Goal: Task Accomplishment & Management: Manage account settings

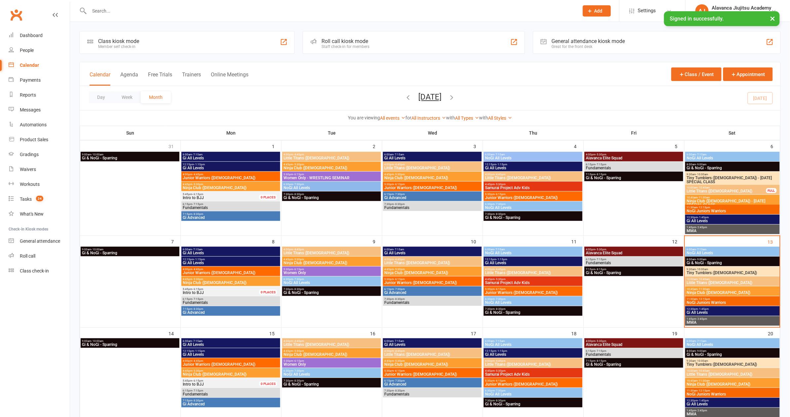
click at [171, 16] on div at bounding box center [326, 10] width 495 height 21
click at [154, 8] on input "text" at bounding box center [330, 10] width 487 height 9
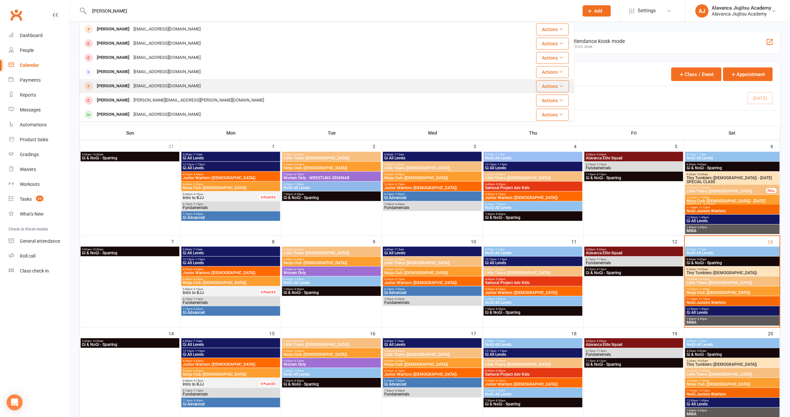
scroll to position [1, 0]
click at [135, 11] on input "[PERSON_NAME]" at bounding box center [330, 10] width 487 height 9
click at [135, 11] on input "Dylan" at bounding box center [330, 10] width 487 height 9
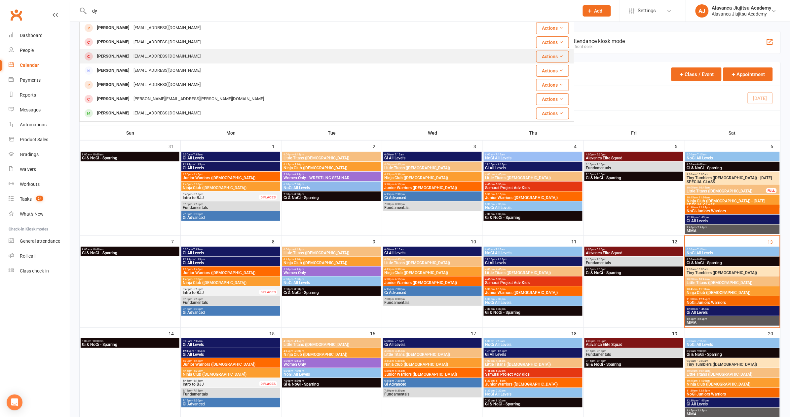
type input "d"
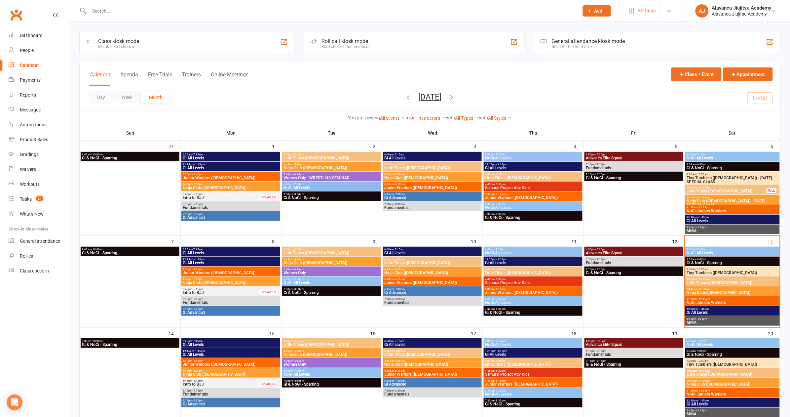
click at [650, 10] on span "Settings" at bounding box center [647, 10] width 18 height 15
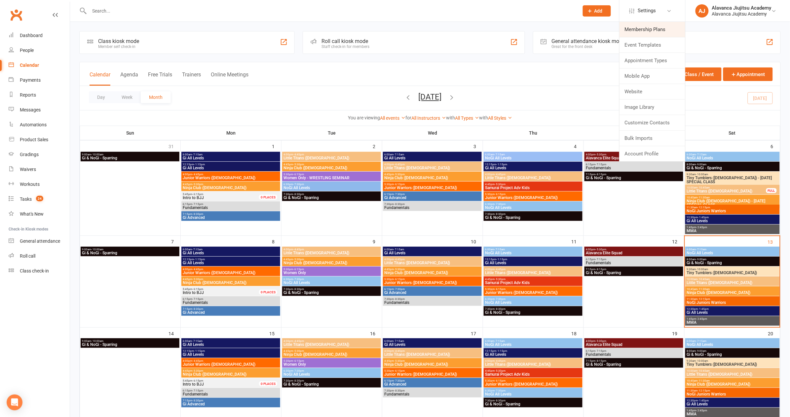
click at [670, 32] on link "Membership Plans" at bounding box center [653, 29] width 66 height 15
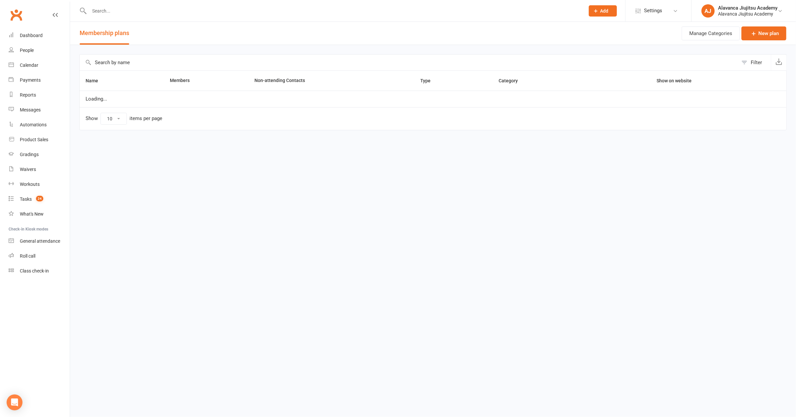
select select "100"
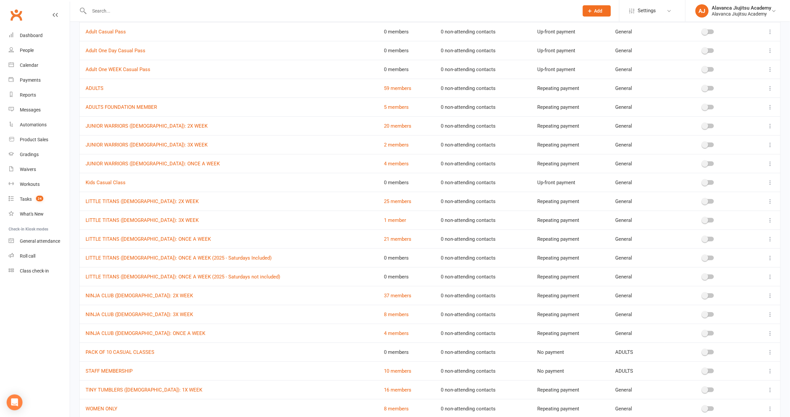
scroll to position [127, 0]
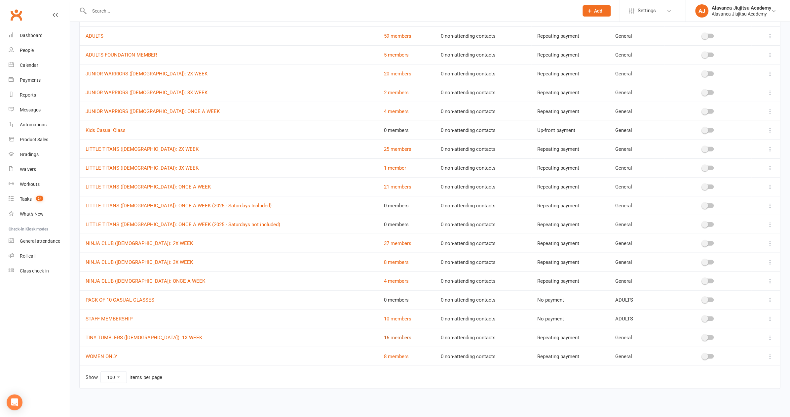
click at [384, 334] on link "16 members" at bounding box center [397, 337] width 27 height 6
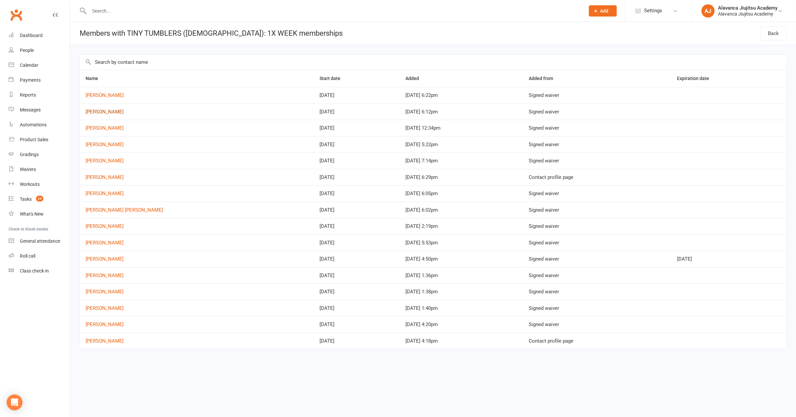
click at [106, 109] on link "Dylan O’Malley" at bounding box center [105, 112] width 38 height 6
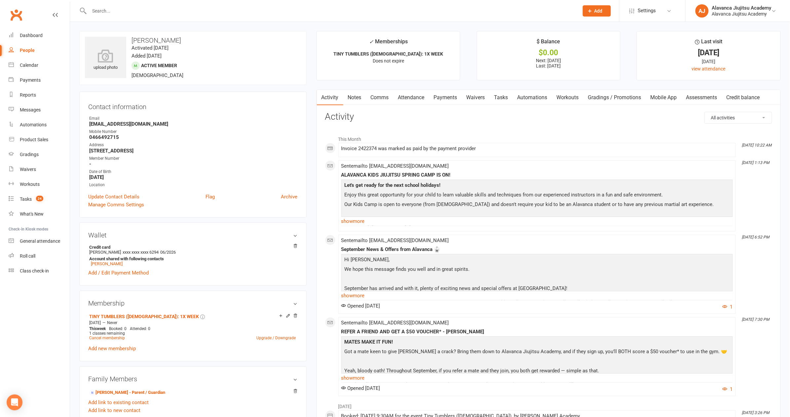
click at [247, 57] on div "upload photo Dylan O’Malley Activated 11 August, 2025 Added 5 August, 2025 Acti…" at bounding box center [192, 58] width 227 height 54
click at [240, 3] on div at bounding box center [326, 10] width 495 height 21
click at [23, 67] on div "Calendar" at bounding box center [29, 64] width 19 height 5
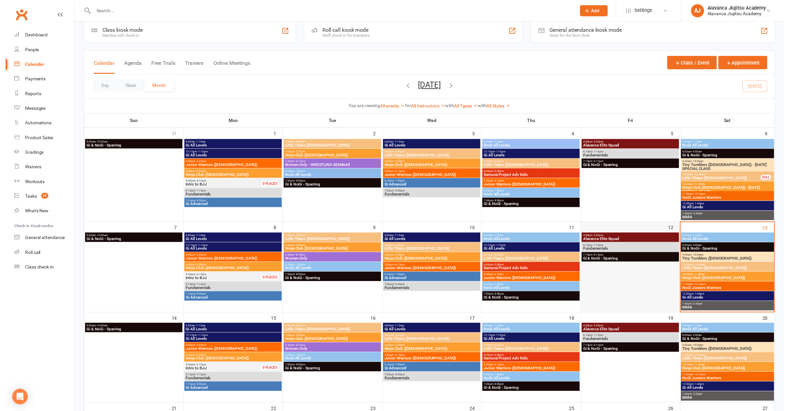
scroll to position [40, 0]
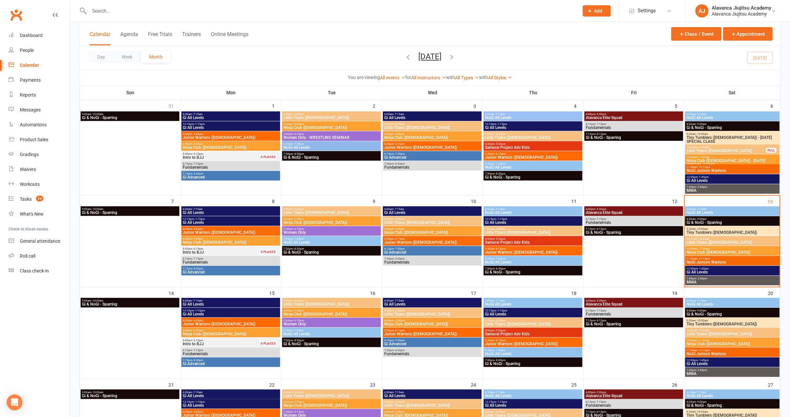
click at [702, 228] on span "- 10:00am" at bounding box center [702, 228] width 12 height 3
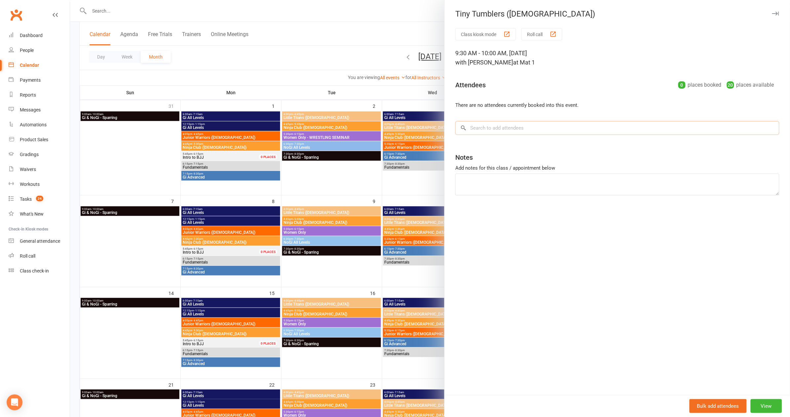
click at [549, 123] on input "search" at bounding box center [617, 128] width 324 height 14
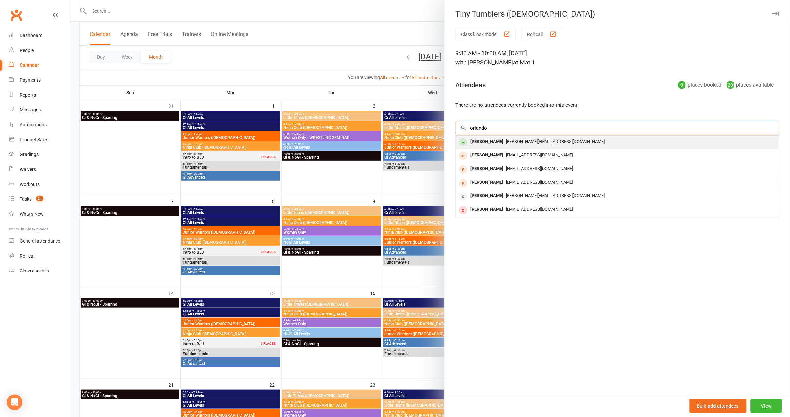
type input "orlando"
click at [547, 137] on div "regan@osteriacoogee.com" at bounding box center [617, 142] width 318 height 10
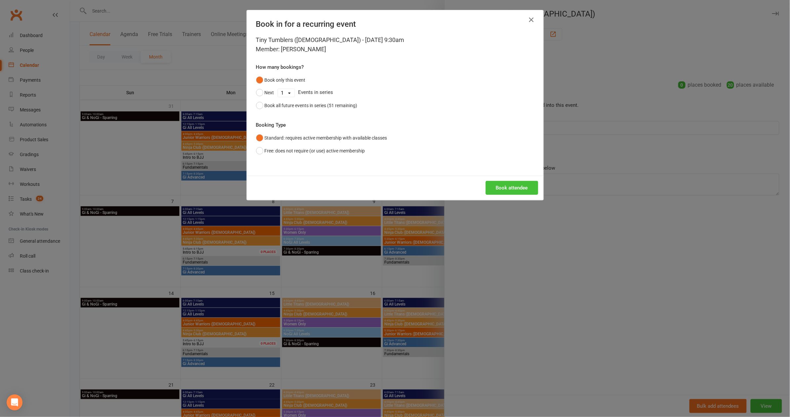
click at [510, 184] on button "Book attendee" at bounding box center [512, 188] width 53 height 14
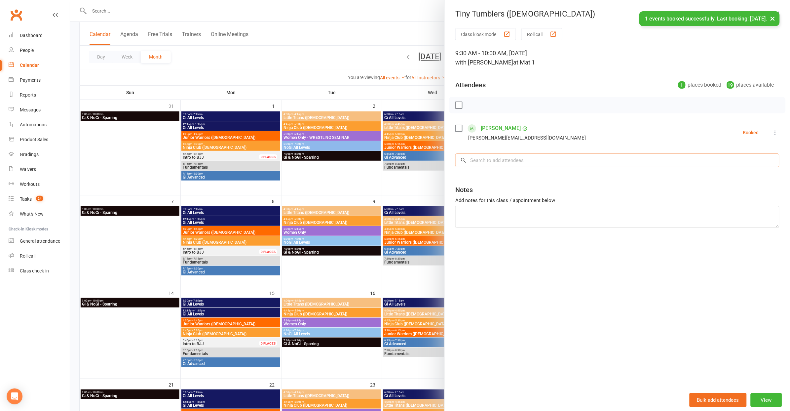
click at [507, 158] on input "search" at bounding box center [617, 160] width 324 height 14
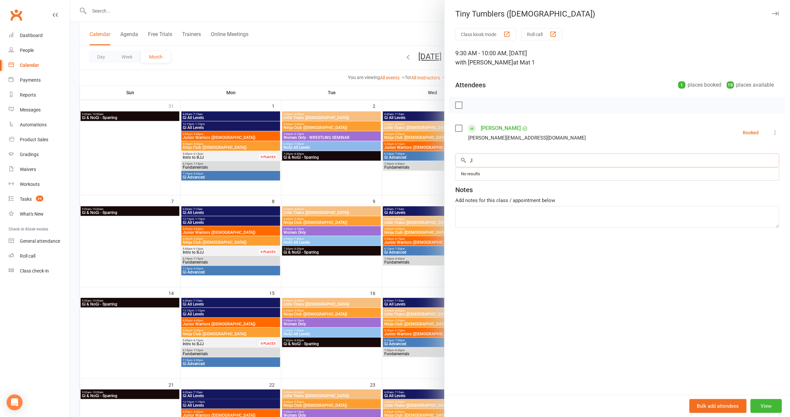
type input ","
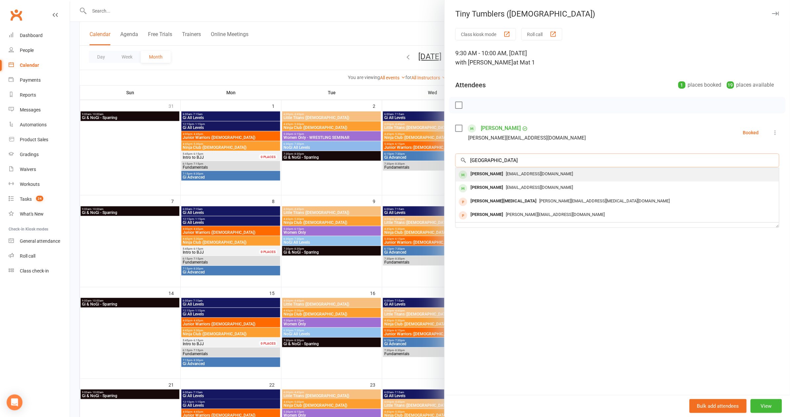
type input "milan"
click at [507, 173] on span "jakegeraghty88@hotmail.com" at bounding box center [539, 173] width 67 height 5
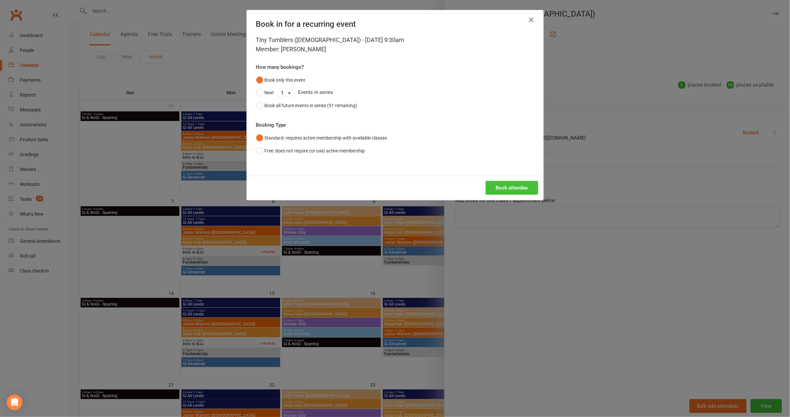
click at [506, 192] on button "Book attendee" at bounding box center [512, 188] width 53 height 14
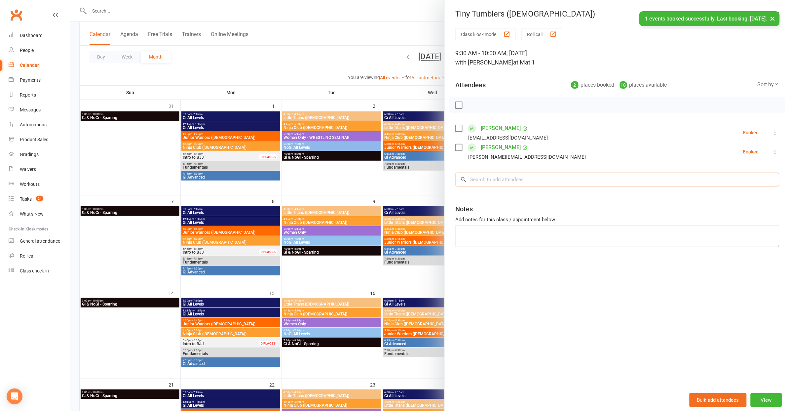
click at [505, 175] on input "search" at bounding box center [617, 179] width 324 height 14
type input "Silas"
click at [496, 193] on div "Silas Patenge" at bounding box center [487, 193] width 38 height 10
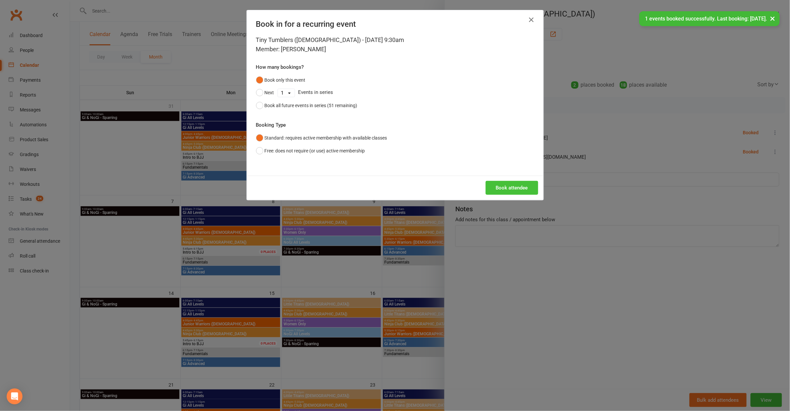
click at [501, 187] on button "Book attendee" at bounding box center [512, 188] width 53 height 14
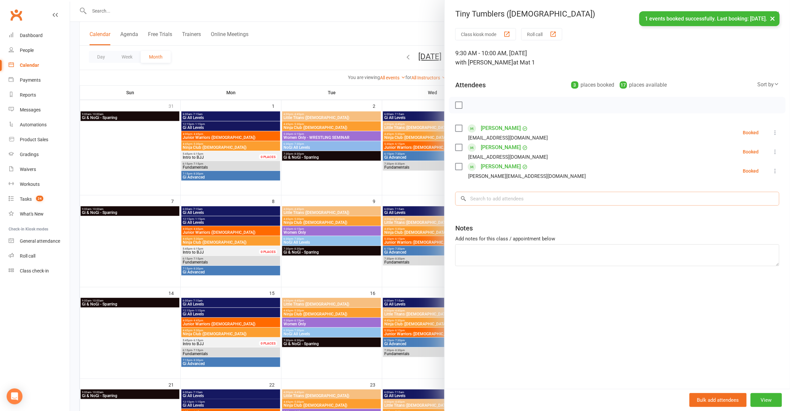
click at [503, 201] on input "search" at bounding box center [617, 199] width 324 height 14
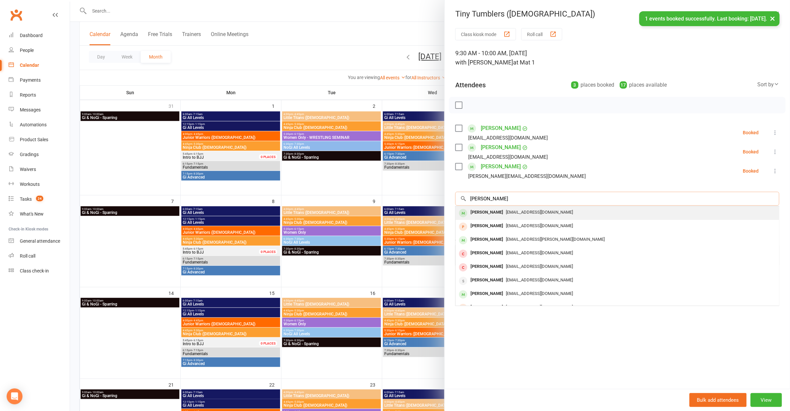
type input "jack jock"
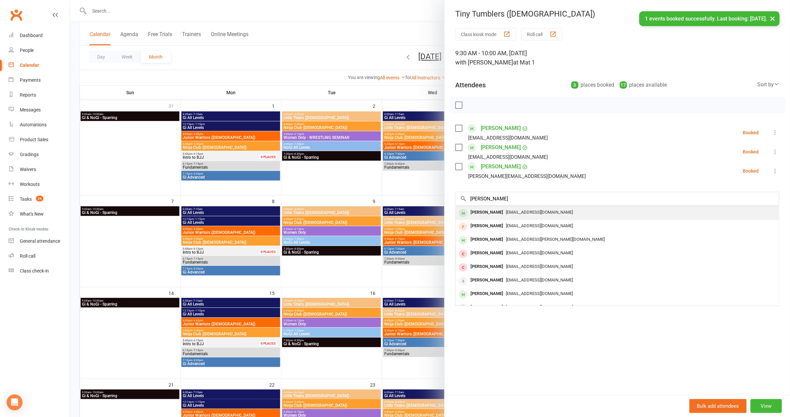
click at [533, 217] on div "Jack Jockyman nutri.joseaneoliveira@gmail.com" at bounding box center [617, 213] width 323 height 14
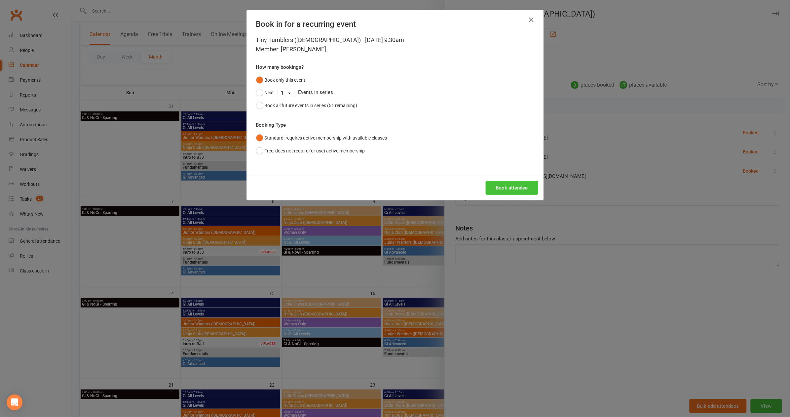
click at [502, 186] on button "Book attendee" at bounding box center [512, 188] width 53 height 14
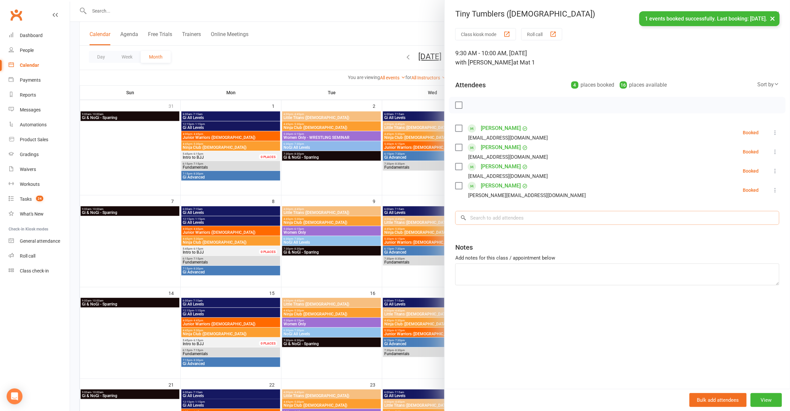
click at [507, 217] on input "search" at bounding box center [617, 218] width 324 height 14
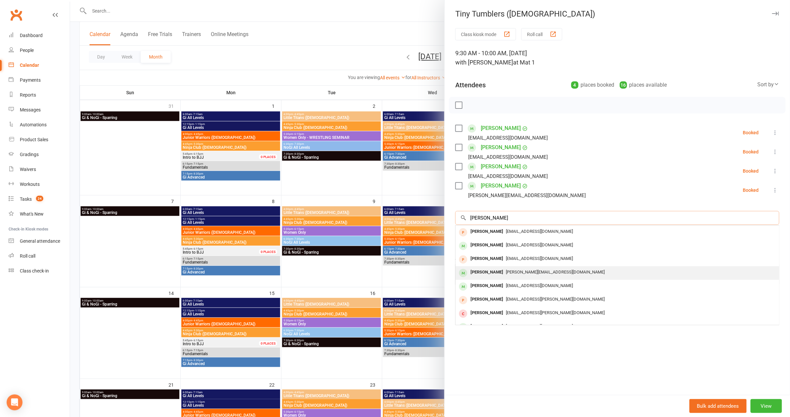
type input "Luca"
click at [511, 273] on div "Melissa@farahslegal.com.au" at bounding box center [617, 272] width 318 height 10
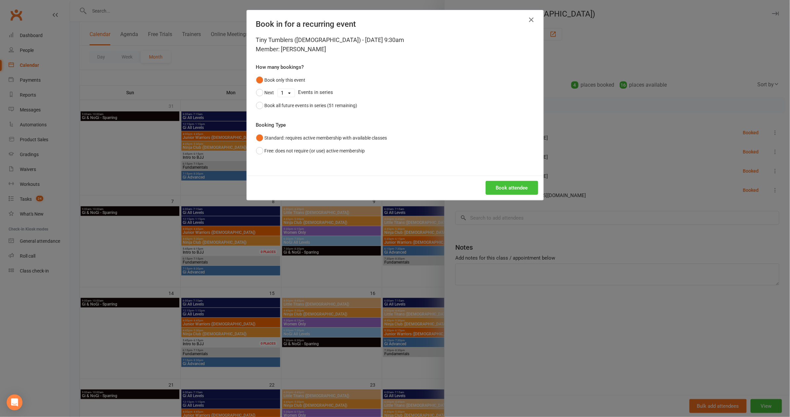
click at [500, 188] on button "Book attendee" at bounding box center [512, 188] width 53 height 14
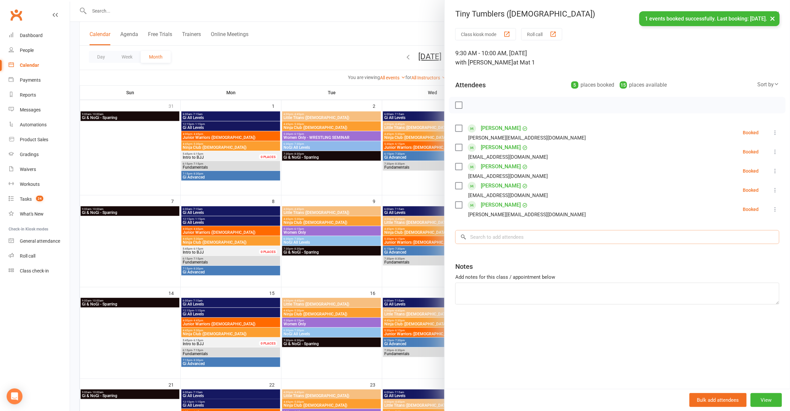
click at [500, 234] on input "search" at bounding box center [617, 237] width 324 height 14
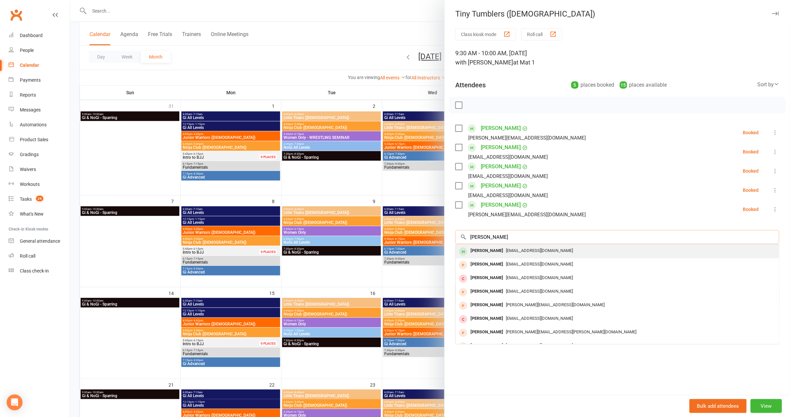
type input "harry Lucena"
click at [525, 252] on div "Erroldkucera@me.com" at bounding box center [617, 251] width 318 height 10
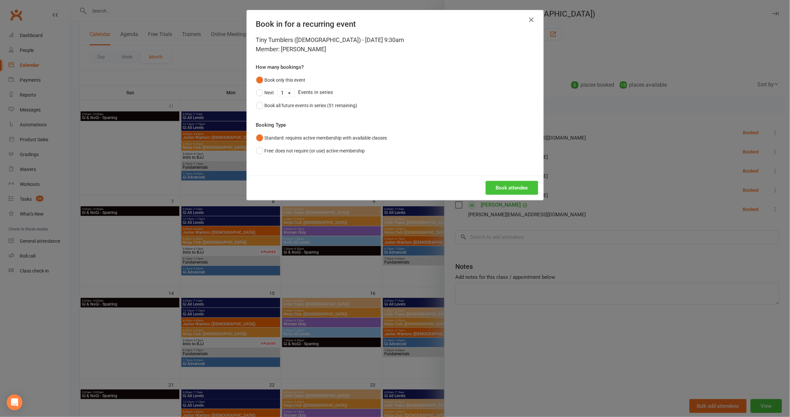
click at [515, 192] on button "Book attendee" at bounding box center [512, 188] width 53 height 14
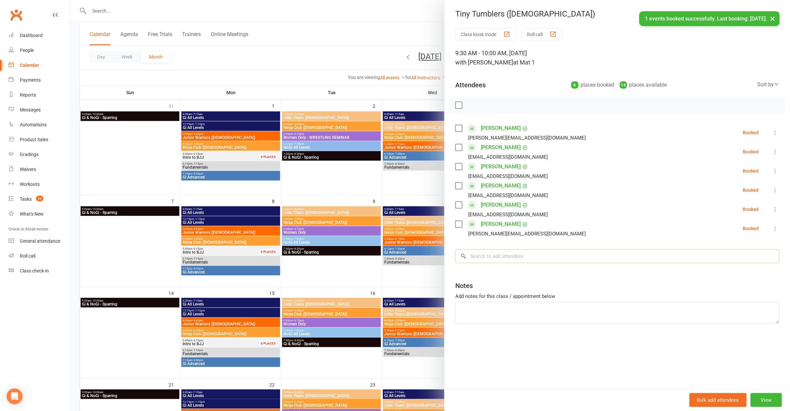
click at [505, 253] on input "search" at bounding box center [617, 256] width 324 height 14
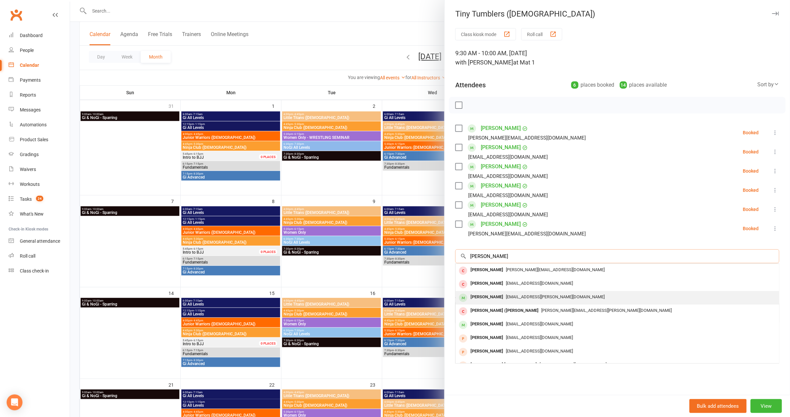
type input "Benjamin"
click at [527, 292] on div "tipene.smith@gmail.com" at bounding box center [617, 297] width 318 height 10
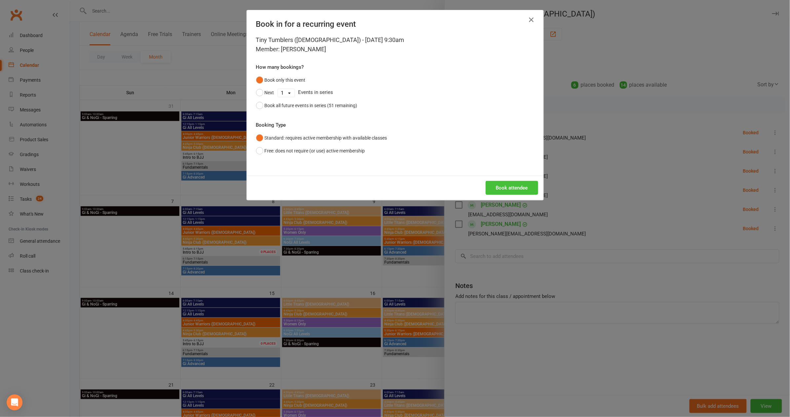
click at [513, 185] on button "Book attendee" at bounding box center [512, 188] width 53 height 14
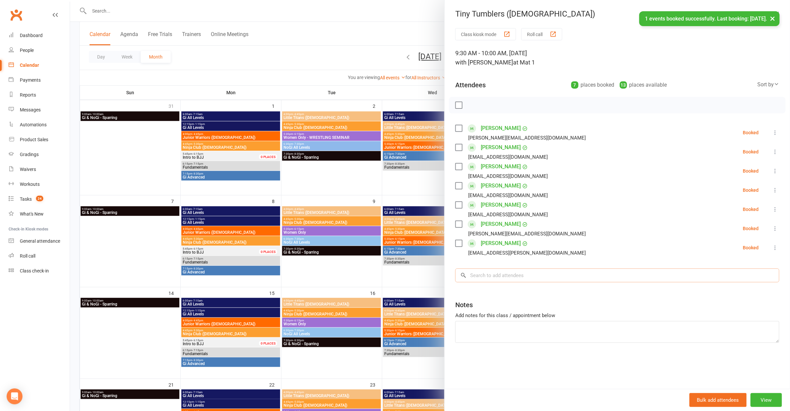
click at [527, 274] on input "search" at bounding box center [617, 275] width 324 height 14
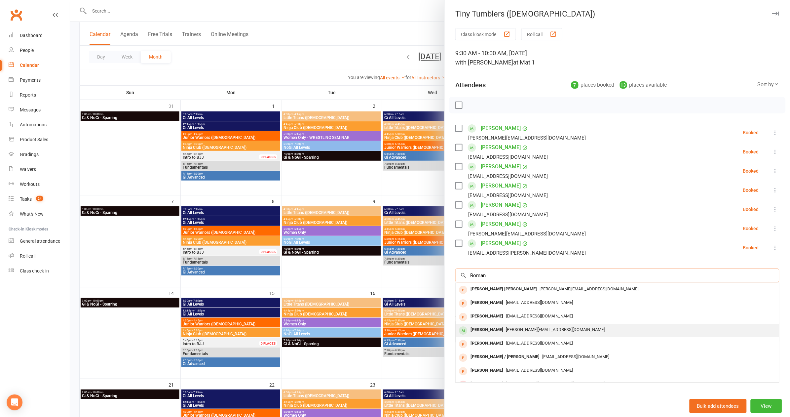
type input "Roman"
click at [521, 323] on div "Roman Giuffrida julian@jagaccountants.com.au" at bounding box center [617, 330] width 323 height 14
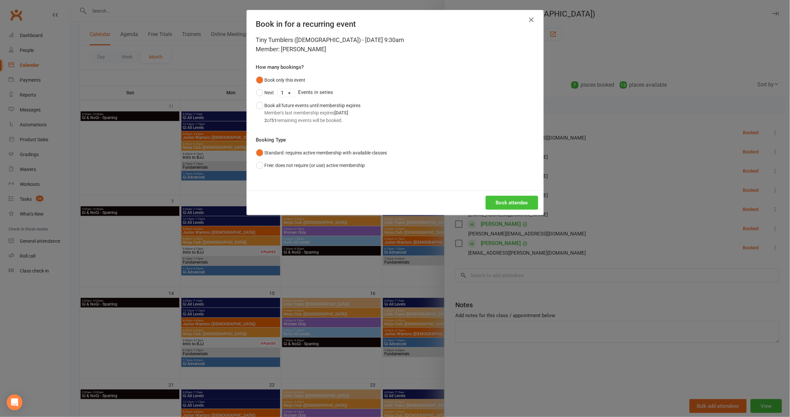
click at [521, 197] on button "Book attendee" at bounding box center [512, 203] width 53 height 14
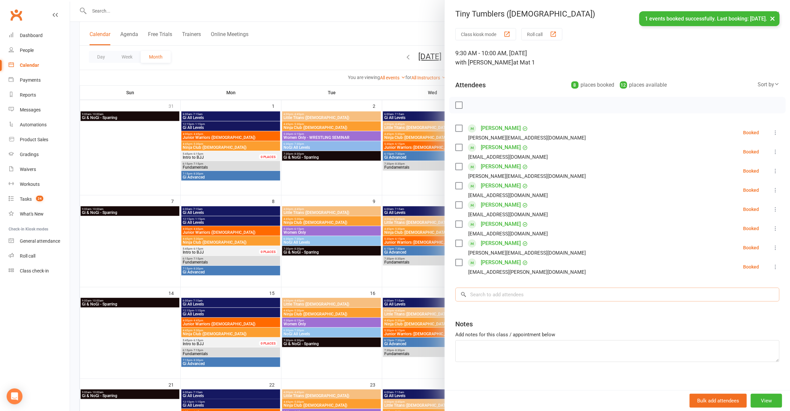
click at [501, 300] on input "search" at bounding box center [617, 294] width 324 height 14
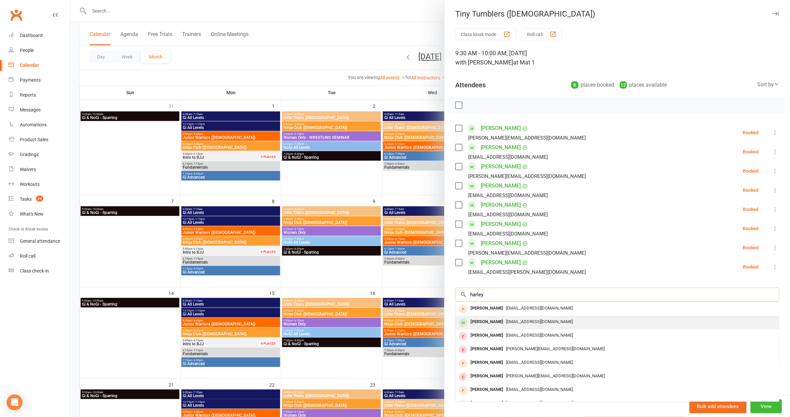
type input "harley"
click at [512, 323] on div "v.bonnsta@gmail.com" at bounding box center [617, 322] width 318 height 10
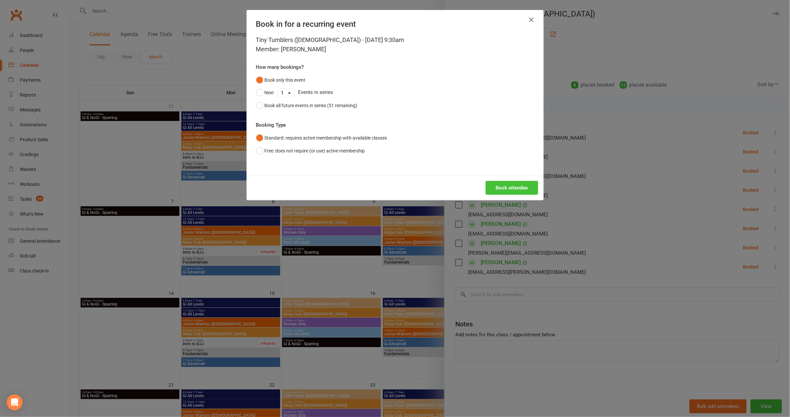
click at [503, 184] on button "Book attendee" at bounding box center [512, 188] width 53 height 14
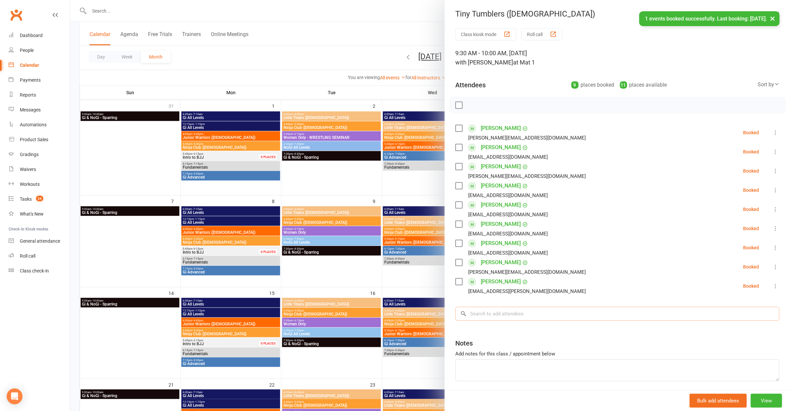
click at [499, 318] on input "search" at bounding box center [617, 314] width 324 height 14
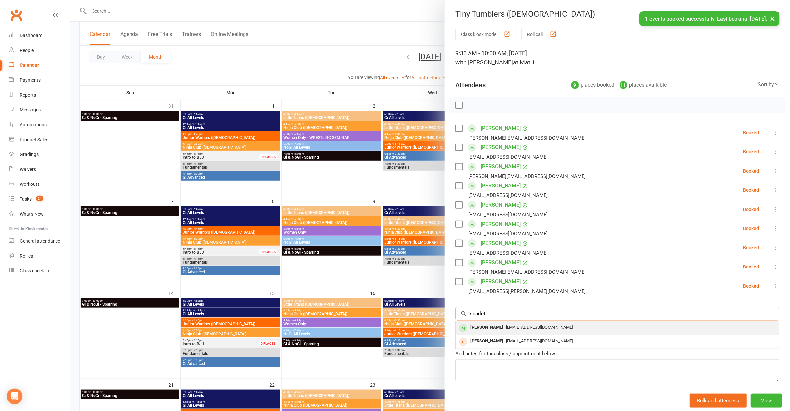
type input "scarlet"
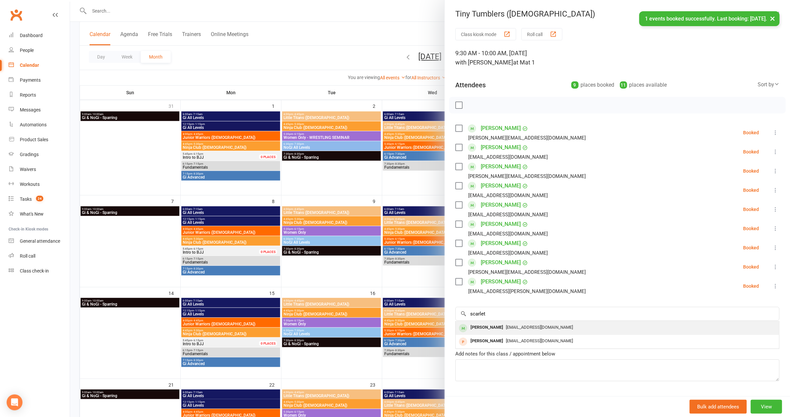
click at [512, 325] on span "larazallen@icloud.com" at bounding box center [539, 326] width 67 height 5
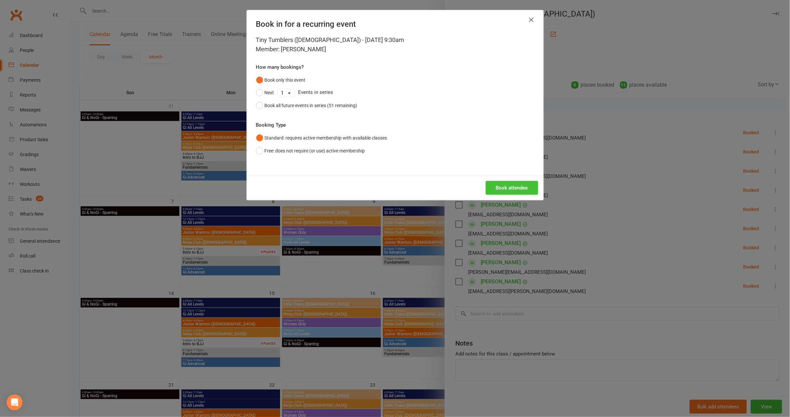
click at [515, 185] on button "Book attendee" at bounding box center [512, 188] width 53 height 14
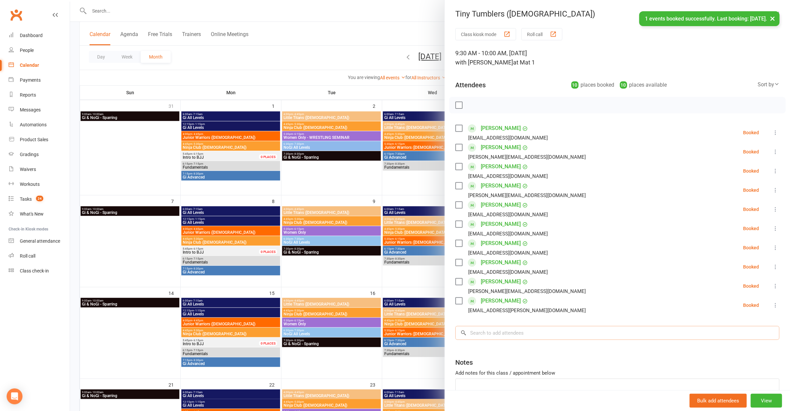
click at [528, 332] on input "search" at bounding box center [617, 333] width 324 height 14
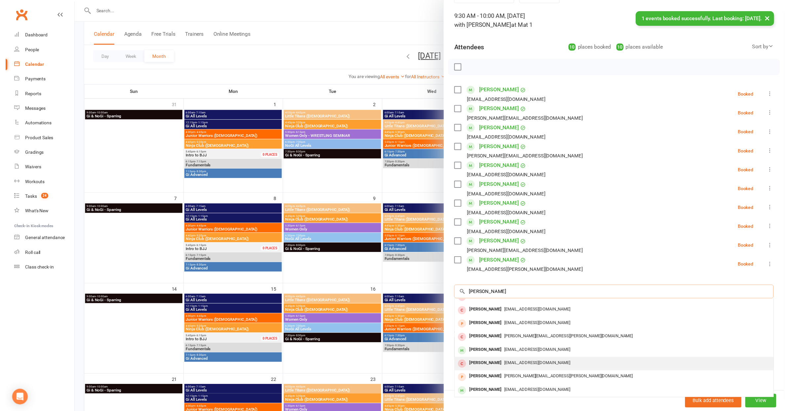
scroll to position [36, 0]
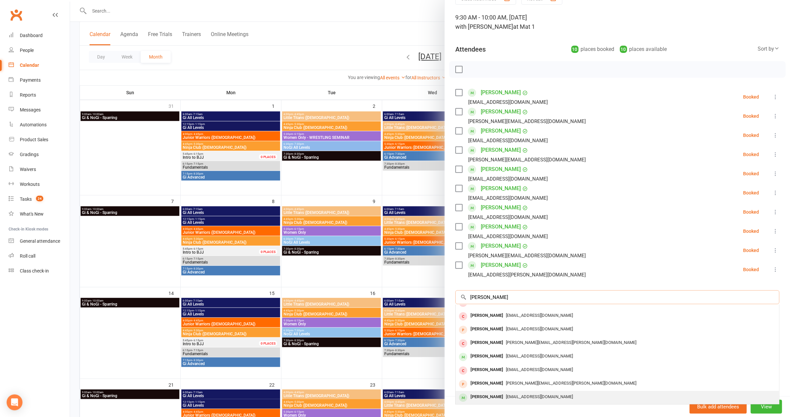
type input "Dylan"
click at [512, 394] on span "laura_casey_5@hotmail.com" at bounding box center [539, 396] width 67 height 5
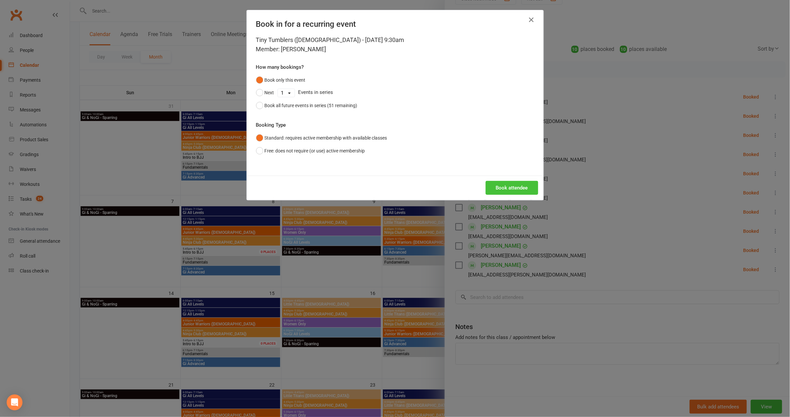
click at [520, 183] on button "Book attendee" at bounding box center [512, 188] width 53 height 14
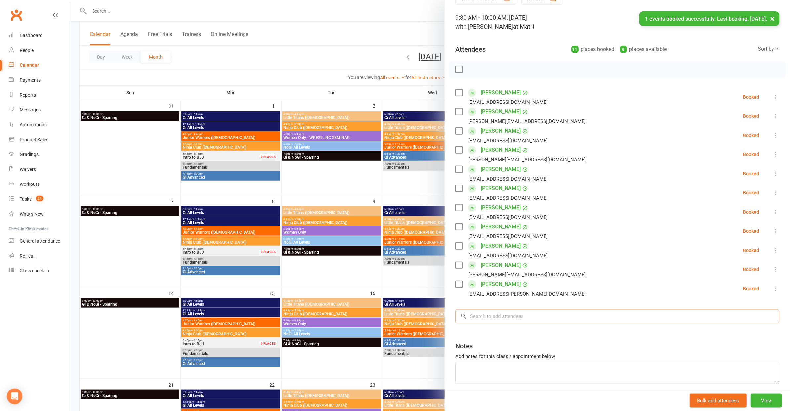
click at [522, 315] on input "search" at bounding box center [617, 316] width 324 height 14
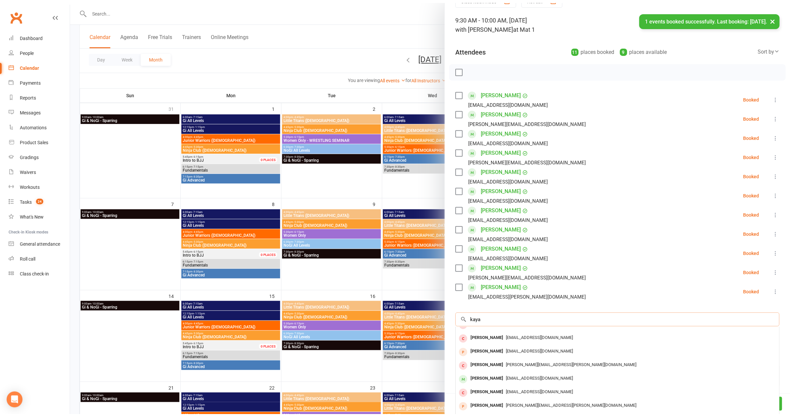
scroll to position [0, 0]
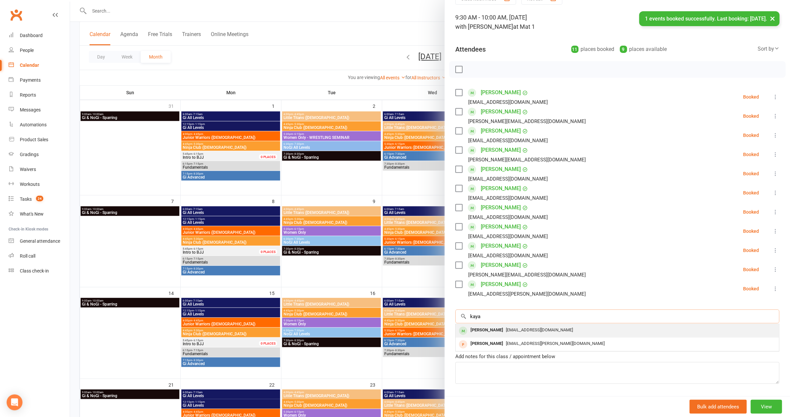
type input "kaya"
click at [561, 329] on div "timmccleave@gmail.com" at bounding box center [617, 330] width 318 height 10
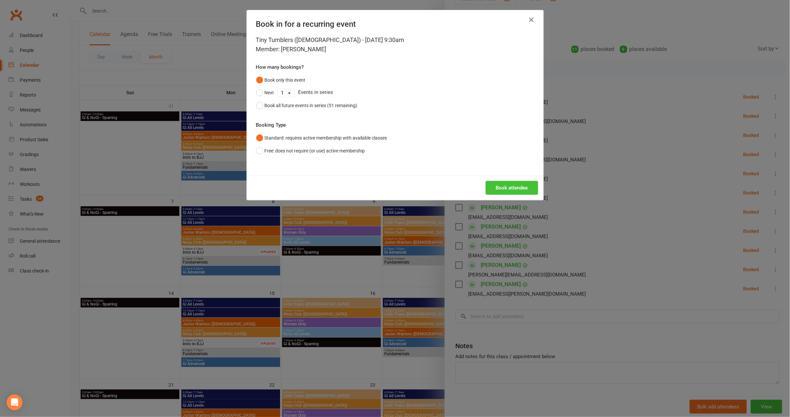
click at [525, 186] on button "Book attendee" at bounding box center [512, 188] width 53 height 14
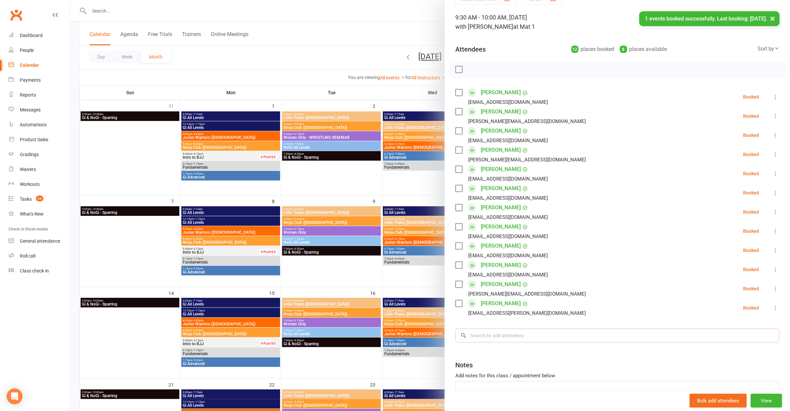
click at [539, 338] on input "search" at bounding box center [617, 335] width 324 height 14
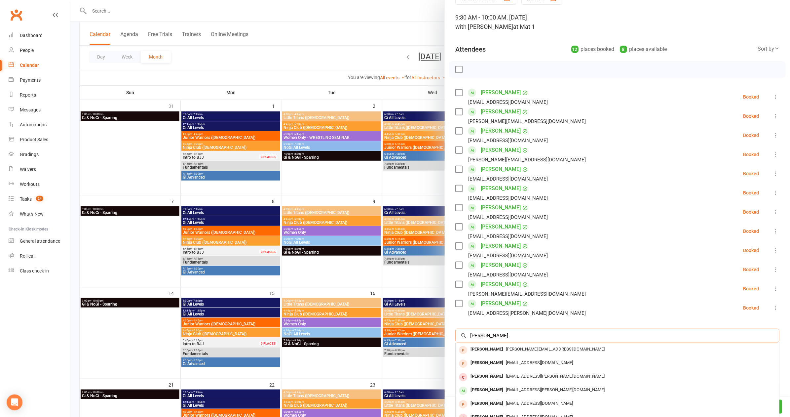
type input "Charlie"
drag, startPoint x: 550, startPoint y: 338, endPoint x: 522, endPoint y: 389, distance: 58.3
click at [522, 389] on span "pang.james@protonmail.com" at bounding box center [555, 389] width 99 height 5
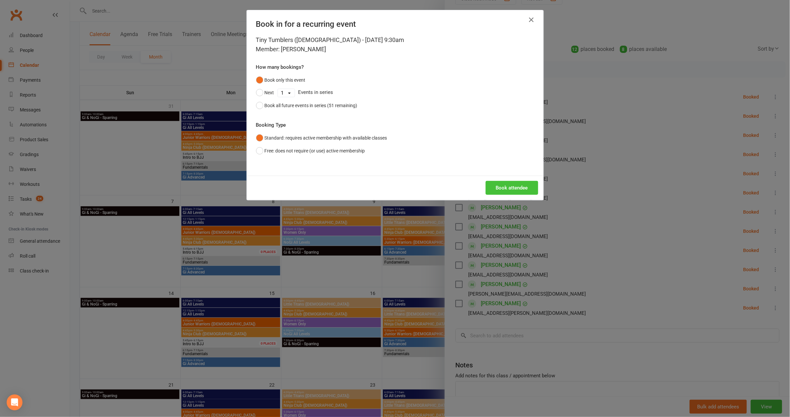
click at [506, 188] on button "Book attendee" at bounding box center [512, 188] width 53 height 14
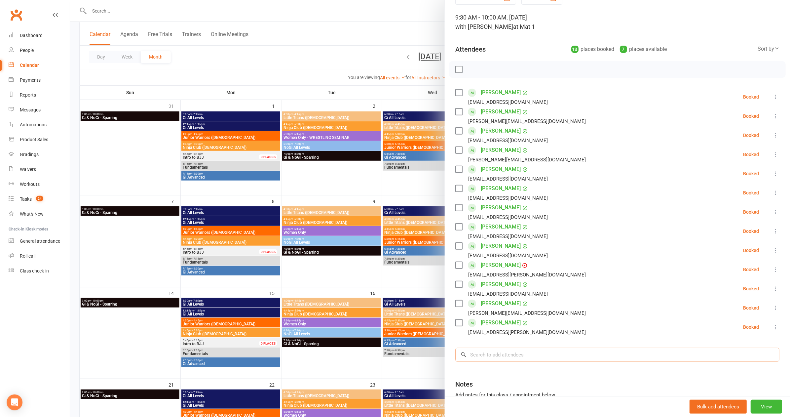
click at [519, 353] on input "search" at bounding box center [617, 355] width 324 height 14
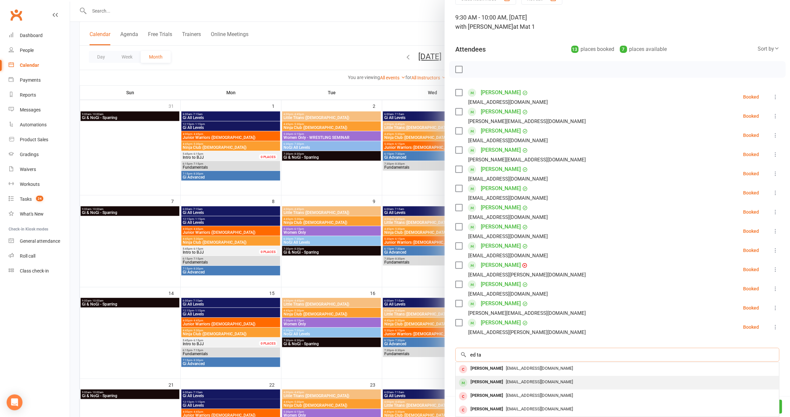
type input "ed ta"
click at [506, 383] on div "ellendao271@gmail.com" at bounding box center [617, 382] width 318 height 10
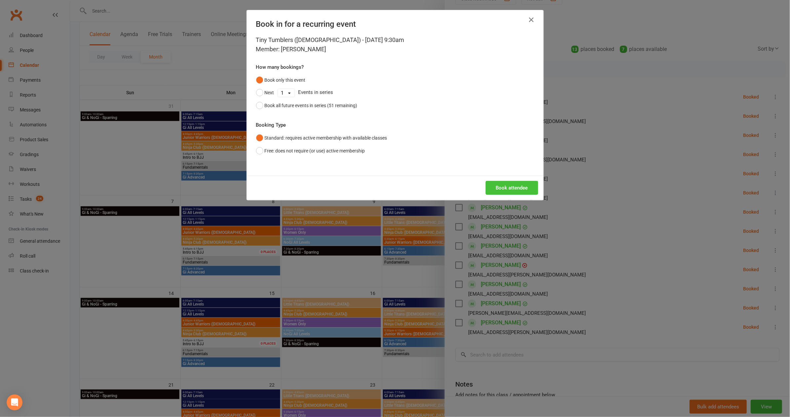
click at [496, 191] on button "Book attendee" at bounding box center [512, 188] width 53 height 14
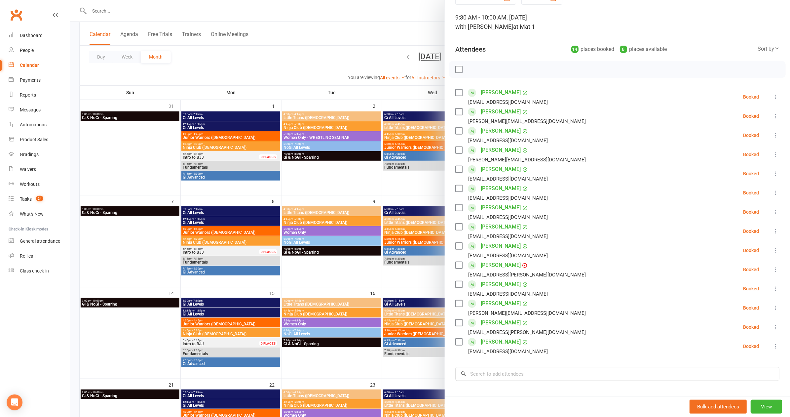
scroll to position [44, 0]
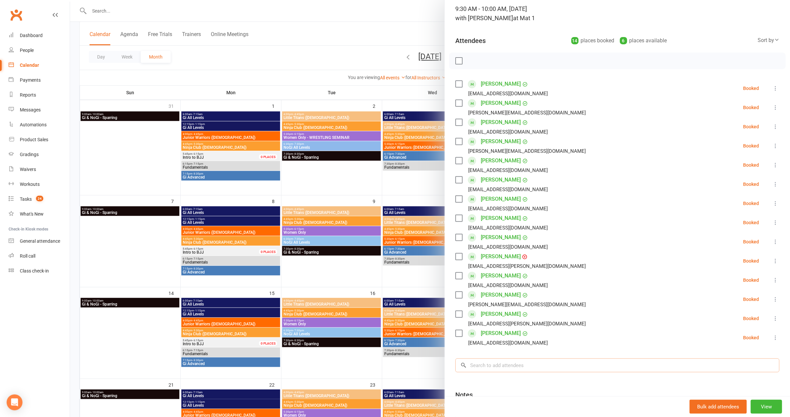
click at [542, 358] on input "search" at bounding box center [617, 365] width 324 height 14
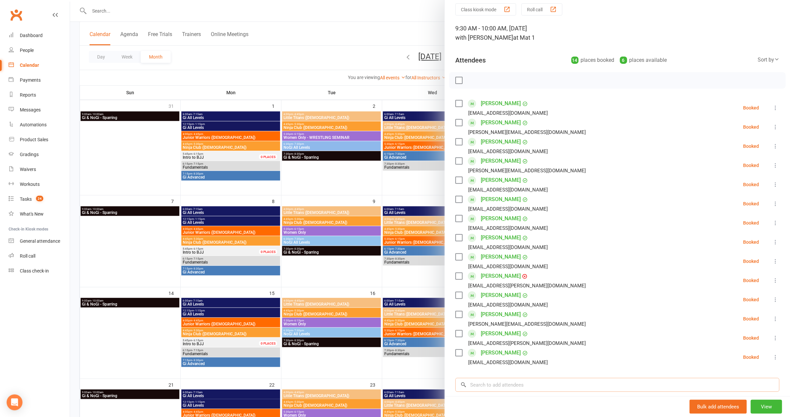
scroll to position [0, 0]
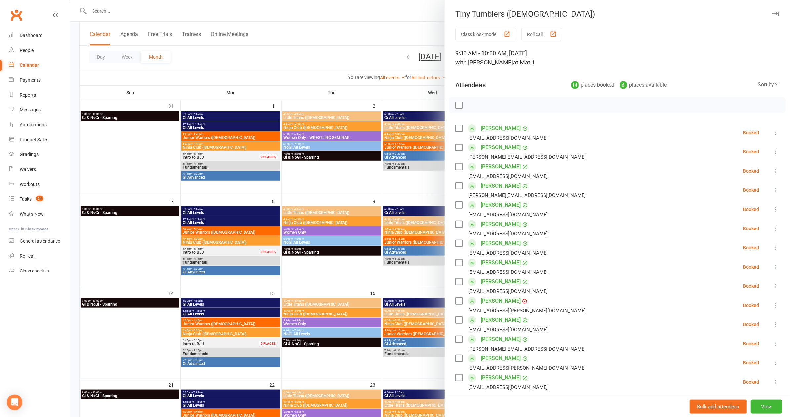
click at [456, 105] on label at bounding box center [458, 105] width 7 height 7
click at [473, 105] on icon "button" at bounding box center [473, 105] width 1 height 1
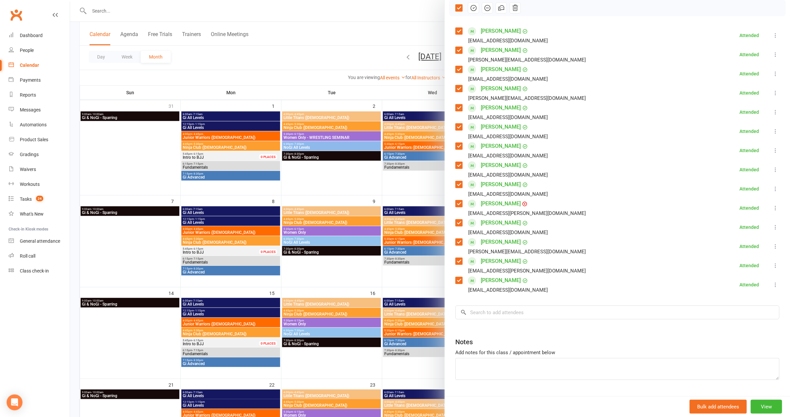
scroll to position [67, 0]
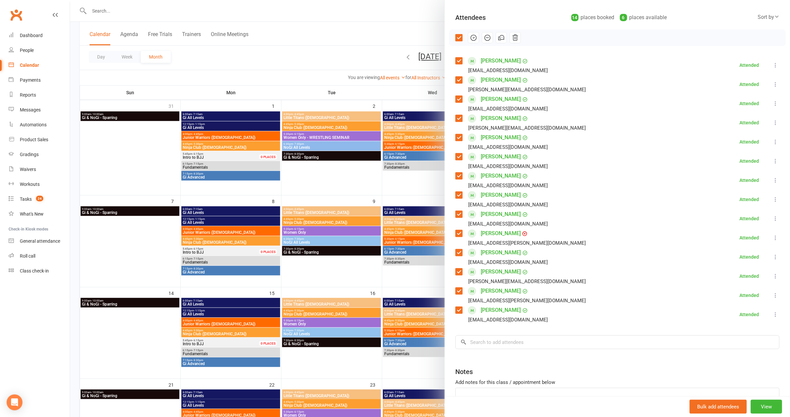
drag, startPoint x: 349, startPoint y: 39, endPoint x: 353, endPoint y: 44, distance: 6.2
click at [349, 39] on div at bounding box center [430, 208] width 720 height 417
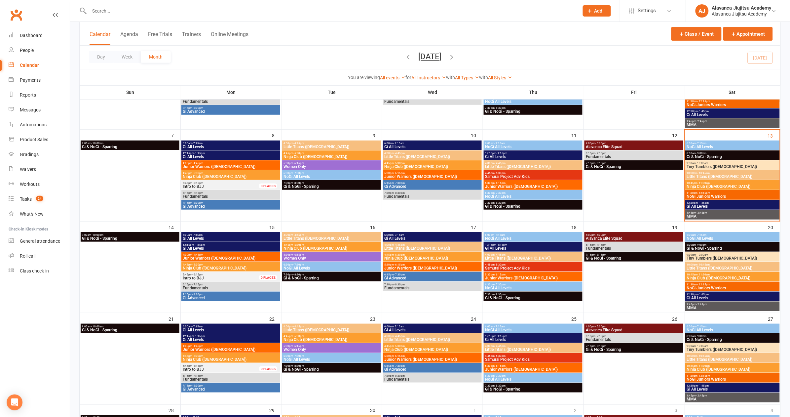
scroll to position [181, 0]
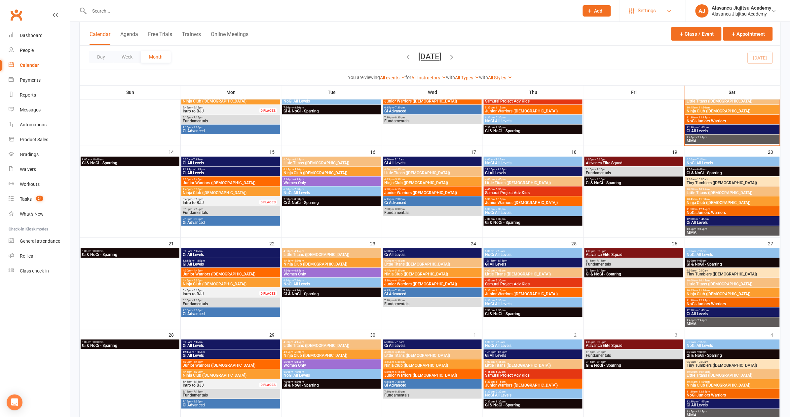
click at [647, 14] on span "Settings" at bounding box center [647, 10] width 18 height 15
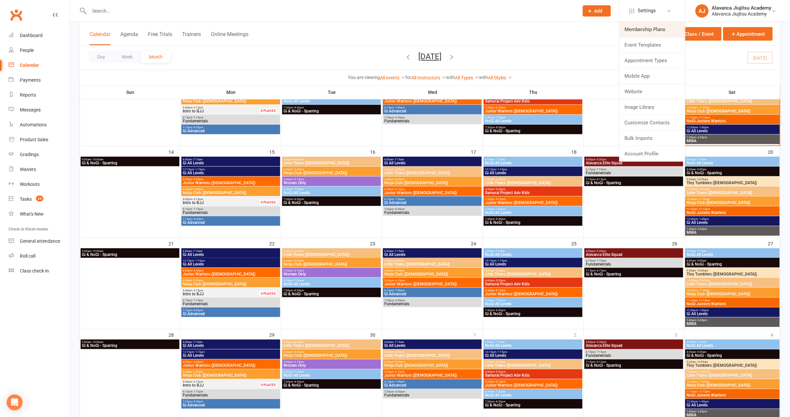
click at [663, 27] on link "Membership Plans" at bounding box center [653, 29] width 66 height 15
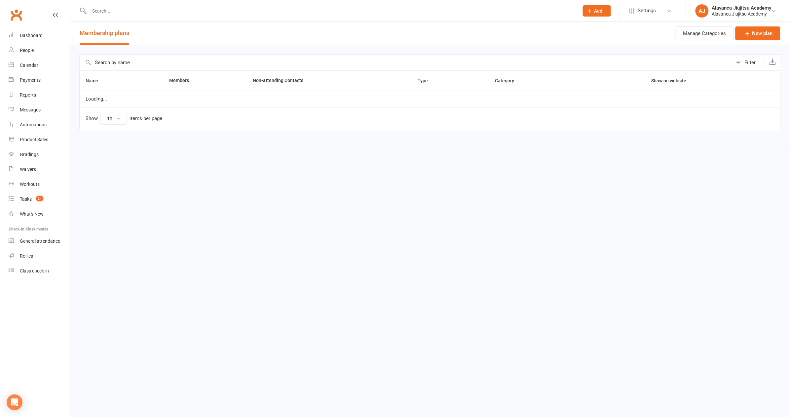
select select "100"
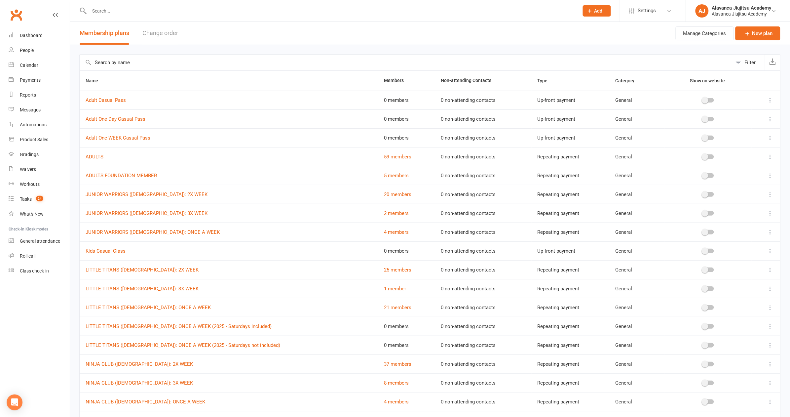
scroll to position [127, 0]
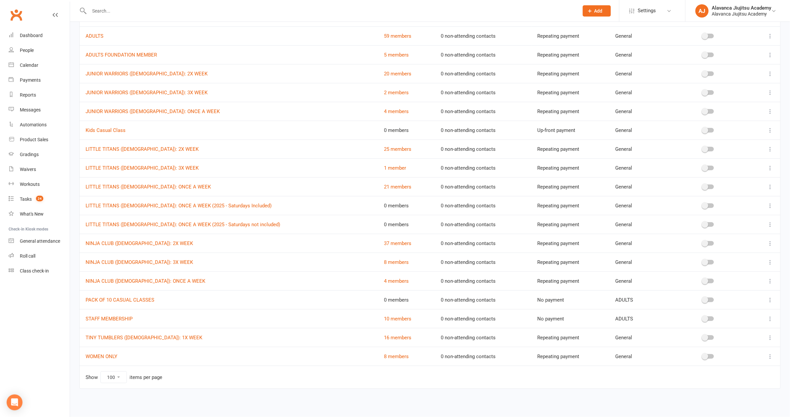
click at [378, 337] on td "16 members" at bounding box center [406, 337] width 57 height 19
click at [384, 334] on link "16 members" at bounding box center [397, 337] width 27 height 6
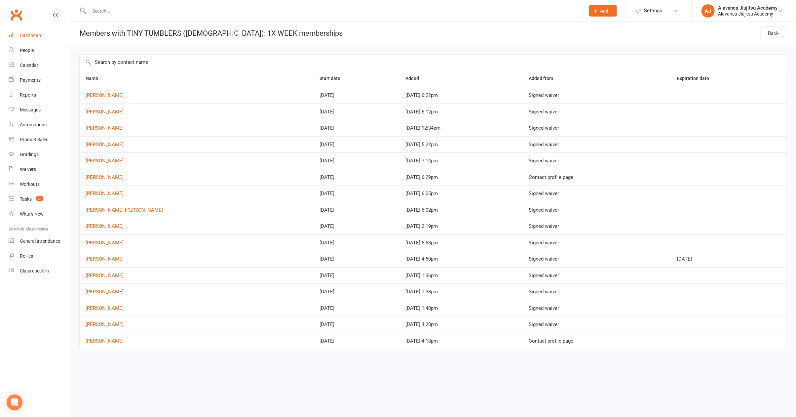
click at [45, 34] on link "Dashboard" at bounding box center [39, 35] width 61 height 15
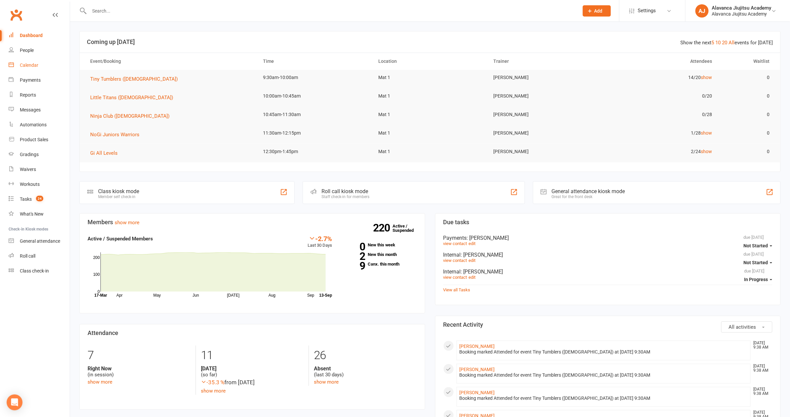
click at [41, 68] on link "Calendar" at bounding box center [39, 65] width 61 height 15
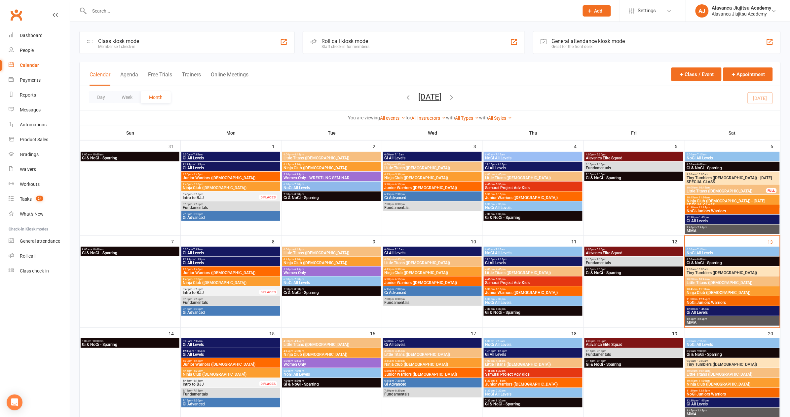
scroll to position [300, 0]
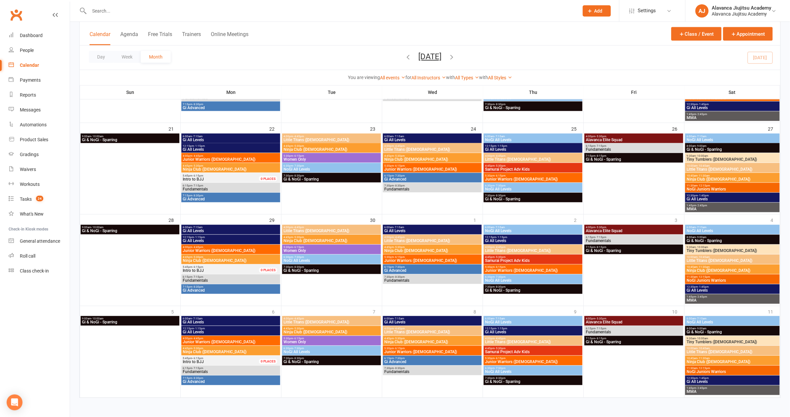
click at [708, 249] on span "Tiny Tumblers ([DEMOGRAPHIC_DATA])" at bounding box center [733, 251] width 92 height 4
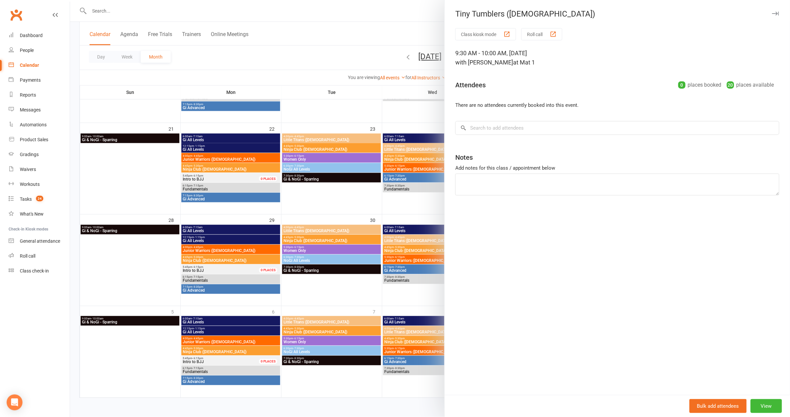
click at [378, 79] on div at bounding box center [430, 208] width 720 height 417
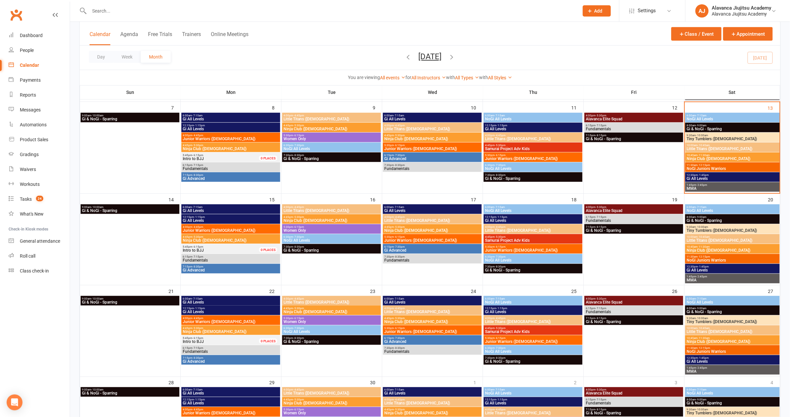
scroll to position [0, 0]
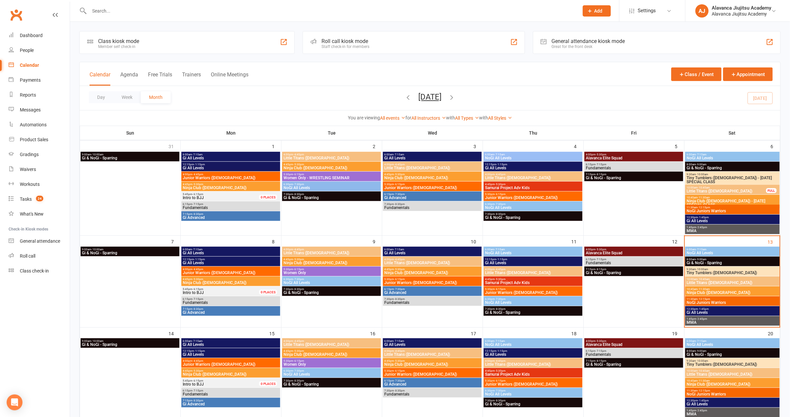
click at [710, 178] on span "Tiny Tumblers ([DEMOGRAPHIC_DATA]) - [DATE] SPECIAL CLASS" at bounding box center [733, 180] width 92 height 8
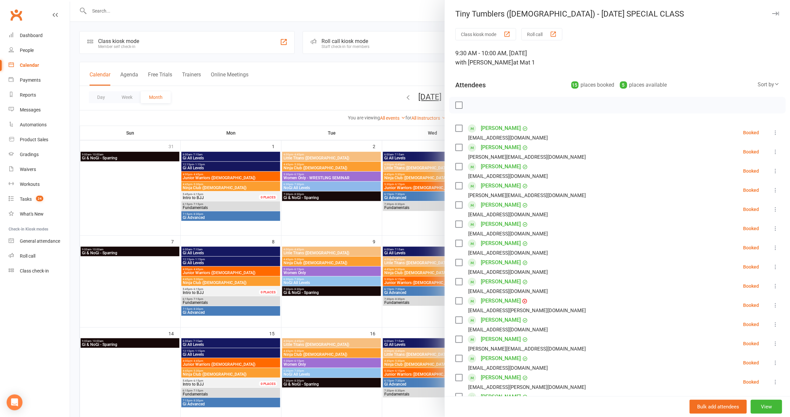
click at [349, 80] on div at bounding box center [430, 208] width 720 height 417
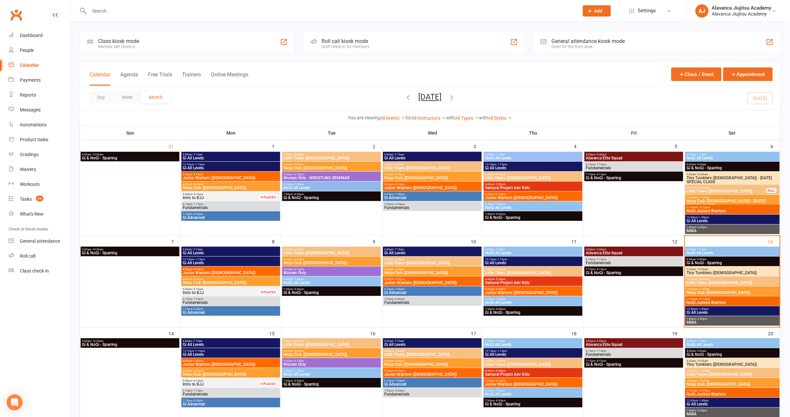
click at [701, 268] on span "- 10:00am" at bounding box center [702, 269] width 12 height 3
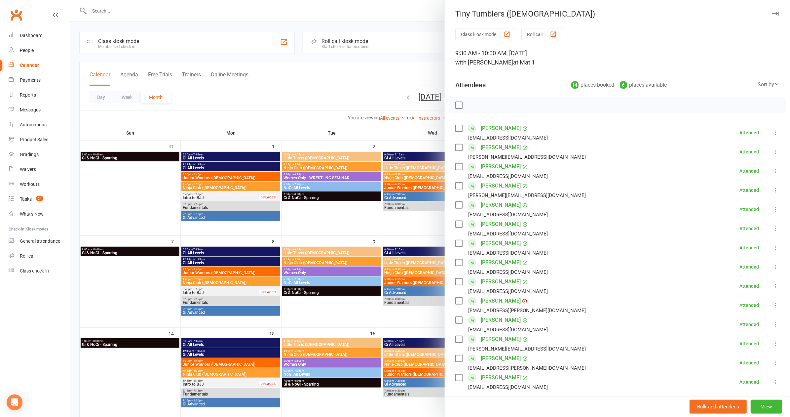
click at [369, 124] on div at bounding box center [430, 208] width 720 height 417
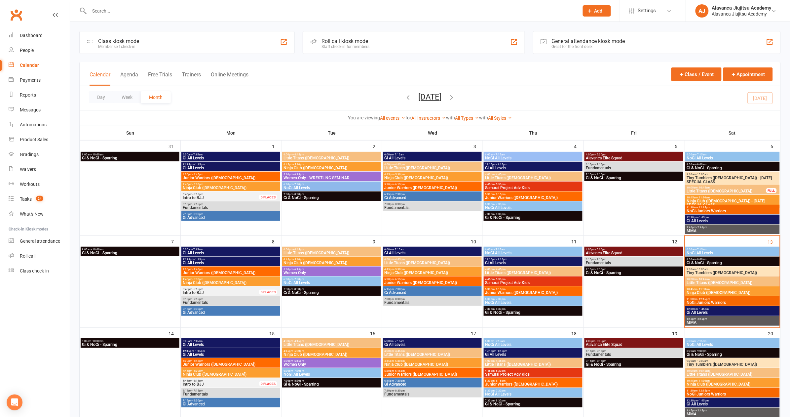
click at [711, 271] on span "Tiny Tumblers ([DEMOGRAPHIC_DATA])" at bounding box center [733, 273] width 92 height 4
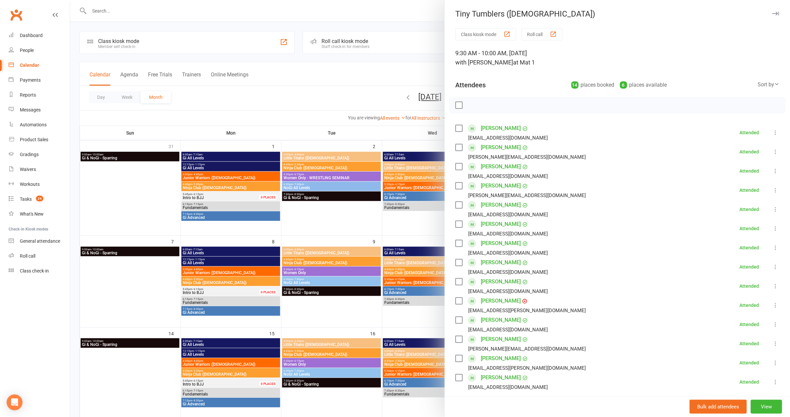
scroll to position [1, 0]
drag, startPoint x: 386, startPoint y: 125, endPoint x: 413, endPoint y: 134, distance: 28.1
click at [386, 125] on div at bounding box center [430, 208] width 720 height 417
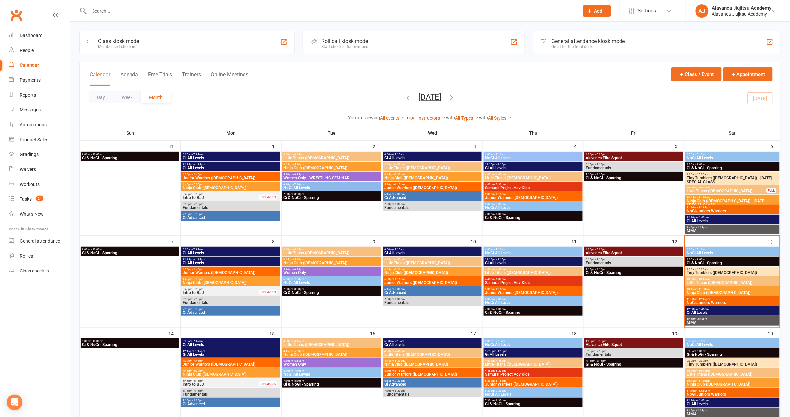
click at [707, 281] on span "Little Titans ([DEMOGRAPHIC_DATA])" at bounding box center [733, 283] width 92 height 4
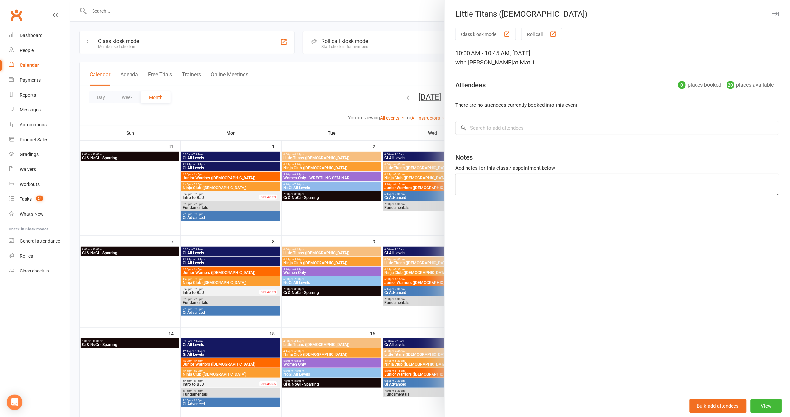
click at [425, 127] on div at bounding box center [430, 208] width 720 height 417
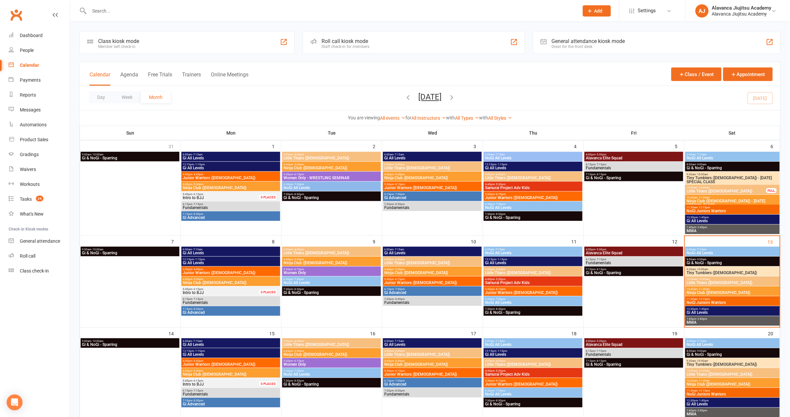
click at [718, 268] on span "9:30am - 10:00am" at bounding box center [733, 269] width 92 height 3
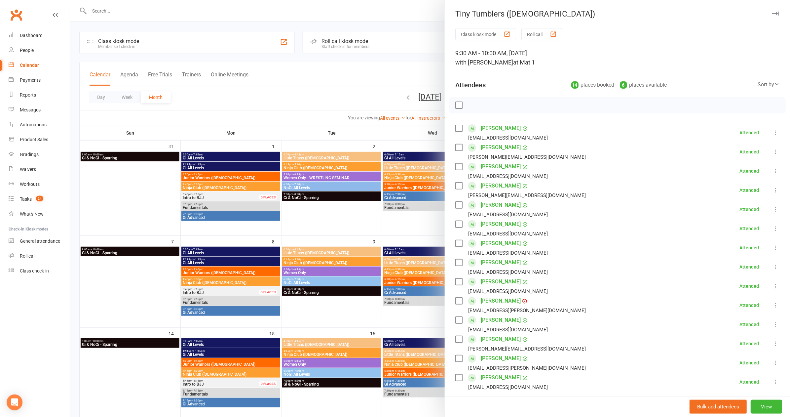
scroll to position [82, 0]
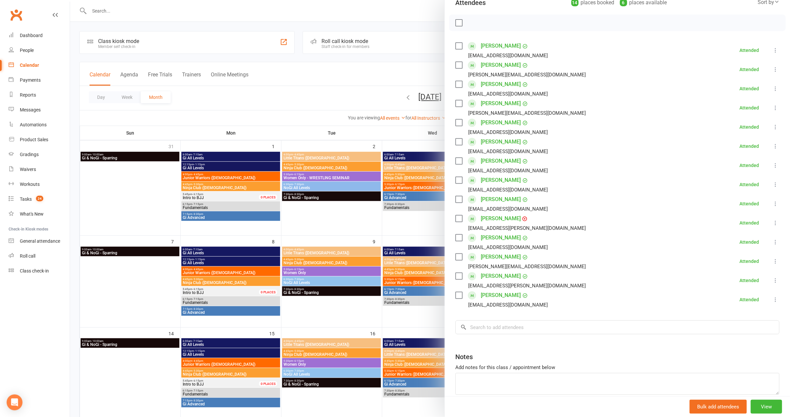
click at [330, 89] on div at bounding box center [430, 208] width 720 height 417
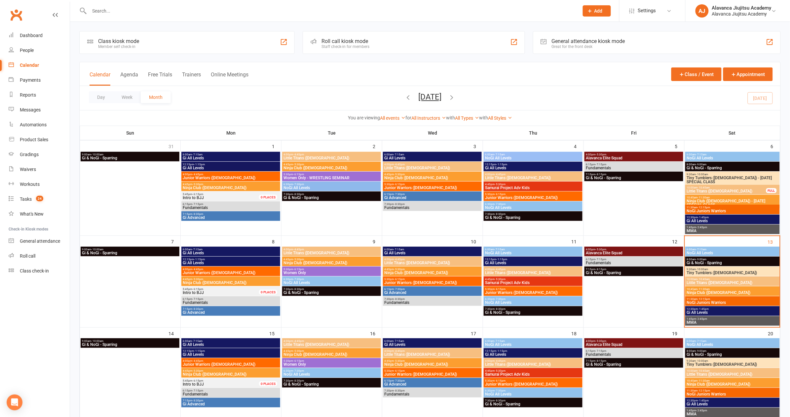
drag, startPoint x: 529, startPoint y: 72, endPoint x: 519, endPoint y: 74, distance: 10.0
click at [529, 72] on div "Calendar Agenda Free Trials Trainers Online Meetings Class / Event Appointment" at bounding box center [430, 74] width 701 height 24
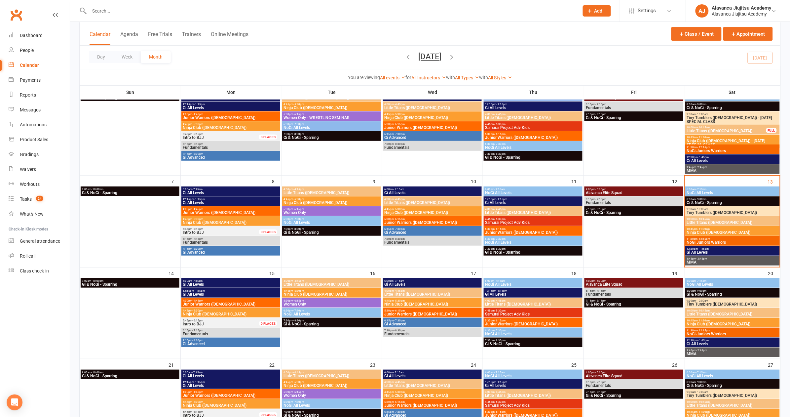
click at [699, 232] on span "Ninja Club ([DEMOGRAPHIC_DATA])" at bounding box center [733, 232] width 92 height 4
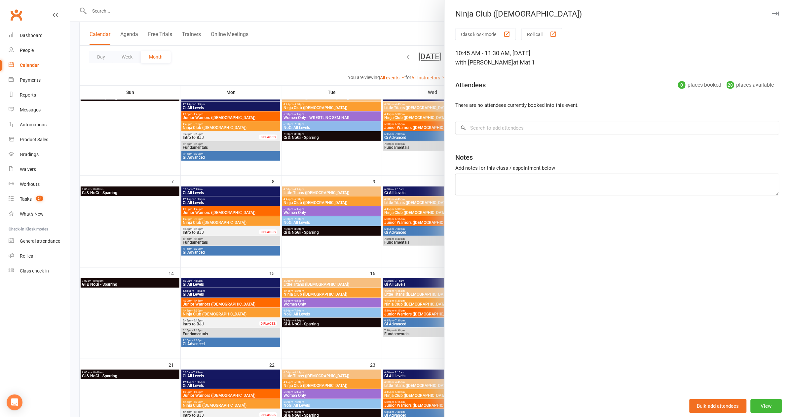
click at [348, 57] on div at bounding box center [430, 208] width 720 height 417
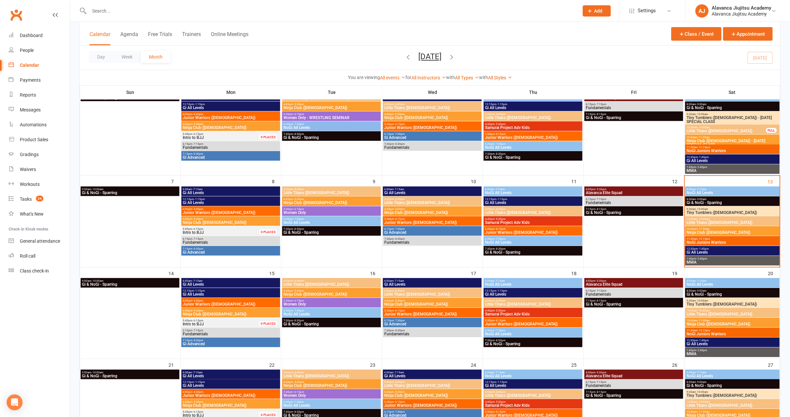
click at [94, 10] on input "text" at bounding box center [330, 10] width 487 height 9
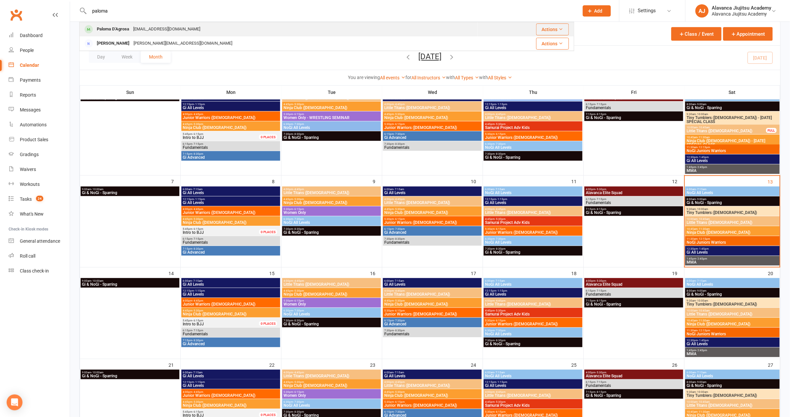
type input "paloma"
click at [132, 31] on div "Laughalot30@hotmail.com" at bounding box center [166, 29] width 71 height 10
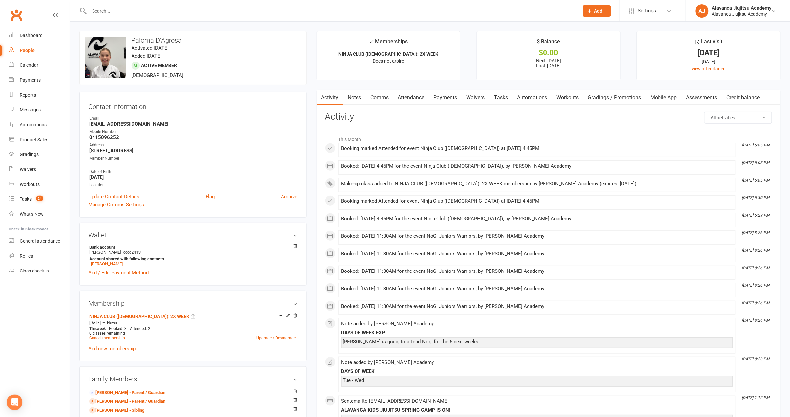
click at [243, 103] on h3 "Contact information" at bounding box center [192, 105] width 209 height 10
click at [455, 96] on link "Payments" at bounding box center [445, 97] width 33 height 15
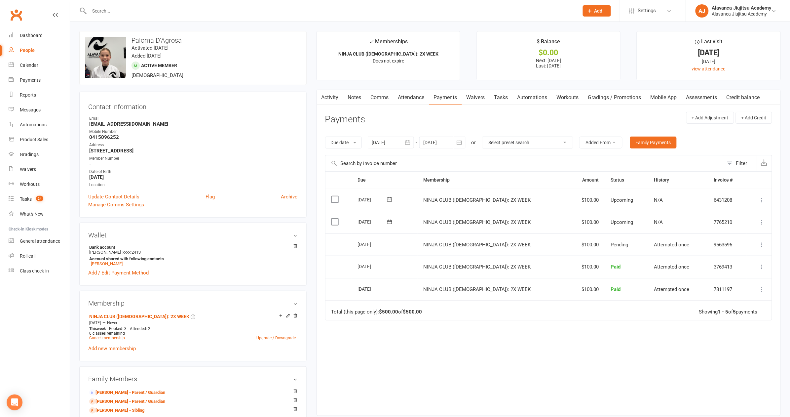
click at [511, 0] on html "Prospect Member Non-attending contact Class / event Appointment Grading event T…" at bounding box center [395, 374] width 790 height 748
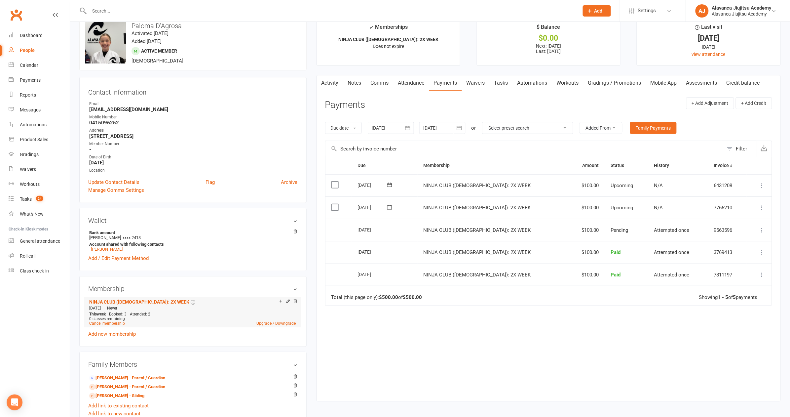
scroll to position [167, 0]
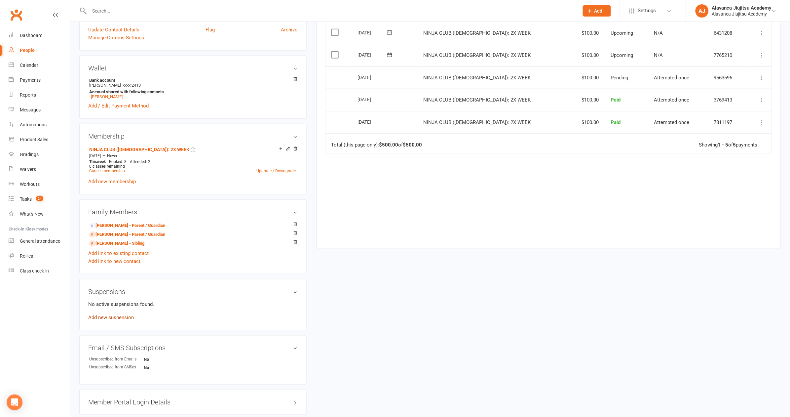
click at [133, 314] on link "Add new suspension" at bounding box center [111, 317] width 46 height 6
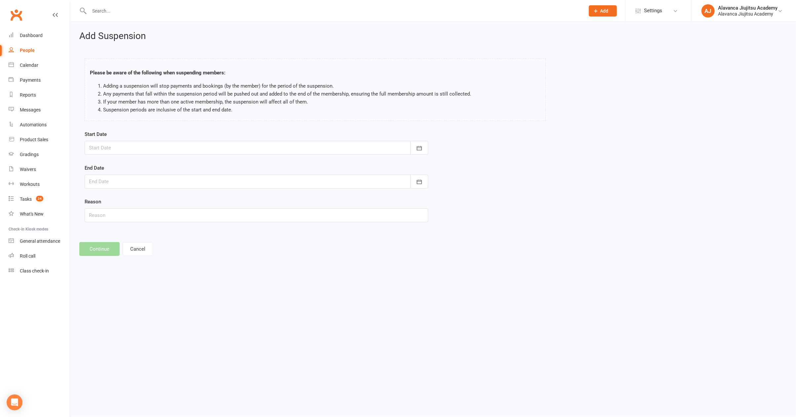
click at [116, 145] on div at bounding box center [257, 148] width 344 height 14
click at [109, 214] on span "14" at bounding box center [111, 214] width 5 height 5
type input "14 Sep 2025"
click at [117, 177] on div at bounding box center [257, 181] width 344 height 14
click at [197, 197] on icon "button" at bounding box center [199, 198] width 5 height 5
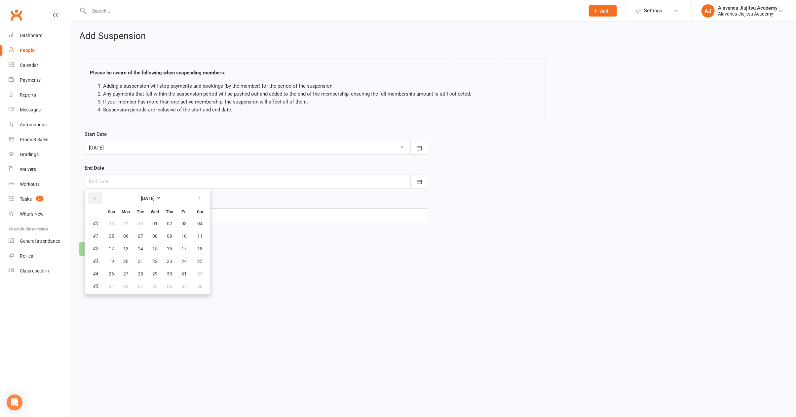
click at [96, 194] on button "button" at bounding box center [95, 198] width 14 height 12
click at [201, 196] on icon "button" at bounding box center [199, 198] width 5 height 5
click at [115, 250] on button "12" at bounding box center [111, 249] width 14 height 12
type input "12 Oct 2025"
click at [115, 214] on input "text" at bounding box center [257, 215] width 344 height 14
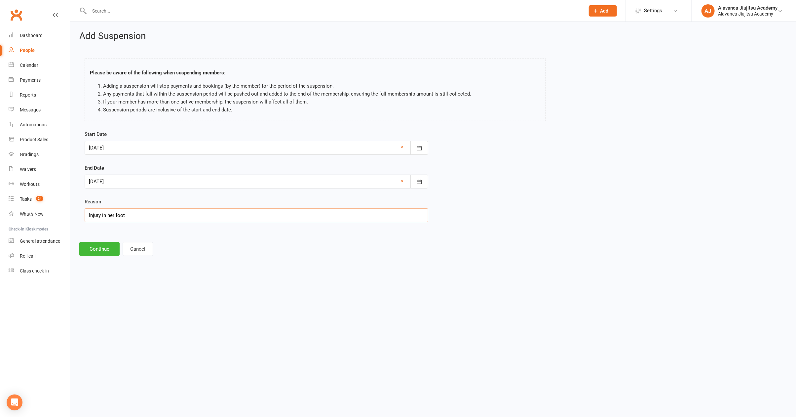
type input "Injury in her foot"
click at [209, 274] on html "Prospect Member Non-attending contact Class / event Appointment Grading event T…" at bounding box center [398, 137] width 796 height 274
click at [93, 249] on button "Continue" at bounding box center [99, 249] width 40 height 14
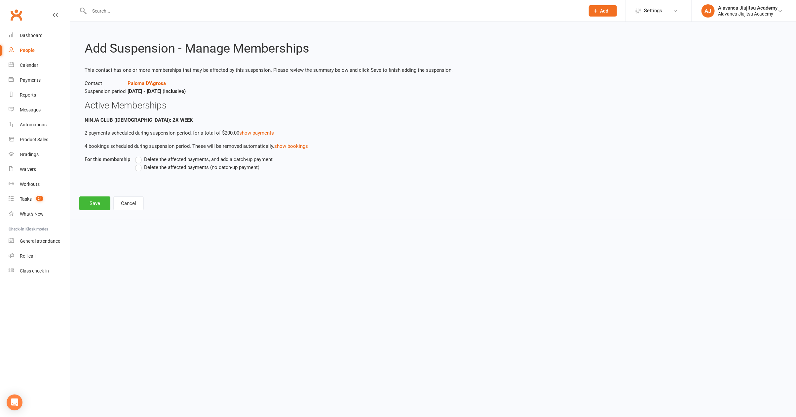
click at [160, 166] on span "Delete the affected payments (no catch-up payment)" at bounding box center [201, 166] width 115 height 7
click at [139, 163] on input "Delete the affected payments (no catch-up payment)" at bounding box center [137, 163] width 4 height 0
click at [105, 206] on button "Save" at bounding box center [94, 203] width 31 height 14
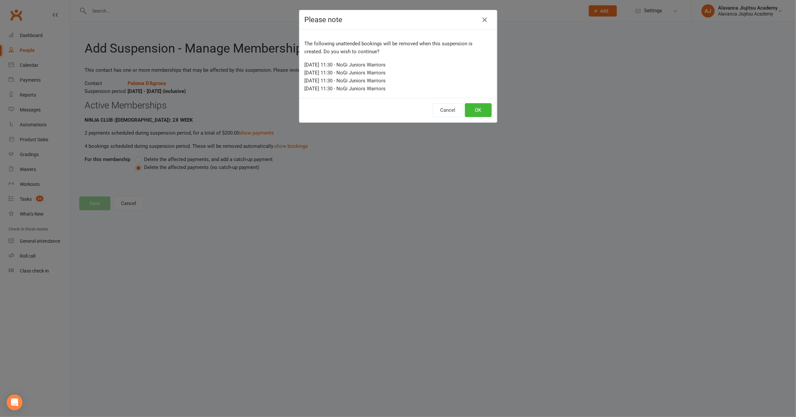
click at [485, 109] on button "OK" at bounding box center [478, 110] width 27 height 14
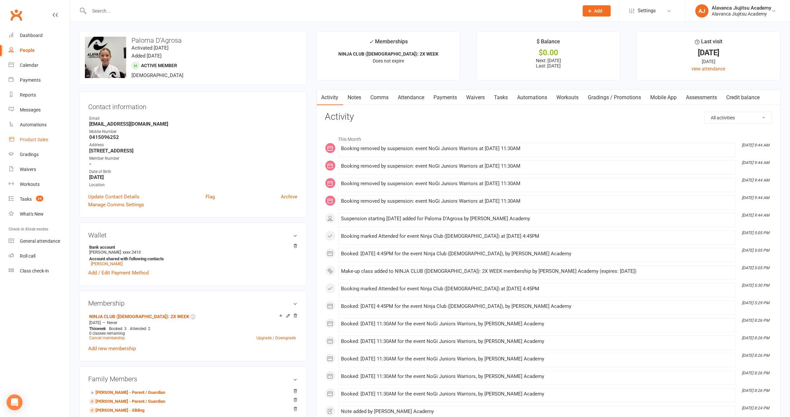
click at [45, 137] on div "Product Sales" at bounding box center [34, 139] width 28 height 5
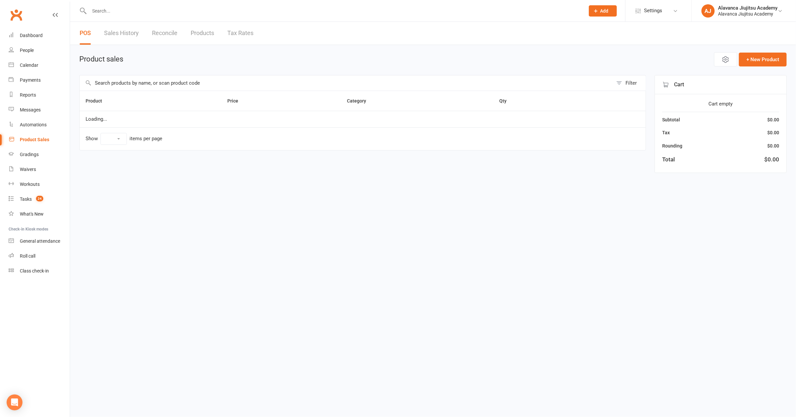
select select "100"
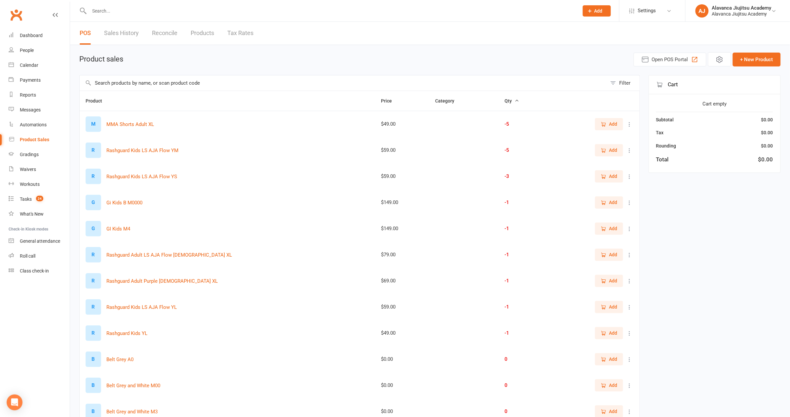
click at [130, 77] on input "text" at bounding box center [343, 82] width 527 height 15
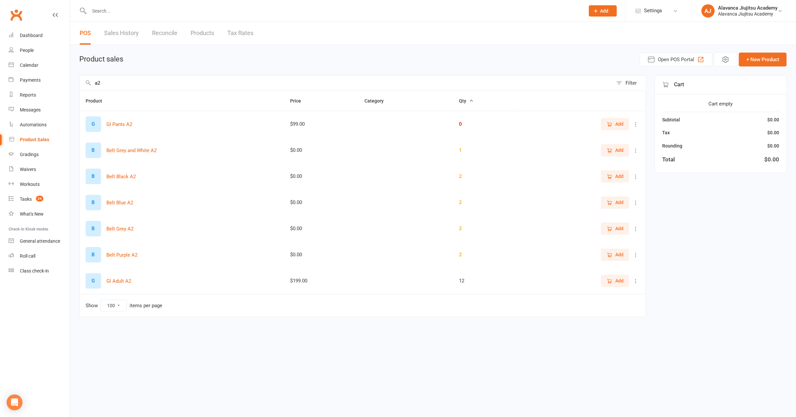
type input "a2"
click at [573, 273] on td "Add" at bounding box center [581, 281] width 127 height 26
click at [152, 16] on div at bounding box center [329, 10] width 501 height 21
click at [161, 16] on div at bounding box center [329, 10] width 501 height 21
click at [141, 8] on input "text" at bounding box center [333, 10] width 493 height 9
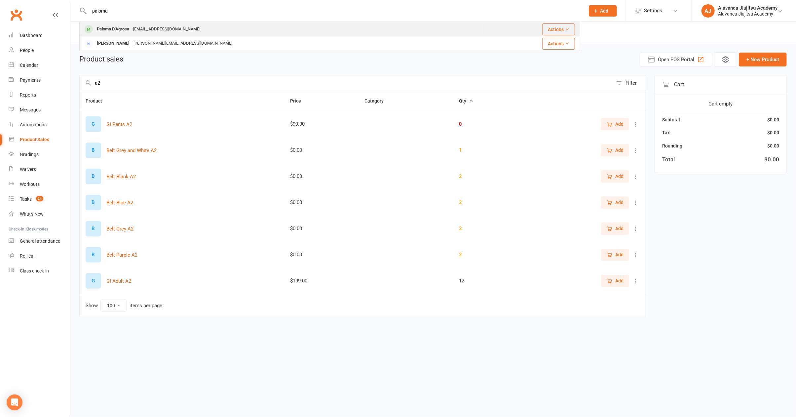
type input "paloma"
click at [150, 32] on div "Laughalot30@hotmail.com" at bounding box center [166, 29] width 71 height 10
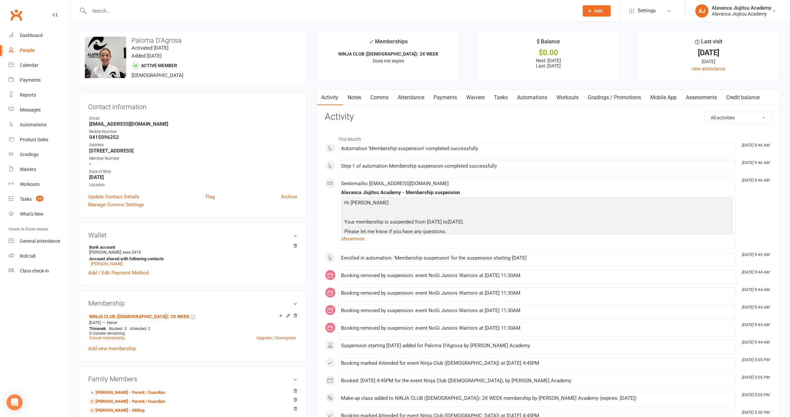
click at [428, 118] on h3 "Activity" at bounding box center [548, 117] width 447 height 10
click at [342, 78] on li "✓ Memberships NINJA CLUB (7-9YO): 2X WEEK Does not expire" at bounding box center [389, 55] width 144 height 49
click at [30, 62] on link "Calendar" at bounding box center [39, 65] width 61 height 15
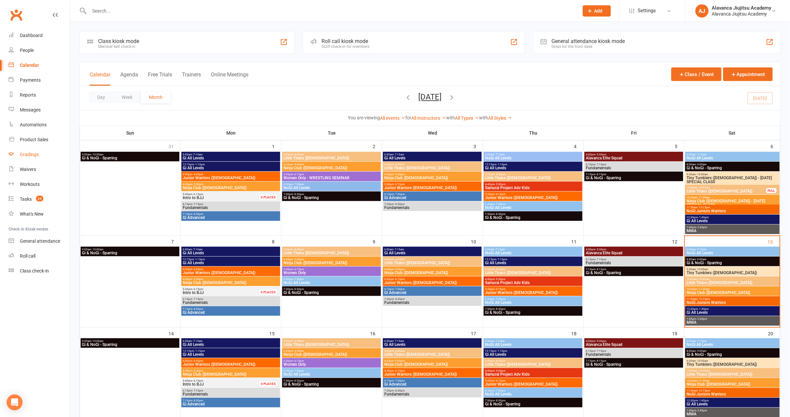
click at [46, 157] on link "Gradings" at bounding box center [39, 154] width 61 height 15
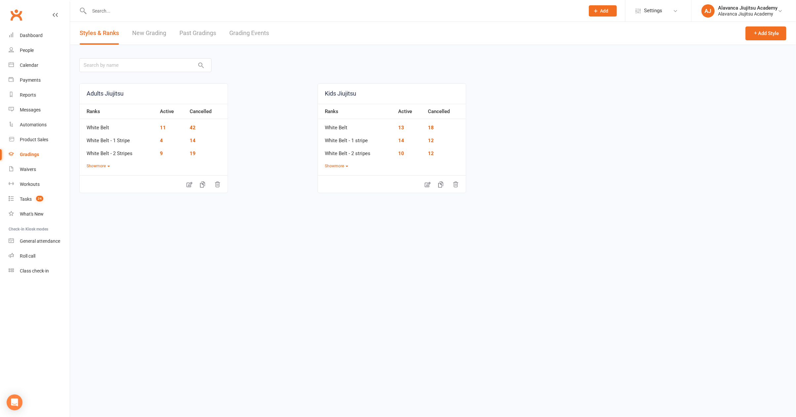
click at [163, 38] on link "New Grading" at bounding box center [149, 33] width 34 height 23
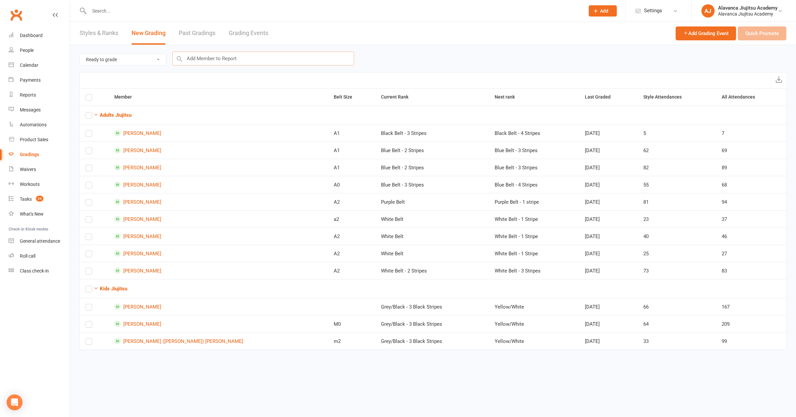
click at [208, 60] on input "text" at bounding box center [263, 59] width 182 height 14
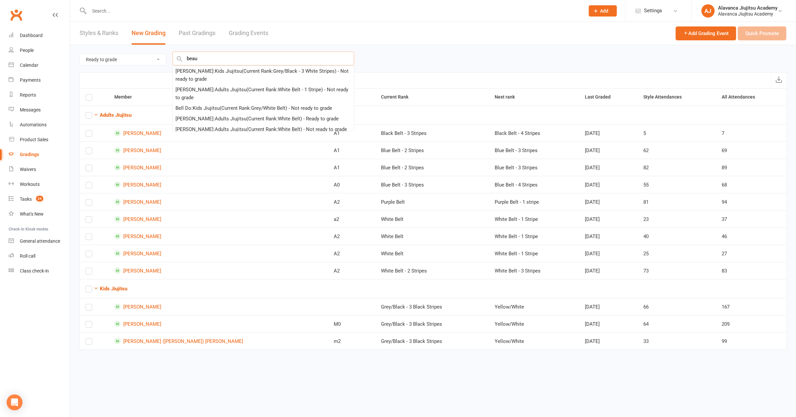
type input "beau"
click at [207, 73] on div "Beau Westheimer : Kids Jiujitsu (Current Rank: Grey/Black - 3 White Stripes ) -…" at bounding box center [263, 75] width 176 height 16
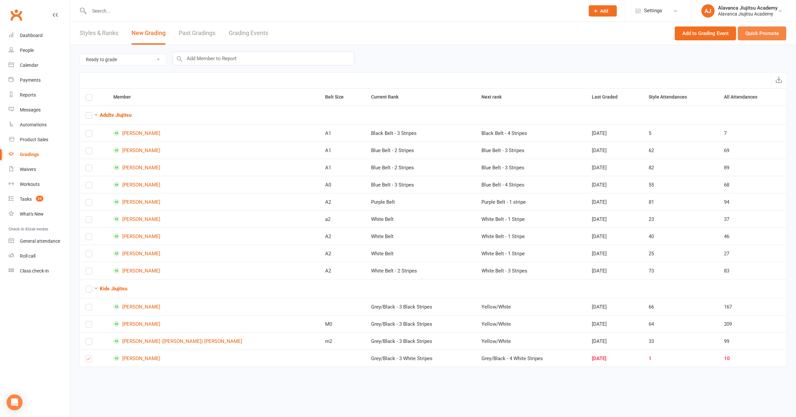
click at [777, 37] on button "Quick Promote" at bounding box center [762, 33] width 49 height 14
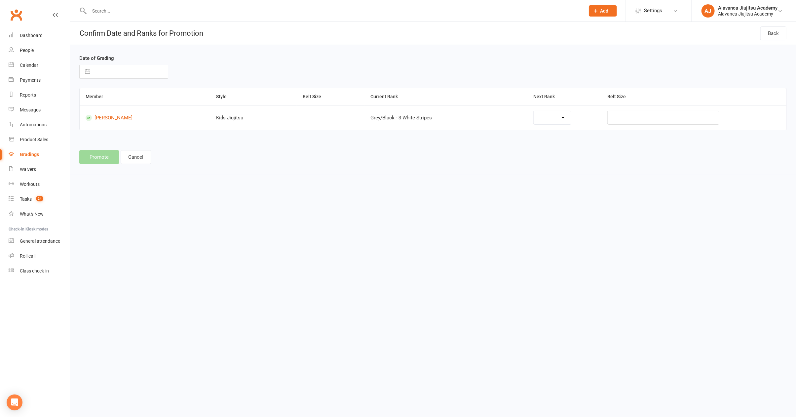
select select "28137"
click at [140, 75] on input "text" at bounding box center [131, 71] width 74 height 13
select select "7"
select select "2025"
select select "8"
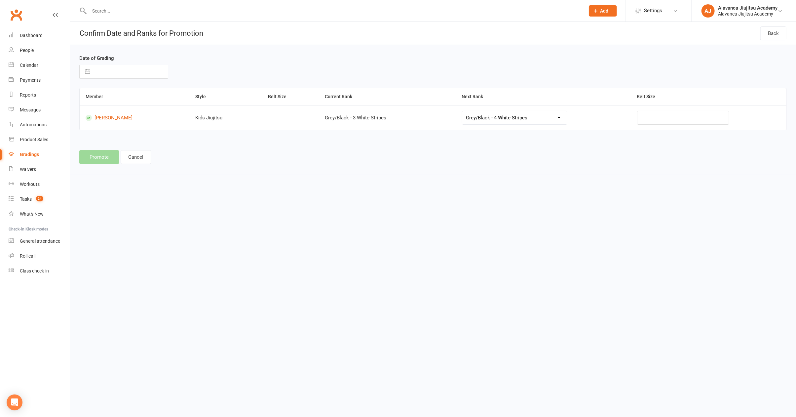
select select "2025"
select select "9"
select select "2025"
click at [160, 137] on td "12" at bounding box center [157, 134] width 13 height 13
type input "12 Sep 2025"
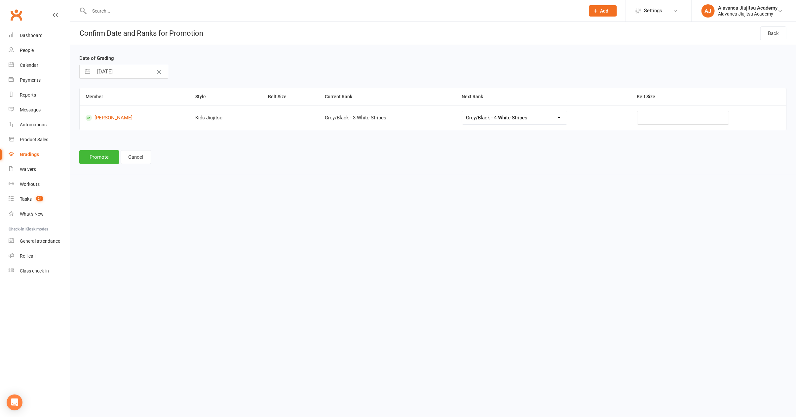
click at [106, 160] on button "Promote" at bounding box center [99, 157] width 40 height 14
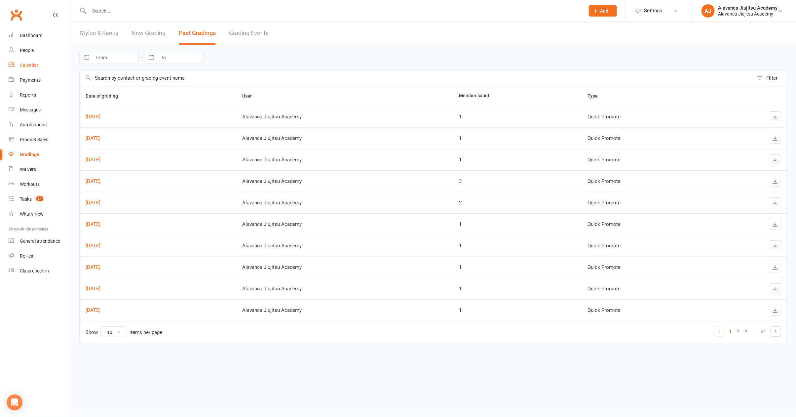
click at [37, 66] on div "Calendar" at bounding box center [29, 64] width 19 height 5
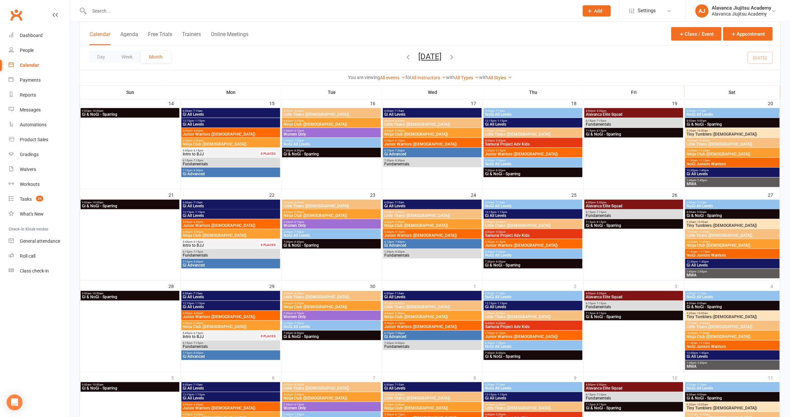
scroll to position [85, 0]
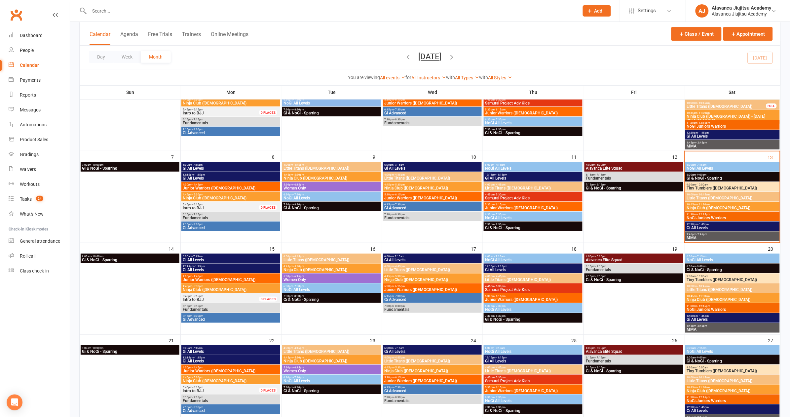
click at [704, 198] on span "Little Titans ([DEMOGRAPHIC_DATA])" at bounding box center [733, 198] width 92 height 4
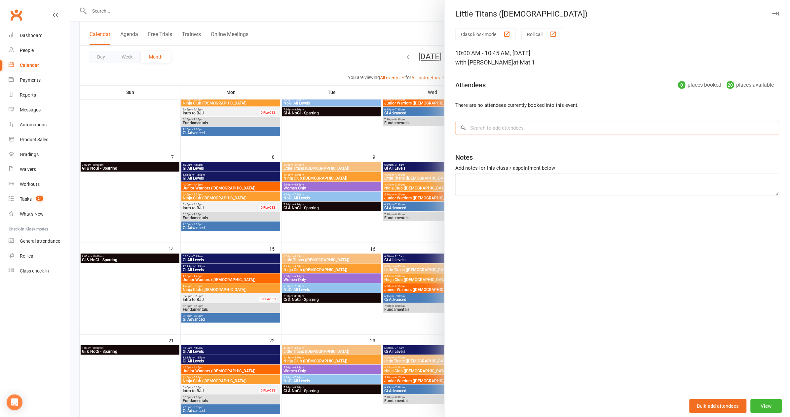
click at [538, 125] on input "search" at bounding box center [617, 128] width 324 height 14
type input "Amira"
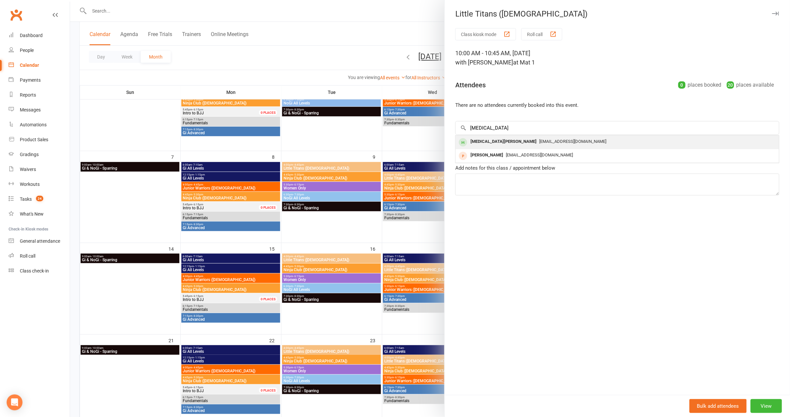
drag, startPoint x: 536, startPoint y: 126, endPoint x: 491, endPoint y: 144, distance: 48.0
click at [491, 144] on div "Amira Kanaan" at bounding box center [503, 142] width 71 height 10
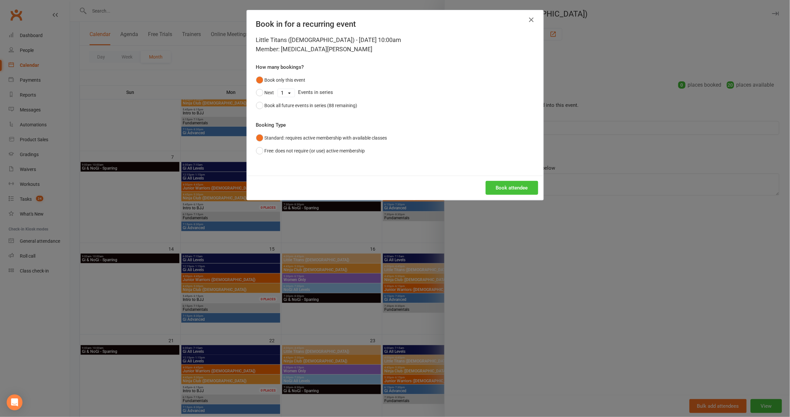
click at [497, 182] on button "Book attendee" at bounding box center [512, 188] width 53 height 14
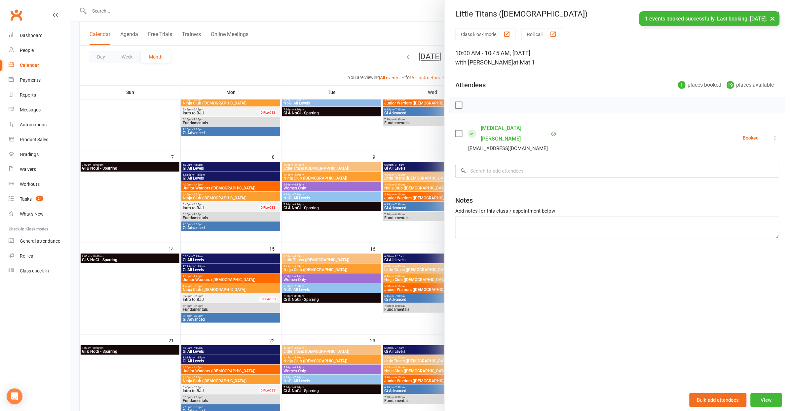
click at [500, 164] on input "search" at bounding box center [617, 171] width 324 height 14
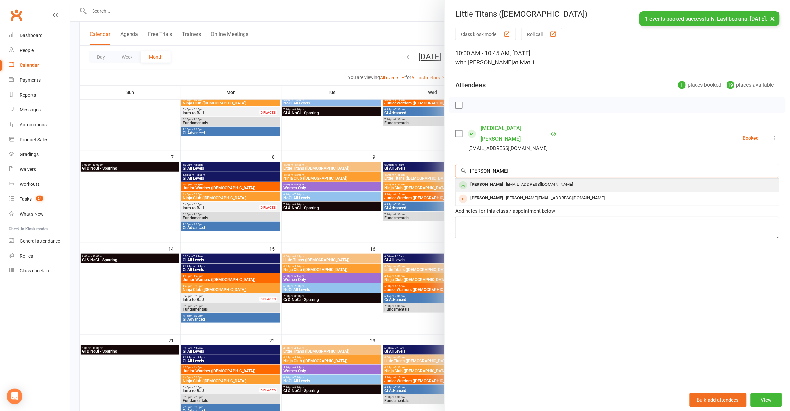
type input "Hugo"
drag, startPoint x: 491, startPoint y: 169, endPoint x: 497, endPoint y: 169, distance: 6.3
click at [497, 180] on div "sbyrne1982@gmail.com" at bounding box center [617, 185] width 318 height 10
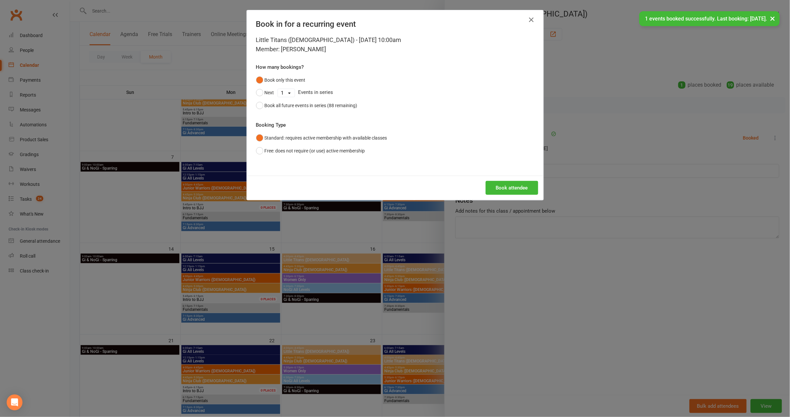
click at [506, 181] on button "Book attendee" at bounding box center [512, 188] width 53 height 14
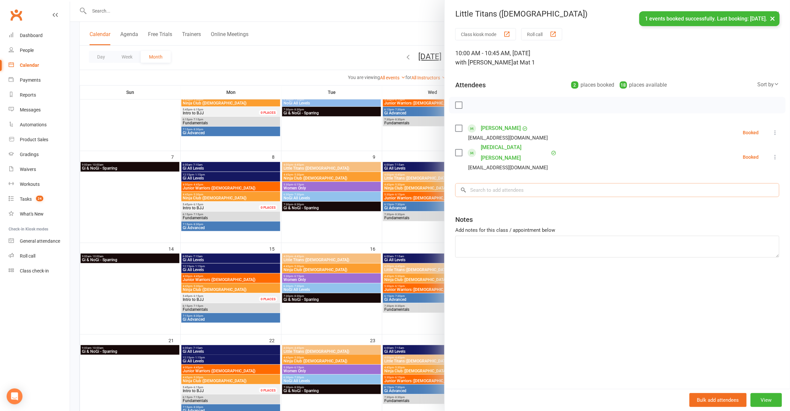
click at [501, 183] on input "search" at bounding box center [617, 190] width 324 height 14
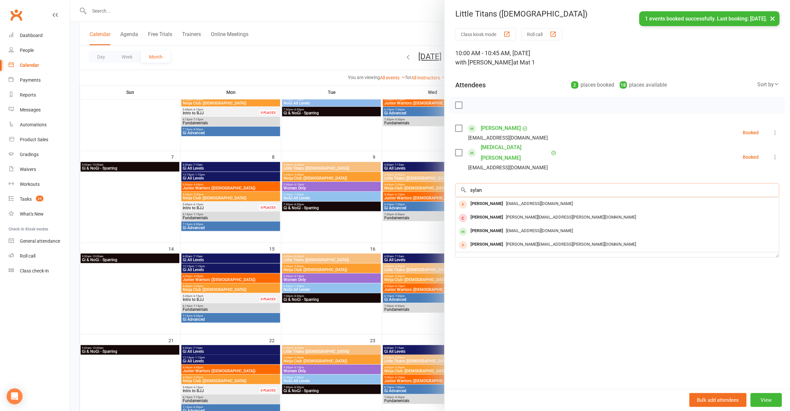
click at [497, 183] on input "sylan" at bounding box center [617, 190] width 324 height 14
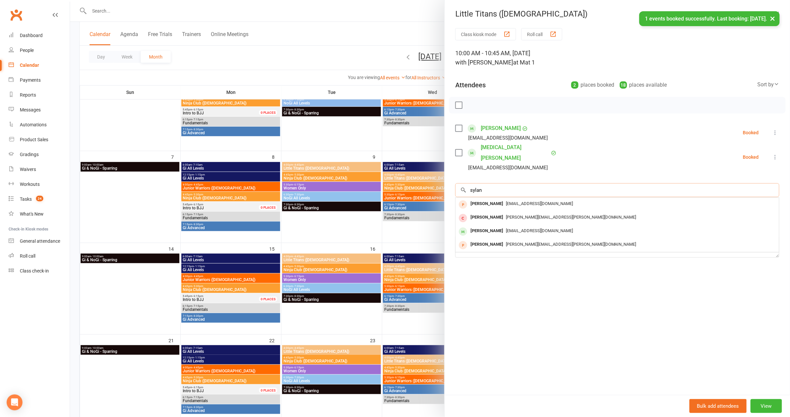
click at [497, 183] on input "sylan" at bounding box center [617, 190] width 324 height 14
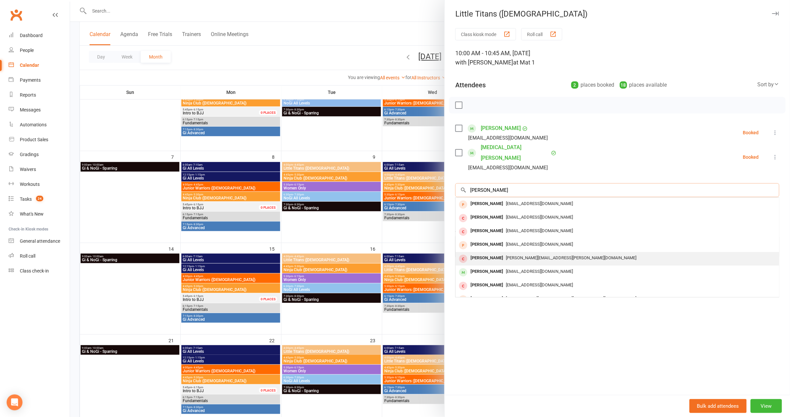
scroll to position [22, 0]
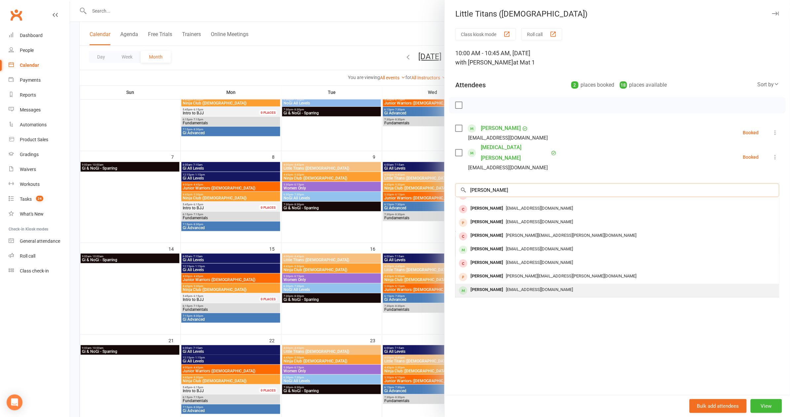
type input "Dylan"
click at [505, 285] on div "laura_casey_5@hotmail.com" at bounding box center [617, 290] width 318 height 10
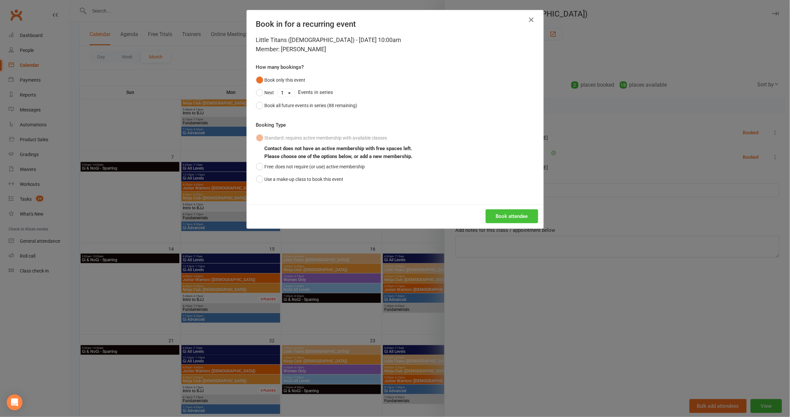
click at [508, 219] on button "Book attendee" at bounding box center [512, 216] width 53 height 14
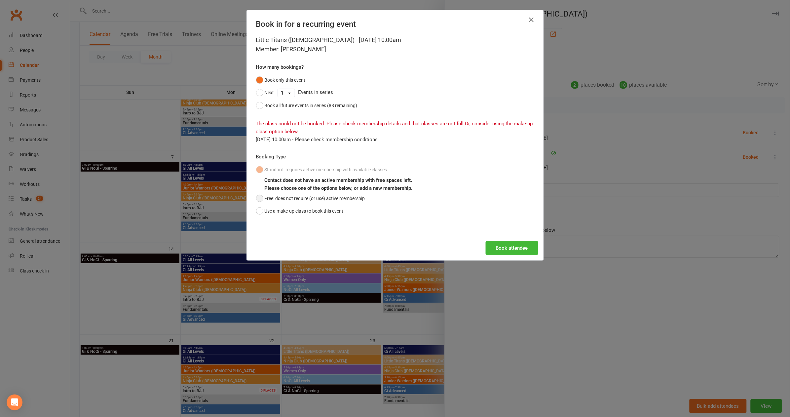
click at [286, 199] on button "Free: does not require (or use) active membership" at bounding box center [310, 198] width 109 height 13
click at [649, 250] on div "Book in for a recurring event Little Titans (5-7yo) - Sep 13, 2025 10:00am Memb…" at bounding box center [395, 208] width 790 height 417
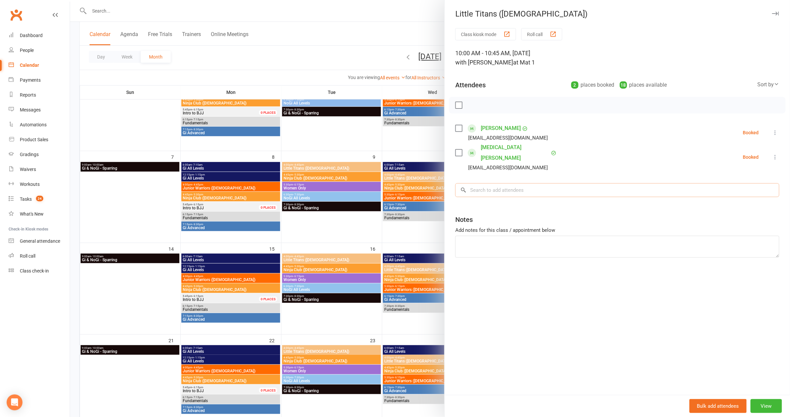
click at [522, 183] on input "search" at bounding box center [617, 190] width 324 height 14
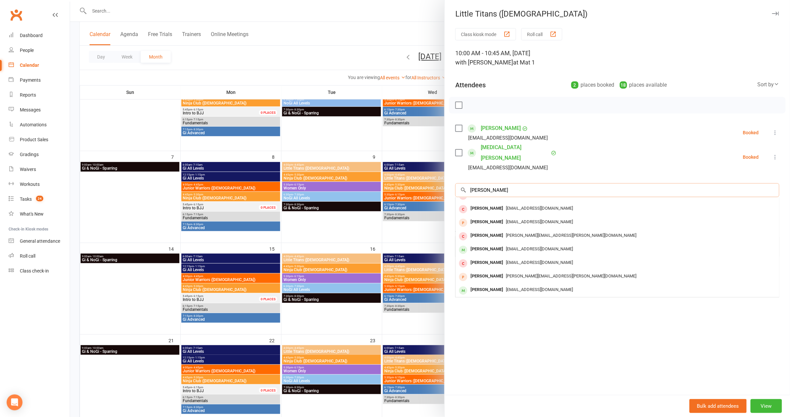
type input "Dylan"
drag, startPoint x: 521, startPoint y: 178, endPoint x: 504, endPoint y: 234, distance: 59.1
click at [506, 246] on span "yumi_tres@yahoo.com" at bounding box center [539, 248] width 67 height 5
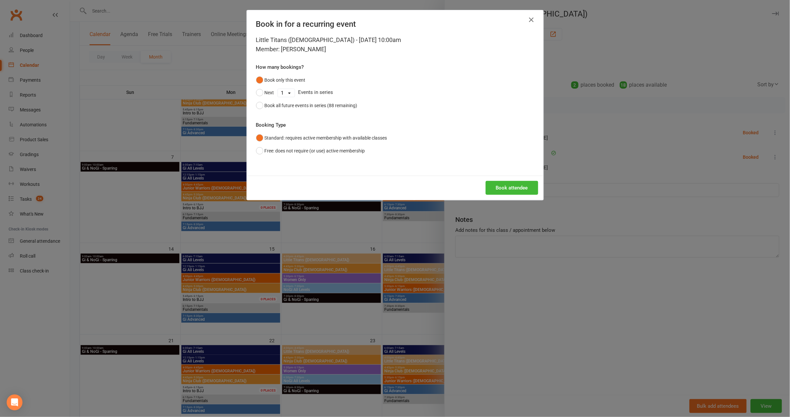
drag, startPoint x: 524, startPoint y: 190, endPoint x: 524, endPoint y: 195, distance: 4.3
click at [524, 190] on button "Book attendee" at bounding box center [512, 188] width 53 height 14
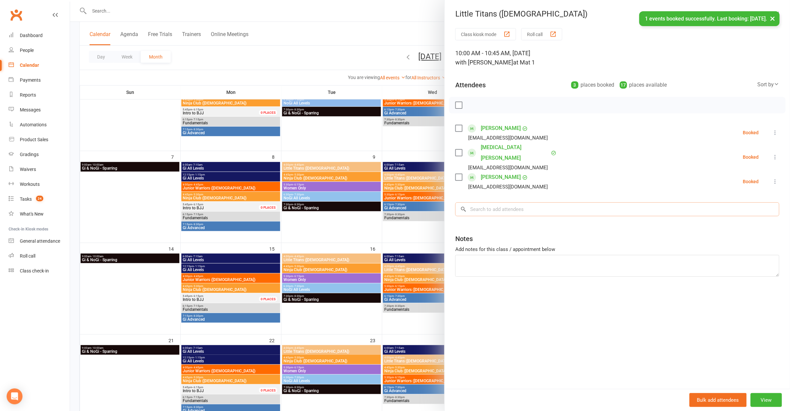
click at [520, 202] on input "search" at bounding box center [617, 209] width 324 height 14
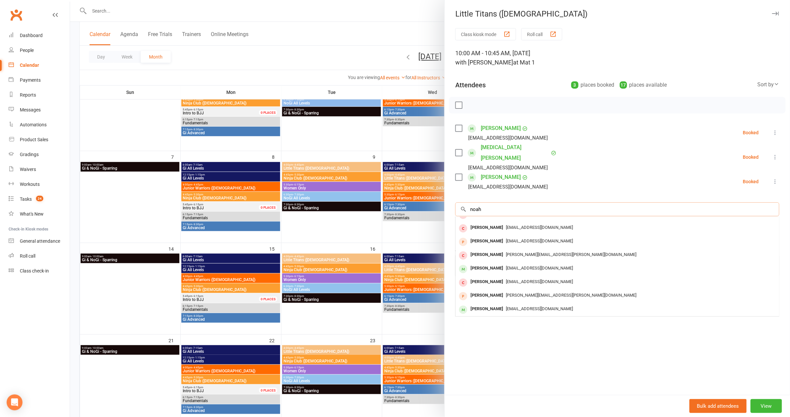
scroll to position [0, 0]
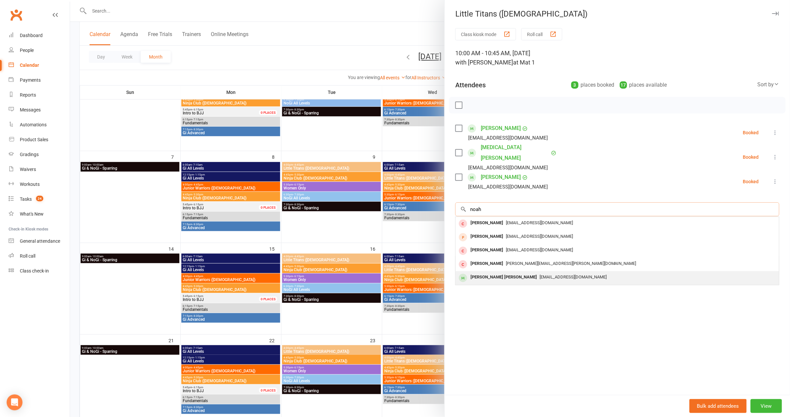
type input "noah"
click at [499, 272] on div "Noah Jose Angelo Santos" at bounding box center [504, 277] width 72 height 10
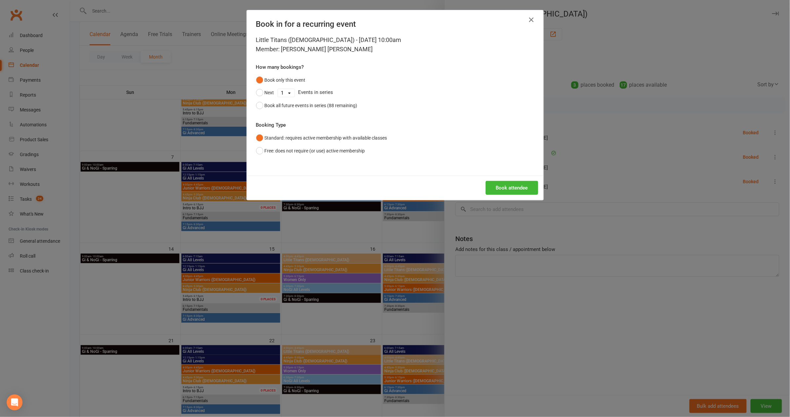
click at [507, 178] on div "Book attendee" at bounding box center [395, 187] width 297 height 24
click at [497, 186] on button "Book attendee" at bounding box center [512, 188] width 53 height 14
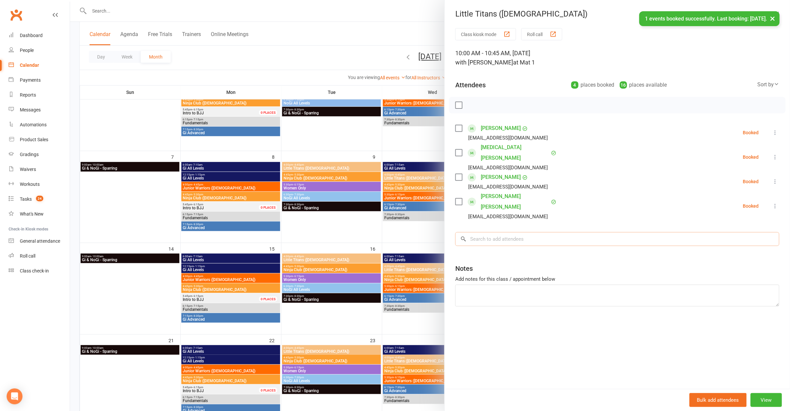
click at [493, 232] on input "search" at bounding box center [617, 239] width 324 height 14
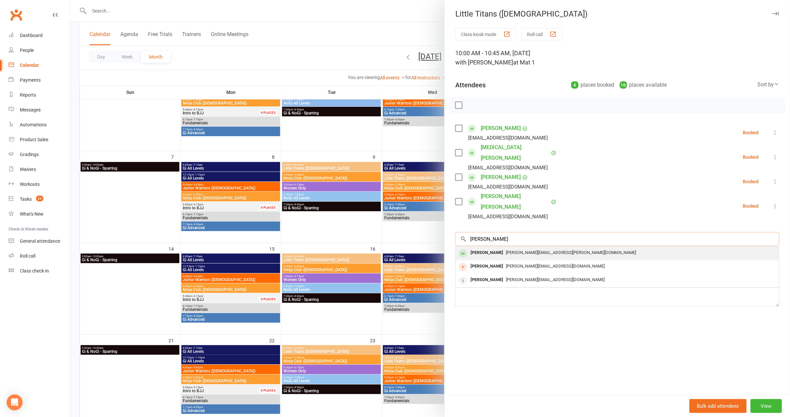
type input "Elias"
click at [497, 248] on div "[PERSON_NAME]" at bounding box center [487, 253] width 38 height 10
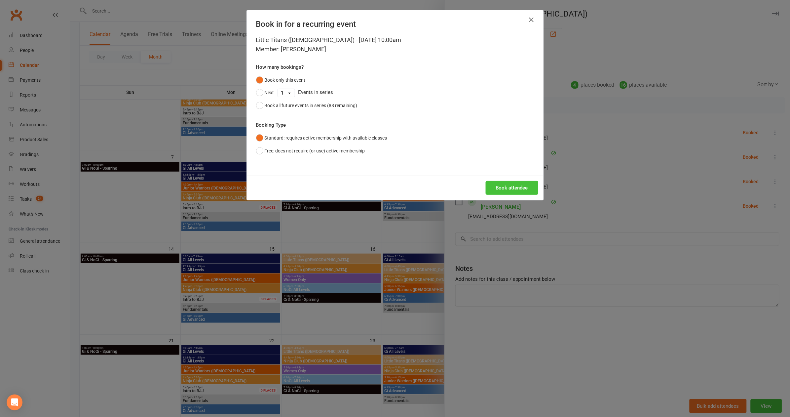
click at [515, 190] on button "Book attendee" at bounding box center [512, 188] width 53 height 14
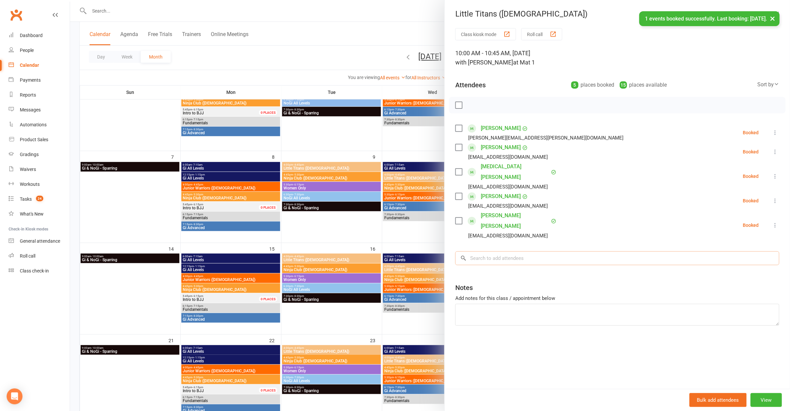
click at [499, 251] on input "search" at bounding box center [617, 258] width 324 height 14
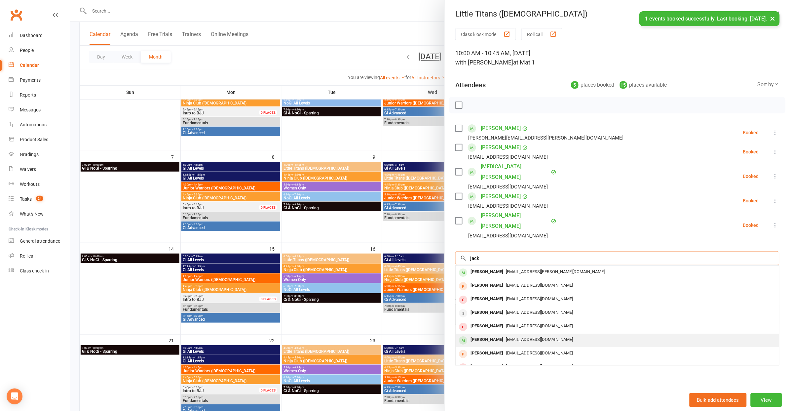
type input "jack"
click at [512, 335] on div "lulic.mario@gmail.com" at bounding box center [617, 340] width 318 height 10
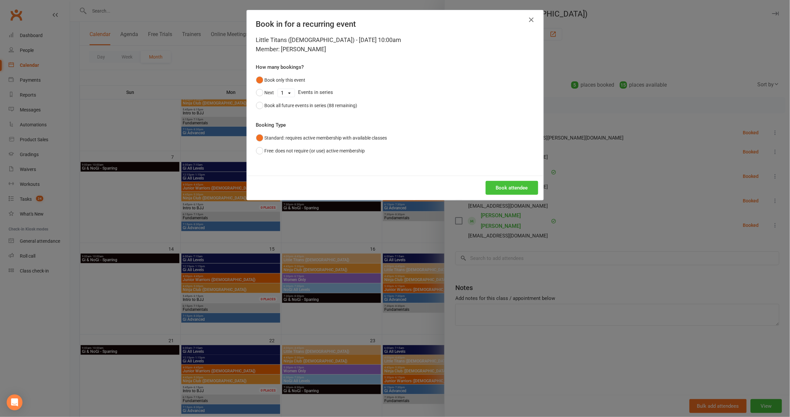
click at [505, 185] on button "Book attendee" at bounding box center [512, 188] width 53 height 14
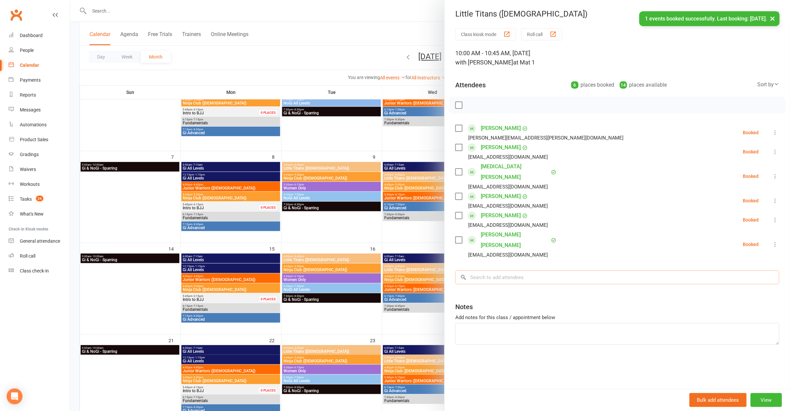
click at [504, 270] on input "search" at bounding box center [617, 277] width 324 height 14
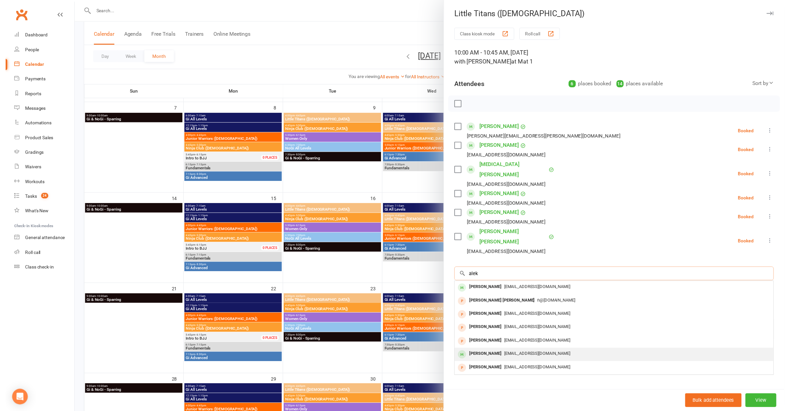
scroll to position [71, 0]
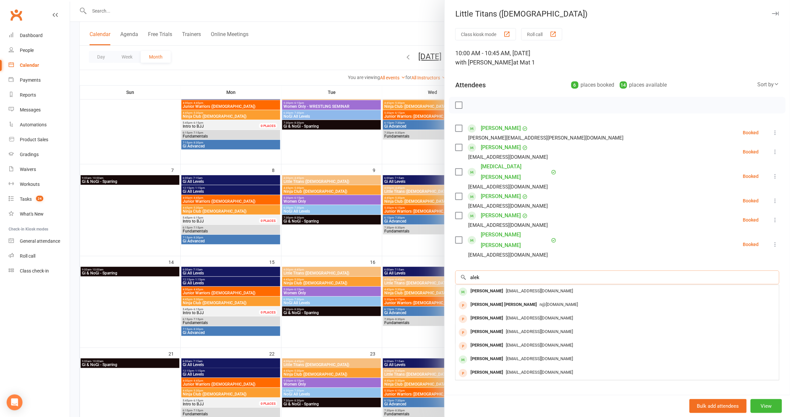
click at [518, 270] on input "alek" at bounding box center [617, 277] width 324 height 14
type input "a"
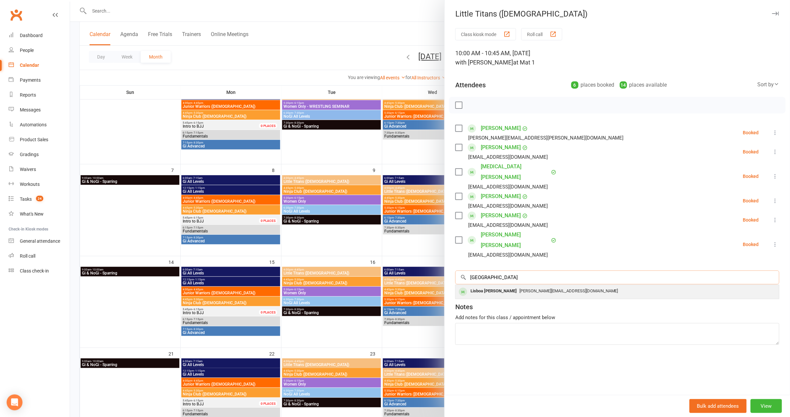
type input "lisboa"
click at [519, 288] on span "gus@airfaregeeks.com.au" at bounding box center [568, 290] width 99 height 5
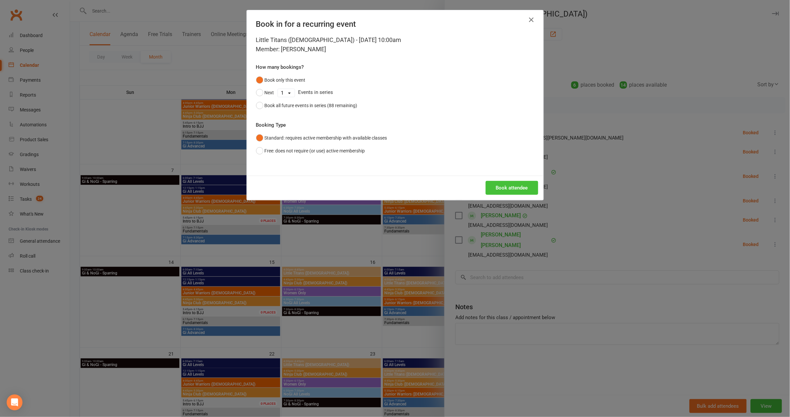
click at [519, 191] on button "Book attendee" at bounding box center [512, 188] width 53 height 14
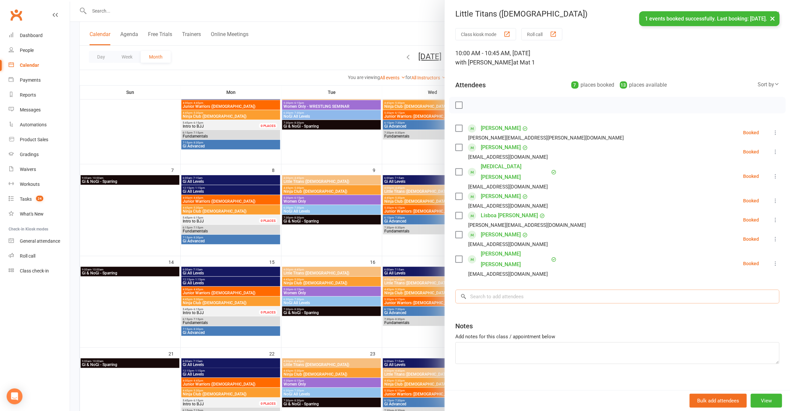
click at [515, 289] on input "search" at bounding box center [617, 296] width 324 height 14
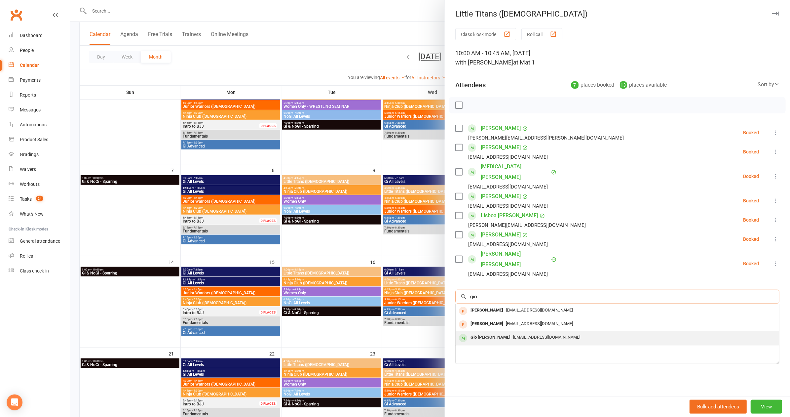
type input "gio"
click at [503, 332] on div "Gio Maxxon Gumilao" at bounding box center [490, 337] width 45 height 10
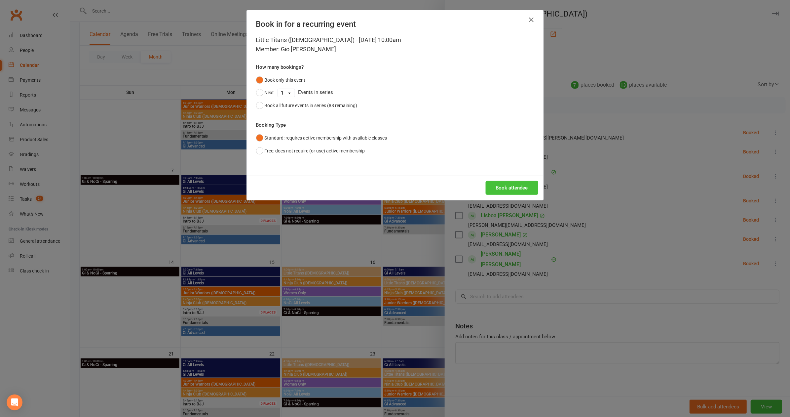
click at [516, 185] on button "Book attendee" at bounding box center [512, 188] width 53 height 14
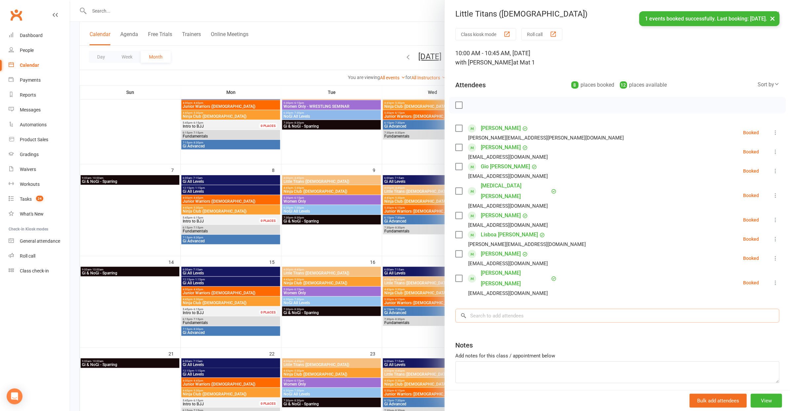
click at [511, 309] on input "search" at bounding box center [617, 316] width 324 height 14
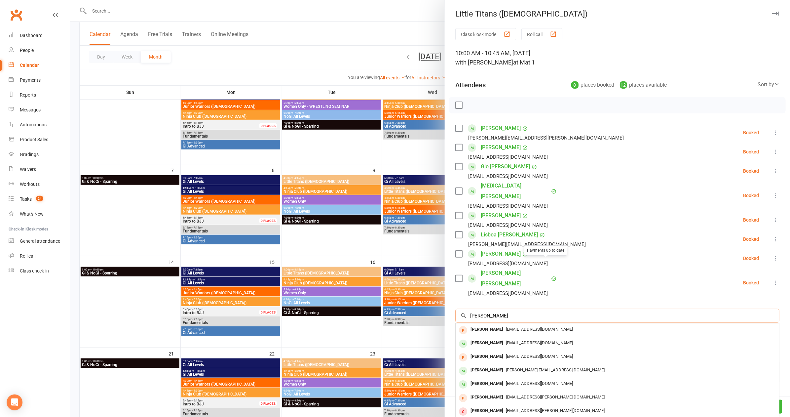
type input "Luca"
drag, startPoint x: 543, startPoint y: 261, endPoint x: 487, endPoint y: 344, distance: 100.2
click at [487, 365] on div "Luca Farah" at bounding box center [487, 370] width 38 height 10
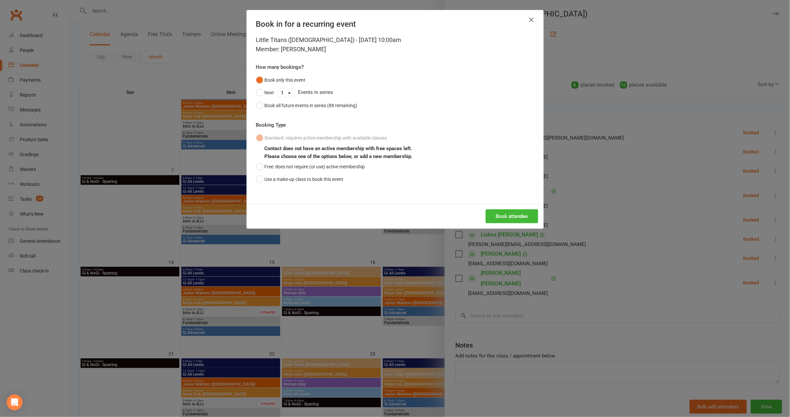
click at [546, 294] on div "Book in for a recurring event Little Titans (5-7yo) - Sep 13, 2025 10:00am Memb…" at bounding box center [395, 208] width 790 height 417
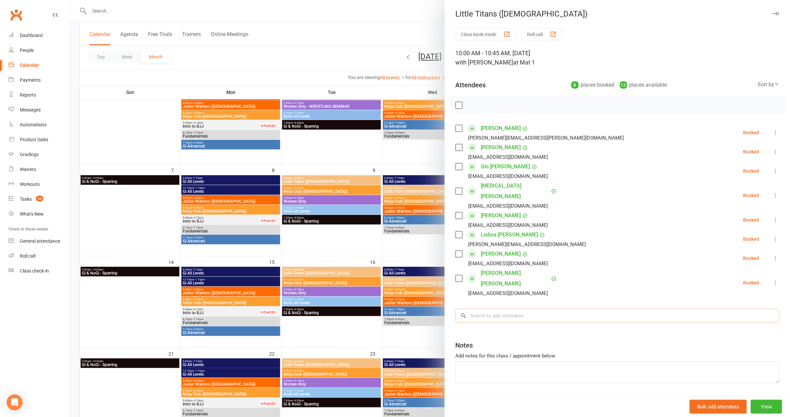
click at [501, 309] on input "search" at bounding box center [617, 316] width 324 height 14
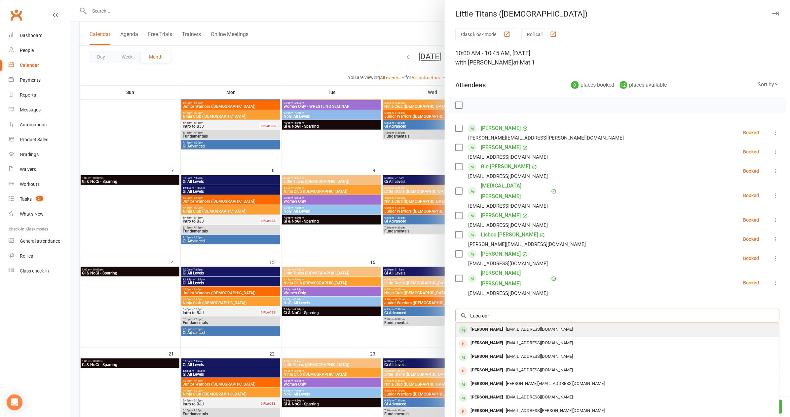
type input "Luca car"
click at [512, 326] on span "fabio.decarvalho7@gmail.com" at bounding box center [539, 328] width 67 height 5
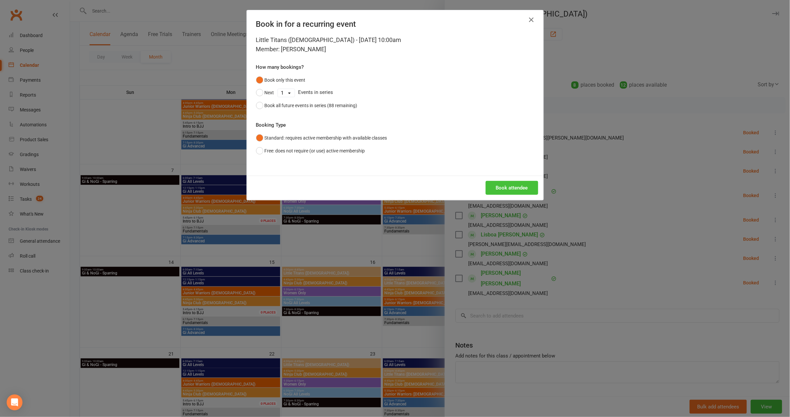
click at [512, 183] on button "Book attendee" at bounding box center [512, 188] width 53 height 14
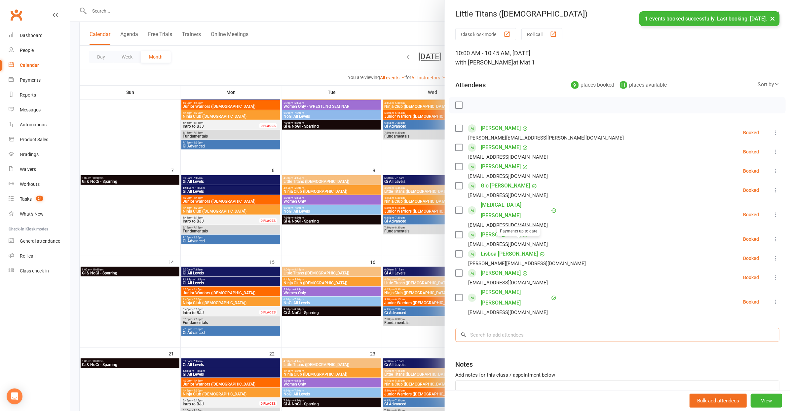
click at [510, 328] on input "search" at bounding box center [617, 335] width 324 height 14
type input "arin"
click at [507, 346] on span "aineandcraig@hotmail.com" at bounding box center [539, 348] width 67 height 5
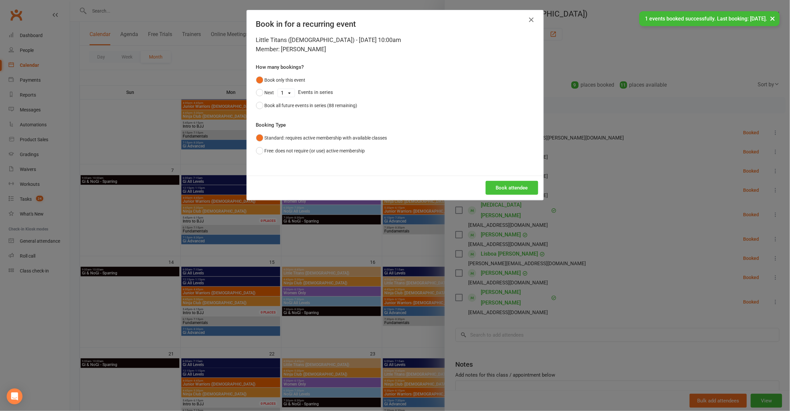
click at [503, 188] on button "Book attendee" at bounding box center [512, 188] width 53 height 14
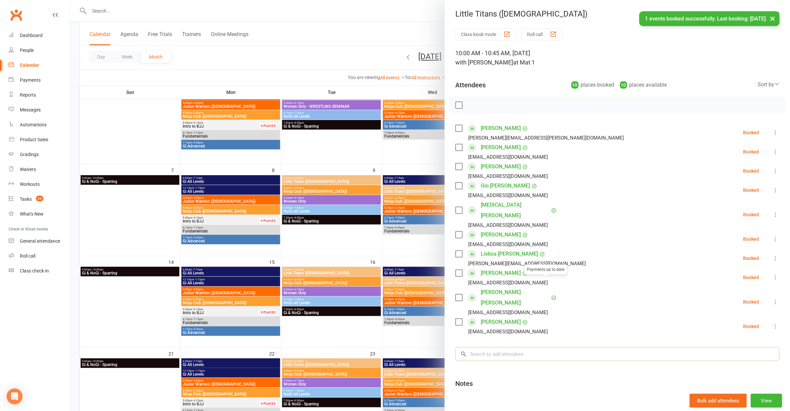
click at [527, 347] on input "search" at bounding box center [617, 354] width 324 height 14
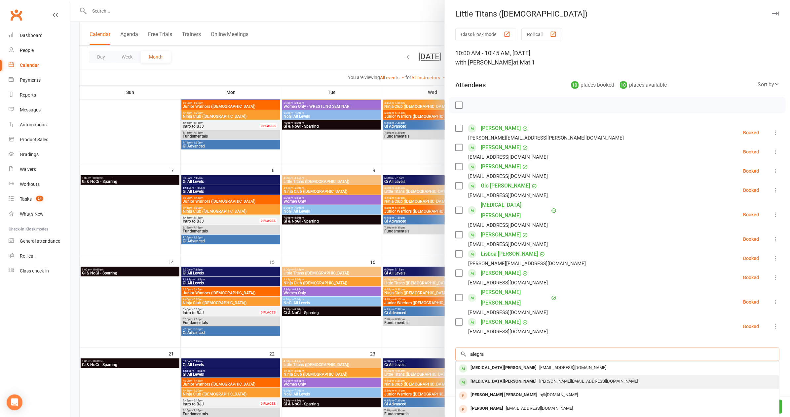
type input "alegra"
click at [539, 378] on span "regan@osteriacoogee.com" at bounding box center [588, 380] width 99 height 5
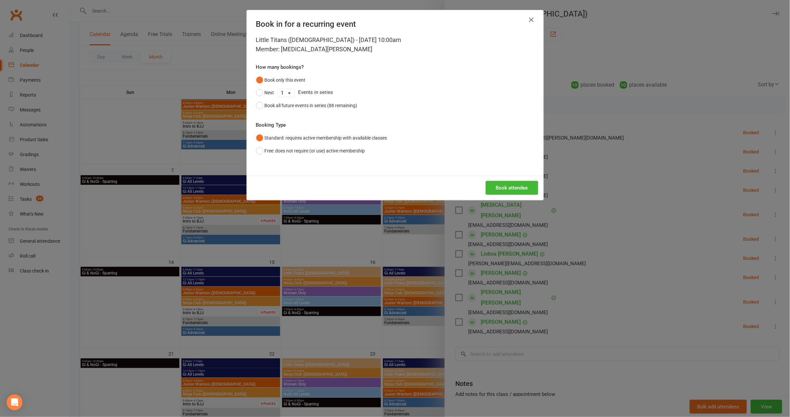
click at [516, 182] on button "Book attendee" at bounding box center [512, 188] width 53 height 14
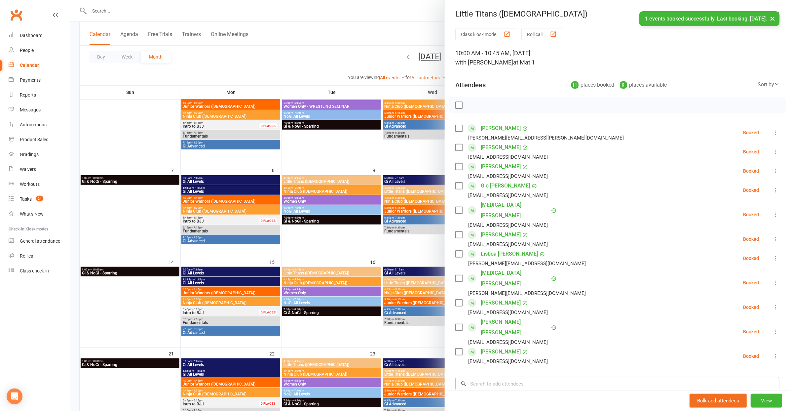
click at [509, 377] on input "search" at bounding box center [617, 384] width 324 height 14
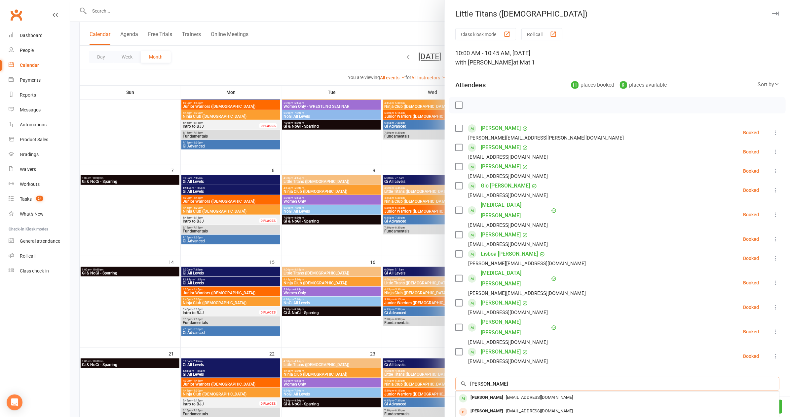
type input "Joseph"
drag, startPoint x: 522, startPoint y: 305, endPoint x: 524, endPoint y: 365, distance: 60.2
click at [524, 395] on span "Davdelmas@gmail.com" at bounding box center [539, 397] width 67 height 5
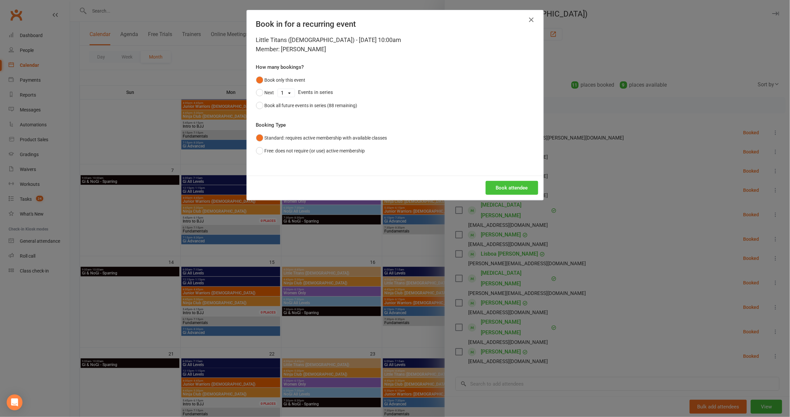
click at [504, 182] on button "Book attendee" at bounding box center [512, 188] width 53 height 14
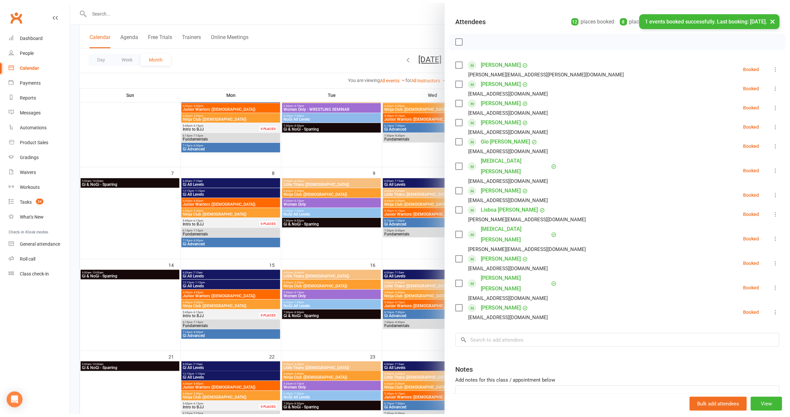
scroll to position [80, 0]
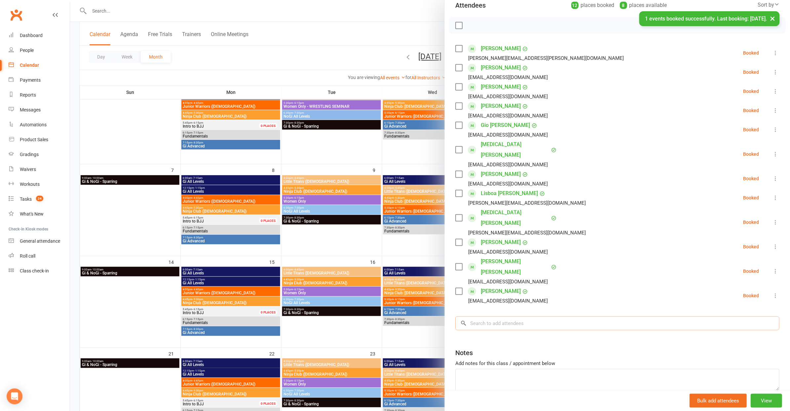
click at [501, 316] on input "search" at bounding box center [617, 323] width 324 height 14
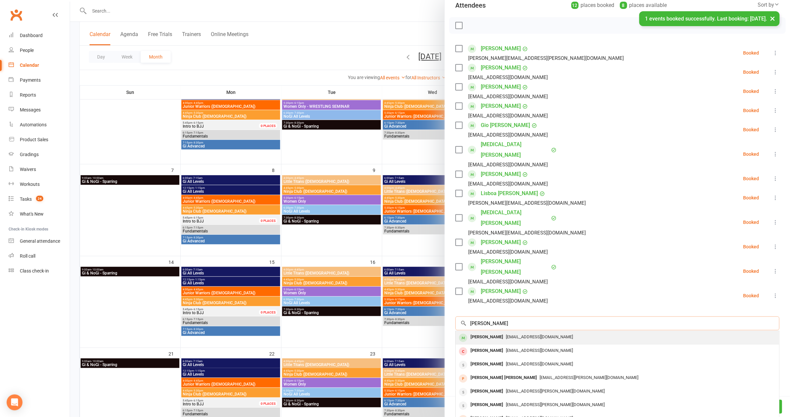
scroll to position [74, 0]
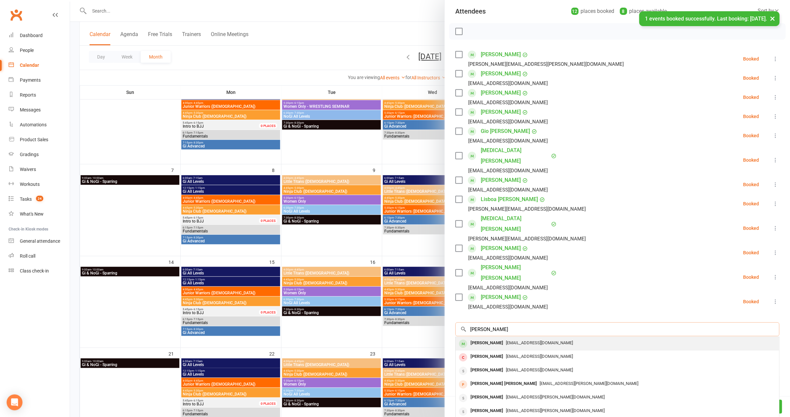
type input "kenny"
click at [514, 340] on span "camillemwall@gmail.com" at bounding box center [539, 342] width 67 height 5
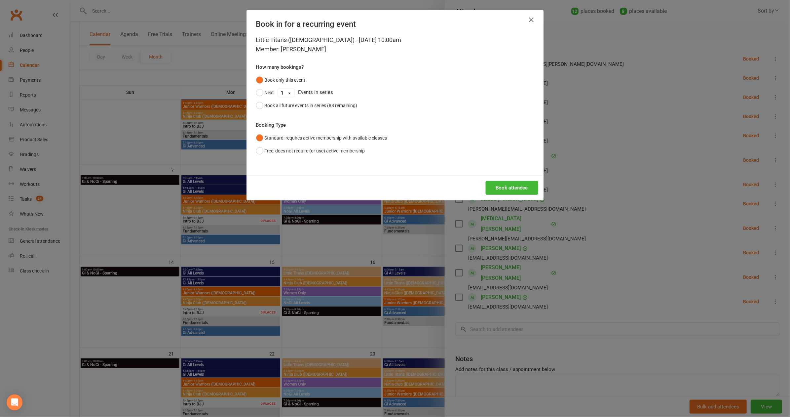
click at [505, 193] on div "Book attendee" at bounding box center [395, 187] width 297 height 24
click at [504, 182] on button "Book attendee" at bounding box center [512, 188] width 53 height 14
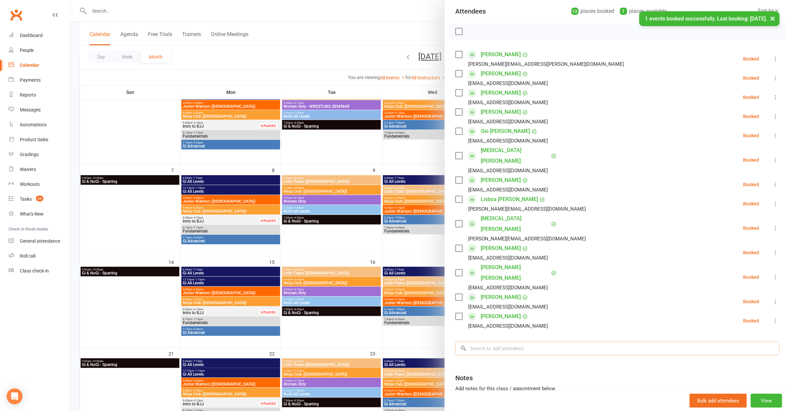
click at [513, 341] on input "search" at bounding box center [617, 348] width 324 height 14
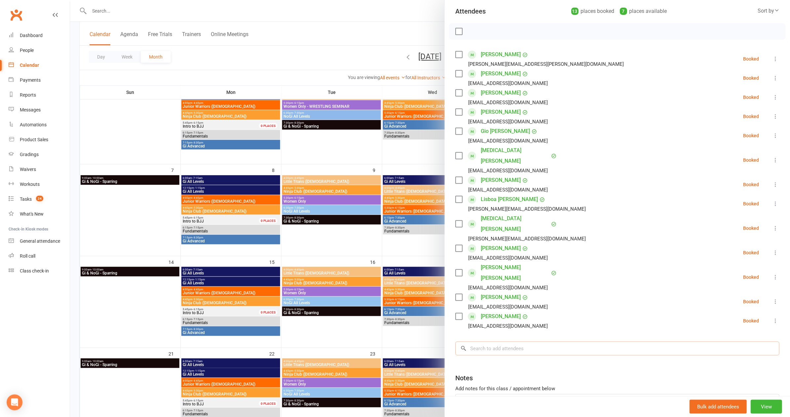
click at [521, 341] on input "search" at bounding box center [617, 348] width 324 height 14
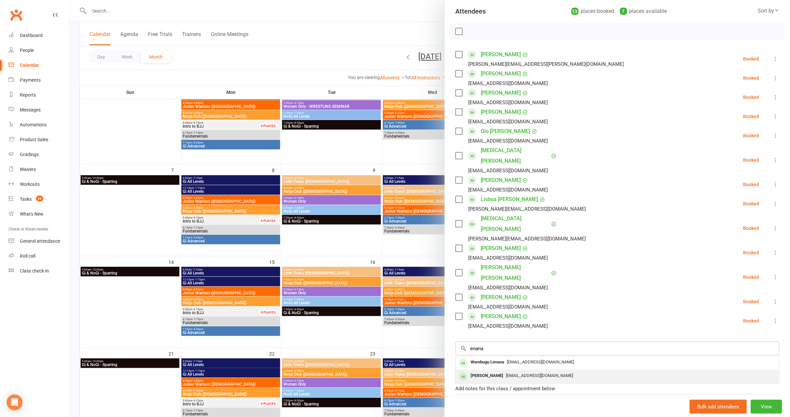
type input "enana"
click at [590, 371] on div "morcilloluisa@gmail.com" at bounding box center [617, 376] width 318 height 10
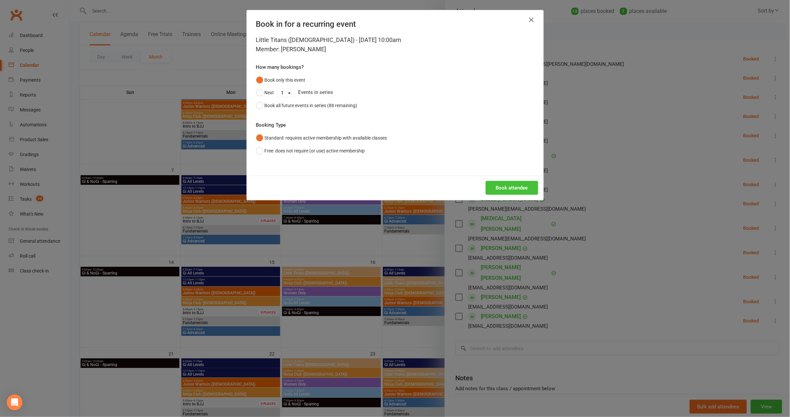
click at [512, 186] on button "Book attendee" at bounding box center [512, 188] width 53 height 14
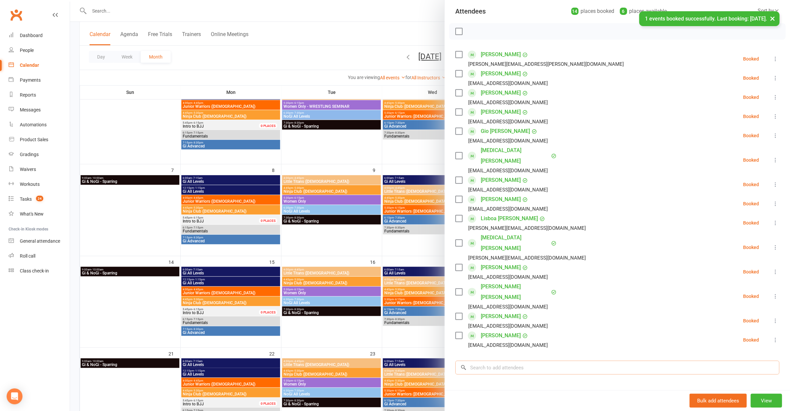
click at [505, 360] on input "search" at bounding box center [617, 367] width 324 height 14
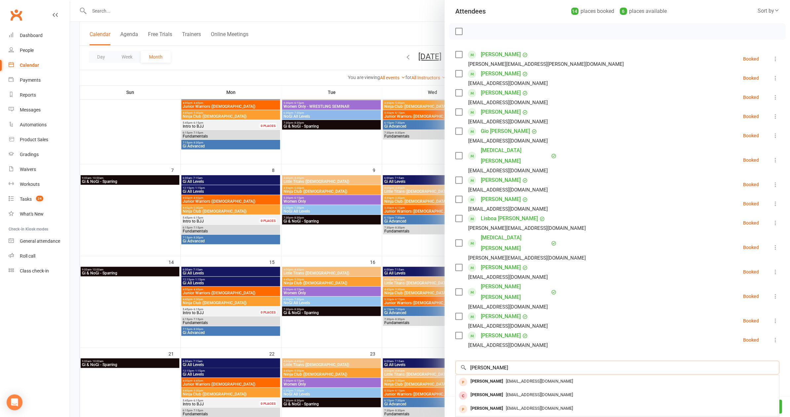
type input "byron"
click at [479, 416] on div "Byron Healy georginarosehealy@gmail.com" at bounding box center [617, 423] width 323 height 14
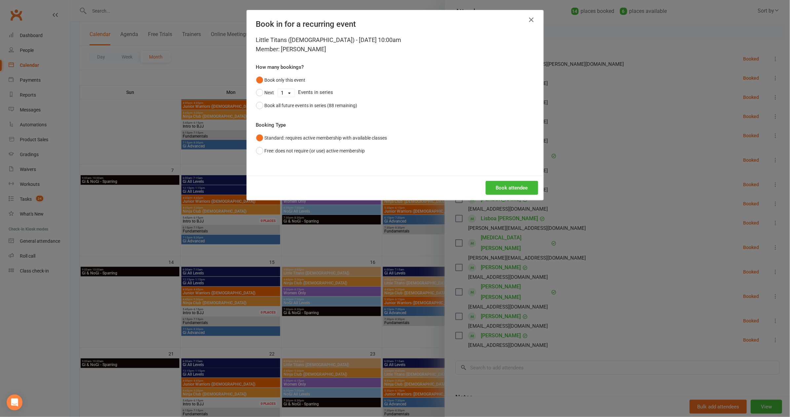
click at [503, 187] on button "Book attendee" at bounding box center [512, 188] width 53 height 14
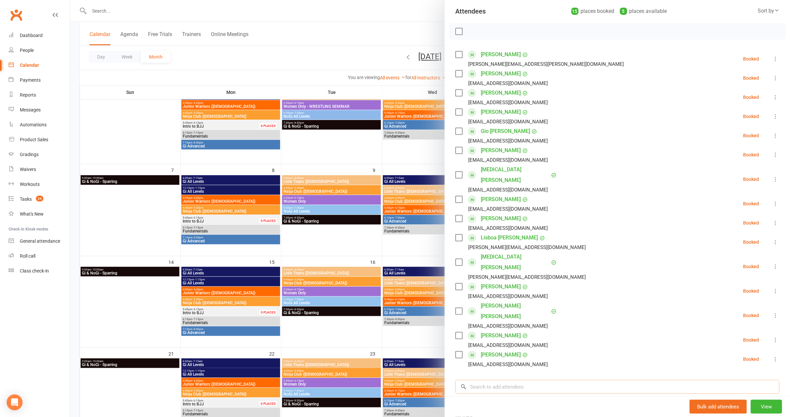
click at [500, 380] on input "search" at bounding box center [617, 387] width 324 height 14
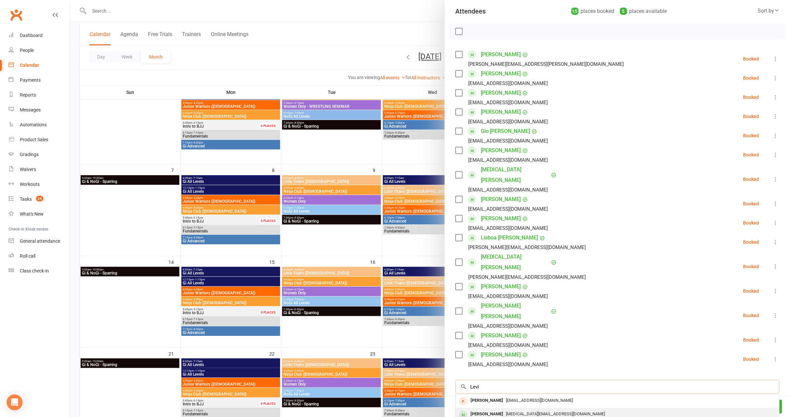
type input "Levi"
click at [495, 409] on div "Levi Concepcion" at bounding box center [487, 414] width 38 height 10
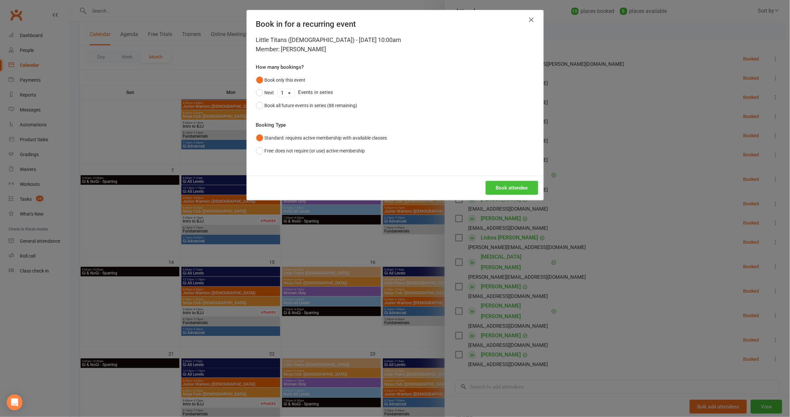
click at [502, 189] on button "Book attendee" at bounding box center [512, 188] width 53 height 14
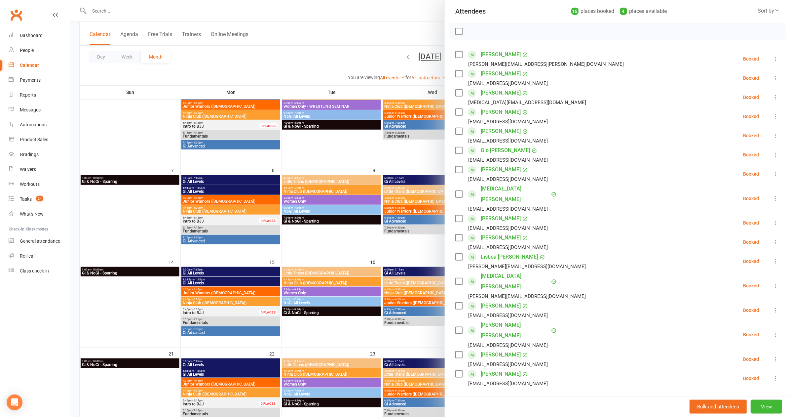
click at [548, 399] on input "search" at bounding box center [617, 406] width 324 height 14
type input "Ethan farah"
click at [505, 415] on div "Melissa@farahslegal.com" at bounding box center [617, 420] width 318 height 10
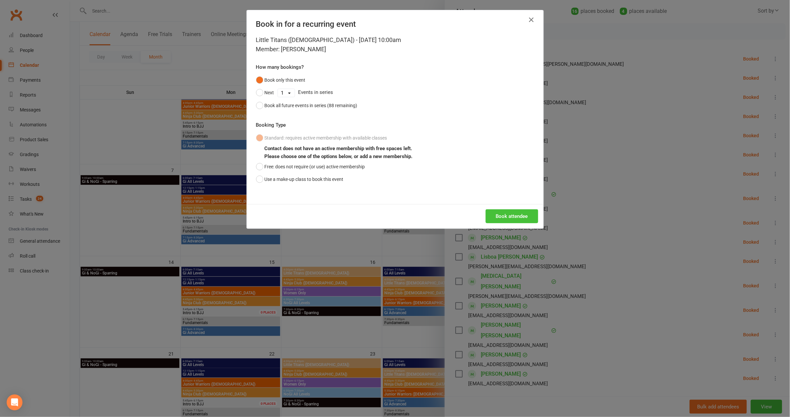
click at [510, 212] on button "Book attendee" at bounding box center [512, 216] width 53 height 14
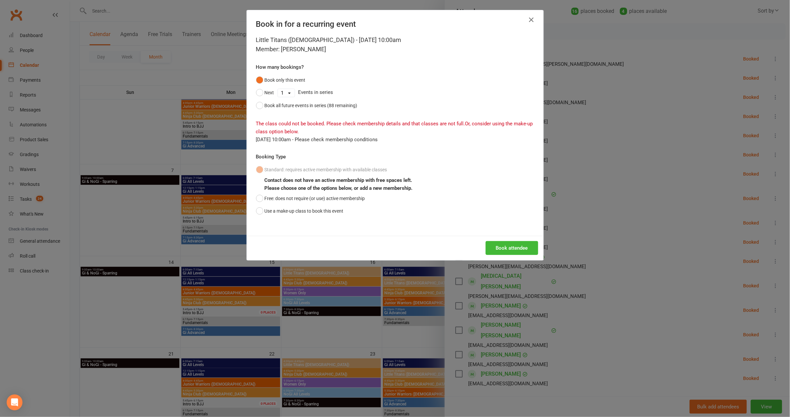
click at [591, 252] on div "Book in for a recurring event Little Titans (5-7yo) - Sep 13, 2025 10:00am Memb…" at bounding box center [395, 208] width 790 height 417
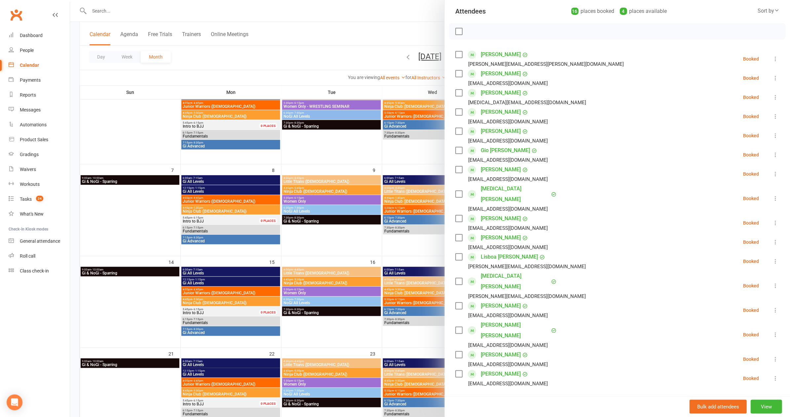
scroll to position [61, 0]
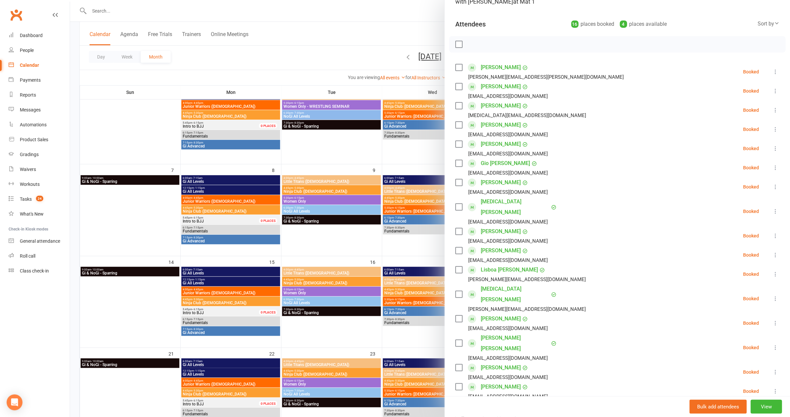
click at [539, 412] on input "search" at bounding box center [617, 419] width 324 height 14
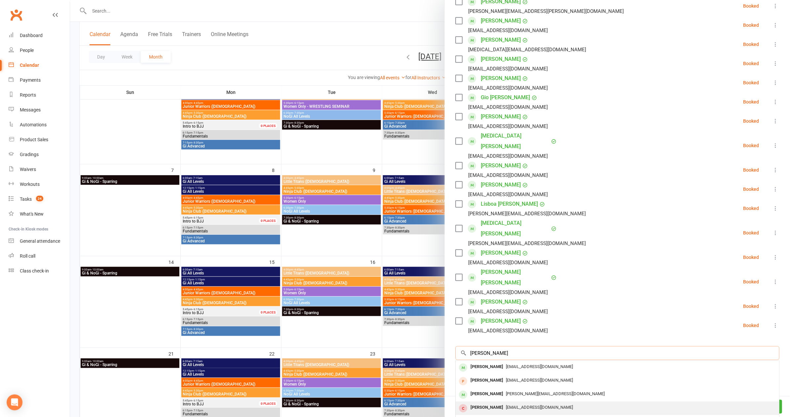
scroll to position [22, 0]
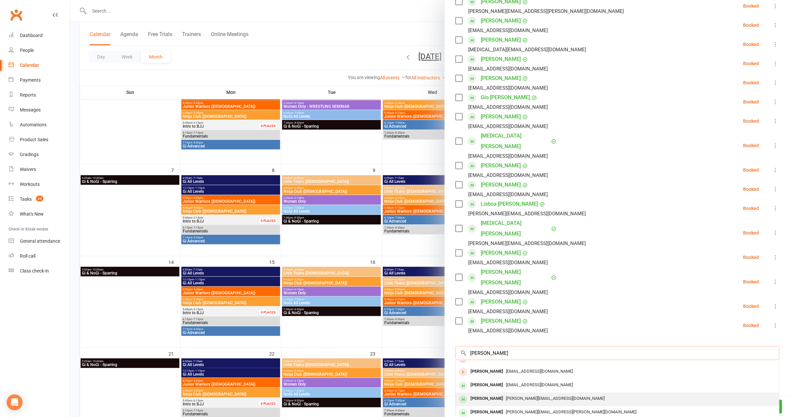
type input "Ethan farah"
click at [506, 396] on span "Melissa@farahslegal.com.au" at bounding box center [555, 398] width 99 height 5
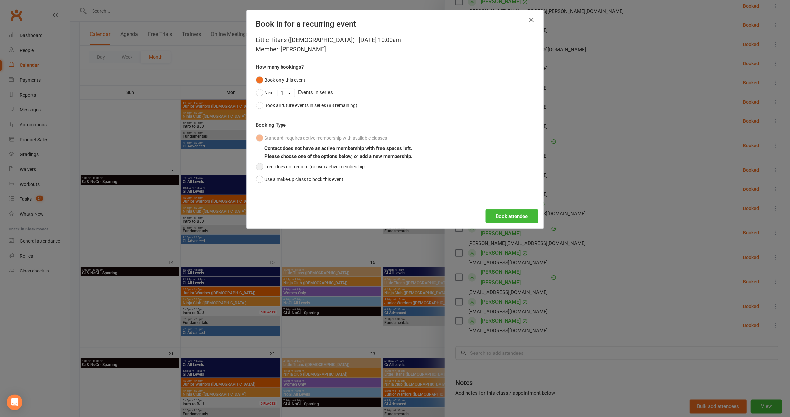
click at [344, 168] on button "Free: does not require (or use) active membership" at bounding box center [310, 166] width 109 height 13
click at [510, 218] on button "Book attendee" at bounding box center [512, 216] width 53 height 14
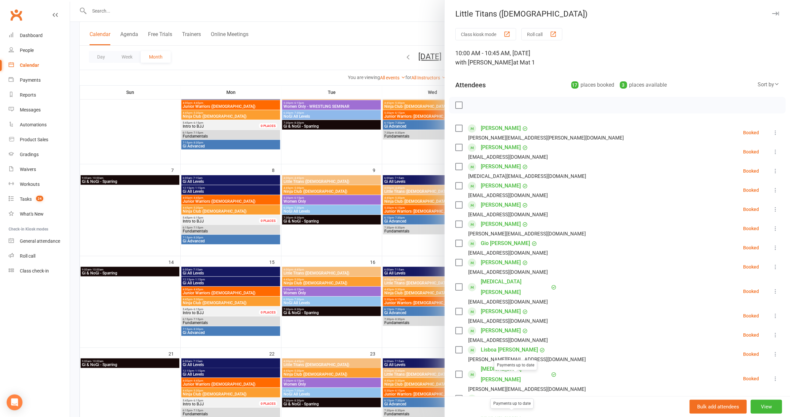
scroll to position [0, 0]
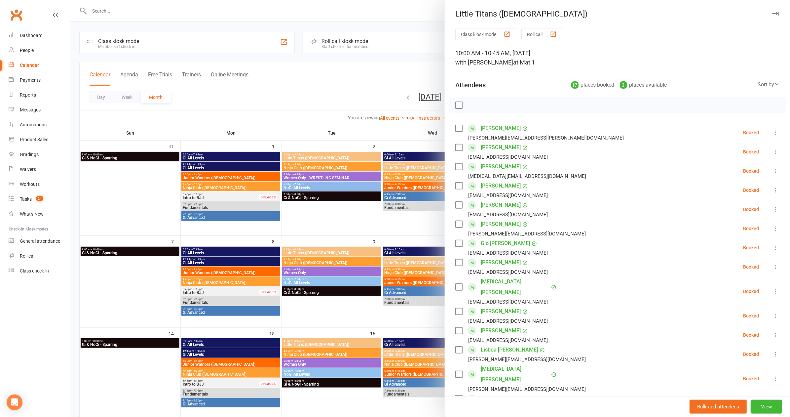
click at [455, 102] on label at bounding box center [458, 105] width 7 height 7
click at [471, 107] on icon "button" at bounding box center [474, 105] width 6 height 6
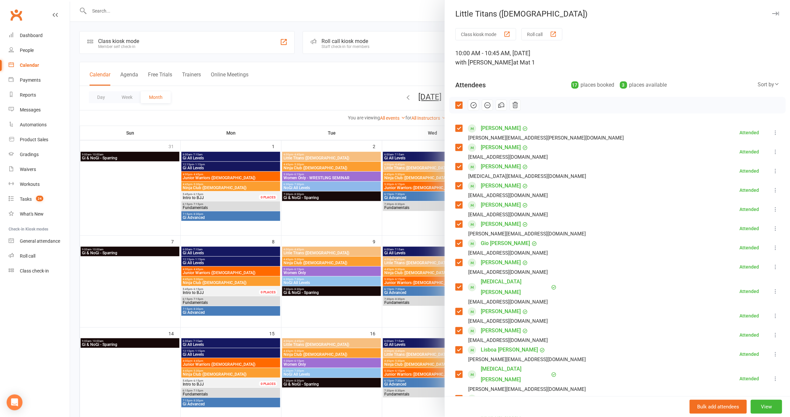
click at [297, 100] on div at bounding box center [430, 208] width 720 height 417
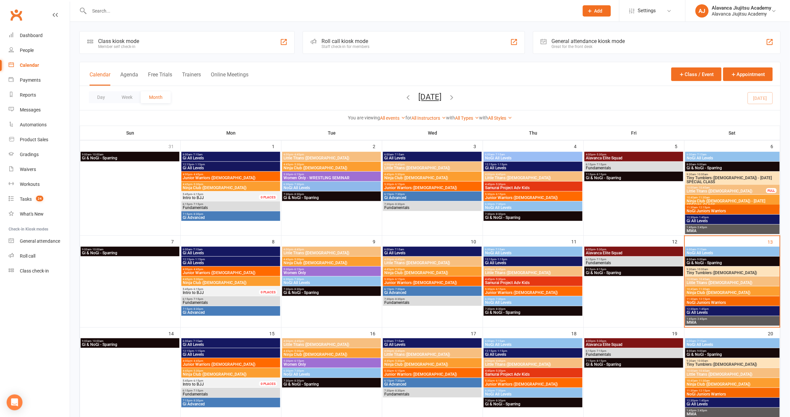
click at [166, 14] on input "text" at bounding box center [330, 10] width 487 height 9
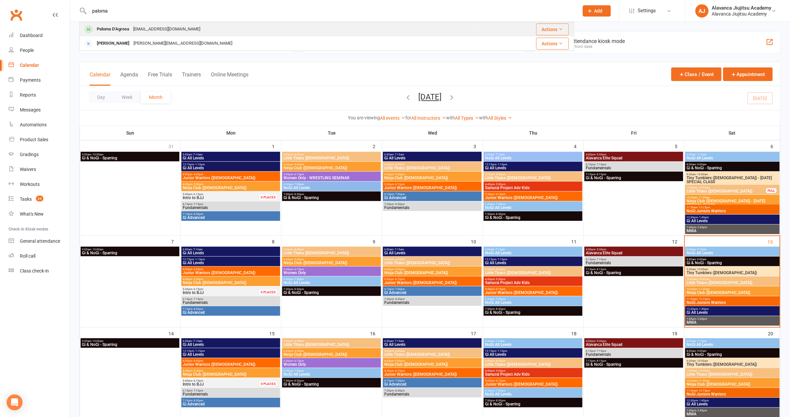
type input "paloma"
click at [174, 26] on div "Laughalot30@hotmail.com" at bounding box center [166, 29] width 71 height 10
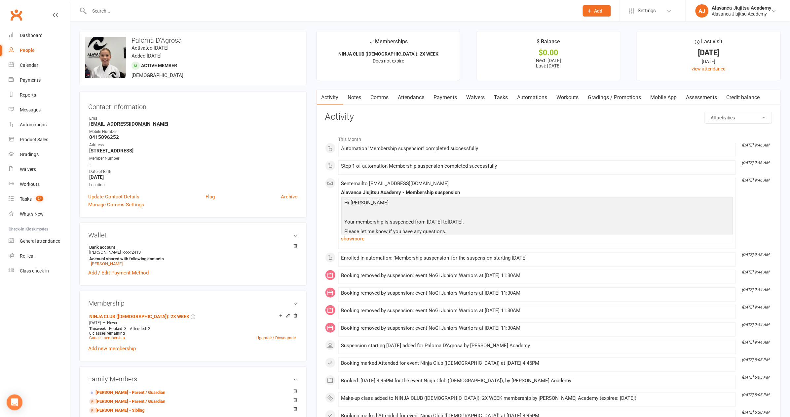
click at [440, 98] on link "Payments" at bounding box center [445, 97] width 33 height 15
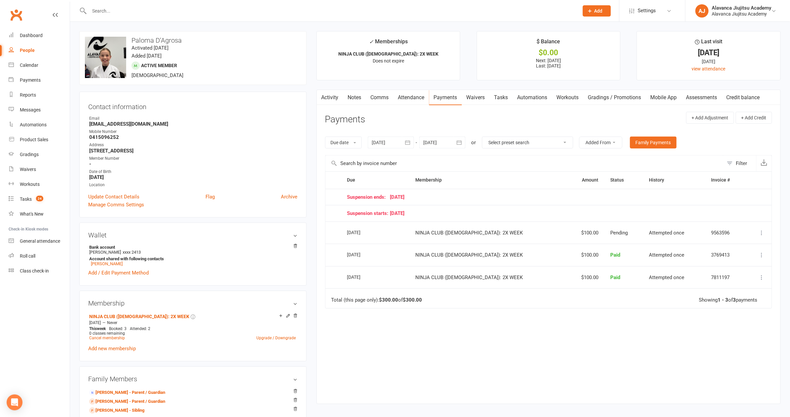
click at [462, 139] on icon "button" at bounding box center [459, 142] width 7 height 7
click at [539, 155] on button "button" at bounding box center [535, 158] width 14 height 12
click at [494, 238] on button "31" at bounding box center [490, 234] width 14 height 12
type input "31 Dec 2025"
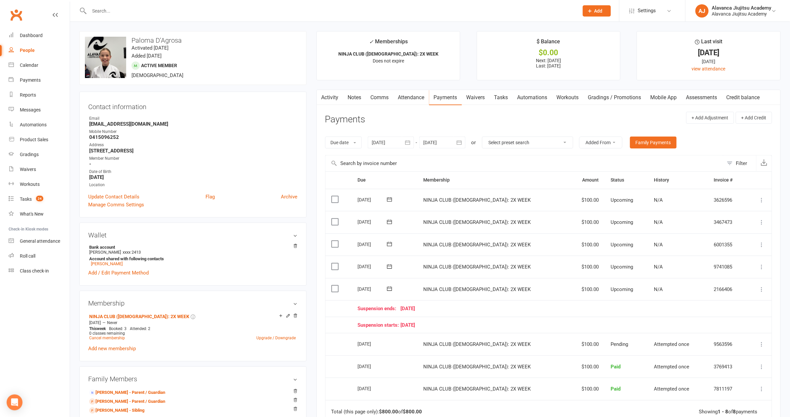
scroll to position [7, 0]
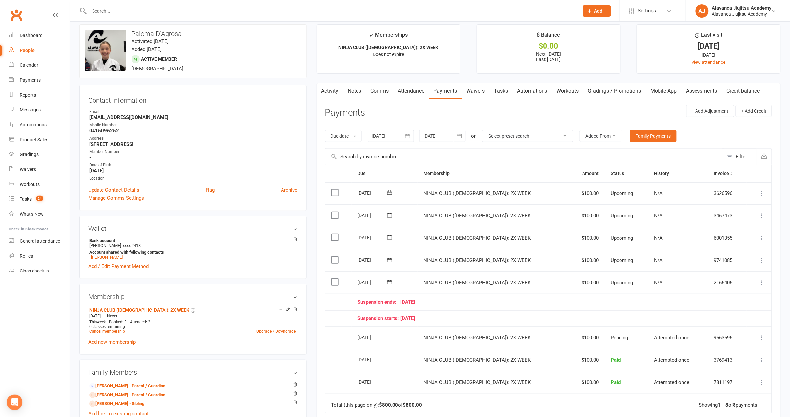
click at [553, 302] on td "Suspension ends: 12 October 25" at bounding box center [549, 301] width 395 height 17
click at [136, 2] on div at bounding box center [326, 10] width 495 height 21
click at [167, 8] on input "text" at bounding box center [330, 10] width 487 height 9
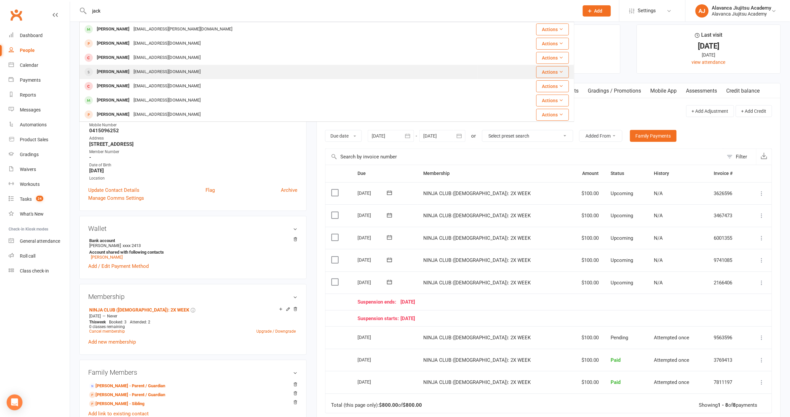
type input "jack"
click at [184, 76] on div "Jack Nolland nollandjack@gmail.com" at bounding box center [278, 72] width 397 height 14
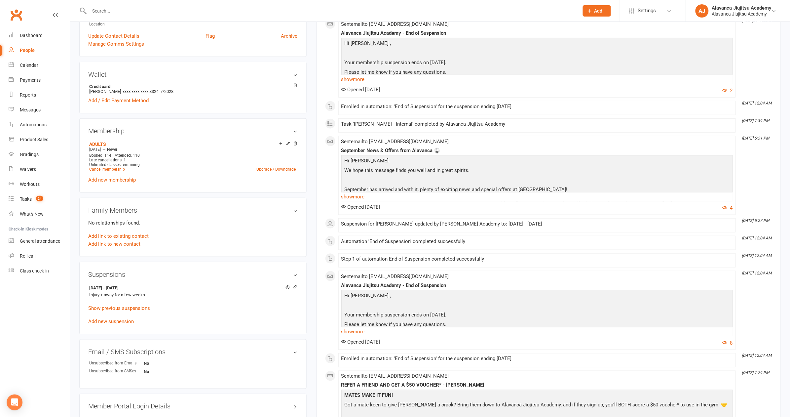
scroll to position [252, 0]
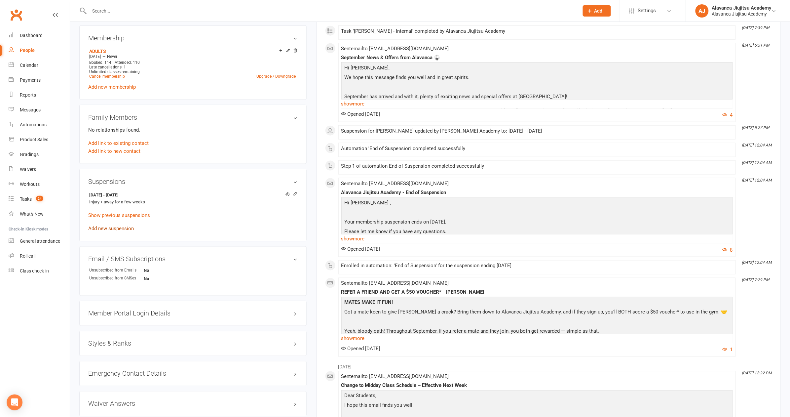
click at [125, 225] on link "Add new suspension" at bounding box center [111, 228] width 46 height 6
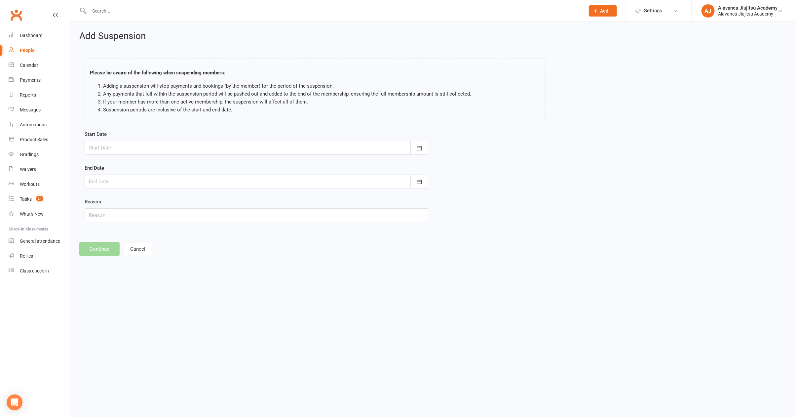
click at [285, 145] on div at bounding box center [257, 148] width 344 height 14
click at [272, 228] on div "Start Date September 2025 Sun Mon Tue Wed Thu Fri Sat 36 31 01 02 03 04 05 06 3…" at bounding box center [257, 180] width 354 height 101
click at [145, 247] on button "Cancel" at bounding box center [138, 249] width 30 height 14
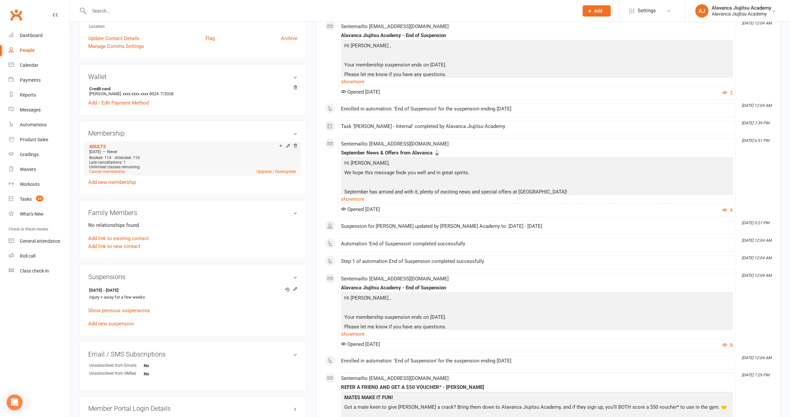
scroll to position [250, 0]
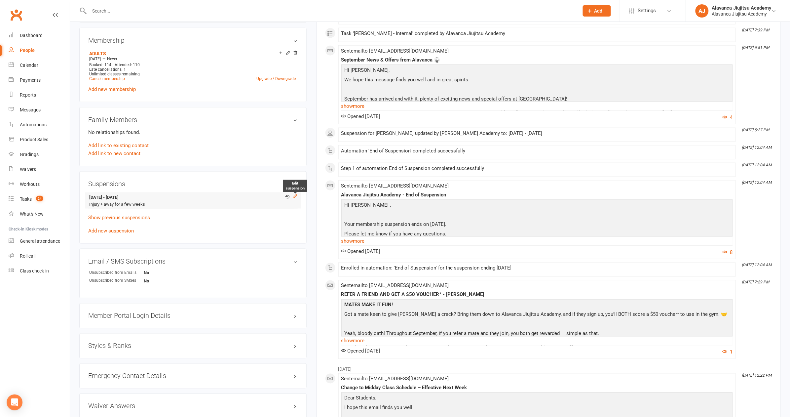
click at [296, 195] on icon at bounding box center [295, 196] width 3 height 3
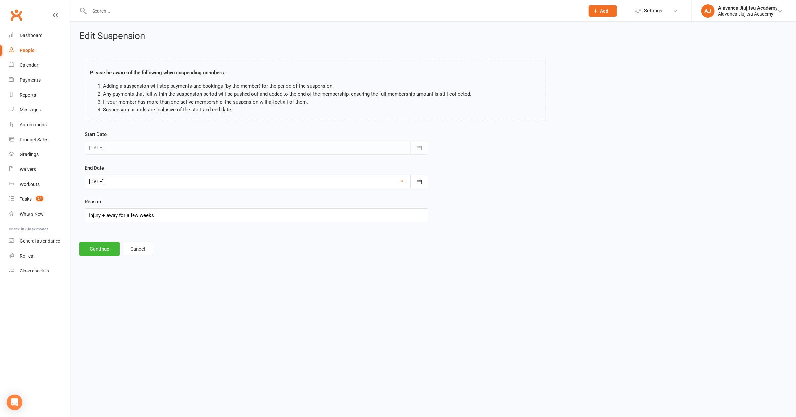
click at [197, 179] on div at bounding box center [257, 181] width 344 height 14
click at [199, 196] on icon "button" at bounding box center [199, 198] width 5 height 5
click at [89, 193] on button "button" at bounding box center [95, 198] width 14 height 12
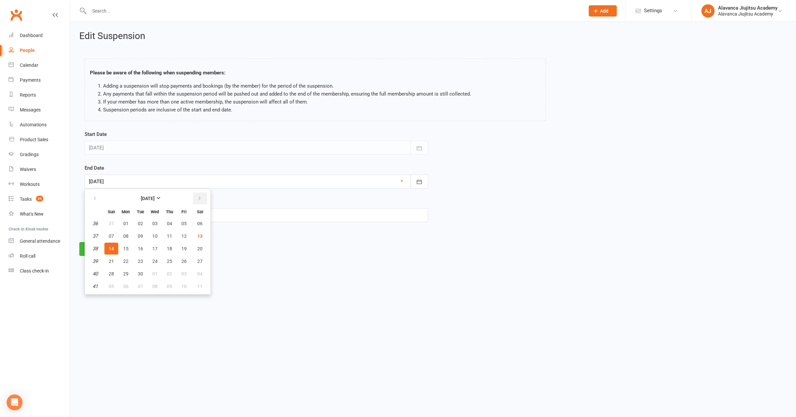
click at [200, 194] on button "button" at bounding box center [200, 198] width 14 height 12
click at [109, 286] on span "02" at bounding box center [111, 286] width 5 height 5
type input "02 Nov 2025"
click at [101, 246] on button "Continue" at bounding box center [99, 249] width 40 height 14
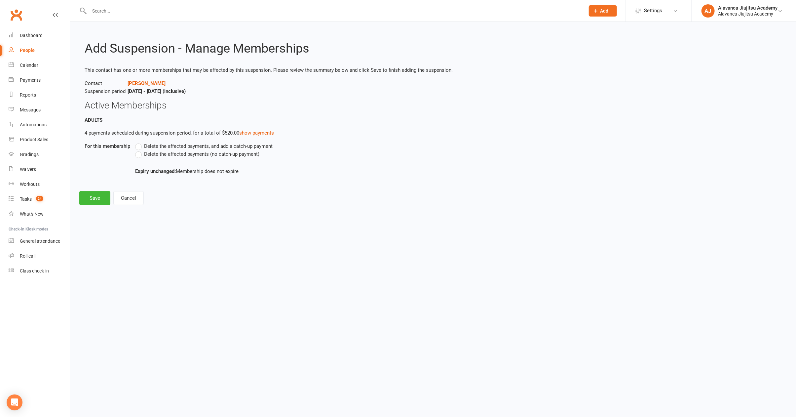
click at [188, 150] on span "Delete the affected payments (no catch-up payment)" at bounding box center [201, 153] width 115 height 7
click at [139, 150] on input "Delete the affected payments (no catch-up payment)" at bounding box center [137, 150] width 4 height 0
click at [85, 195] on button "Save" at bounding box center [94, 198] width 31 height 14
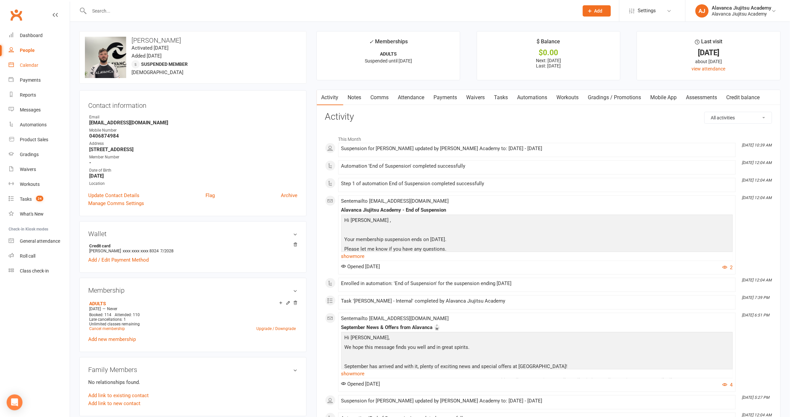
click at [44, 65] on link "Calendar" at bounding box center [39, 65] width 61 height 15
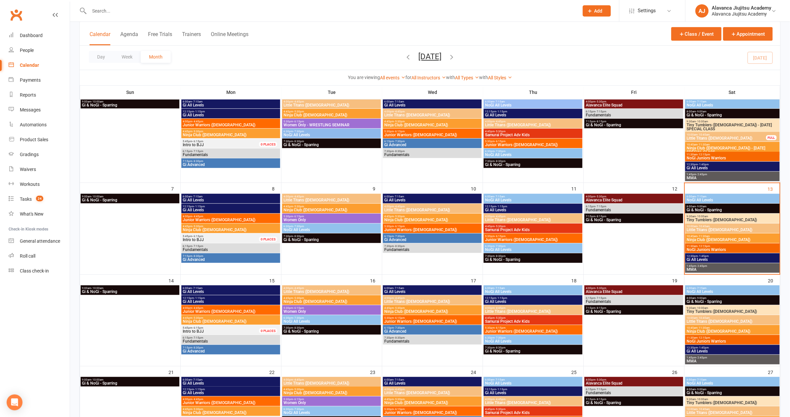
scroll to position [43, 0]
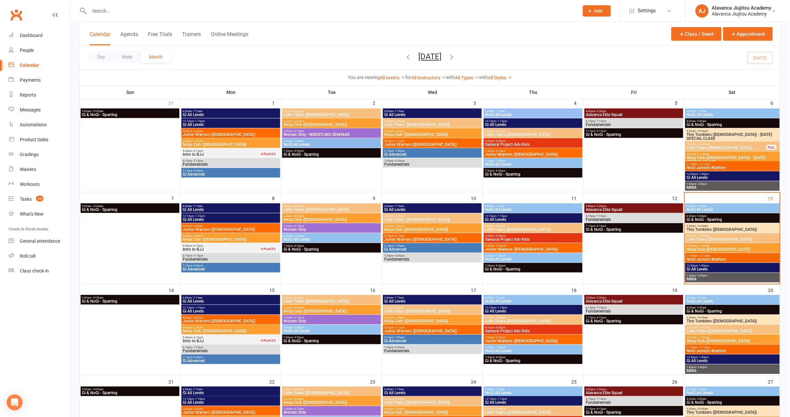
click at [512, 247] on span "Junior Warriors ([DEMOGRAPHIC_DATA])" at bounding box center [533, 249] width 96 height 4
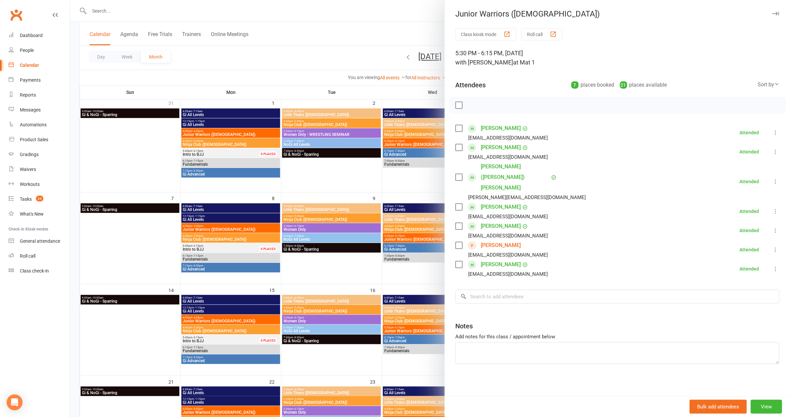
click at [389, 271] on div at bounding box center [430, 208] width 720 height 417
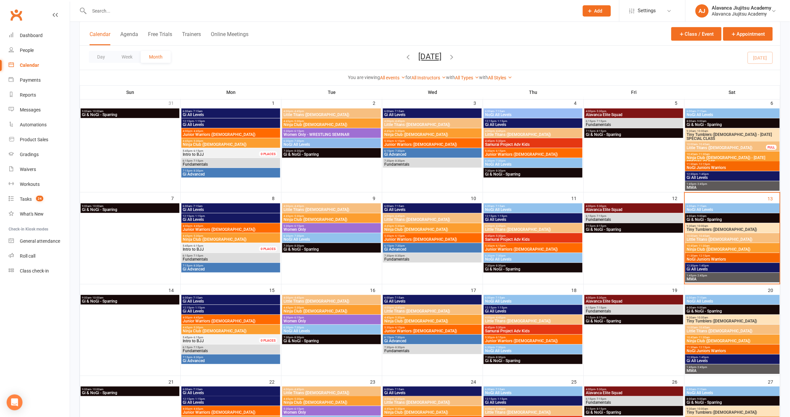
click at [516, 227] on span "Little Titans ([DEMOGRAPHIC_DATA])" at bounding box center [533, 229] width 96 height 4
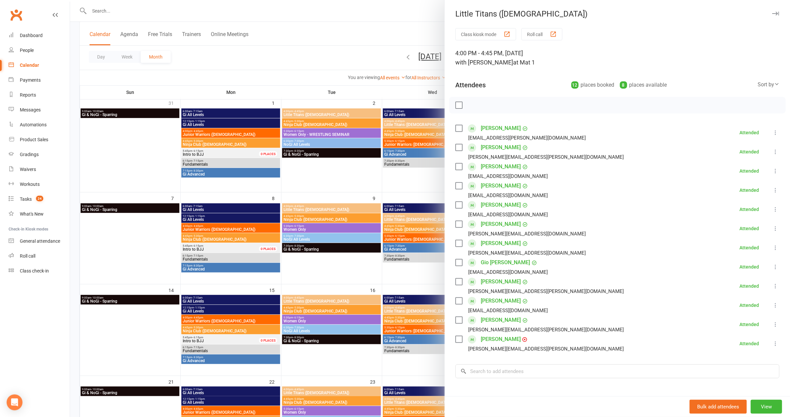
click at [345, 162] on div at bounding box center [430, 208] width 720 height 417
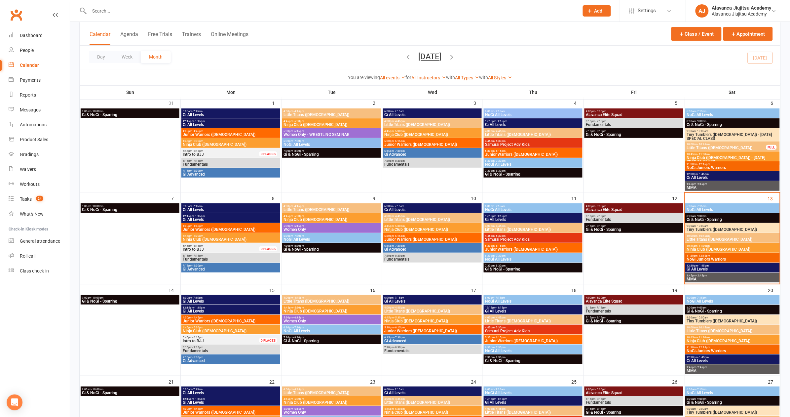
click at [340, 299] on span "Little Titans ([DEMOGRAPHIC_DATA])" at bounding box center [332, 301] width 96 height 4
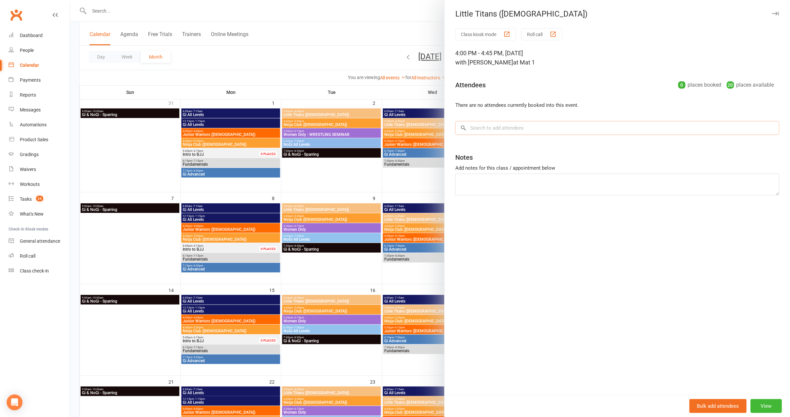
click at [510, 127] on input "search" at bounding box center [617, 128] width 324 height 14
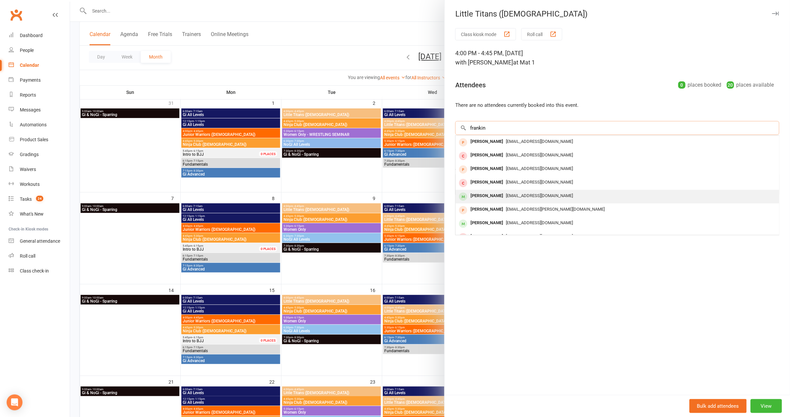
type input "frankin"
click at [534, 194] on span "diannecharbel@gmail.com" at bounding box center [539, 195] width 67 height 5
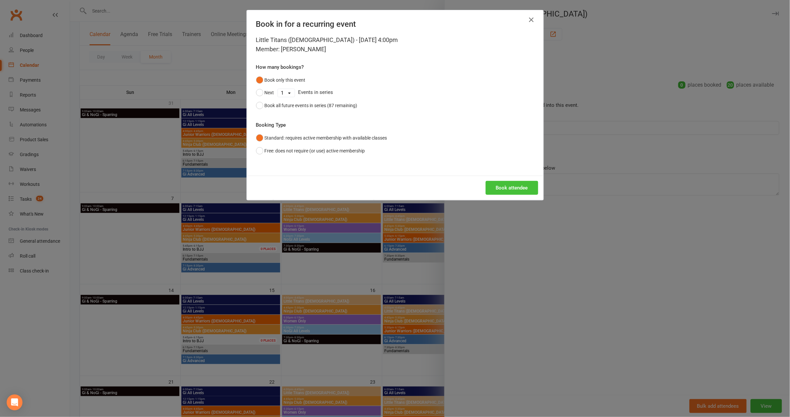
click at [514, 185] on button "Book attendee" at bounding box center [512, 188] width 53 height 14
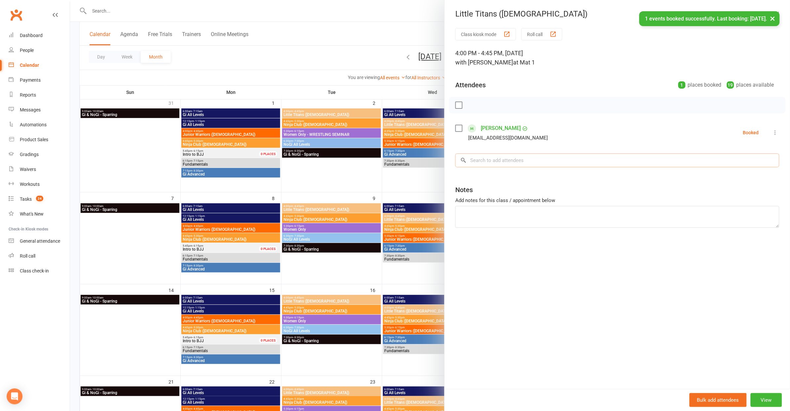
click at [507, 164] on input "search" at bounding box center [617, 160] width 324 height 14
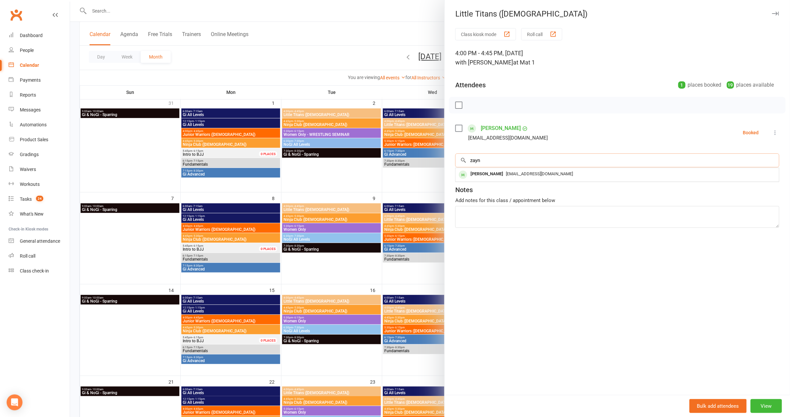
type input "Zayn"
drag, startPoint x: 494, startPoint y: 161, endPoint x: 511, endPoint y: 170, distance: 18.3
click at [511, 171] on span "diannecharbel@gmail.com" at bounding box center [539, 173] width 67 height 5
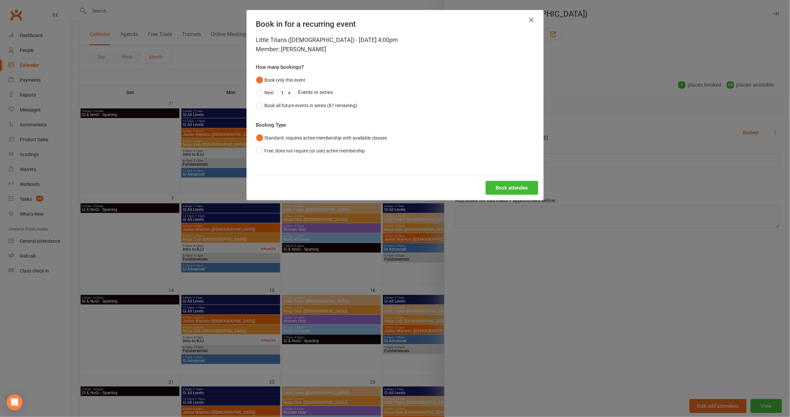
click at [505, 197] on div "Book attendee" at bounding box center [395, 187] width 297 height 24
click at [536, 274] on div "Book in for a recurring event Little Titans (5-7yo) - Sep 16, 2025 4:00pm Membe…" at bounding box center [395, 208] width 790 height 417
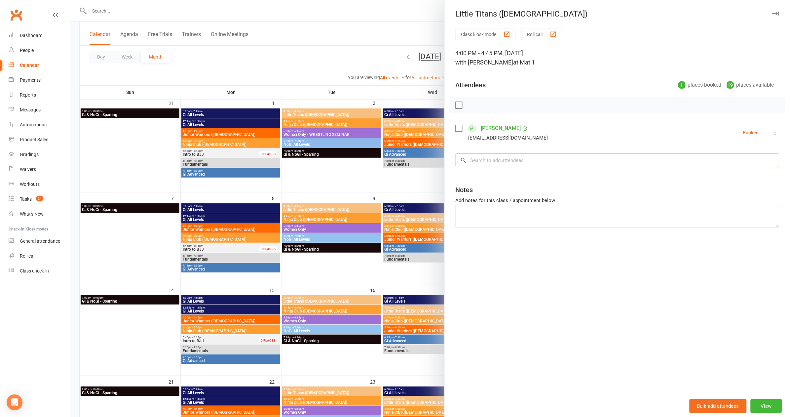
click at [556, 156] on input "search" at bounding box center [617, 160] width 324 height 14
type input "zayn"
click at [490, 171] on div "Zayn Hindson" at bounding box center [487, 174] width 38 height 10
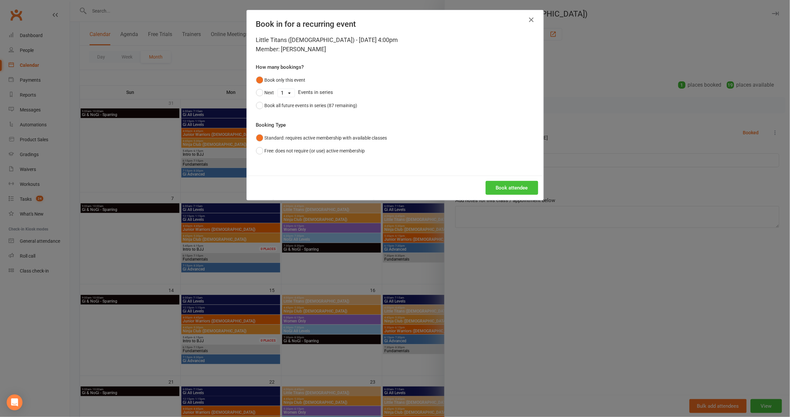
click at [516, 182] on button "Book attendee" at bounding box center [512, 188] width 53 height 14
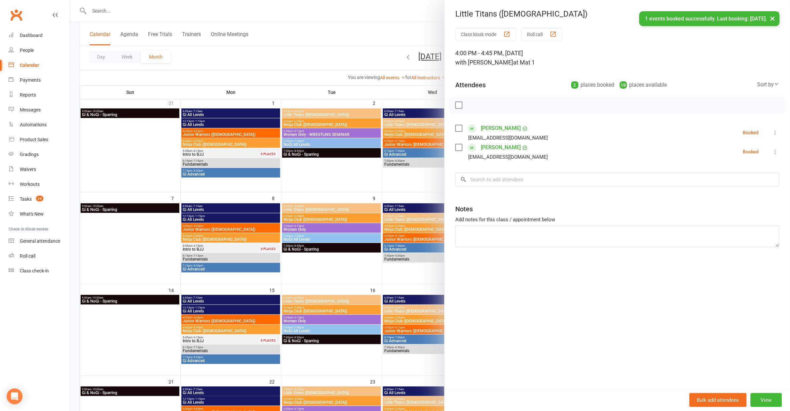
click at [380, 259] on div at bounding box center [430, 205] width 720 height 411
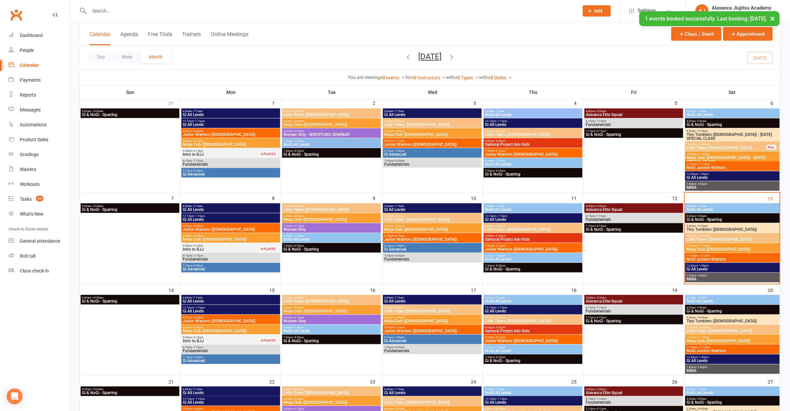
click at [363, 208] on span "Little Titans ([DEMOGRAPHIC_DATA])" at bounding box center [332, 210] width 96 height 4
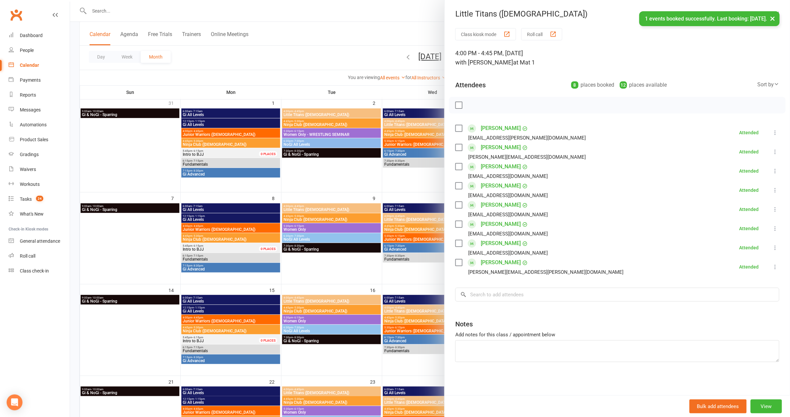
click at [358, 253] on div at bounding box center [430, 208] width 720 height 417
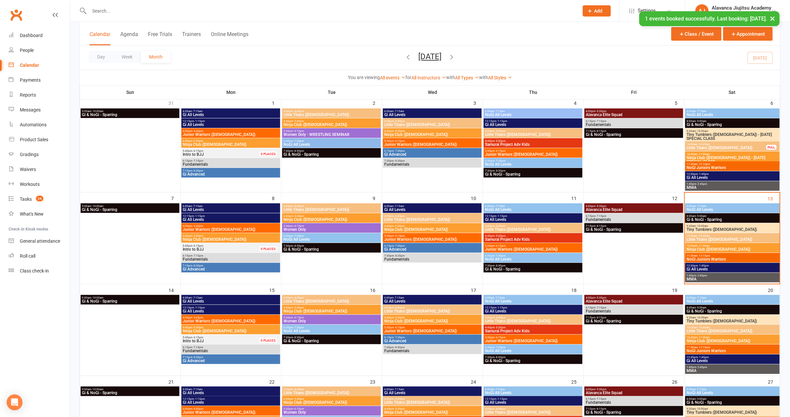
click at [400, 217] on span "Little Titans ([DEMOGRAPHIC_DATA])" at bounding box center [432, 219] width 96 height 4
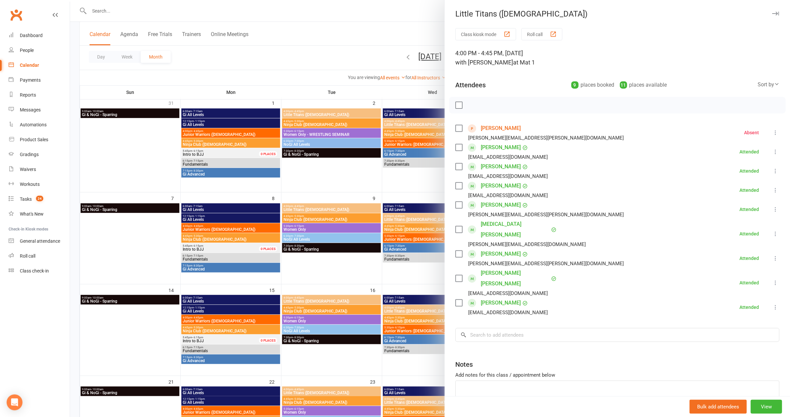
click at [351, 285] on div at bounding box center [430, 208] width 720 height 417
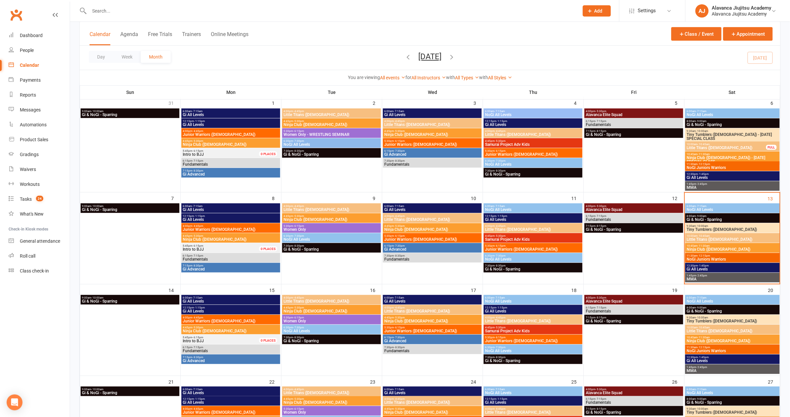
click at [340, 299] on span "Little Titans ([DEMOGRAPHIC_DATA])" at bounding box center [332, 301] width 96 height 4
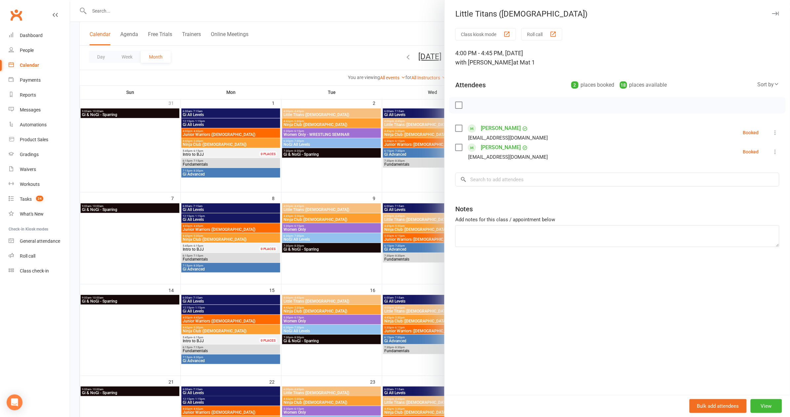
click at [336, 265] on div at bounding box center [430, 208] width 720 height 417
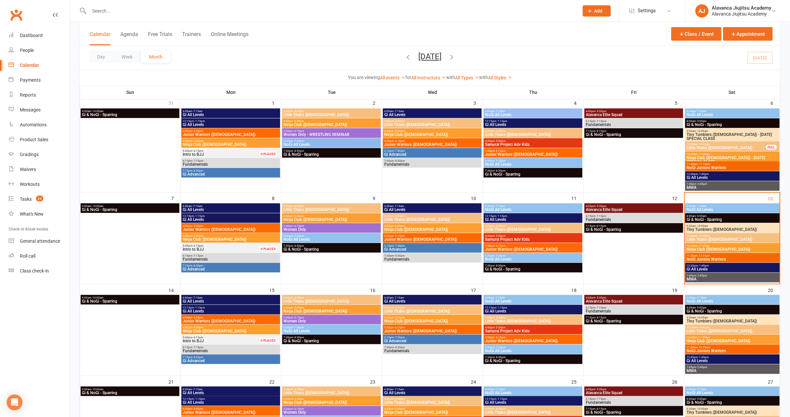
click at [410, 310] on span "Little Titans ([DEMOGRAPHIC_DATA])" at bounding box center [432, 311] width 96 height 4
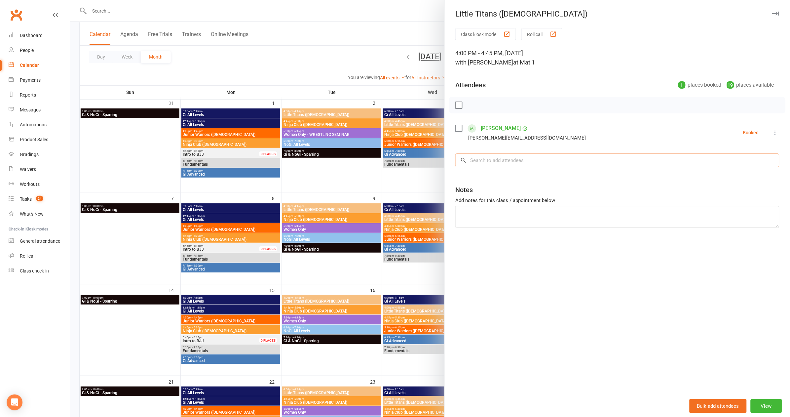
click at [487, 163] on input "search" at bounding box center [617, 160] width 324 height 14
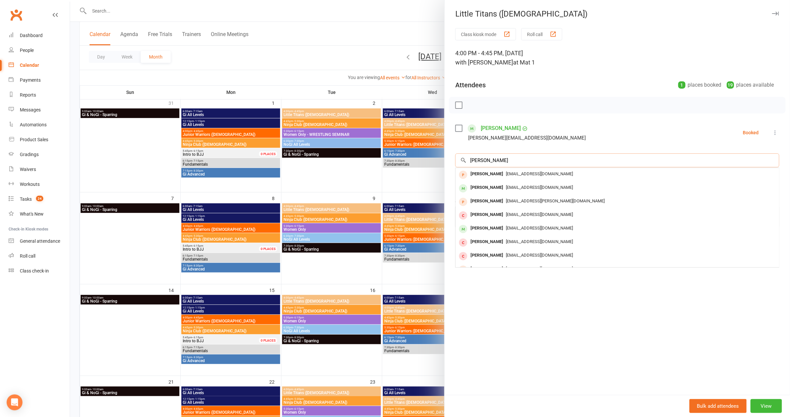
type input "Frankie"
drag, startPoint x: 495, startPoint y: 165, endPoint x: 516, endPoint y: 188, distance: 31.3
click at [516, 188] on span "diannecharbel@gmail.com" at bounding box center [539, 187] width 67 height 5
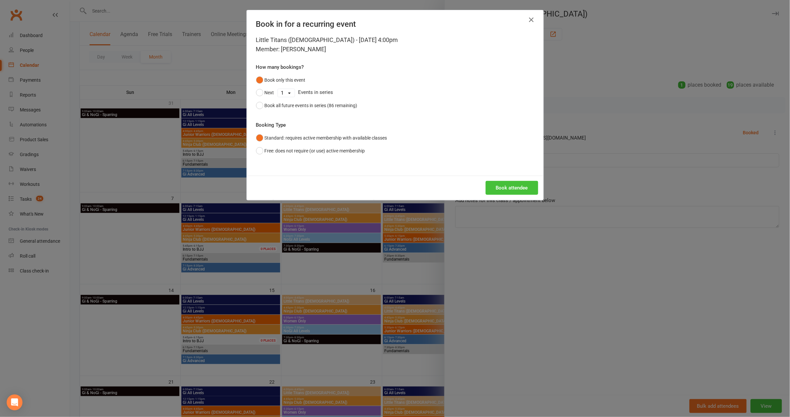
click at [517, 187] on button "Book attendee" at bounding box center [512, 188] width 53 height 14
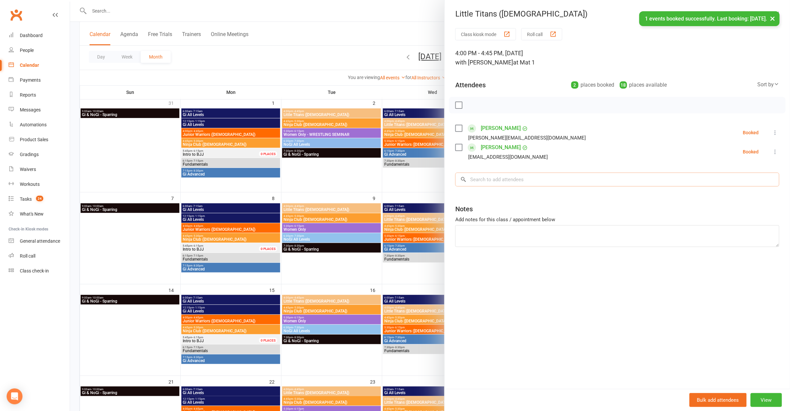
click at [512, 174] on input "search" at bounding box center [617, 179] width 324 height 14
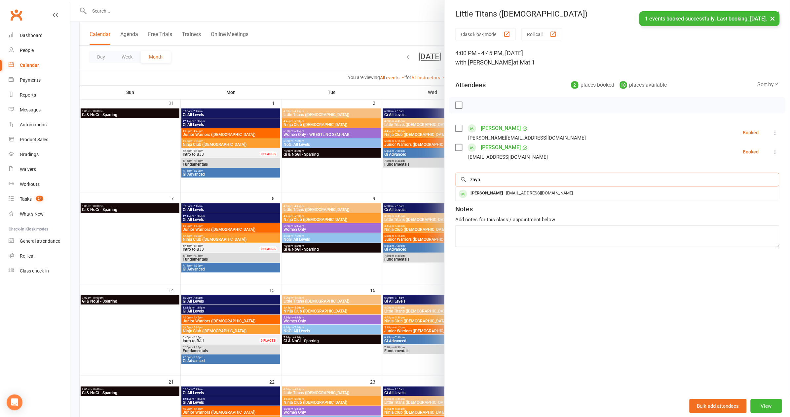
type input "Zayn"
drag, startPoint x: 415, startPoint y: 237, endPoint x: 529, endPoint y: 195, distance: 122.1
click at [529, 195] on div "diannecharbel@gmail.com" at bounding box center [617, 193] width 318 height 10
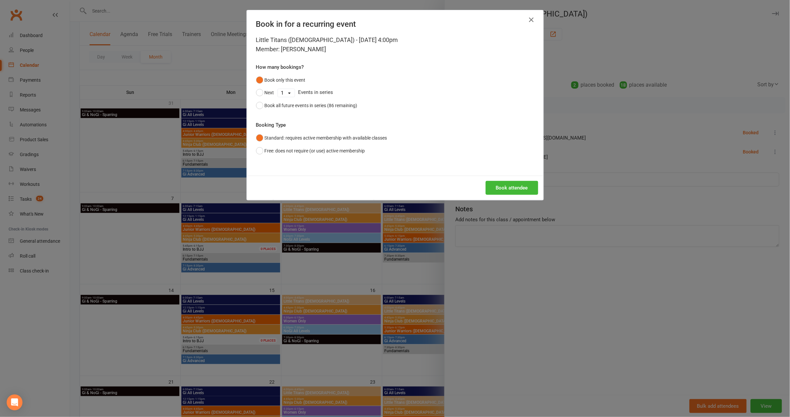
click at [505, 191] on button "Book attendee" at bounding box center [512, 188] width 53 height 14
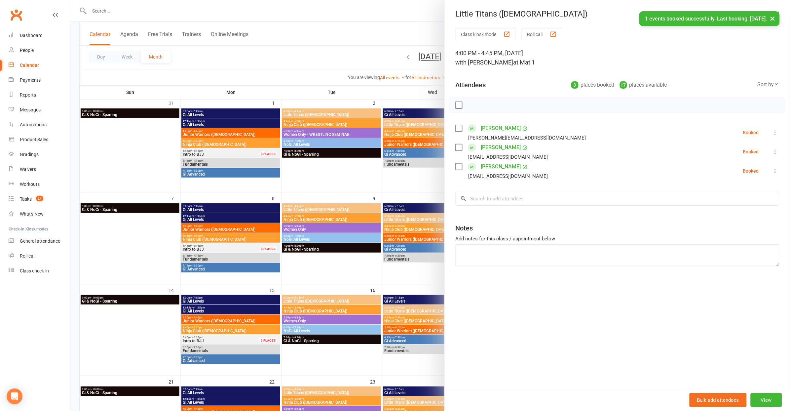
click at [364, 267] on div at bounding box center [430, 205] width 720 height 411
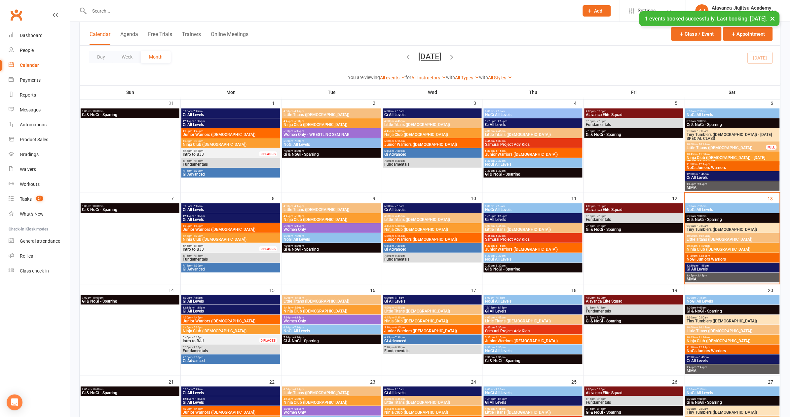
click at [523, 225] on span "4:00pm - 4:45pm" at bounding box center [533, 225] width 96 height 3
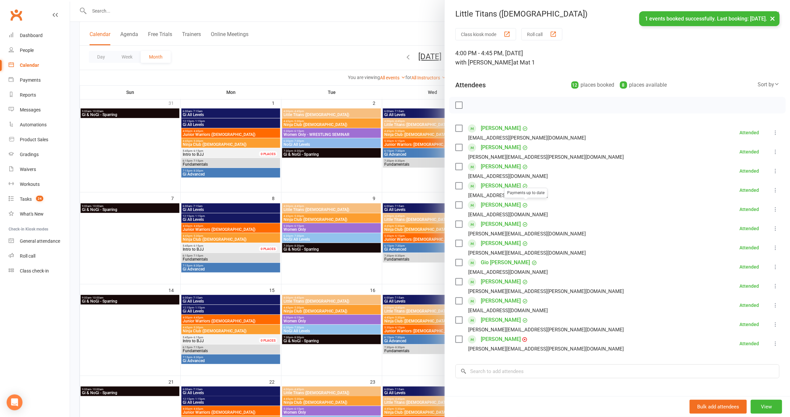
click at [368, 268] on div at bounding box center [430, 208] width 720 height 417
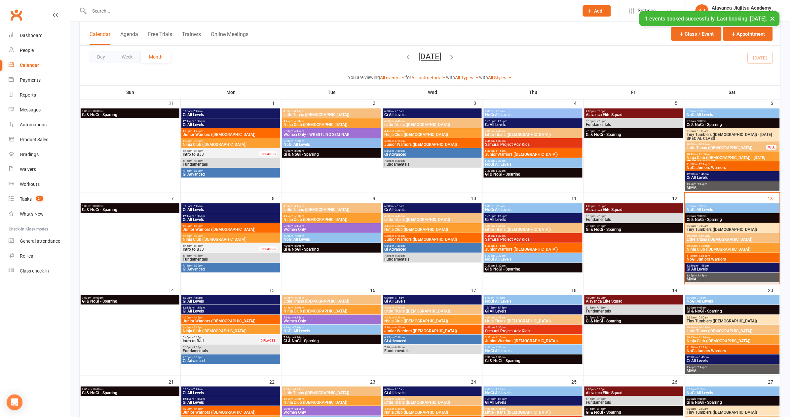
click at [514, 321] on span "Little Titans ([DEMOGRAPHIC_DATA])" at bounding box center [533, 321] width 96 height 4
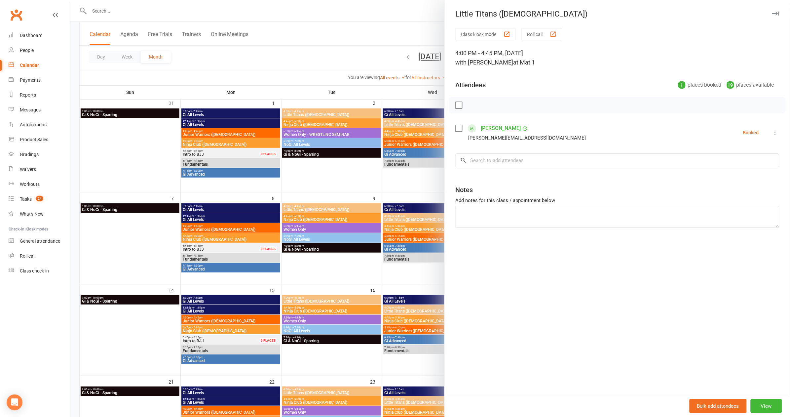
click at [487, 168] on div "Class kiosk mode Roll call 4:00 PM - 4:45 PM, Thursday, September, 18, 2025 wit…" at bounding box center [617, 211] width 345 height 366
click at [487, 161] on input "search" at bounding box center [617, 160] width 324 height 14
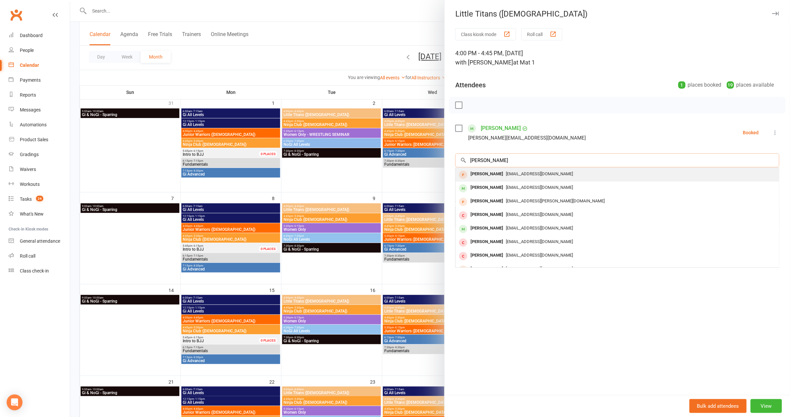
type input "Frankie"
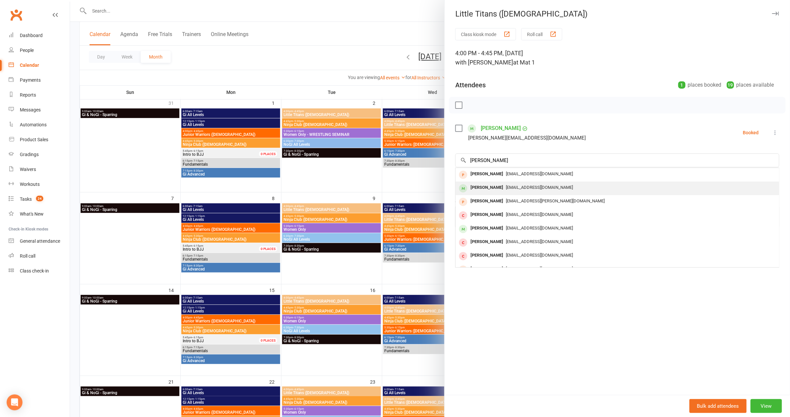
drag, startPoint x: 492, startPoint y: 171, endPoint x: 499, endPoint y: 186, distance: 16.4
click at [499, 186] on div "Frankie Hindson" at bounding box center [487, 188] width 38 height 10
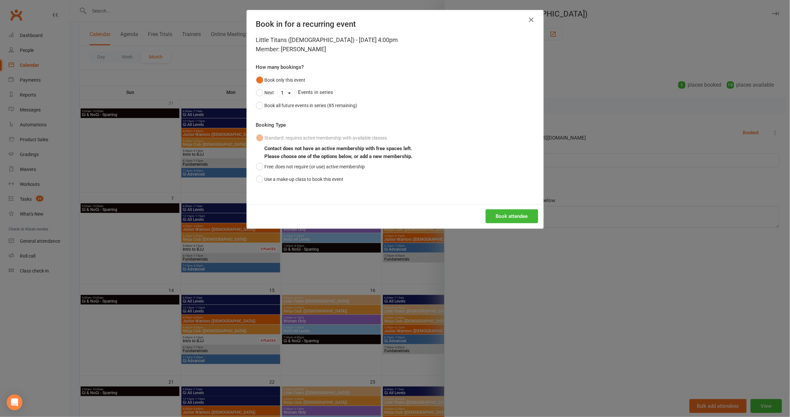
click at [508, 214] on button "Book attendee" at bounding box center [512, 216] width 53 height 14
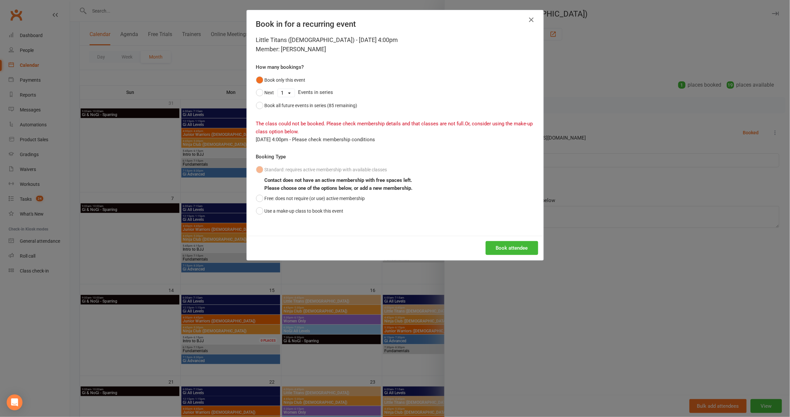
click at [561, 204] on div "Book in for a recurring event Little Titans (5-7yo) - Sep 18, 2025 4:00pm Membe…" at bounding box center [395, 208] width 790 height 417
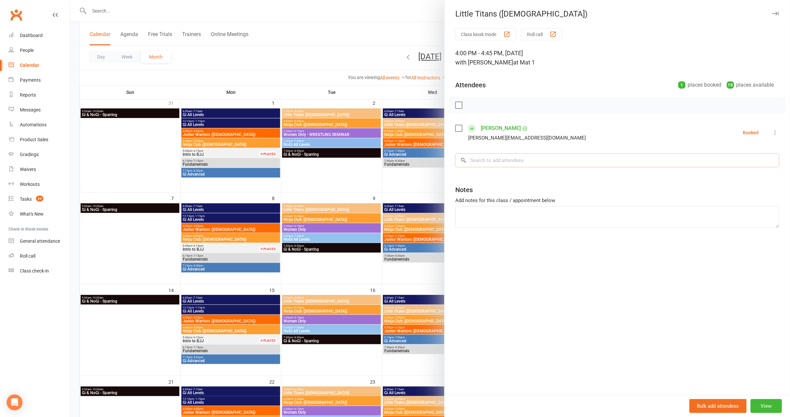
click at [503, 162] on input "search" at bounding box center [617, 160] width 324 height 14
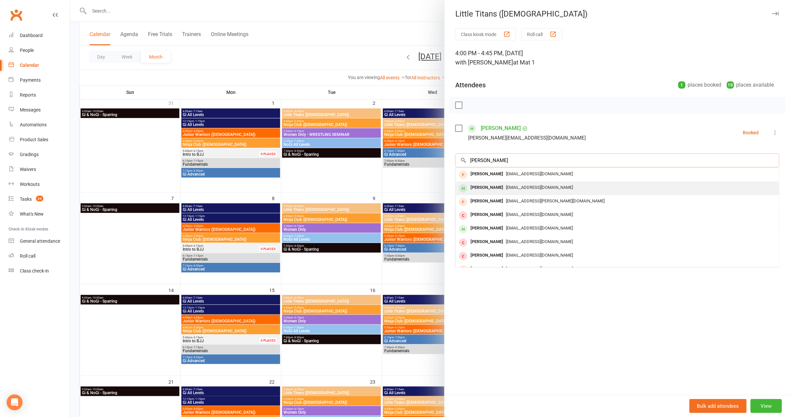
type input "frankie"
click at [508, 185] on span "diannecharbel@gmail.com" at bounding box center [539, 187] width 67 height 5
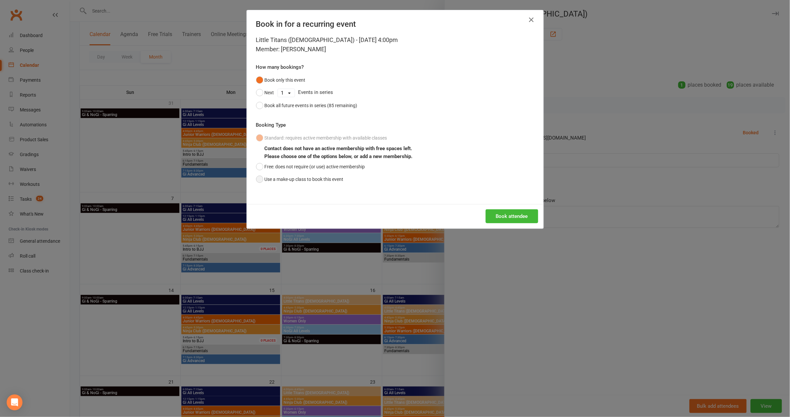
click at [314, 176] on button "Use a make-up class to book this event" at bounding box center [300, 179] width 88 height 13
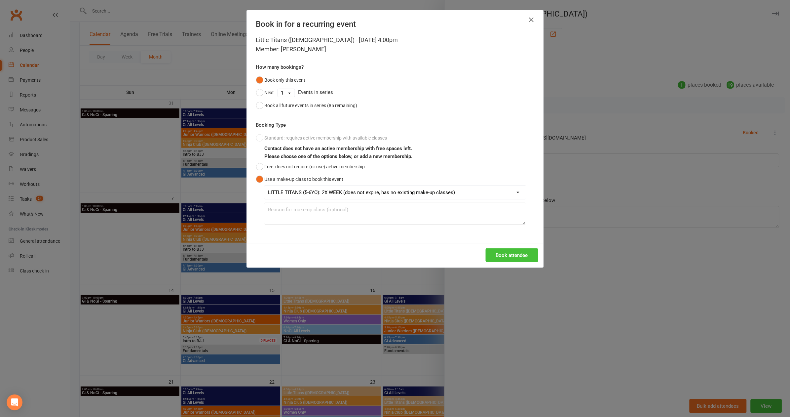
click at [521, 257] on button "Book attendee" at bounding box center [512, 255] width 53 height 14
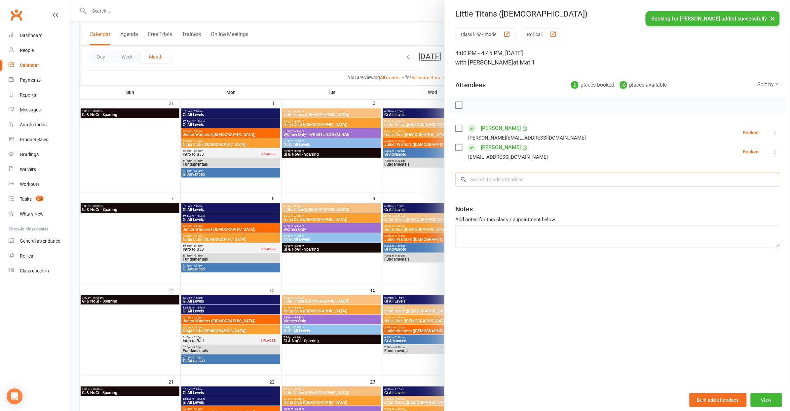
click at [505, 177] on input "search" at bounding box center [617, 179] width 324 height 14
type input "Zayn"
drag, startPoint x: 503, startPoint y: 178, endPoint x: 518, endPoint y: 191, distance: 20.1
click at [518, 191] on span "diannecharbel@gmail.com" at bounding box center [539, 192] width 67 height 5
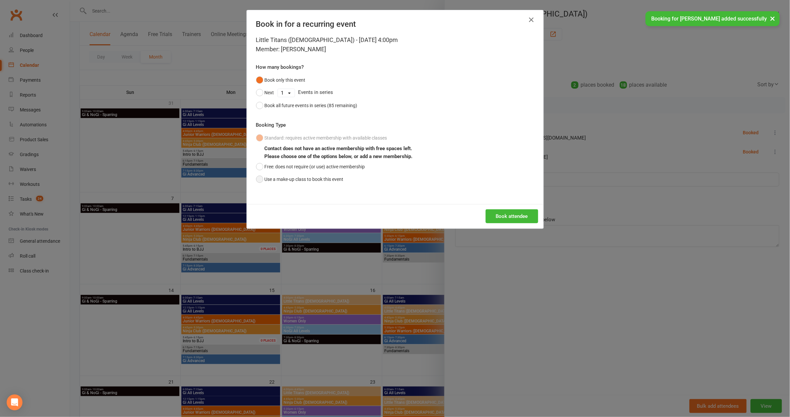
click at [340, 177] on button "Use a make-up class to book this event" at bounding box center [300, 179] width 88 height 13
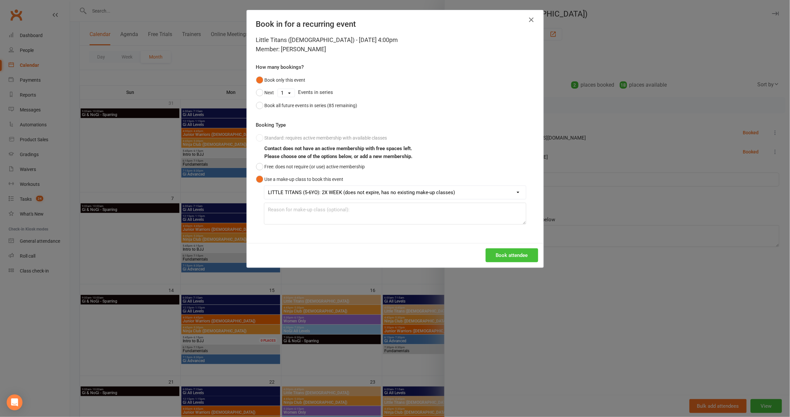
click at [515, 250] on button "Book attendee" at bounding box center [512, 255] width 53 height 14
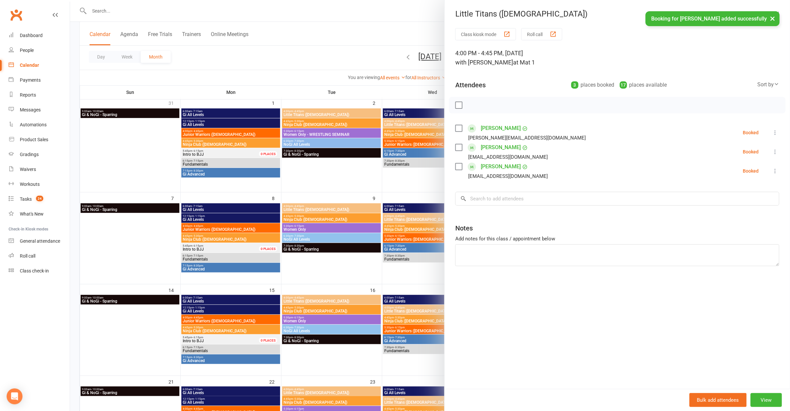
click at [339, 67] on div at bounding box center [430, 205] width 720 height 411
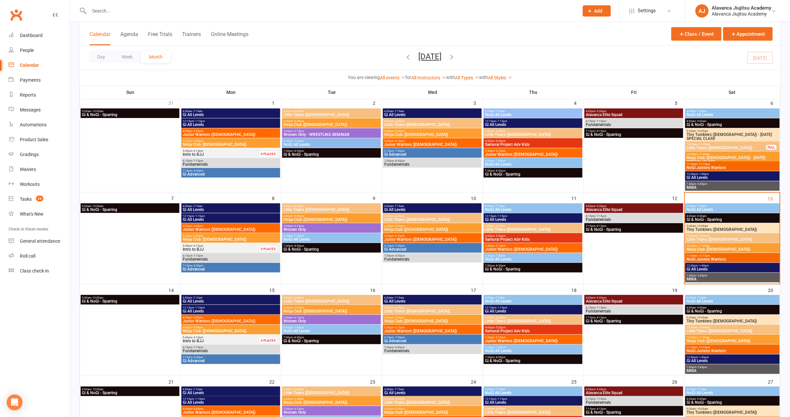
click at [349, 42] on div "Calendar Agenda Free Trials Trainers Online Meetings Class / Event Appointment" at bounding box center [430, 34] width 701 height 24
click at [455, 1] on div at bounding box center [326, 10] width 495 height 21
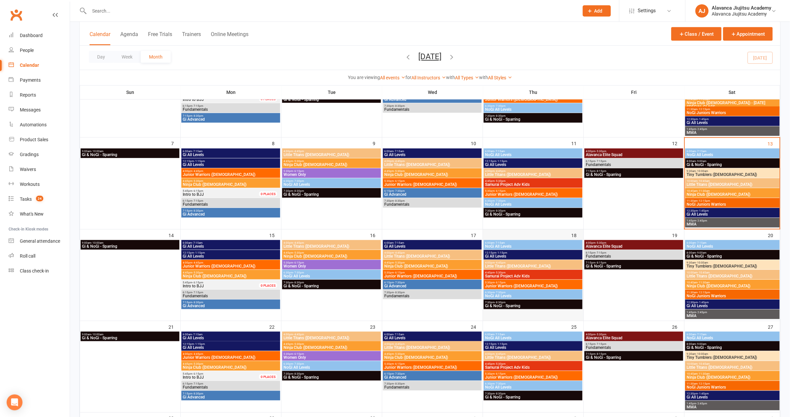
scroll to position [111, 0]
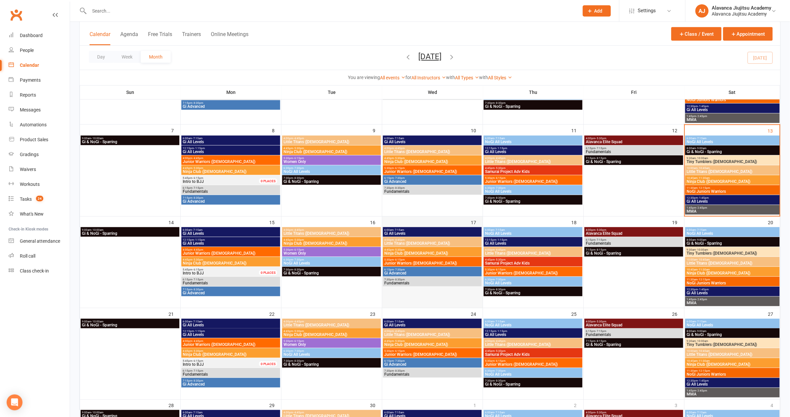
click at [432, 290] on div at bounding box center [432, 267] width 99 height 79
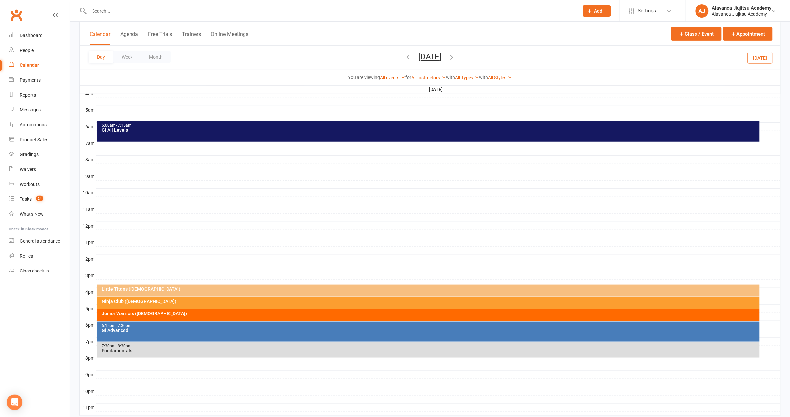
click at [133, 362] on div at bounding box center [438, 366] width 684 height 8
click at [135, 353] on button "Add Event" at bounding box center [129, 353] width 22 height 8
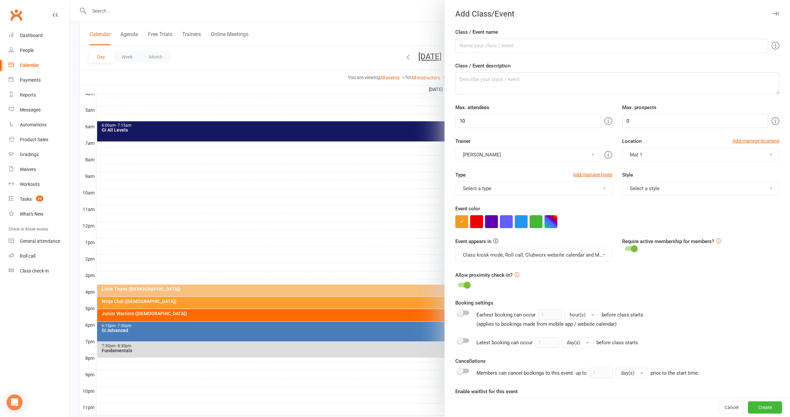
click at [571, 38] on div "Class / Event name" at bounding box center [617, 40] width 324 height 24
click at [566, 42] on input "Class / Event name" at bounding box center [611, 46] width 313 height 14
type input "UNSW Self Defence Seminar"
click at [648, 205] on div "Event color" at bounding box center [617, 216] width 324 height 23
click at [547, 219] on button "button" at bounding box center [551, 221] width 13 height 13
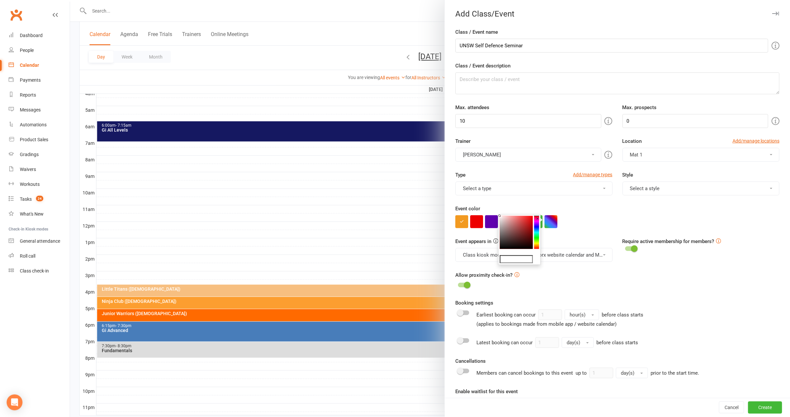
click at [539, 242] on div "×" at bounding box center [519, 239] width 43 height 51
click at [536, 242] on colorpicker-hue at bounding box center [536, 232] width 5 height 33
drag, startPoint x: 538, startPoint y: 242, endPoint x: 538, endPoint y: 229, distance: 12.6
click at [538, 229] on colorpicker-hue at bounding box center [536, 232] width 5 height 33
click at [521, 229] on colorpicker-saturation at bounding box center [516, 232] width 33 height 33
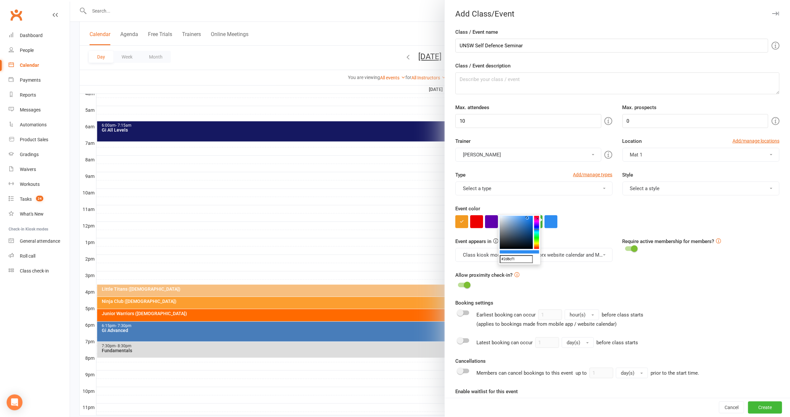
drag, startPoint x: 522, startPoint y: 229, endPoint x: 527, endPoint y: 217, distance: 13.3
click at [527, 217] on icon at bounding box center [527, 217] width 2 height 2
click at [537, 223] on colorpicker-hue at bounding box center [536, 232] width 5 height 33
type input "#a42df4"
click at [586, 205] on div "Event color" at bounding box center [617, 216] width 324 height 23
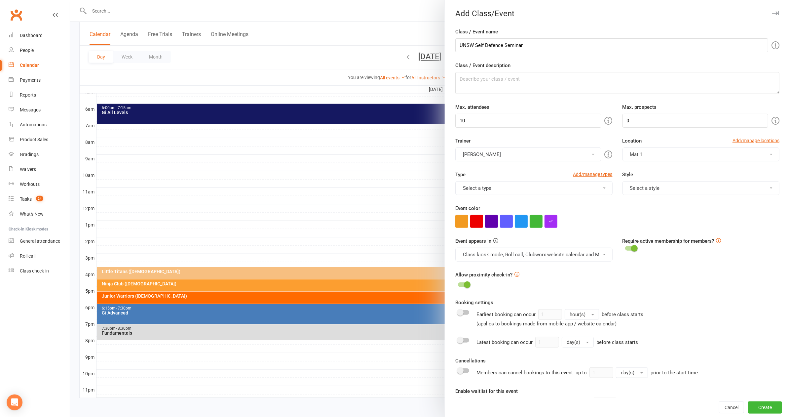
scroll to position [43, 0]
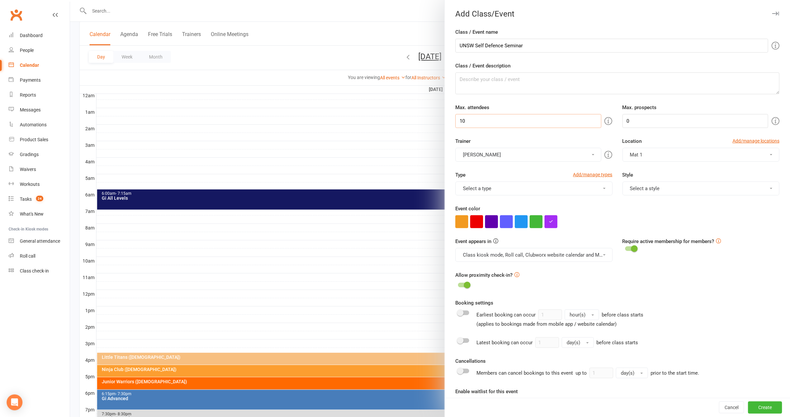
click at [510, 117] on input "10" at bounding box center [528, 121] width 146 height 14
type input "30"
click at [716, 286] on div "Allow proximity check-in?" at bounding box center [617, 280] width 324 height 19
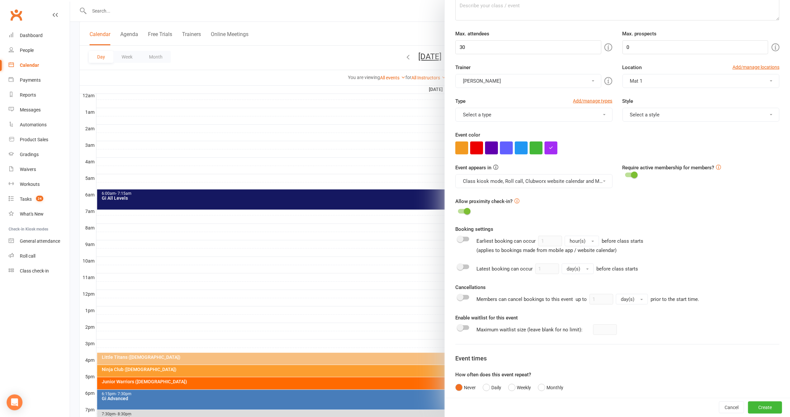
scroll to position [111, 0]
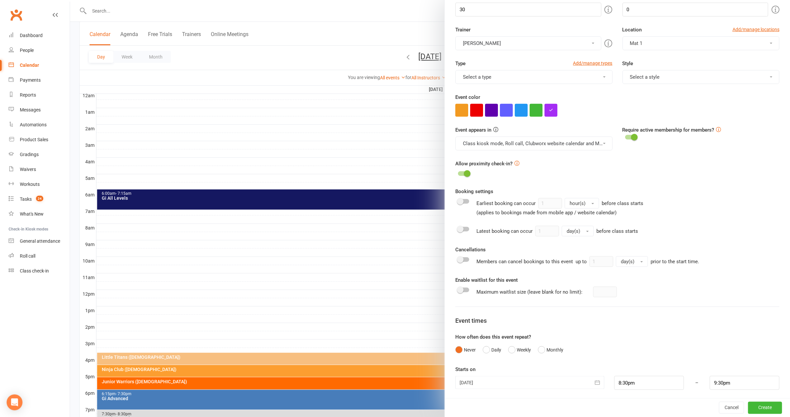
click at [458, 171] on div at bounding box center [463, 173] width 11 height 5
click at [458, 172] on input "checkbox" at bounding box center [458, 172] width 0 height 0
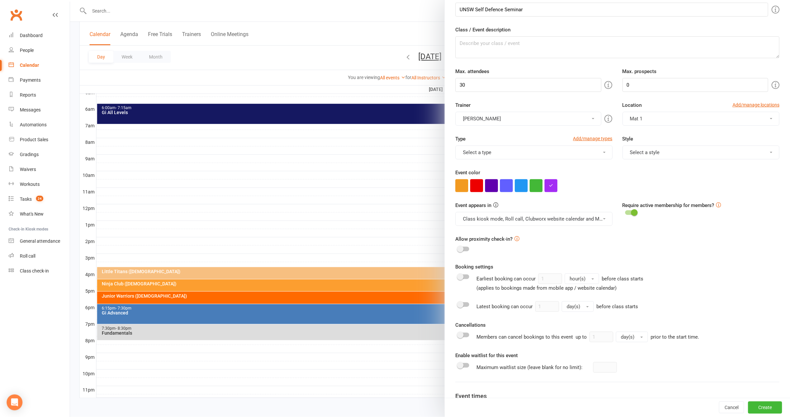
scroll to position [23, 0]
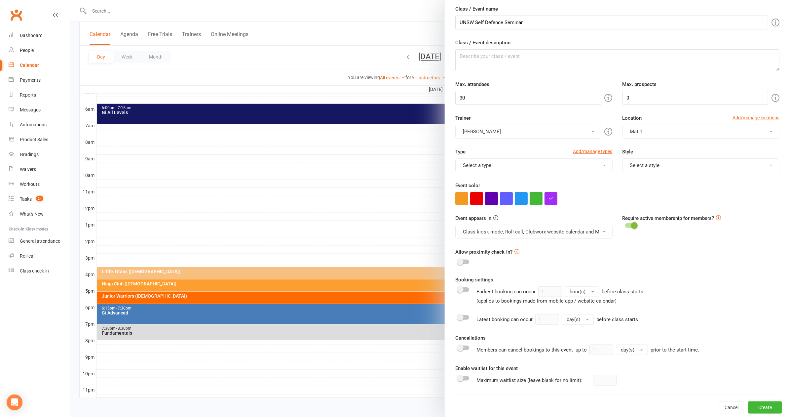
click at [523, 173] on div "Type Add/manage types Select a type ALL LEVELS BIG KIDS NOGI ADVANCED FUNDAMENT…" at bounding box center [617, 165] width 334 height 34
click at [525, 170] on button "Select a type" at bounding box center [533, 165] width 157 height 14
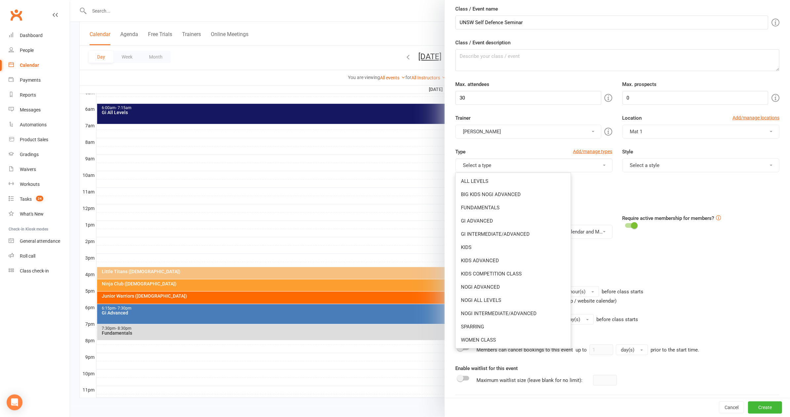
drag, startPoint x: 732, startPoint y: 277, endPoint x: 733, endPoint y: 268, distance: 9.7
click at [732, 277] on div "Booking settings Earliest booking can occur 1 hour(s) before class starts (appl…" at bounding box center [617, 290] width 324 height 29
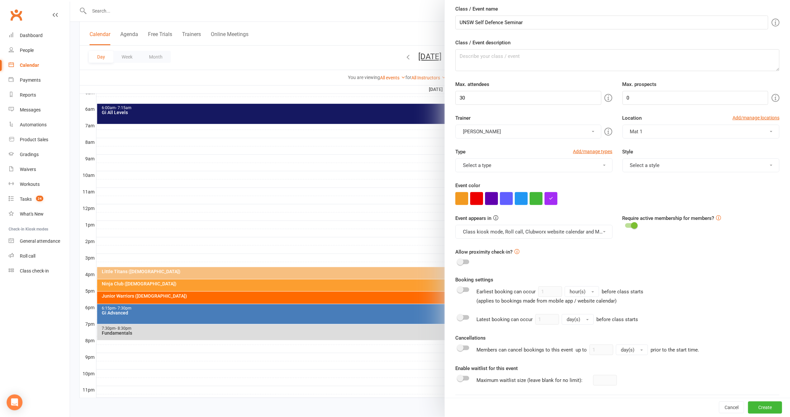
click at [721, 298] on div "Earliest booking can occur 1 hour(s) before class starts (applies to bookings m…" at bounding box center [617, 295] width 324 height 19
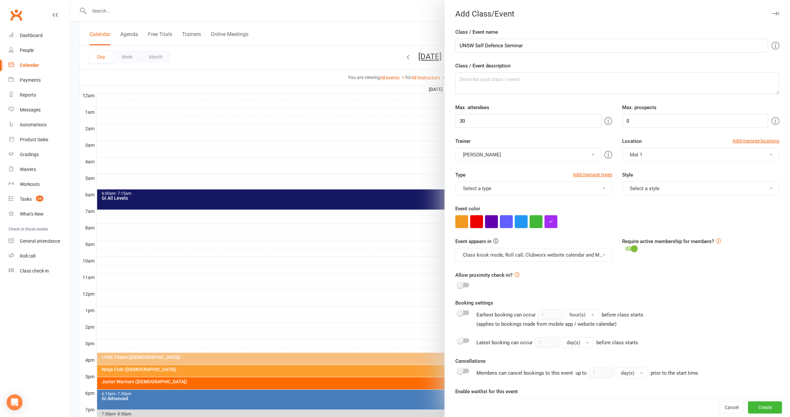
scroll to position [111, 0]
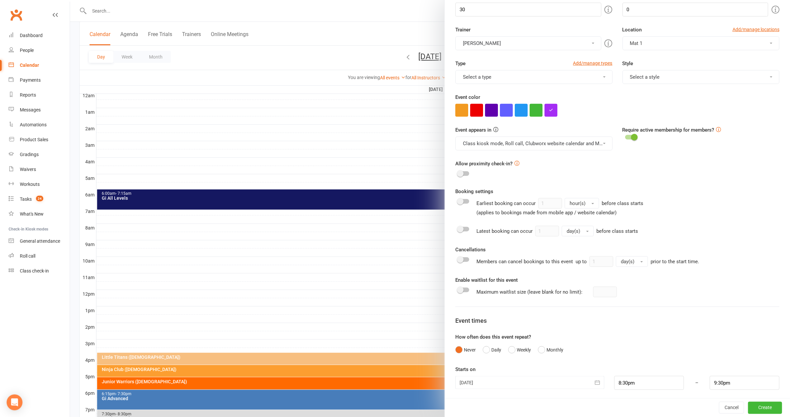
click at [512, 142] on button "Class kiosk mode, Roll call, Clubworx website calendar and Mobile app" at bounding box center [533, 143] width 157 height 14
click at [529, 158] on link "Clubworx website calendar and Mobile app" at bounding box center [511, 159] width 111 height 13
click at [646, 168] on div "Allow proximity check-in?" at bounding box center [617, 169] width 324 height 19
click at [556, 142] on button "Class kiosk mode, Roll call" at bounding box center [533, 143] width 157 height 14
click at [690, 184] on form "Class / Event name UNSW Self Defence Seminar Class / Event description Max. att…" at bounding box center [617, 153] width 324 height 473
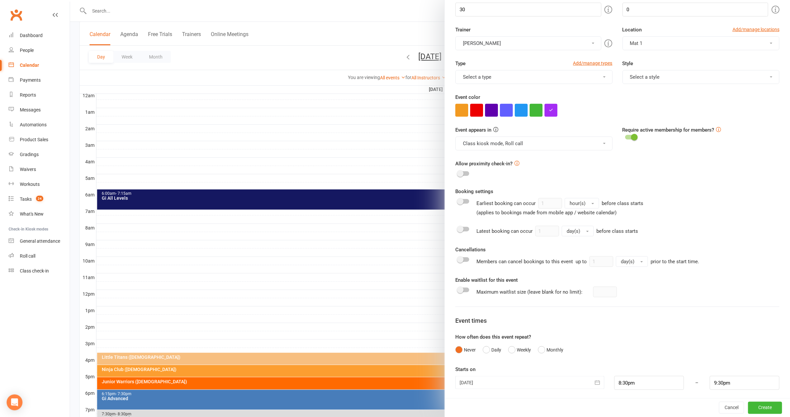
scroll to position [133, 0]
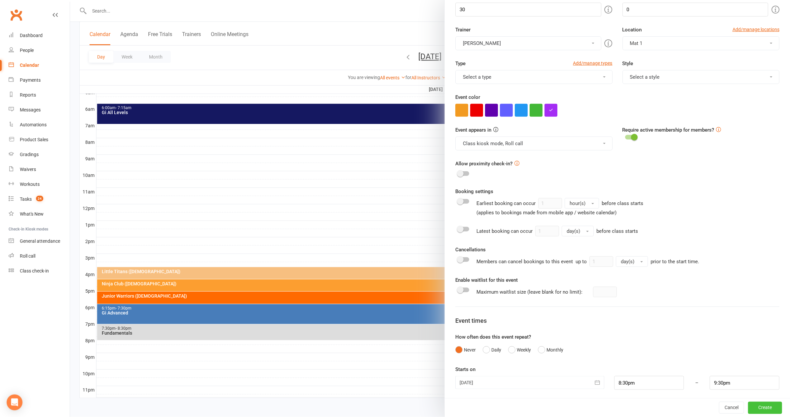
click at [764, 406] on button "Create" at bounding box center [765, 407] width 34 height 12
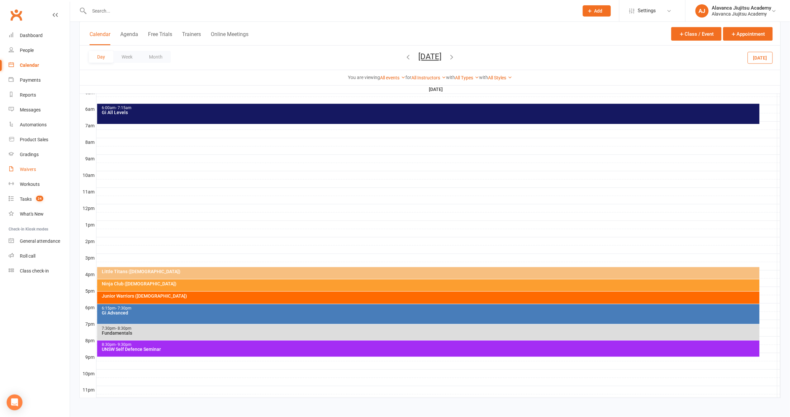
click at [28, 165] on link "Waivers" at bounding box center [39, 169] width 61 height 15
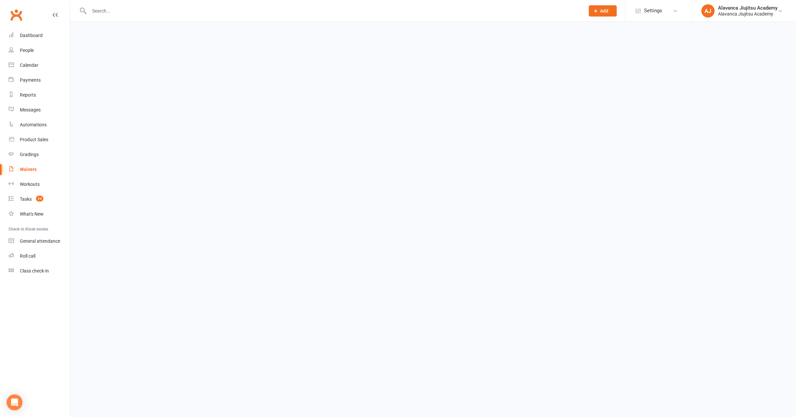
select select "100"
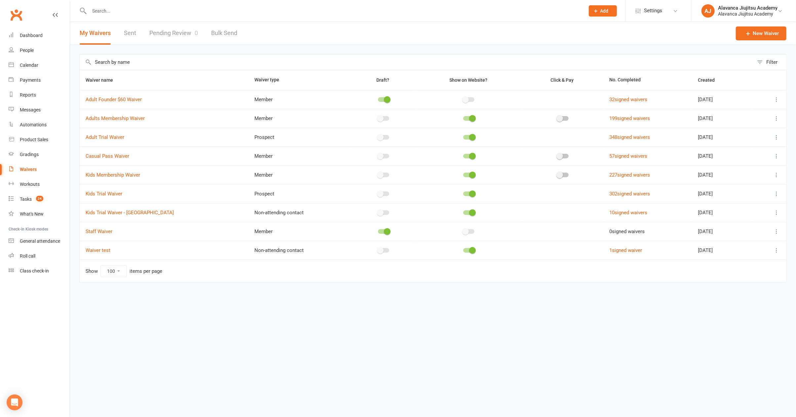
click at [776, 137] on icon at bounding box center [776, 137] width 7 height 7
click at [756, 161] on link "Duplicate waiver" at bounding box center [741, 162] width 78 height 13
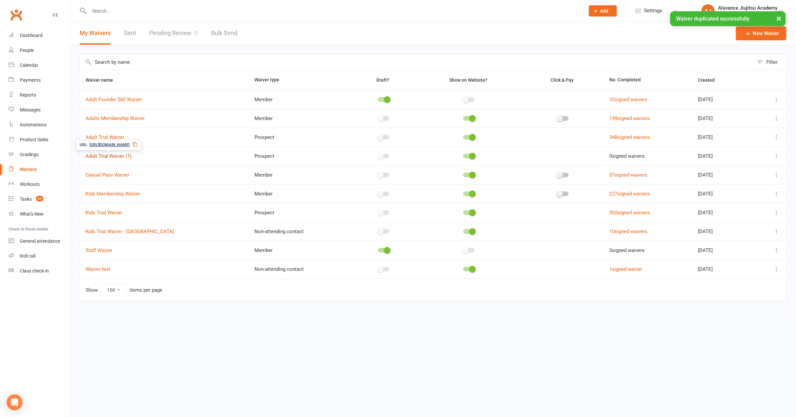
click at [127, 155] on link "Adult Trial Waiver (1)" at bounding box center [109, 156] width 46 height 6
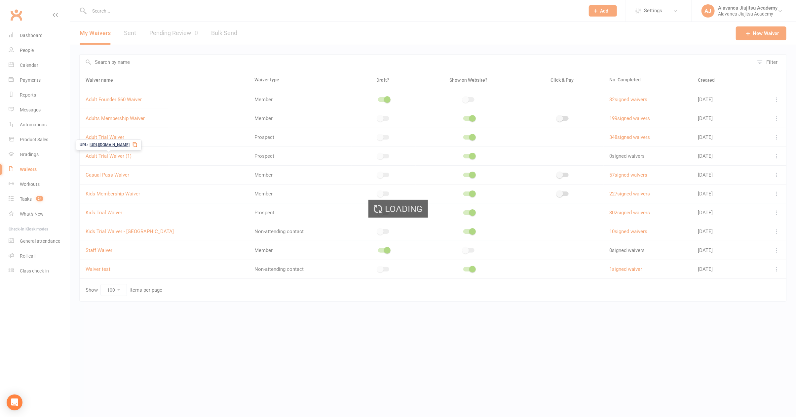
select select "select"
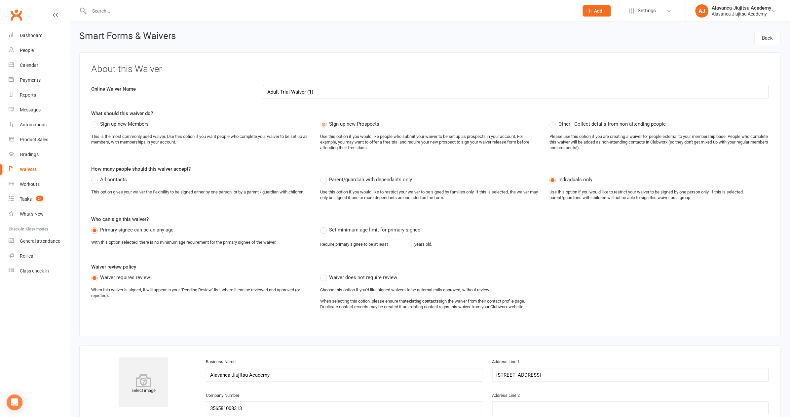
click at [285, 92] on input "Adult Trial Waiver (1)" at bounding box center [516, 92] width 506 height 14
click at [337, 94] on input "UNSW Students Waiver (1)" at bounding box center [516, 92] width 506 height 14
type input "UNSW Students Waiver"
click at [473, 237] on div "Set minimum age limit for primary signee Require primary signee to be at least …" at bounding box center [430, 240] width 229 height 28
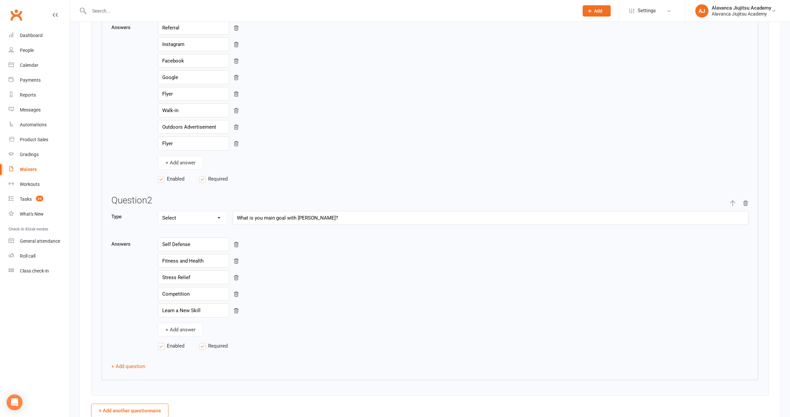
scroll to position [888, 0]
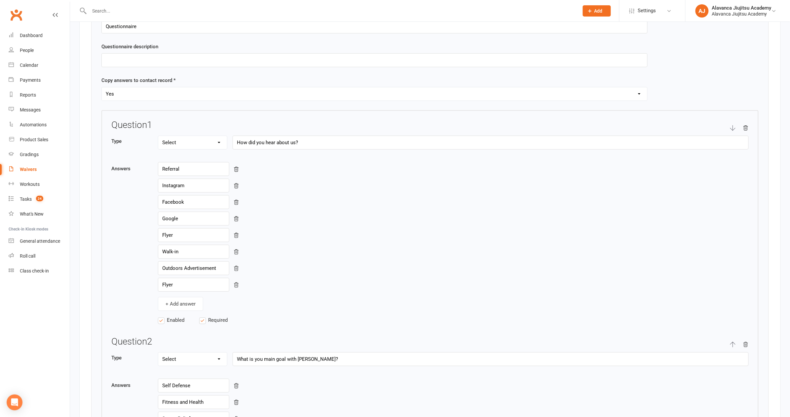
click at [745, 126] on icon "button" at bounding box center [746, 128] width 4 height 5
type input "What is you main goal with Jiujitsu?"
type input "Self Defense"
type input "Fitness and Health"
type input "Stress Relief"
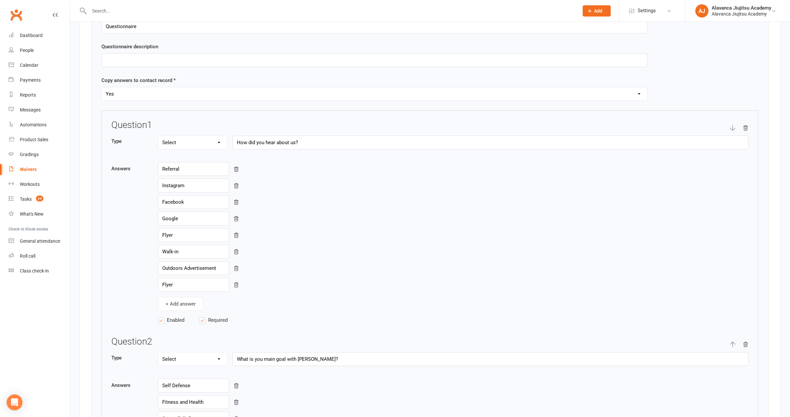
type input "Competition"
type input "Learn a New Skill"
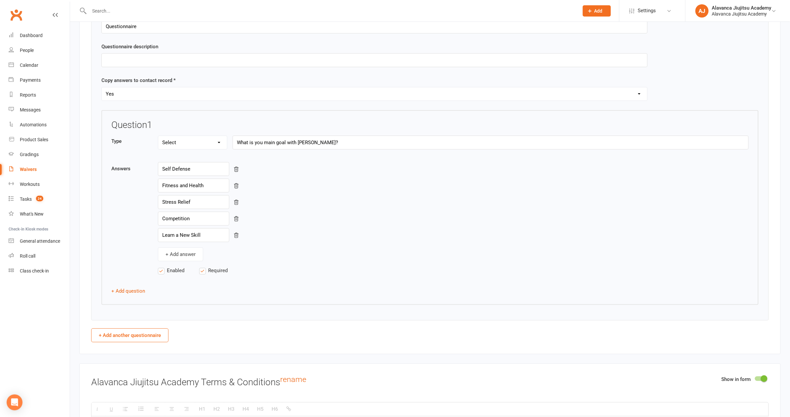
click at [413, 319] on div "Title of questionnaire Questionnaire Questionnaire description Copy answers to …" at bounding box center [430, 170] width 678 height 343
click at [230, 293] on div "Question 1 Type Text Select Checkbox What is you main goal with Jiujitsu? Answe…" at bounding box center [429, 207] width 657 height 195
click at [166, 284] on div "Question 1 Type Text Select Checkbox What is you main goal with Jiujitsu? Answe…" at bounding box center [429, 207] width 657 height 195
click at [303, 142] on input "What is you main goal with Jiujitsu?" at bounding box center [491, 142] width 516 height 14
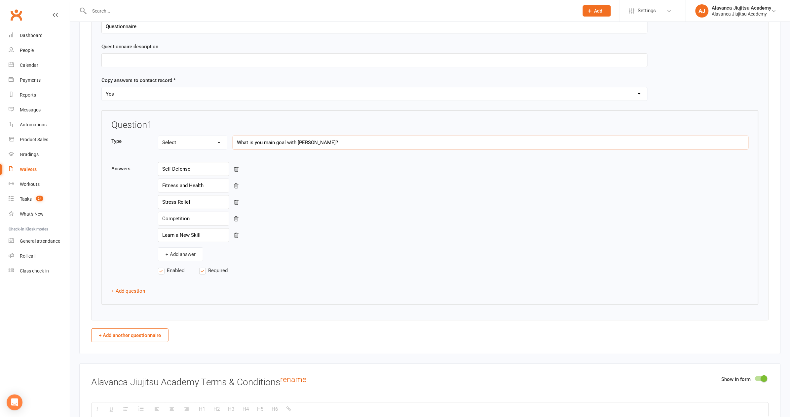
click at [303, 142] on input "What is you main goal with Jiujitsu?" at bounding box center [491, 142] width 516 height 14
click at [304, 139] on input "What is you main goal with Jiujitsu?" at bounding box center [491, 142] width 516 height 14
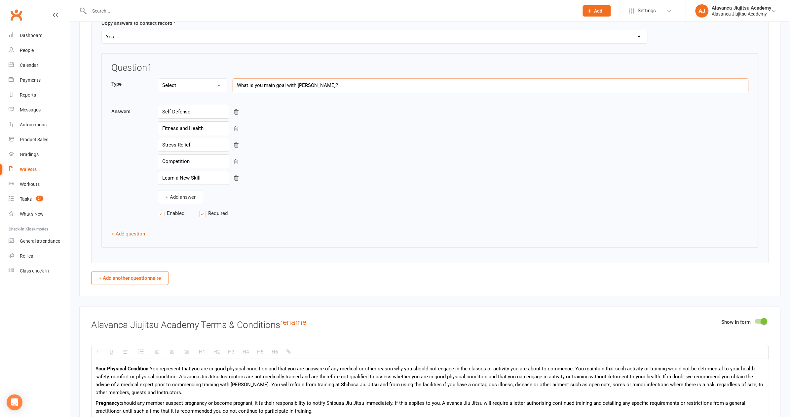
scroll to position [793, 0]
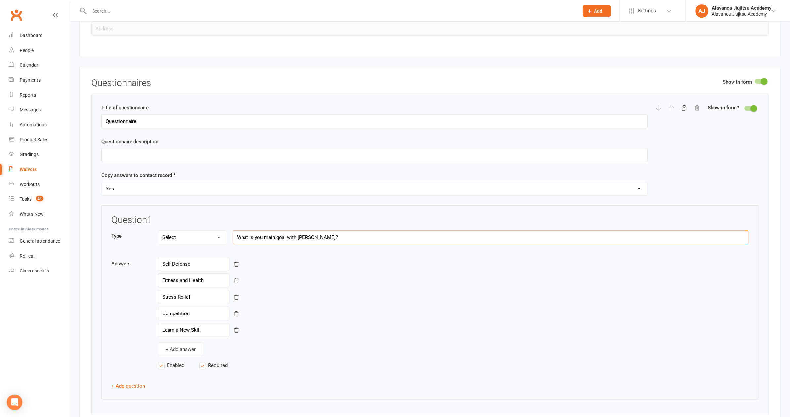
type input "H"
type input "W"
click at [428, 276] on div "Fitness and Health" at bounding box center [453, 280] width 591 height 14
click at [695, 104] on div at bounding box center [678, 108] width 45 height 8
click at [697, 105] on div at bounding box center [678, 108] width 45 height 8
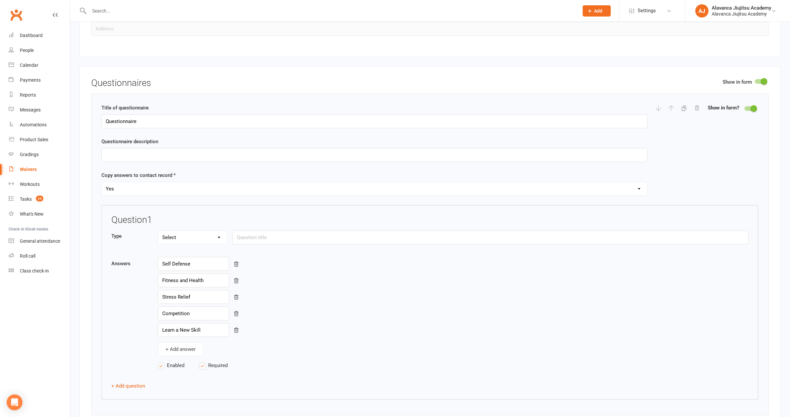
click at [748, 106] on div at bounding box center [750, 108] width 11 height 5
click at [745, 107] on input "checkbox" at bounding box center [745, 107] width 0 height 0
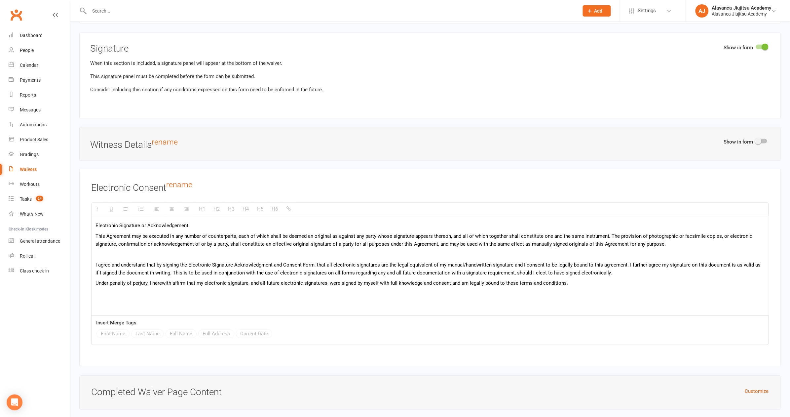
scroll to position [1531, 0]
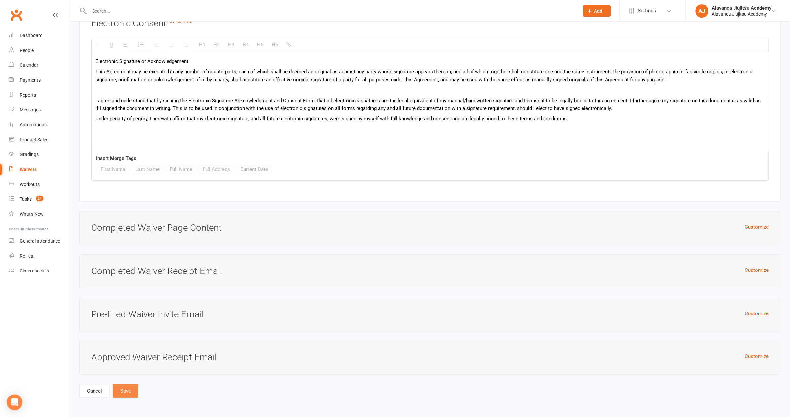
click at [128, 385] on button "Save" at bounding box center [126, 391] width 26 height 14
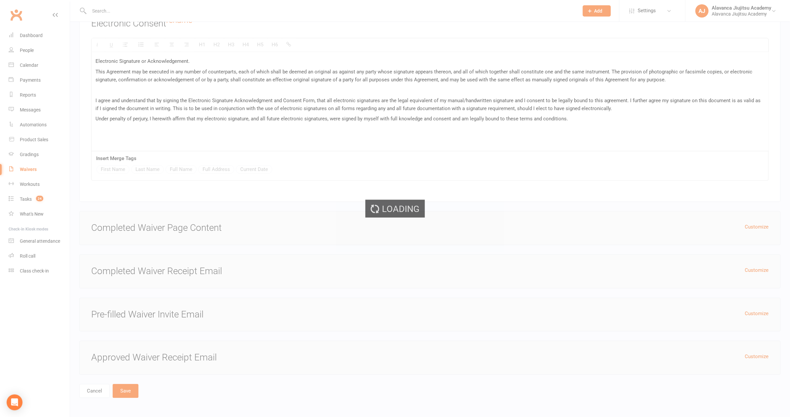
select select "100"
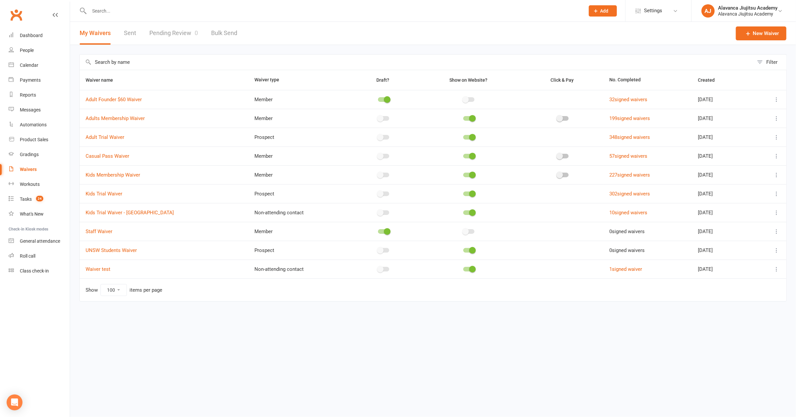
click at [155, 329] on html "Prospect Member Non-attending contact Class / event Appointment Grading event T…" at bounding box center [398, 164] width 796 height 329
click at [775, 250] on icon at bounding box center [776, 250] width 7 height 7
click at [726, 285] on link "Copy external link to clipboard" at bounding box center [741, 289] width 78 height 13
click at [43, 138] on div "Product Sales" at bounding box center [34, 139] width 28 height 5
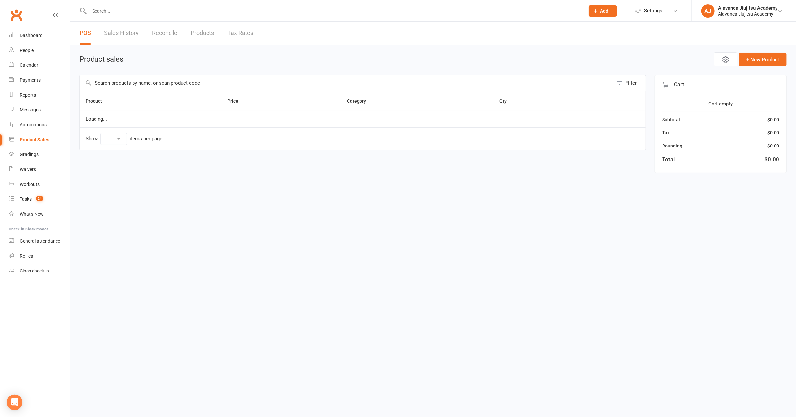
select select "100"
click at [144, 80] on input "text" at bounding box center [346, 82] width 533 height 15
type input "2"
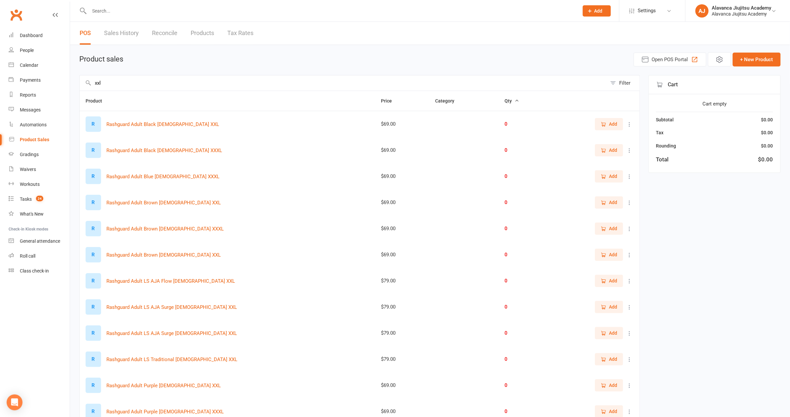
click at [145, 80] on input "xxl" at bounding box center [343, 82] width 527 height 15
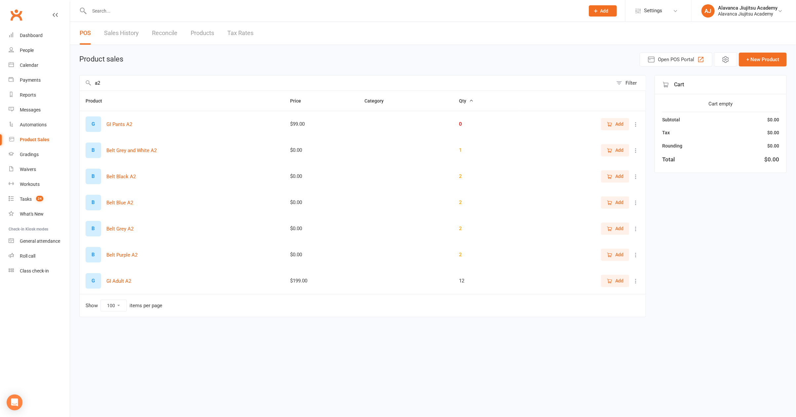
type input "a2"
click at [607, 278] on icon "button" at bounding box center [610, 281] width 6 height 6
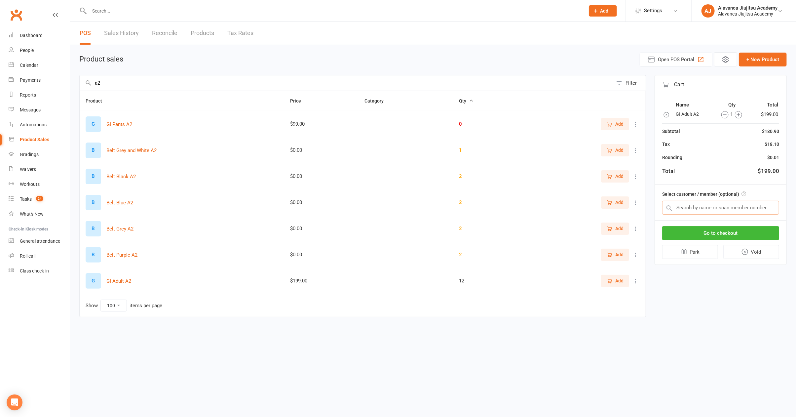
click at [709, 206] on input "text" at bounding box center [720, 208] width 117 height 14
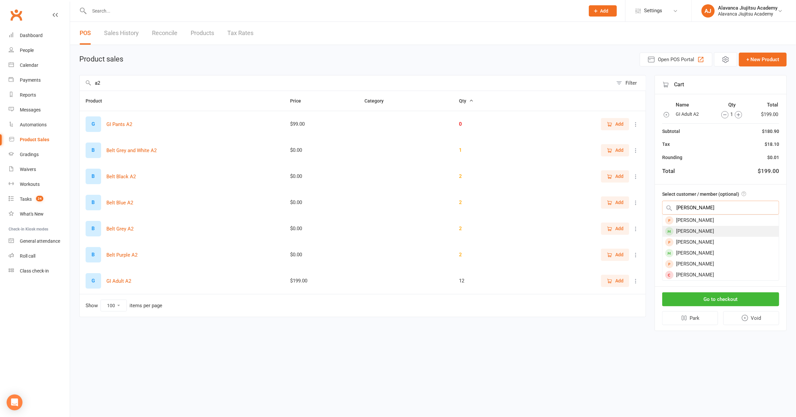
type input "felipe"
click at [725, 232] on div "Felipe Malbec" at bounding box center [720, 231] width 116 height 11
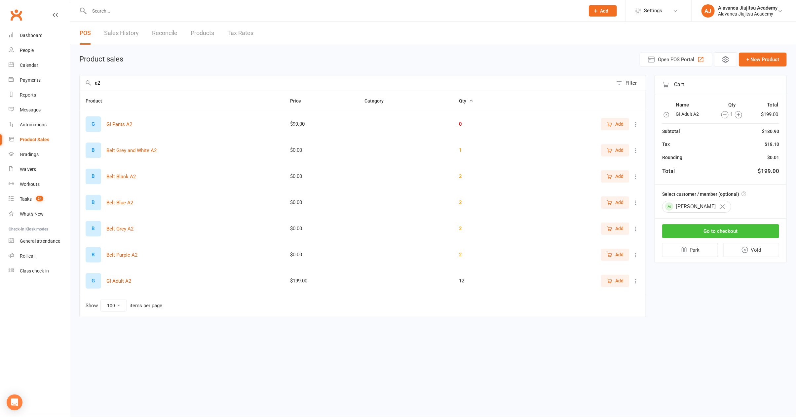
click at [724, 231] on button "Go to checkout" at bounding box center [720, 231] width 117 height 14
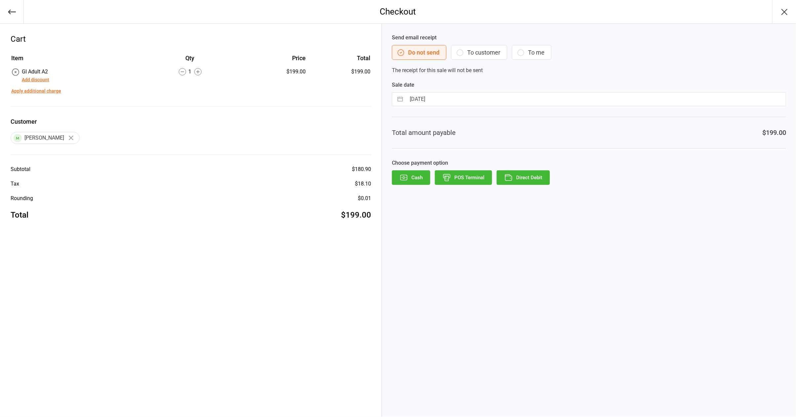
click at [100, 105] on div "Item Qty Price Total GI Adult A2 Add discount 1 $199.00 $199.00 Apply additiona…" at bounding box center [191, 137] width 360 height 168
click at [45, 79] on button "Add discount" at bounding box center [35, 79] width 27 height 7
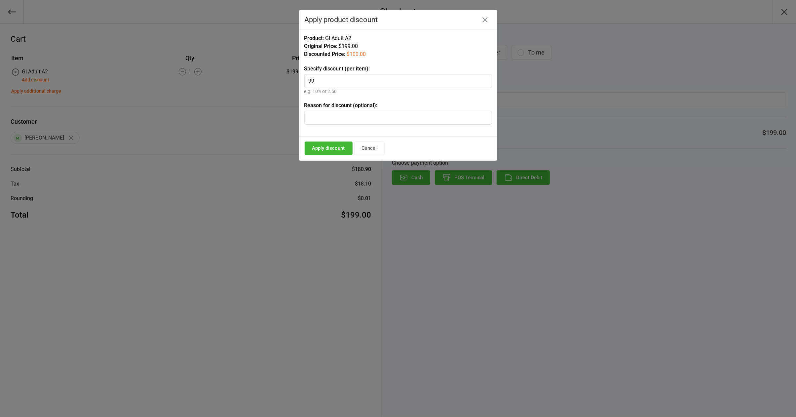
type input "99"
click at [333, 148] on button "Apply discount" at bounding box center [329, 148] width 48 height 14
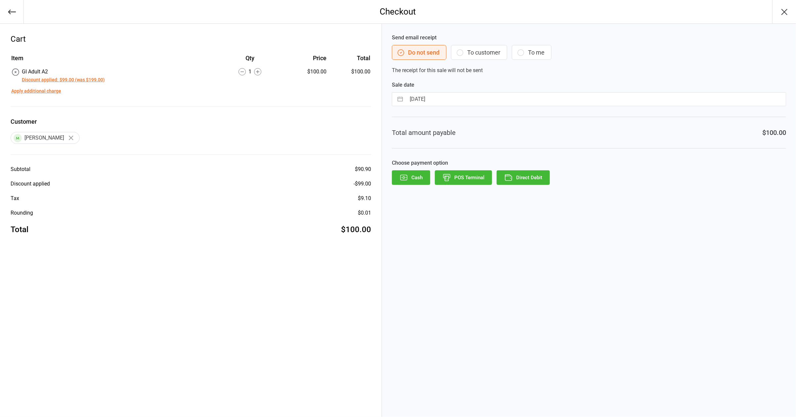
click at [72, 77] on button "Discount applied: $99.00 (was $199.00)" at bounding box center [63, 79] width 83 height 7
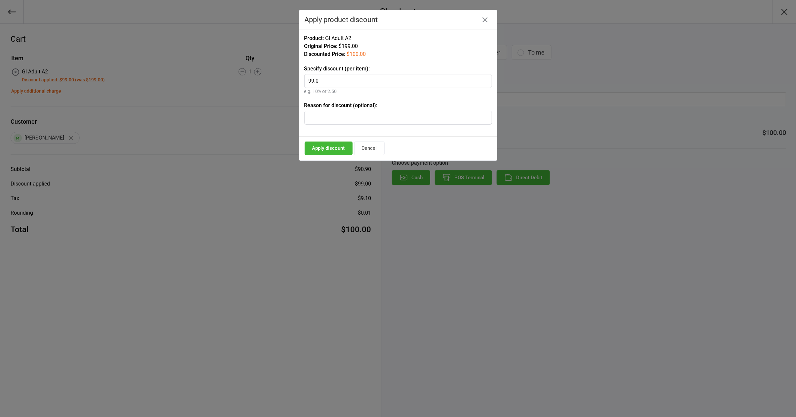
drag, startPoint x: 381, startPoint y: 118, endPoint x: 375, endPoint y: 117, distance: 6.4
click at [381, 118] on input "text" at bounding box center [398, 118] width 188 height 14
click at [353, 115] on input "OWN YOUR PATCH WINNER" at bounding box center [398, 118] width 188 height 14
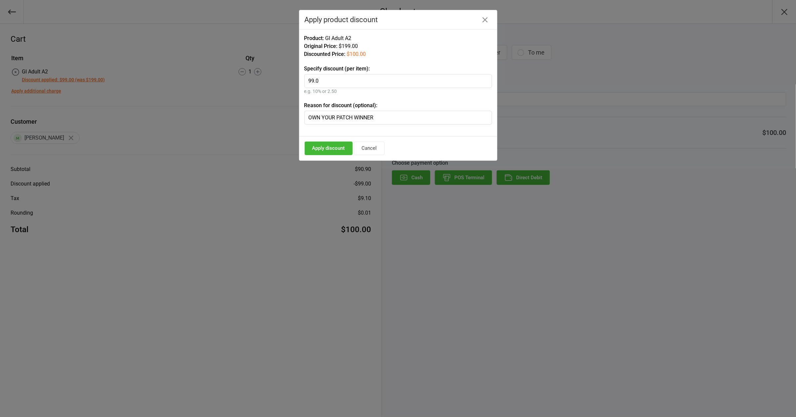
drag, startPoint x: 353, startPoint y: 115, endPoint x: 265, endPoint y: 201, distance: 123.4
click at [265, 201] on div "Checkout Cart Item Qty Price Total GI Adult A2 Discount applied: $99.00 (was $1…" at bounding box center [398, 208] width 796 height 417
type input "OWN YOUR PATCH WINNER"
click at [125, 183] on div at bounding box center [398, 208] width 796 height 417
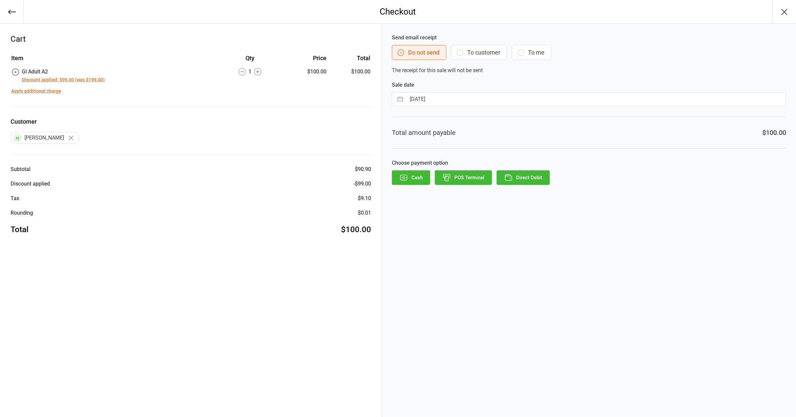
click at [191, 117] on label "Customer" at bounding box center [191, 121] width 360 height 9
click at [67, 78] on button "Discount applied: $99.00 (was $199.00)" at bounding box center [63, 79] width 83 height 7
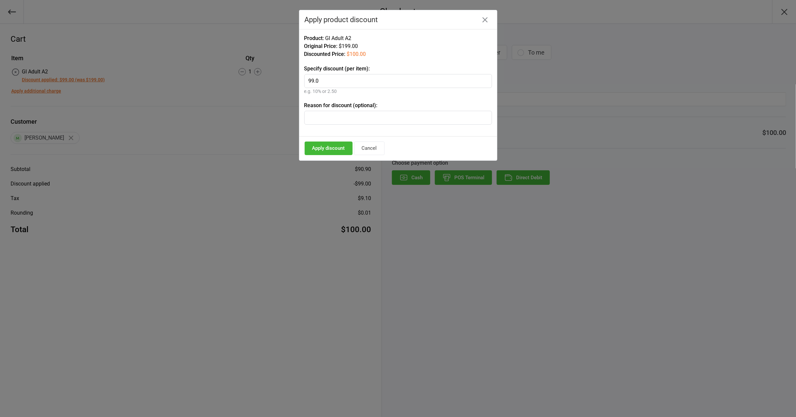
click at [338, 119] on input "text" at bounding box center [398, 118] width 188 height 14
paste input "OWN YOUR PATCH WINNER"
click at [347, 120] on input "OWN YOUR PATCH WINNER" at bounding box center [398, 118] width 188 height 14
click at [345, 117] on input "OWN YOUR PATCH WINNER" at bounding box center [398, 118] width 188 height 14
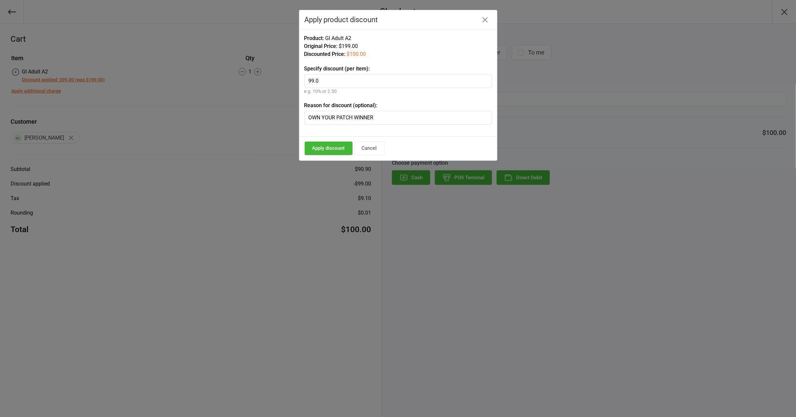
click at [345, 117] on input "OWN YOUR PATCH WINNER" at bounding box center [398, 118] width 188 height 14
click at [391, 116] on input "OWN YOUR PATCH WINNER" at bounding box center [398, 118] width 188 height 14
type input "OWN YOUR PATCH WINNERS"
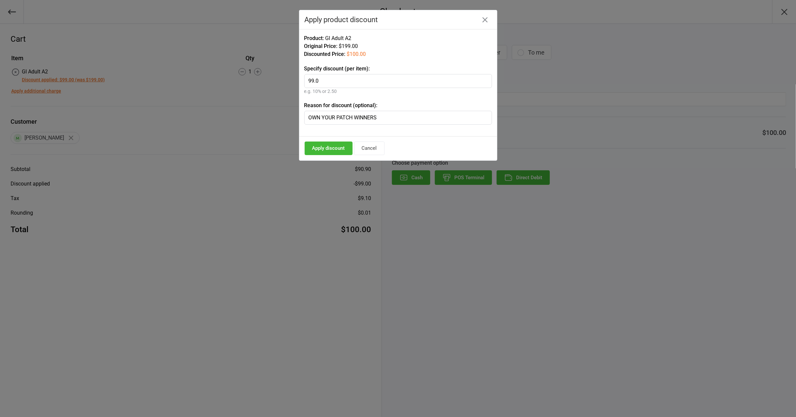
click at [340, 149] on button "Apply discount" at bounding box center [329, 148] width 48 height 14
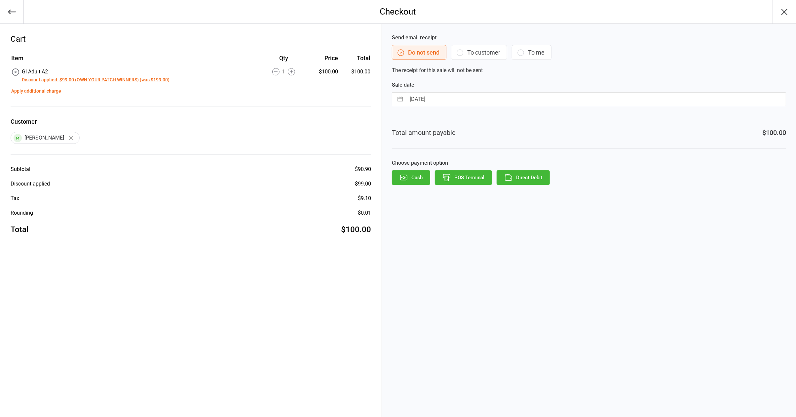
click at [259, 171] on div "Subtotal $90.90 Discount applied - $99.00 Tax $9.10 Rounding $0.01 Total $100.00" at bounding box center [191, 200] width 360 height 70
select select "7"
select select "2025"
select select "8"
select select "2025"
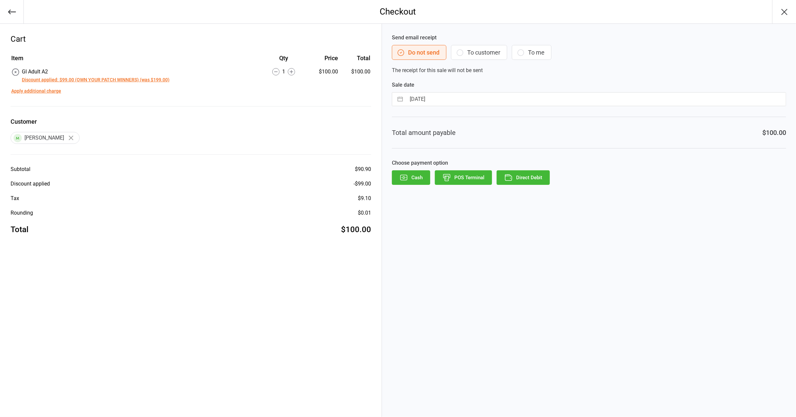
select select "9"
select select "2025"
click at [475, 100] on input "[DATE]" at bounding box center [596, 99] width 380 height 13
click at [225, 255] on div "Cart Item Qty Price Total GI Adult A2 Discount applied: $99.00 (OWN YOUR PATCH …" at bounding box center [191, 220] width 382 height 393
click at [63, 78] on button "Discount applied: $99.00 (OWN YOUR PATCH WINNERS) (was $199.00)" at bounding box center [96, 79] width 148 height 7
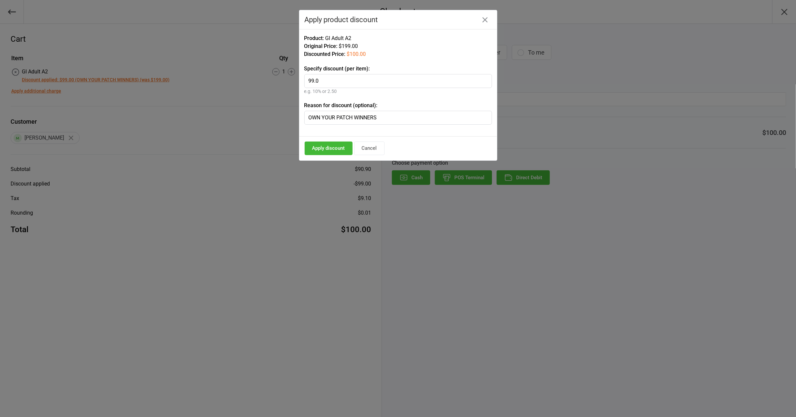
click at [353, 80] on input "99.0" at bounding box center [398, 81] width 188 height 14
type input "100"
click at [328, 150] on button "Apply discount" at bounding box center [329, 148] width 48 height 14
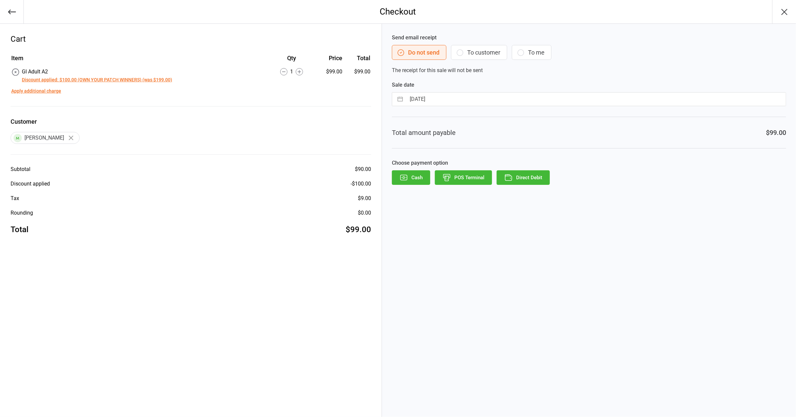
click at [462, 172] on button "POS Terminal" at bounding box center [463, 177] width 57 height 15
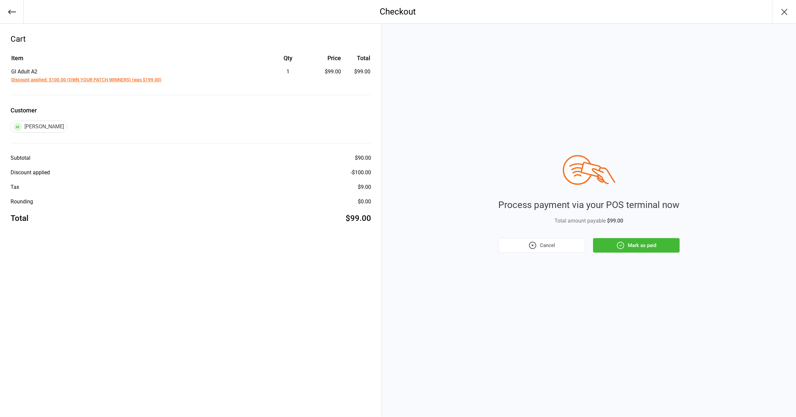
click at [626, 246] on button "Mark as paid" at bounding box center [636, 245] width 87 height 15
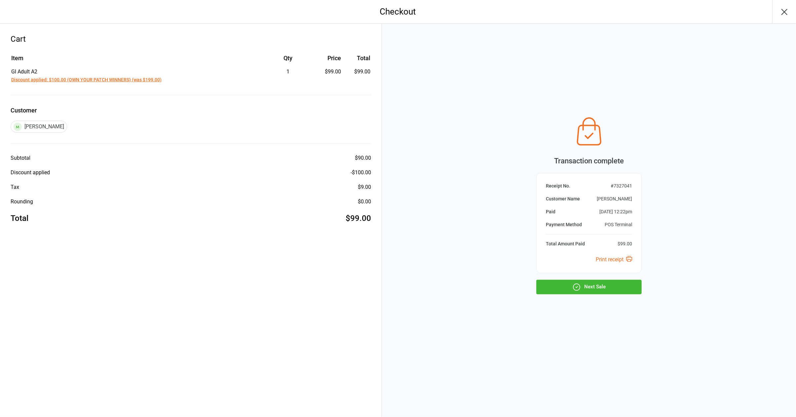
click at [604, 285] on button "Next Sale" at bounding box center [588, 287] width 105 height 15
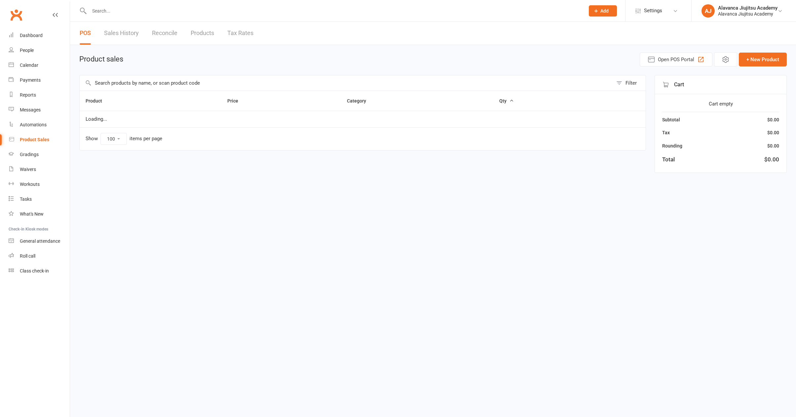
select select "100"
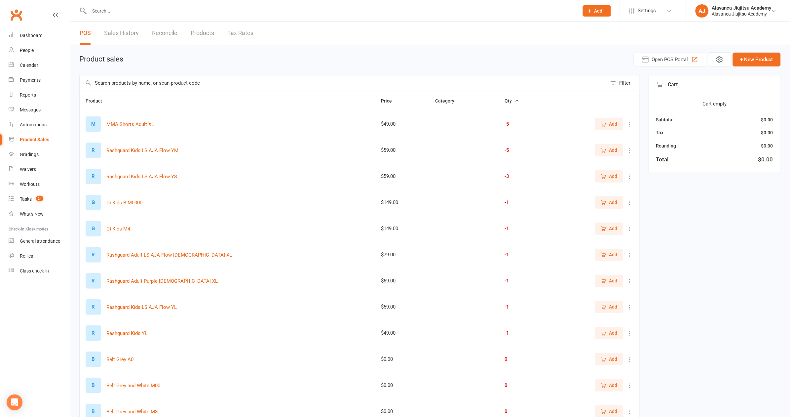
click at [268, 88] on input "text" at bounding box center [343, 82] width 527 height 15
paste input "OWN YOUR PATCH WINNER"
type input "OWN YOUR PATCH WINNER"
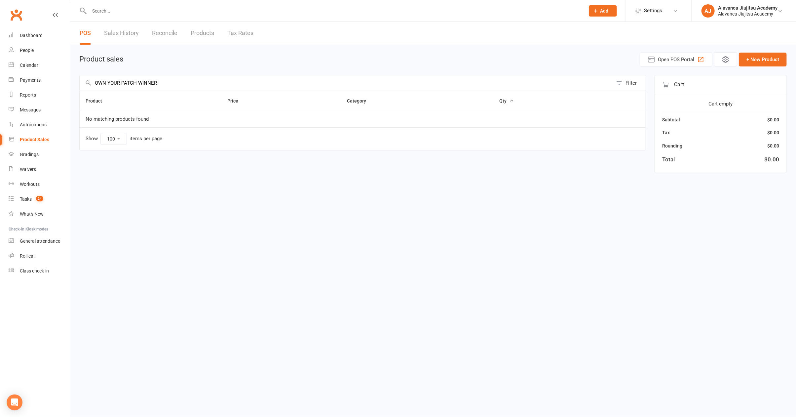
click at [210, 88] on input "OWN YOUR PATCH WINNER" at bounding box center [346, 82] width 533 height 15
click at [209, 87] on input "OWN YOUR PATCH WINNER" at bounding box center [346, 82] width 533 height 15
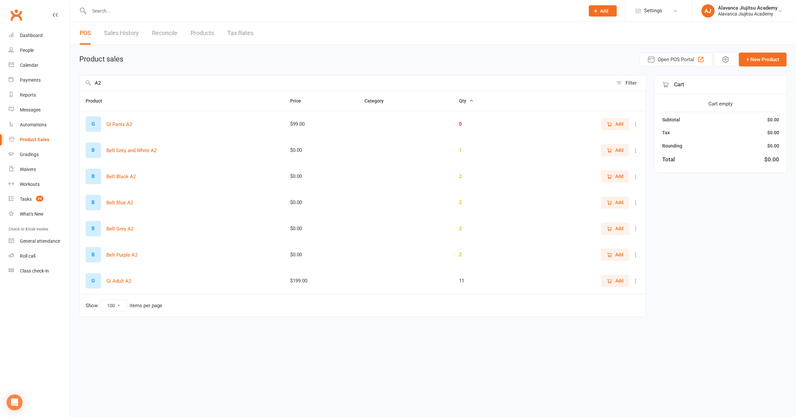
click at [607, 279] on icon "button" at bounding box center [610, 281] width 6 height 6
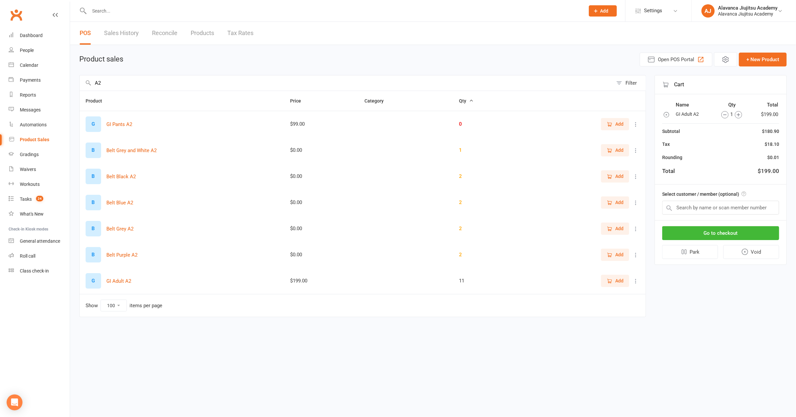
click at [201, 82] on input "A2" at bounding box center [346, 82] width 533 height 15
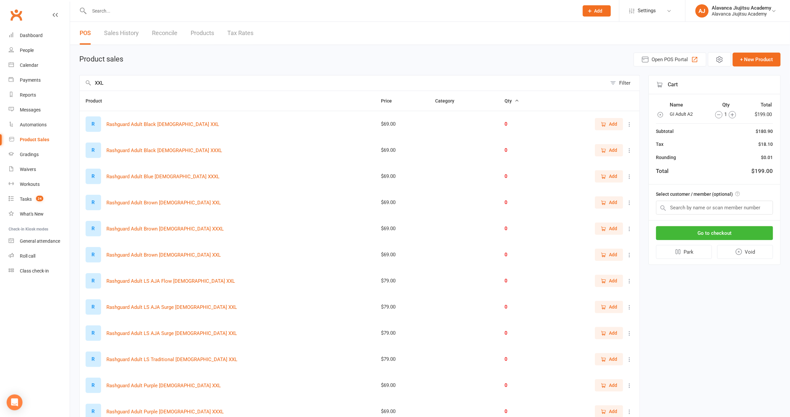
click at [98, 82] on input "XXL" at bounding box center [343, 82] width 527 height 15
click at [171, 81] on input "XL" at bounding box center [343, 82] width 527 height 15
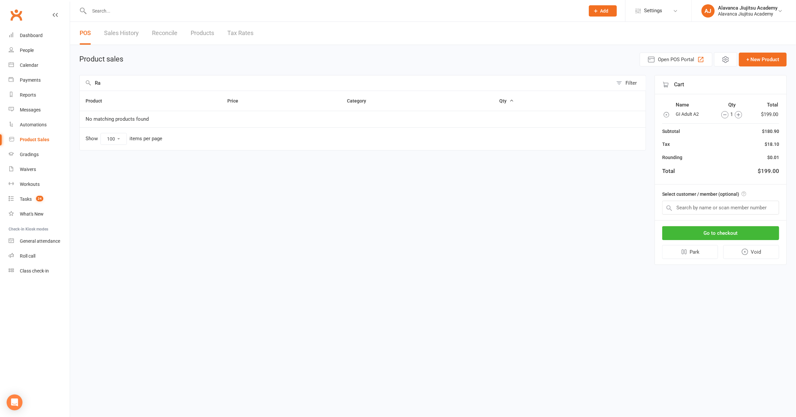
type input "R"
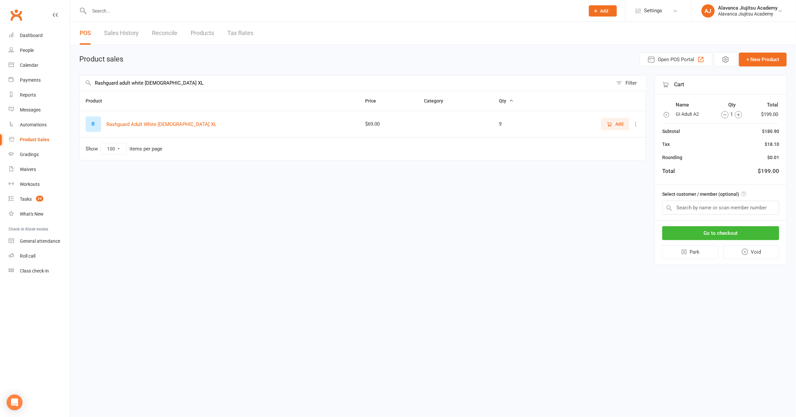
type input "Rashguard adult white male XL"
click at [611, 122] on icon "button" at bounding box center [610, 124] width 6 height 6
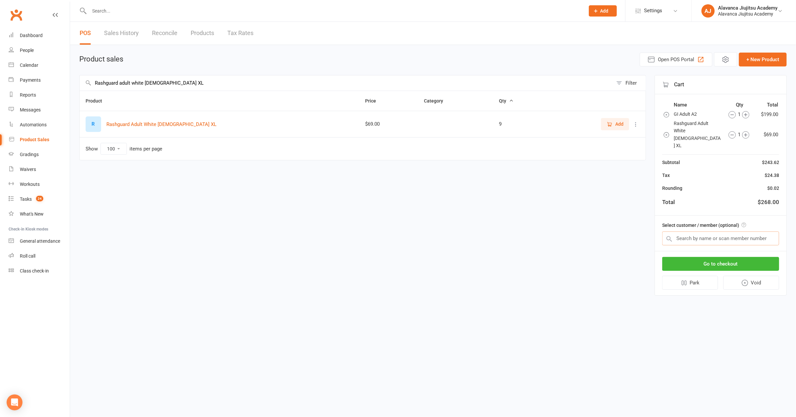
click at [708, 231] on input "text" at bounding box center [720, 238] width 117 height 14
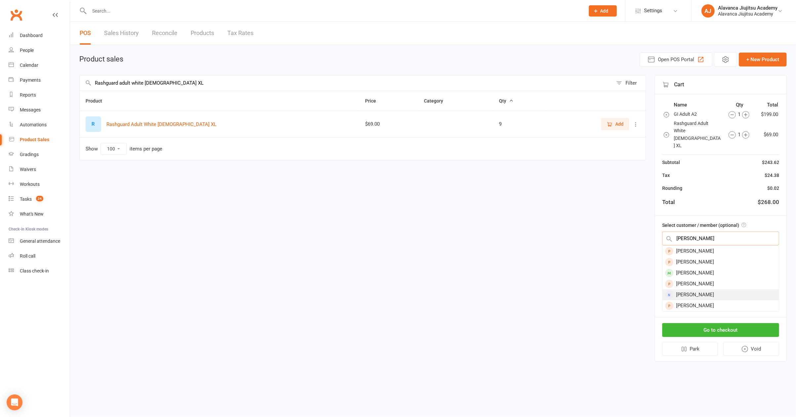
scroll to position [43, 0]
type input "Michael"
click at [712, 300] on div "Michael Joseph" at bounding box center [720, 305] width 116 height 11
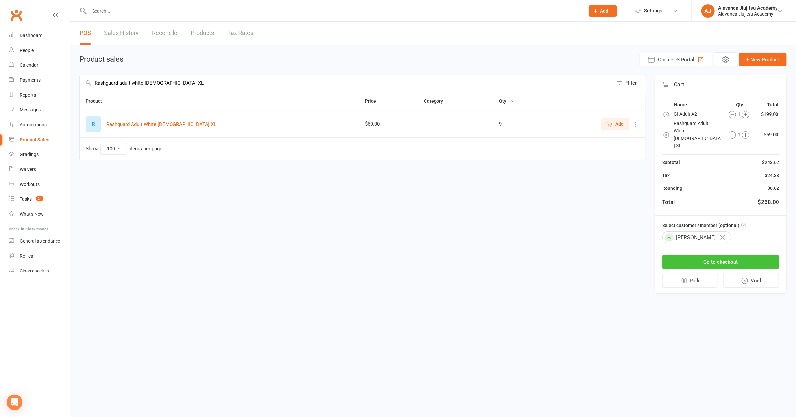
click at [715, 255] on button "Go to checkout" at bounding box center [720, 262] width 117 height 14
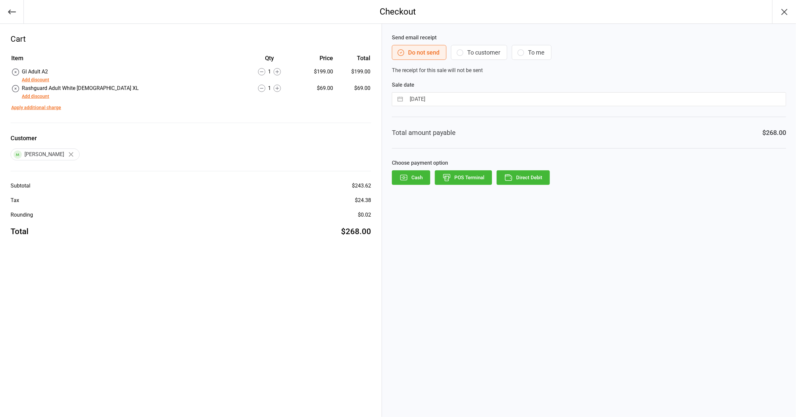
click at [43, 81] on button "Add discount" at bounding box center [35, 79] width 27 height 7
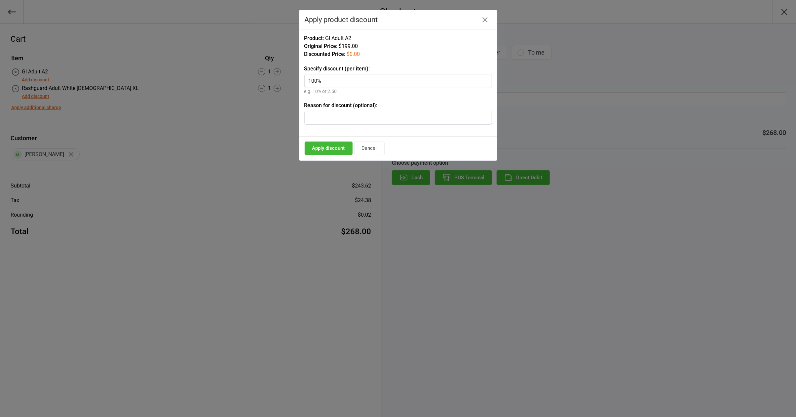
type input "100%"
click at [334, 114] on input "text" at bounding box center [398, 118] width 188 height 14
paste input "OWN YOUR PATCH WINNER"
type input "OWN YOUR PATCH WINNER"
click at [333, 148] on button "Apply discount" at bounding box center [329, 148] width 48 height 14
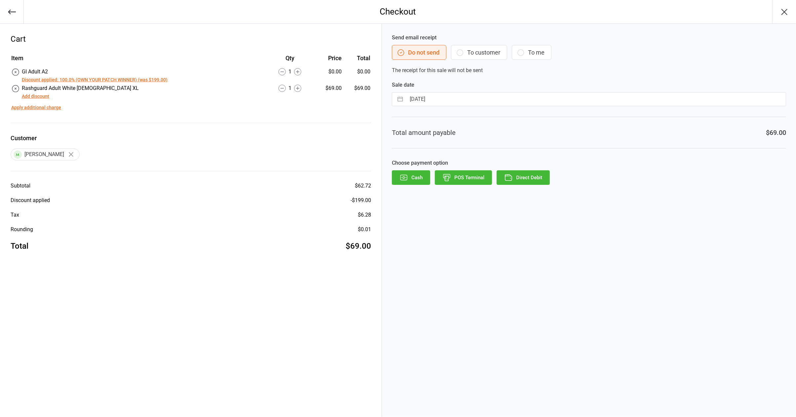
click at [140, 79] on button "Discount applied: 100.0% (OWN YOUR PATCH WINNER) (was $199.00)" at bounding box center [95, 79] width 146 height 7
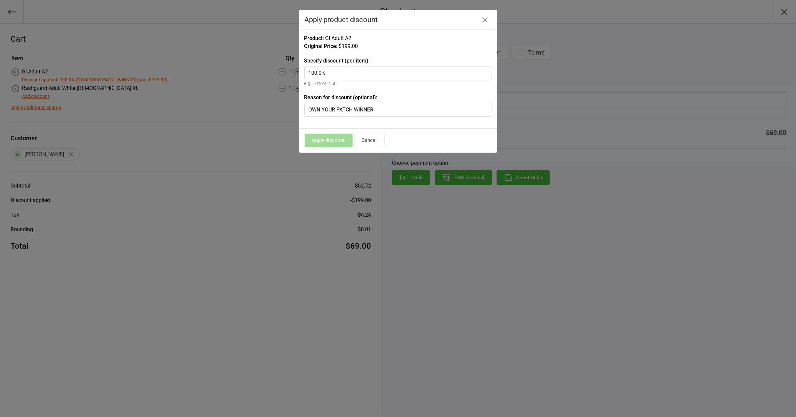
click at [393, 106] on input "OWN YOUR PATCH WINNER" at bounding box center [398, 110] width 188 height 14
type input "OWN YOUR PATCH WINNERS"
click at [422, 142] on div "Apply discount Cancel" at bounding box center [398, 141] width 198 height 24
click at [334, 135] on div "Apply discount Cancel" at bounding box center [398, 141] width 198 height 24
click at [365, 139] on button "Cancel" at bounding box center [369, 140] width 30 height 14
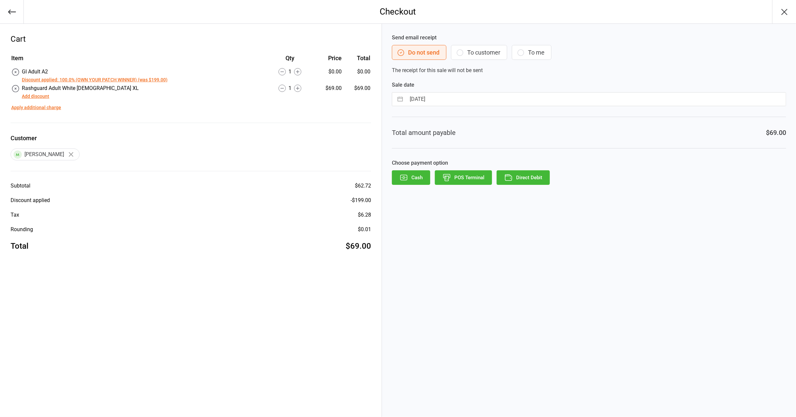
click at [38, 94] on button "Add discount" at bounding box center [35, 96] width 27 height 7
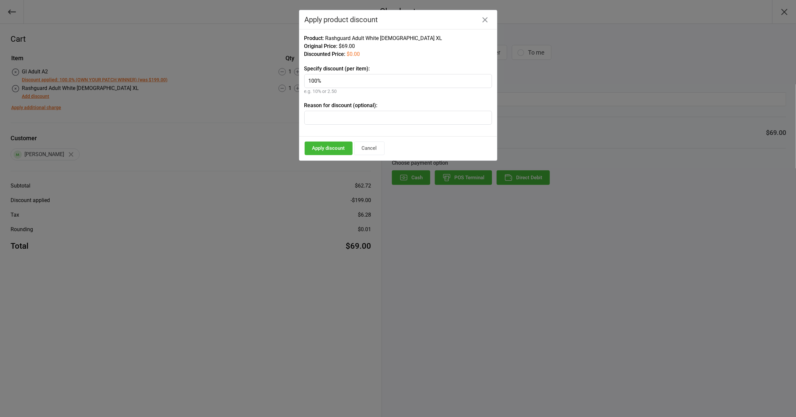
type input "100%"
click at [330, 116] on input "text" at bounding box center [398, 118] width 188 height 14
paste input "OWN YOUR PATCH WINNER"
type input "OWN YOUR PATCH WINNERS"
click at [325, 142] on button "Apply discount" at bounding box center [329, 148] width 48 height 14
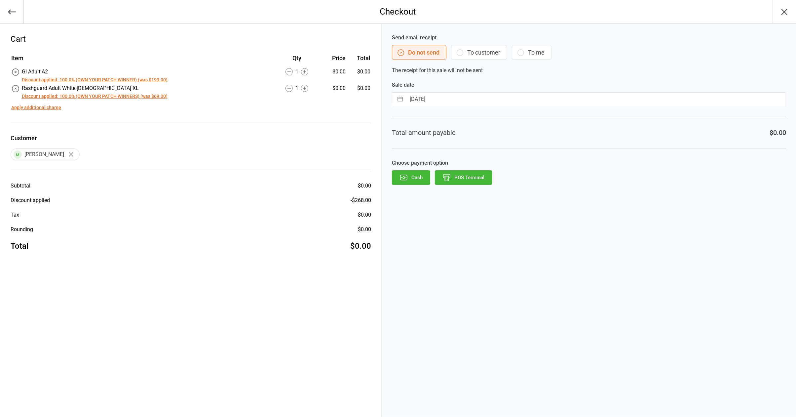
drag, startPoint x: 224, startPoint y: 155, endPoint x: 216, endPoint y: 146, distance: 11.7
click at [216, 148] on div "Michael Joseph" at bounding box center [191, 154] width 360 height 12
click at [451, 98] on input "13 Sep 2025" at bounding box center [596, 99] width 380 height 13
select select "7"
select select "2025"
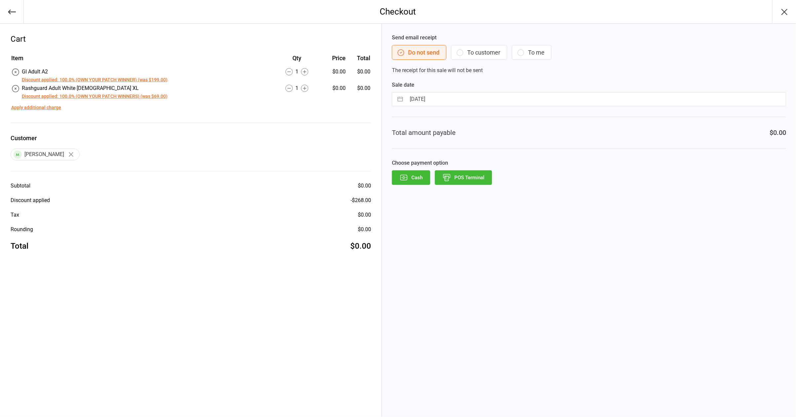
select select "8"
select select "2025"
select select "9"
select select "2025"
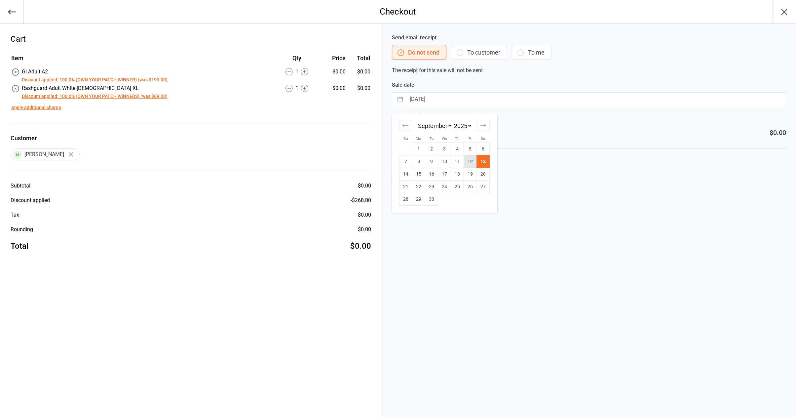
click at [468, 159] on td "12" at bounding box center [470, 161] width 13 height 13
type input "12 Sep 2025"
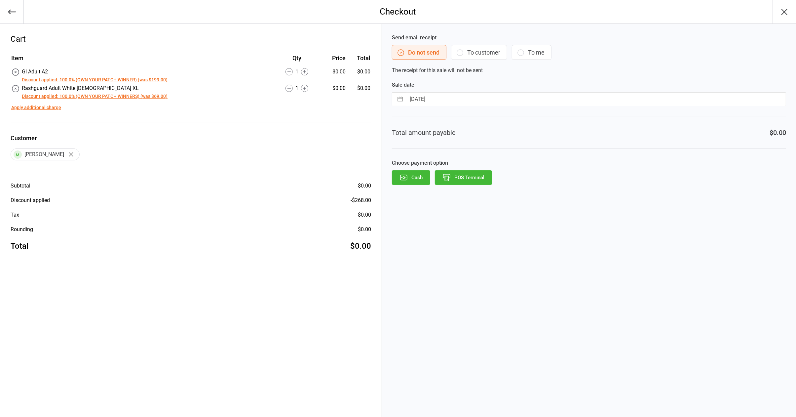
click at [463, 173] on button "POS Terminal" at bounding box center [463, 177] width 57 height 15
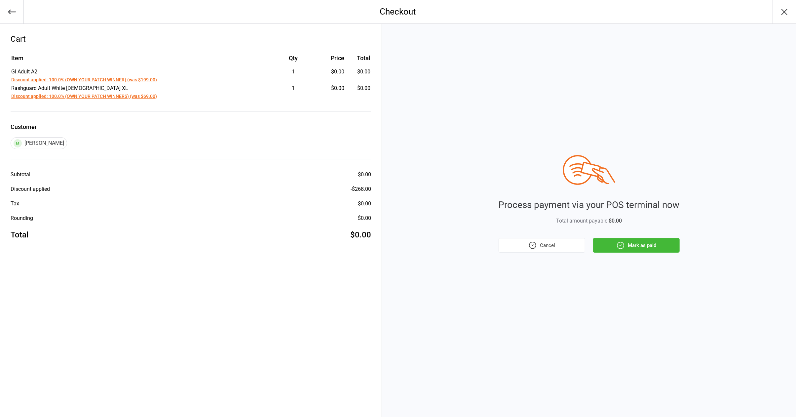
click at [647, 242] on button "Mark as paid" at bounding box center [636, 245] width 87 height 15
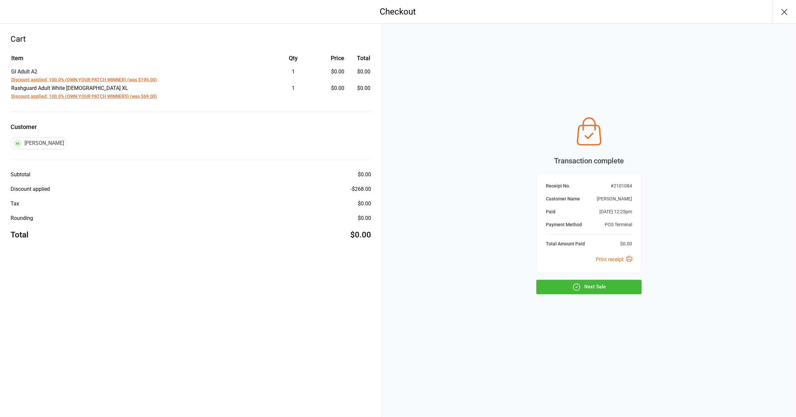
click at [780, 14] on icon "button" at bounding box center [784, 12] width 11 height 11
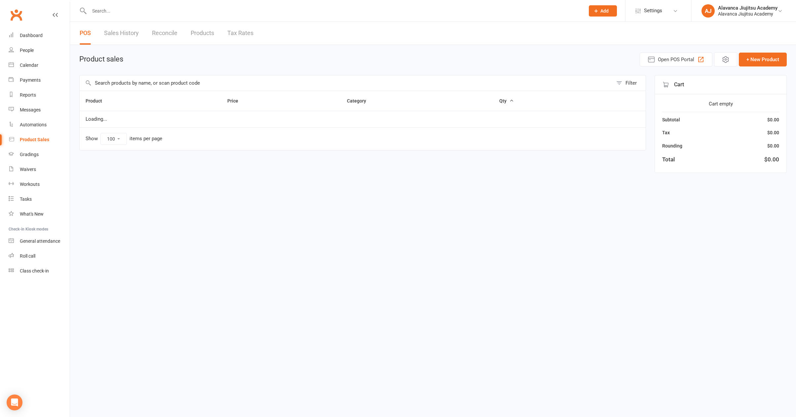
select select "100"
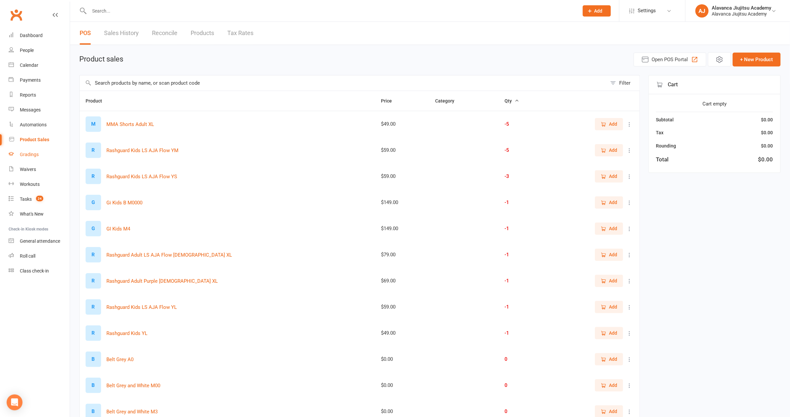
click at [34, 153] on div "Gradings" at bounding box center [29, 154] width 19 height 5
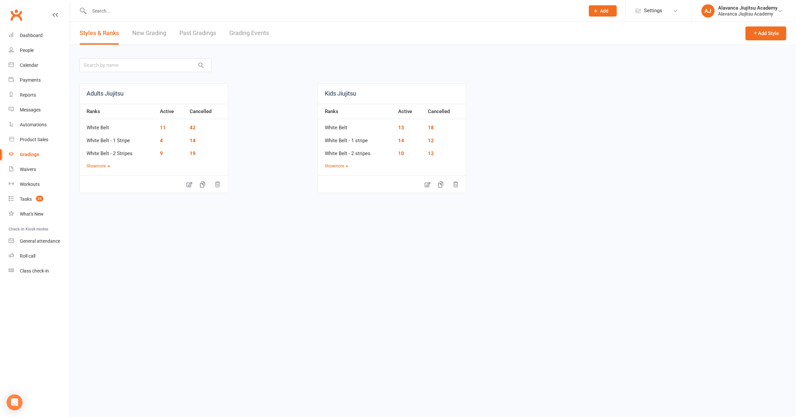
click at [140, 33] on link "New Grading" at bounding box center [149, 33] width 34 height 23
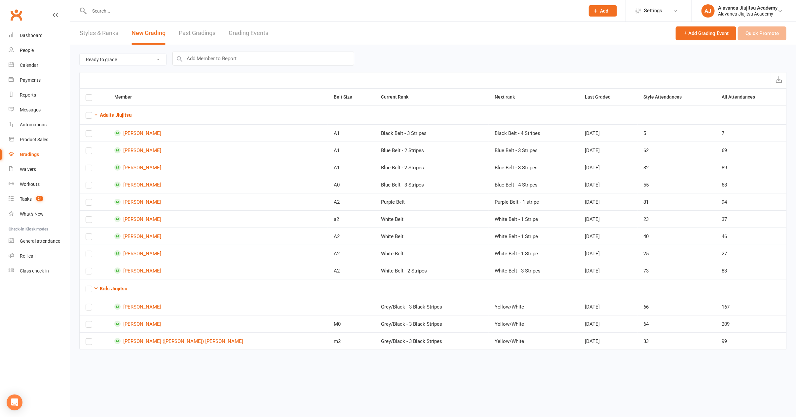
click at [192, 32] on link "Past Gradings" at bounding box center [197, 33] width 37 height 23
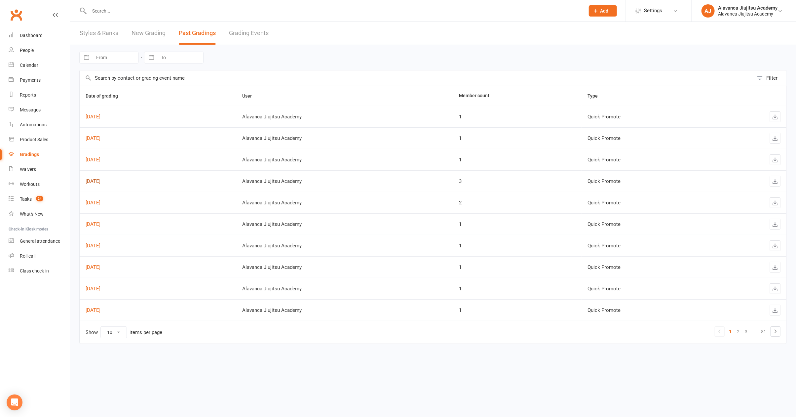
click at [100, 181] on link "[DATE]" at bounding box center [93, 181] width 15 height 6
click at [174, 12] on input "text" at bounding box center [333, 10] width 493 height 9
click at [100, 137] on link "Sep 11, 2025" at bounding box center [93, 138] width 15 height 6
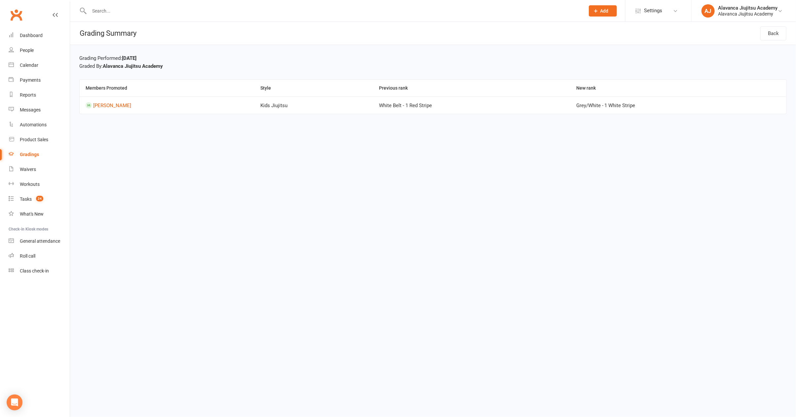
click at [39, 159] on link "Gradings" at bounding box center [39, 154] width 61 height 15
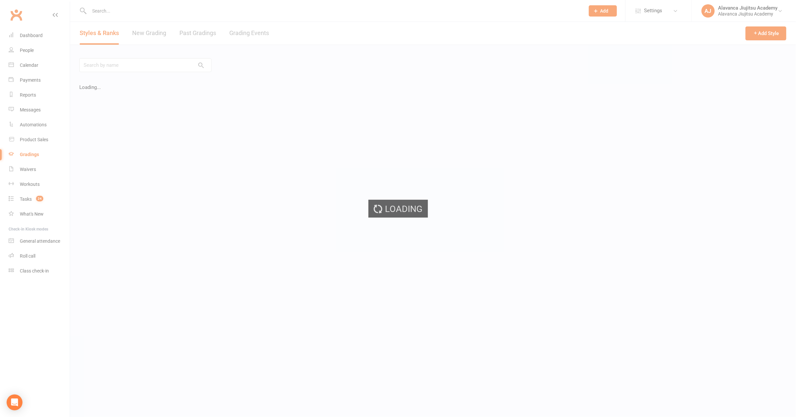
click at [36, 154] on div "Loading" at bounding box center [398, 208] width 796 height 417
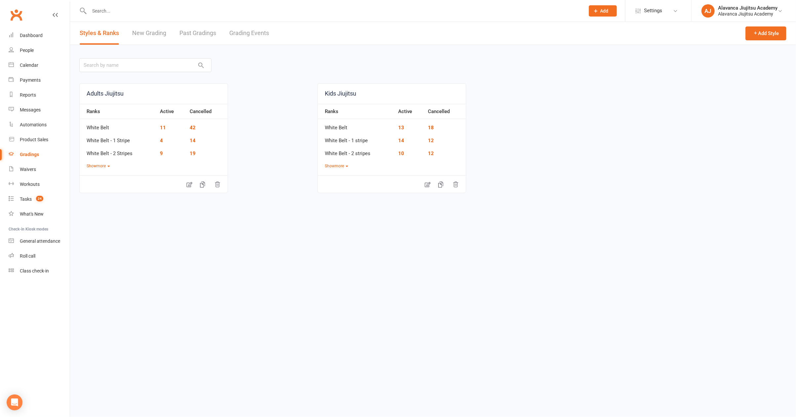
click at [141, 30] on link "New Grading" at bounding box center [149, 33] width 34 height 23
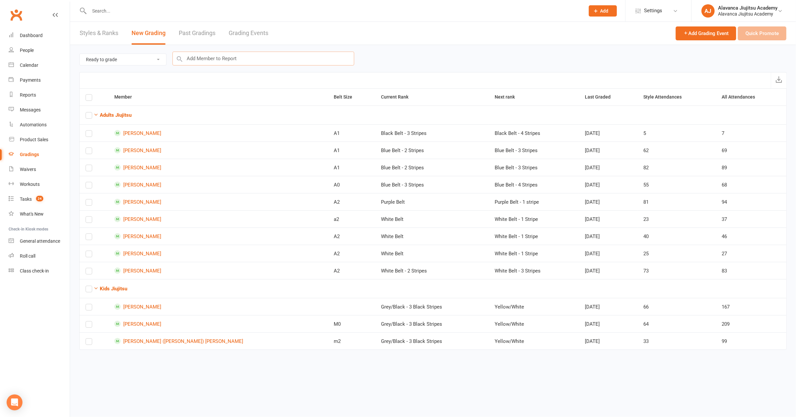
click at [198, 61] on input "text" at bounding box center [263, 59] width 182 height 14
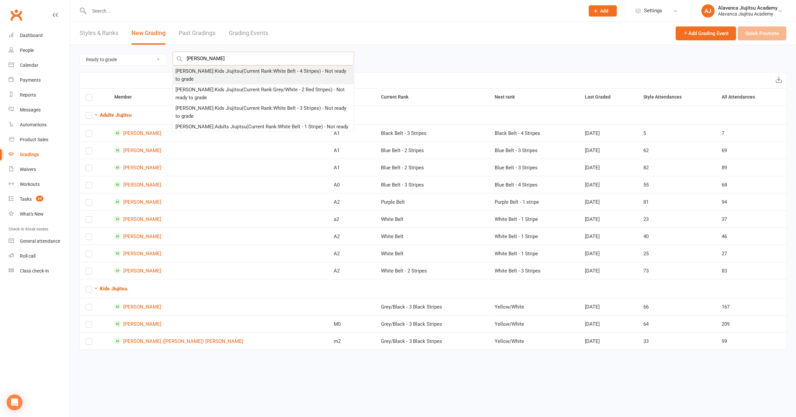
type input "Ethan gray"
click at [202, 70] on div "Ethan Gray : Kids Jiujitsu (Current Rank: White Belt - 4 Stripes ) - Not ready …" at bounding box center [263, 75] width 176 height 16
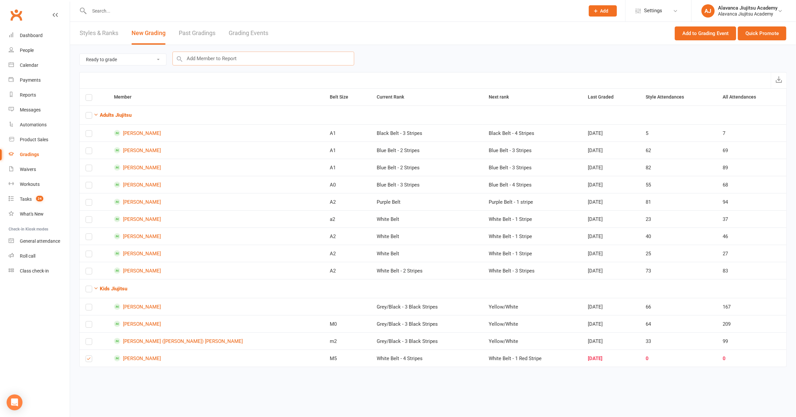
click at [227, 58] on input "text" at bounding box center [263, 59] width 182 height 14
type input "skye"
click at [224, 74] on div "Skye Li : Kids Jiujitsu (Current Rank: Grey/White - 4 White Stripes ) - Not rea…" at bounding box center [263, 75] width 176 height 16
click at [763, 36] on button "Quick Promote" at bounding box center [762, 33] width 49 height 14
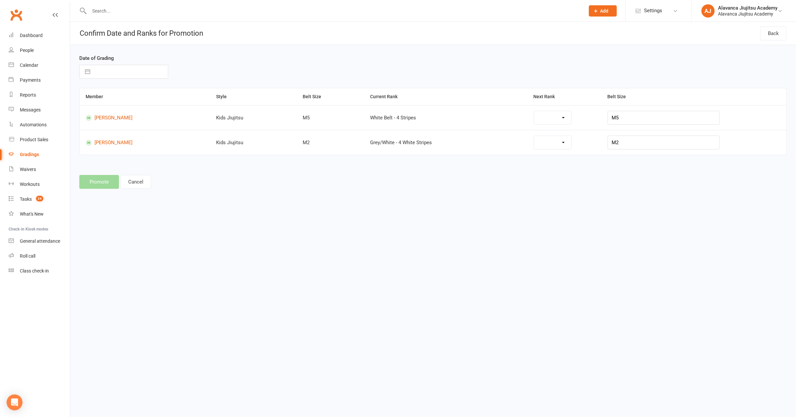
click at [129, 72] on input "text" at bounding box center [131, 71] width 74 height 13
select select "7"
select select "2025"
select select "8"
select select "2025"
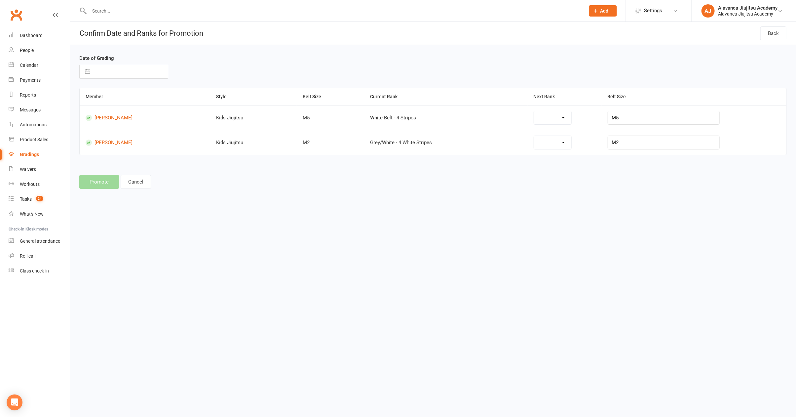
select select "9"
select select "2025"
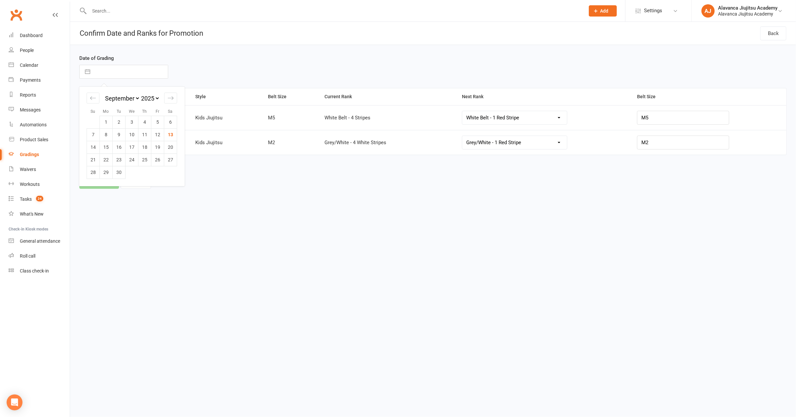
select select "29348"
select select "28114"
click at [148, 137] on td "11" at bounding box center [144, 134] width 13 height 13
type input "11 Sep 2025"
click at [113, 118] on link "Ethan Gray" at bounding box center [135, 118] width 98 height 6
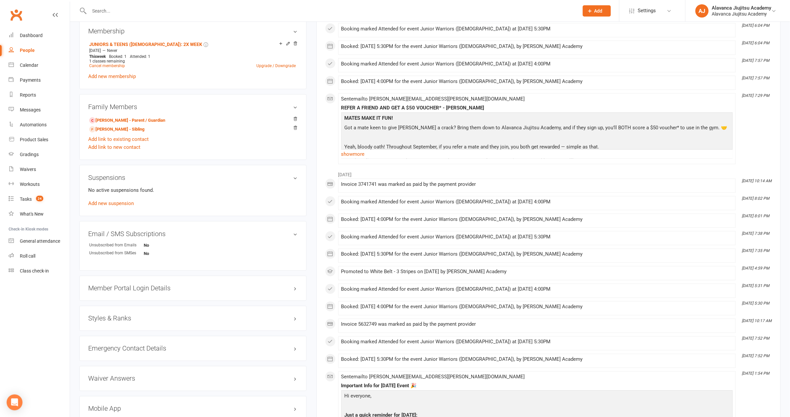
scroll to position [376, 0]
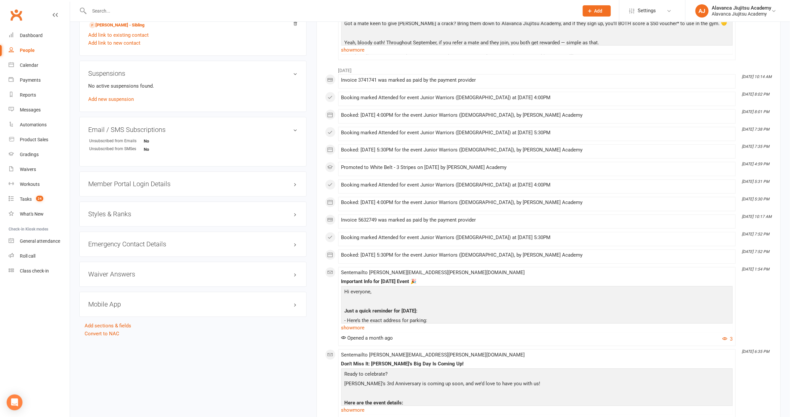
click at [124, 212] on div "Styles & Ranks" at bounding box center [192, 214] width 227 height 25
click at [125, 210] on h3 "Styles & Ranks" at bounding box center [192, 213] width 209 height 7
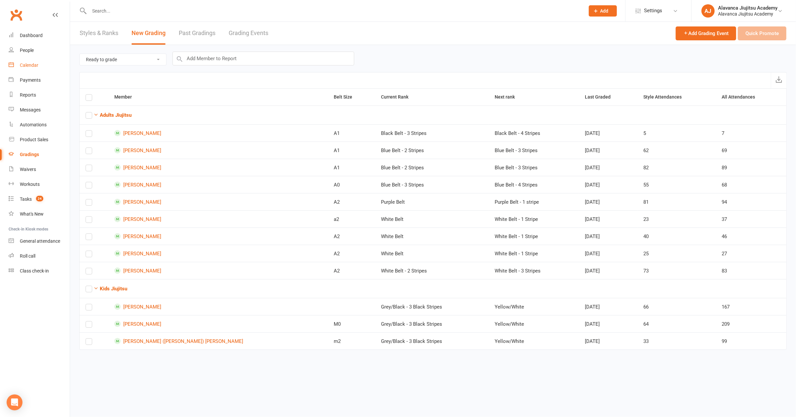
click at [36, 69] on link "Calendar" at bounding box center [39, 65] width 61 height 15
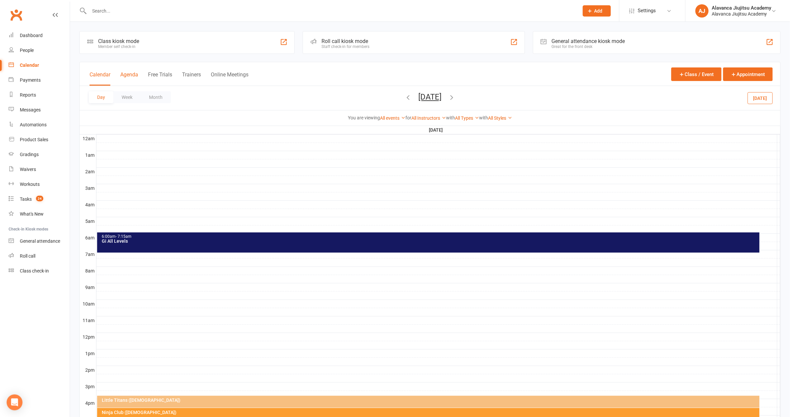
click at [130, 75] on button "Agenda" at bounding box center [129, 78] width 18 height 14
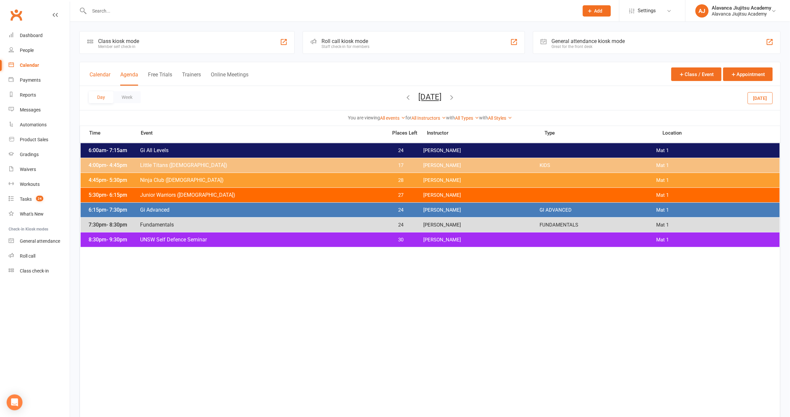
click at [99, 73] on button "Calendar" at bounding box center [100, 78] width 21 height 14
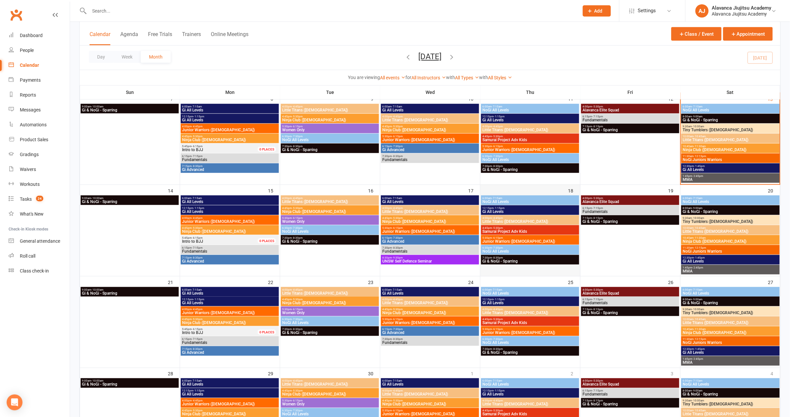
scroll to position [130, 0]
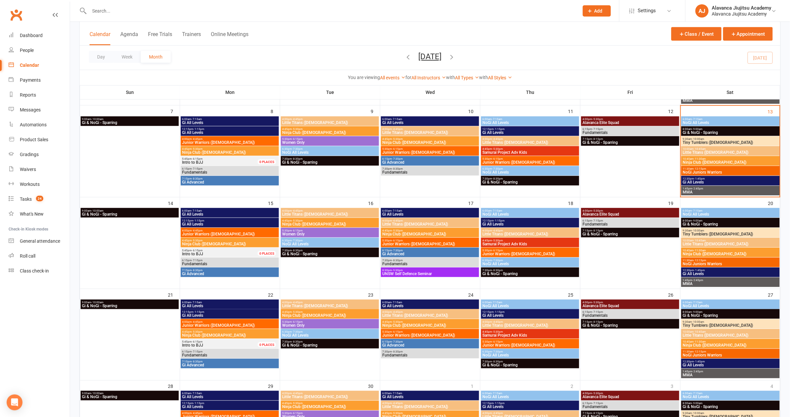
click at [719, 158] on span "10:45am - 11:30am" at bounding box center [731, 158] width 96 height 3
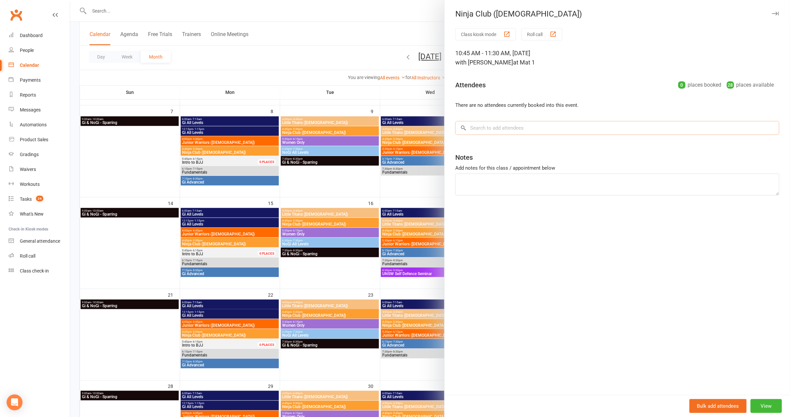
click at [526, 133] on input "search" at bounding box center [617, 128] width 324 height 14
type input "huy"
click at [516, 139] on span "anhvnguyen.2912@gmail.com" at bounding box center [539, 141] width 67 height 5
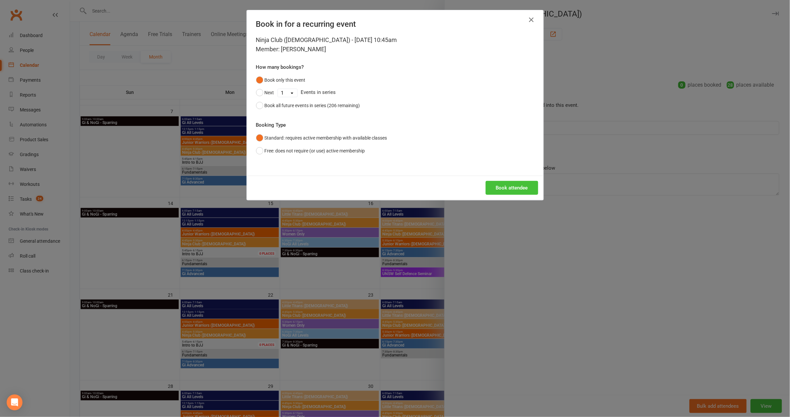
click at [501, 188] on button "Book attendee" at bounding box center [512, 188] width 53 height 14
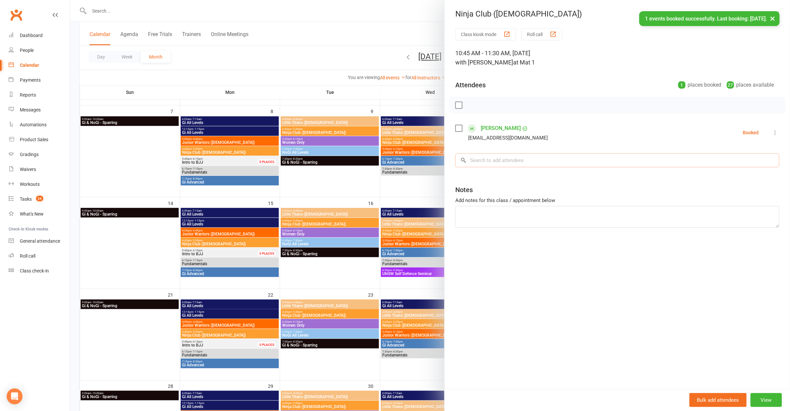
click at [496, 164] on input "search" at bounding box center [617, 160] width 324 height 14
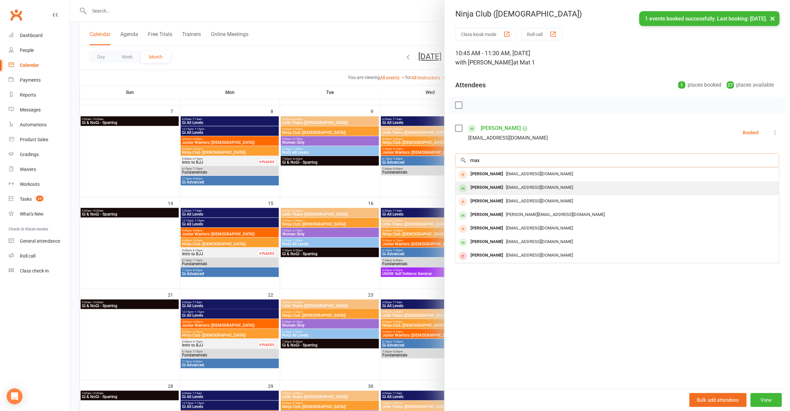
type input "max"
click at [506, 185] on span "camillemwall@gmail.com" at bounding box center [539, 187] width 67 height 5
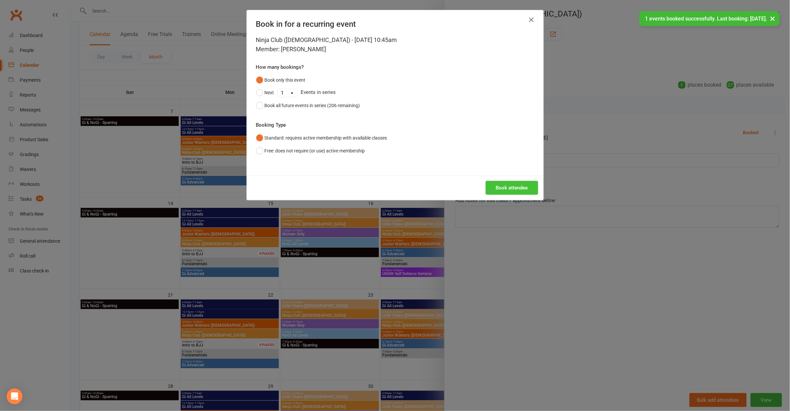
click at [499, 185] on button "Book attendee" at bounding box center [512, 188] width 53 height 14
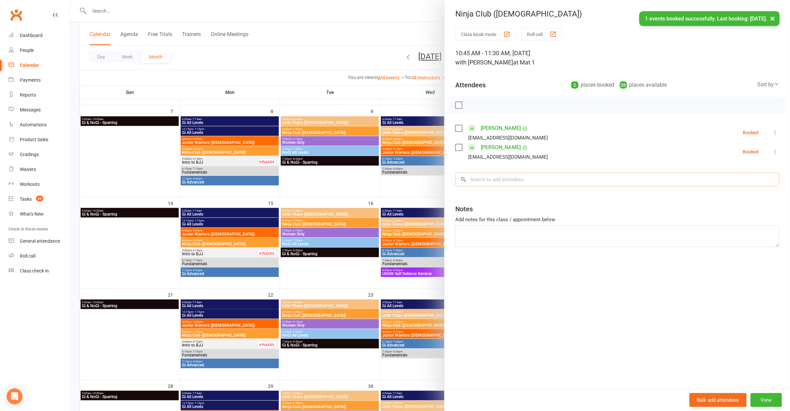
click at [498, 176] on input "search" at bounding box center [617, 179] width 324 height 14
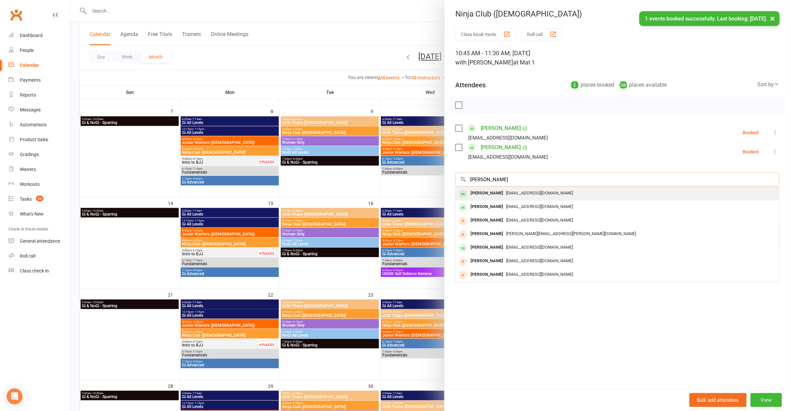
type input "max frame"
click at [505, 188] on div "ncasey1983@hotmail.co.uk" at bounding box center [617, 193] width 318 height 10
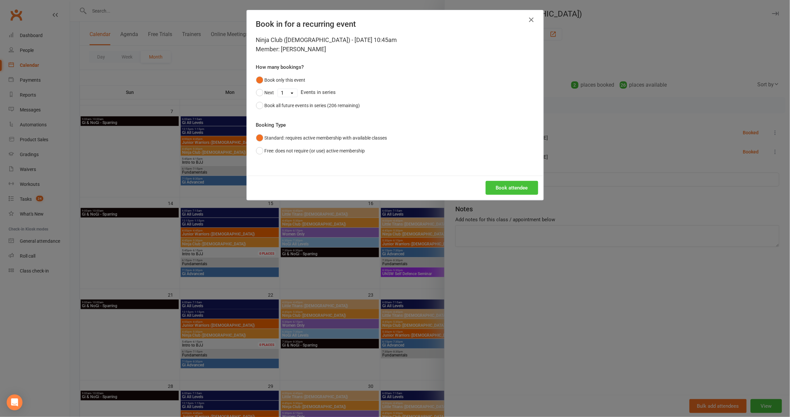
click at [504, 181] on button "Book attendee" at bounding box center [512, 188] width 53 height 14
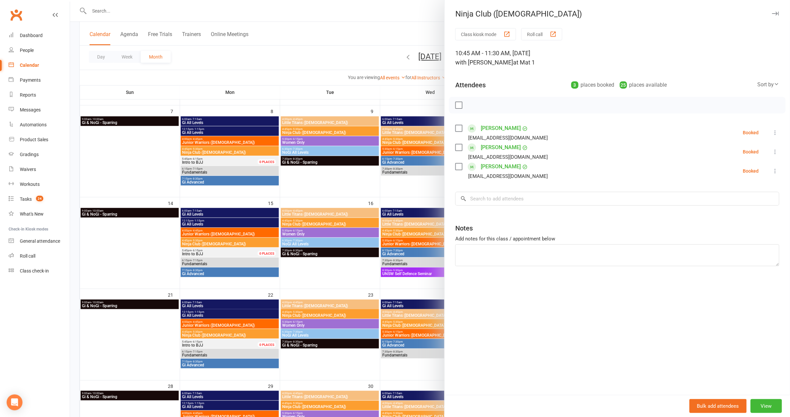
scroll to position [132, 0]
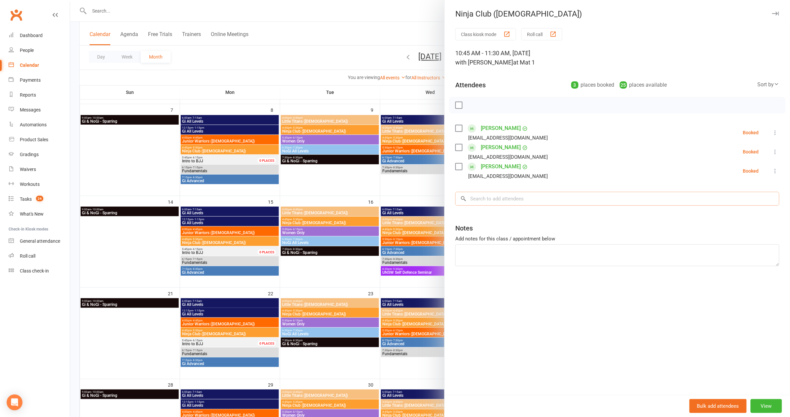
click at [529, 201] on input "search" at bounding box center [617, 199] width 324 height 14
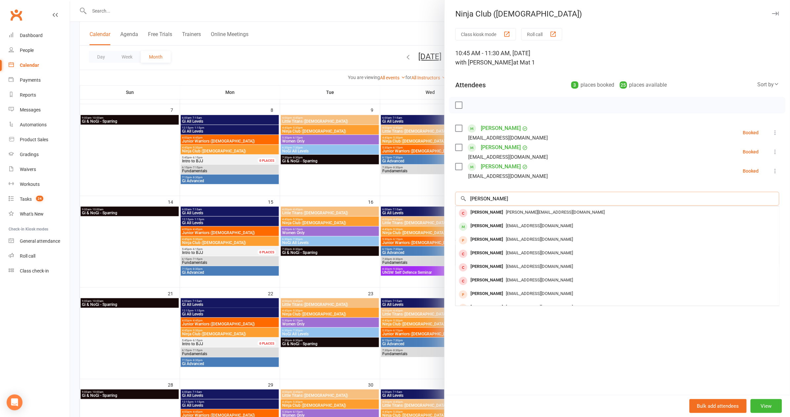
type input "Joshua"
drag, startPoint x: 524, startPoint y: 202, endPoint x: 534, endPoint y: 227, distance: 26.8
click at [534, 227] on span "wjmrogers@gmail.com" at bounding box center [539, 225] width 67 height 5
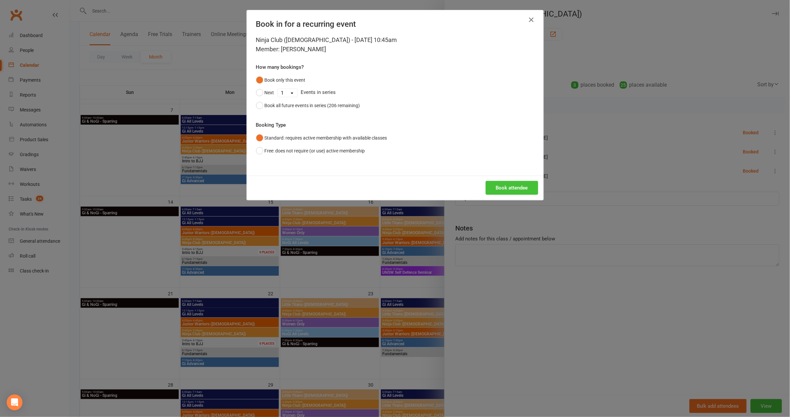
click at [518, 186] on button "Book attendee" at bounding box center [512, 188] width 53 height 14
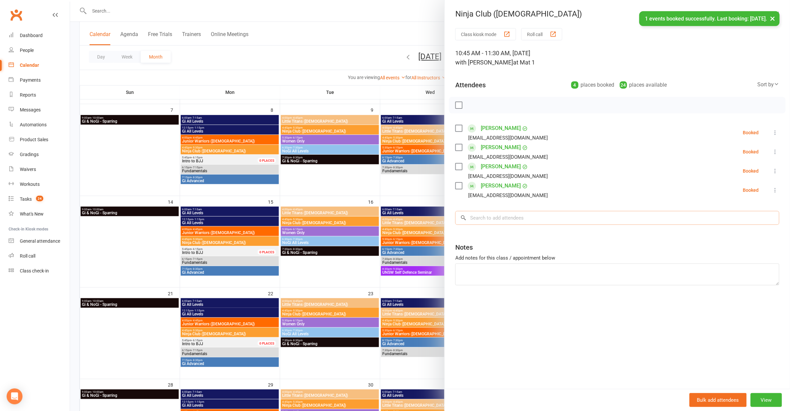
click at [522, 223] on input "search" at bounding box center [617, 218] width 324 height 14
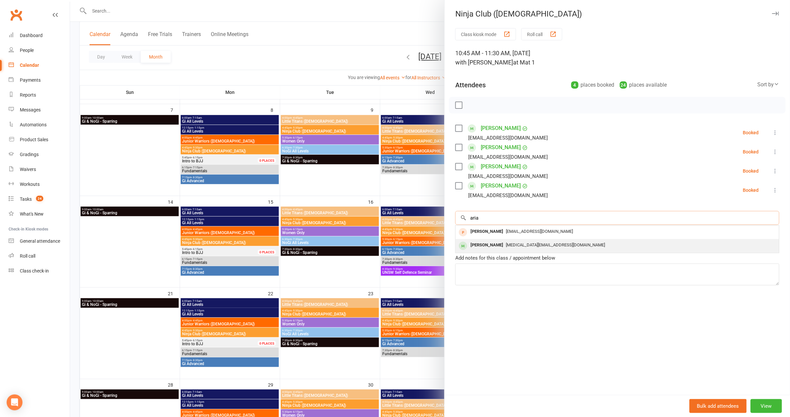
type input "aria"
click at [513, 247] on div "maxidex_minims@yahoo.co.uk" at bounding box center [617, 245] width 318 height 10
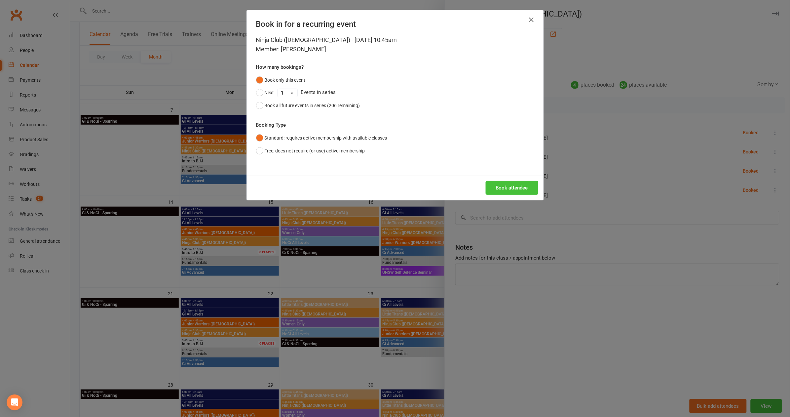
click at [522, 189] on button "Book attendee" at bounding box center [512, 188] width 53 height 14
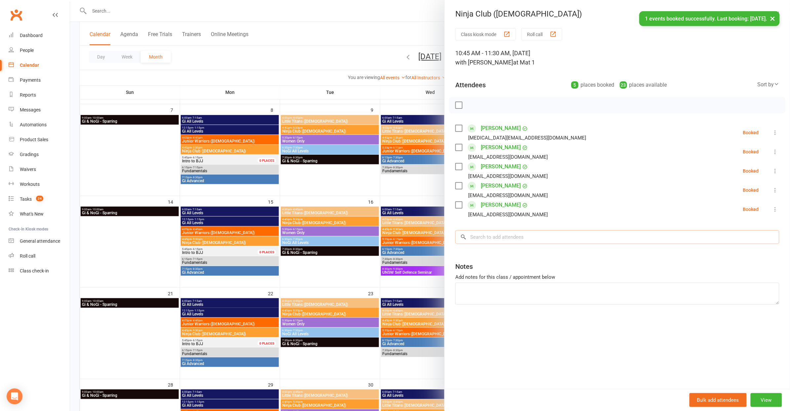
click at [519, 233] on input "search" at bounding box center [617, 237] width 324 height 14
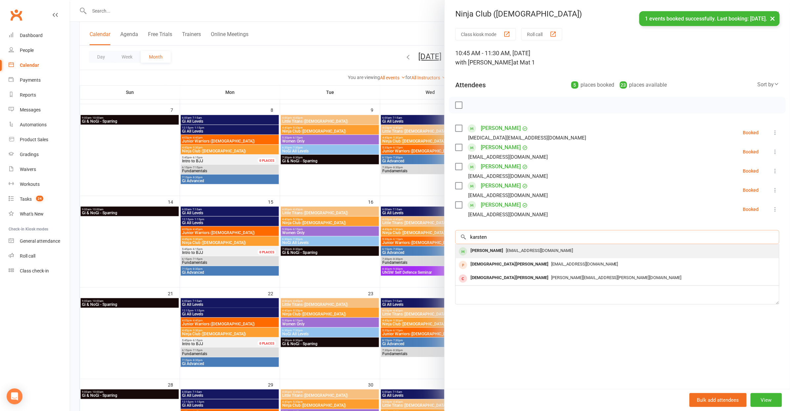
type input "karsten"
click at [518, 248] on span "eveline_budiwan@yahoo.com" at bounding box center [539, 250] width 67 height 5
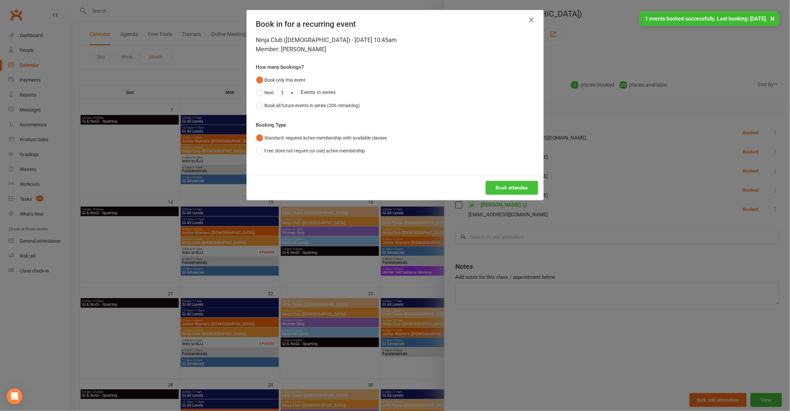
click at [510, 182] on button "Book attendee" at bounding box center [512, 188] width 53 height 14
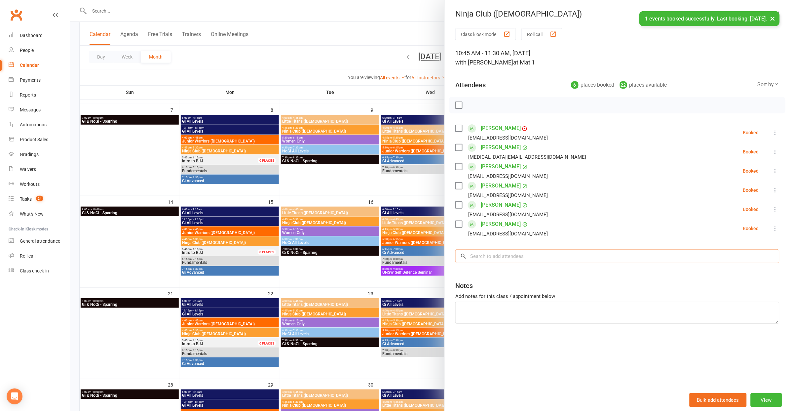
click at [500, 259] on input "search" at bounding box center [617, 256] width 324 height 14
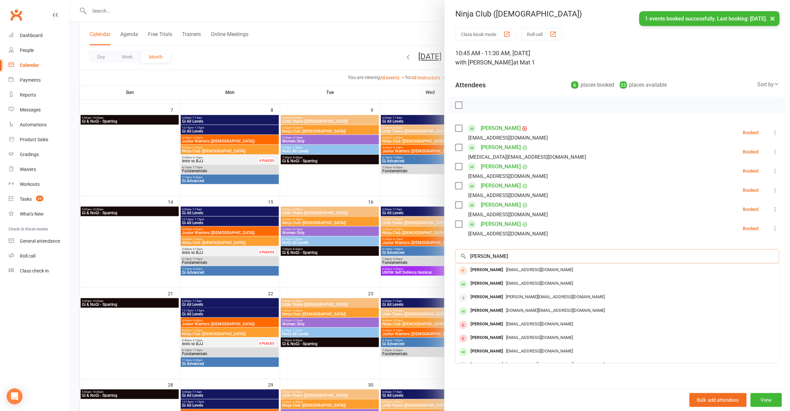
type input "Oliver"
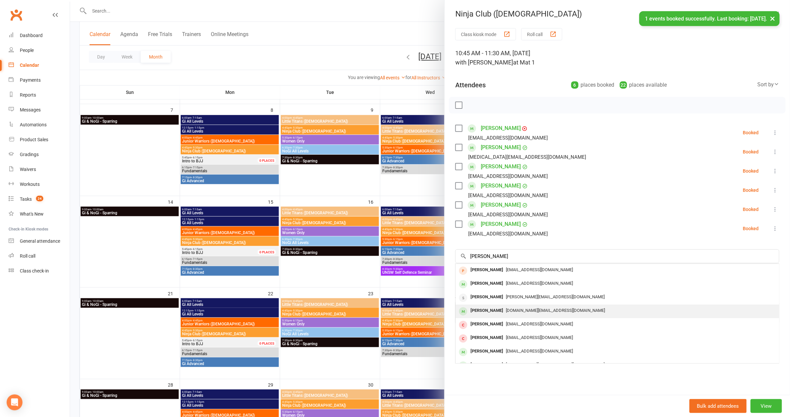
drag, startPoint x: 501, startPoint y: 252, endPoint x: 509, endPoint y: 307, distance: 56.1
click at [509, 308] on span "nathansturgess.pt@gmail.com" at bounding box center [555, 310] width 99 height 5
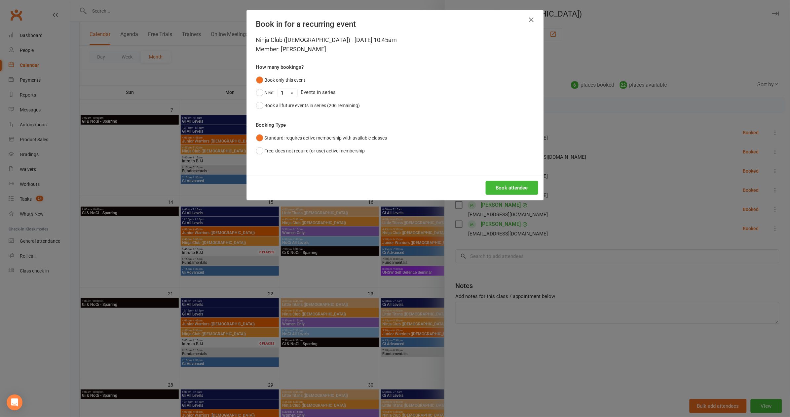
drag, startPoint x: 518, startPoint y: 190, endPoint x: 518, endPoint y: 186, distance: 4.6
click at [518, 186] on button "Book attendee" at bounding box center [512, 188] width 53 height 14
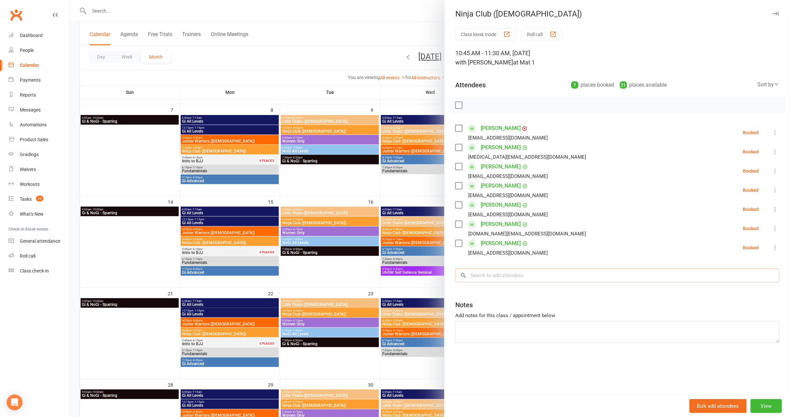
click at [549, 271] on input "search" at bounding box center [617, 275] width 324 height 14
type input "cassius"
click at [534, 292] on div "armandsalvy@gmail.com" at bounding box center [617, 289] width 318 height 10
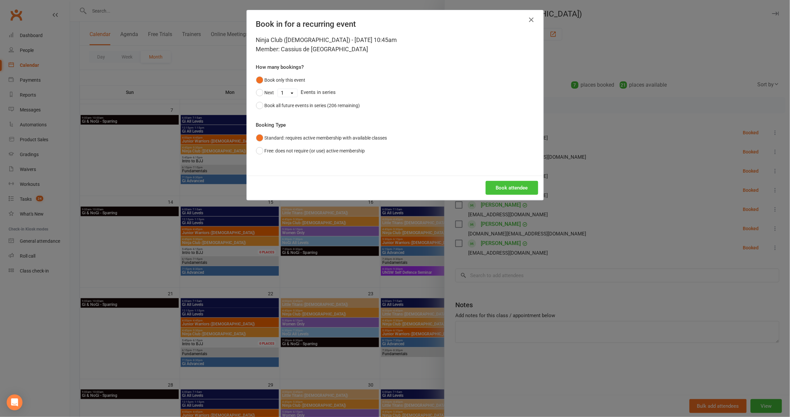
click at [513, 187] on button "Book attendee" at bounding box center [512, 188] width 53 height 14
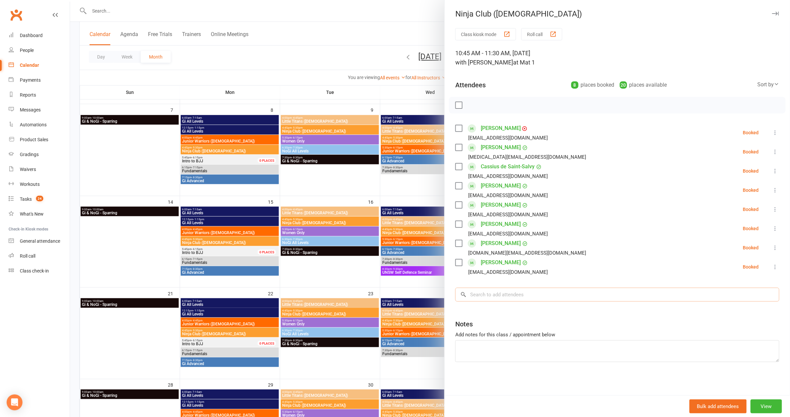
click at [521, 294] on input "search" at bounding box center [617, 294] width 324 height 14
type input "keyless"
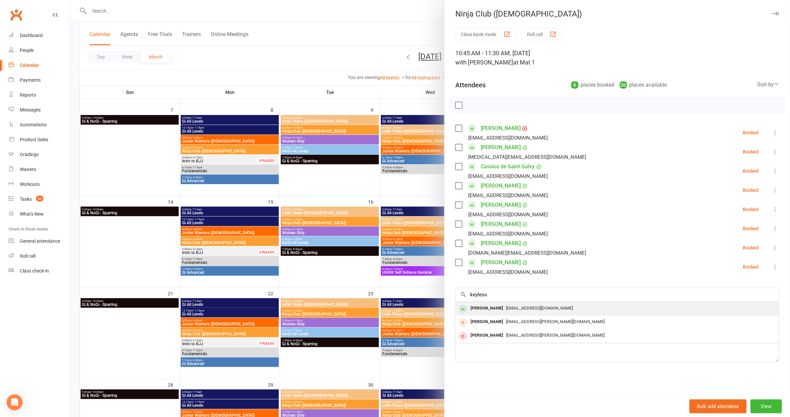
drag, startPoint x: 520, startPoint y: 279, endPoint x: 507, endPoint y: 308, distance: 31.3
click at [507, 308] on span "eveline_budiwan@yahoo.com" at bounding box center [539, 307] width 67 height 5
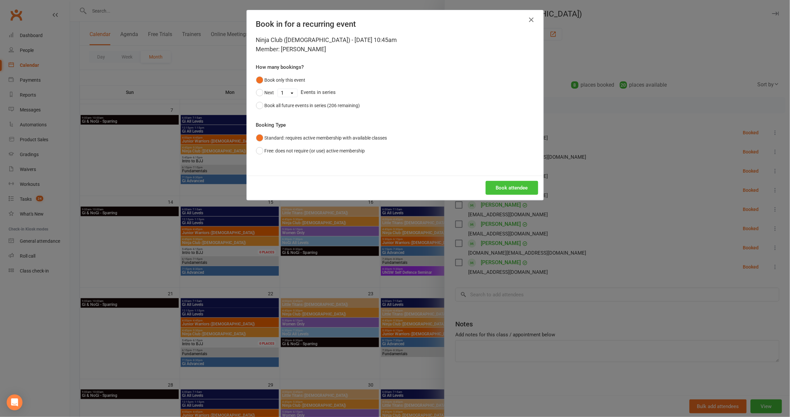
click at [509, 191] on button "Book attendee" at bounding box center [512, 188] width 53 height 14
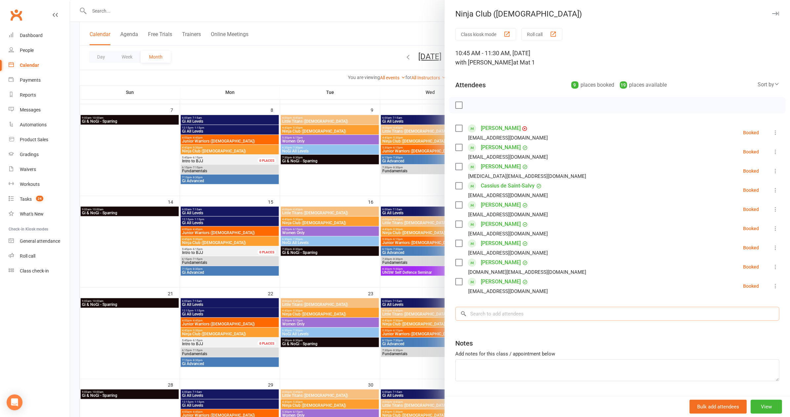
click at [531, 314] on input "search" at bounding box center [617, 314] width 324 height 14
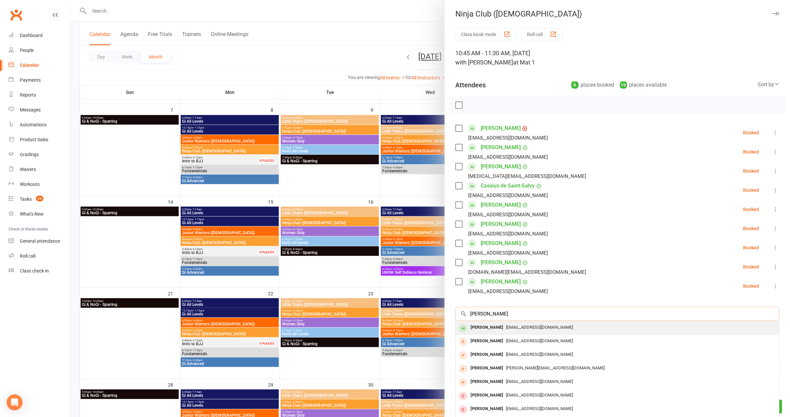
type input "callan"
click at [525, 324] on span "Email@philwithers.com" at bounding box center [539, 326] width 67 height 5
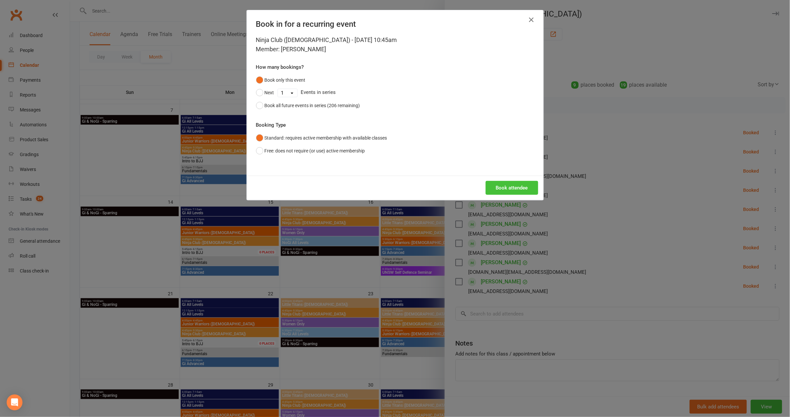
click at [495, 186] on button "Book attendee" at bounding box center [512, 188] width 53 height 14
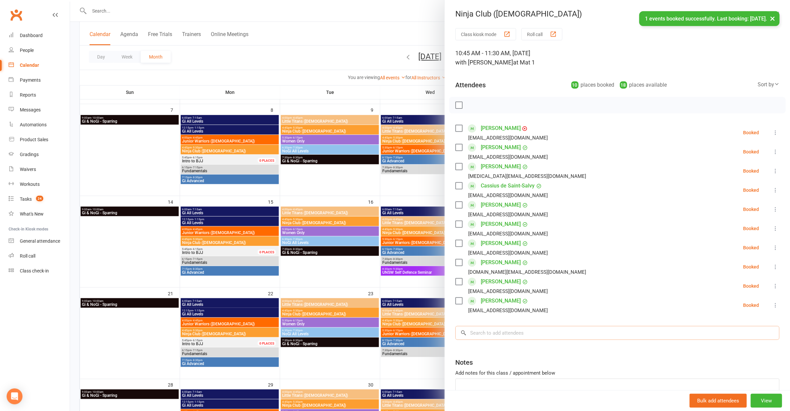
click at [490, 336] on input "search" at bounding box center [617, 333] width 324 height 14
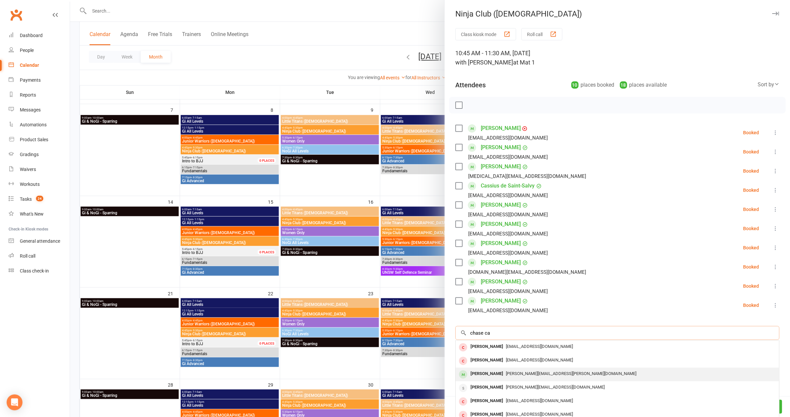
type input "chase ca"
click at [506, 374] on span "Abigail.cabrera@hotmail.com" at bounding box center [571, 373] width 131 height 5
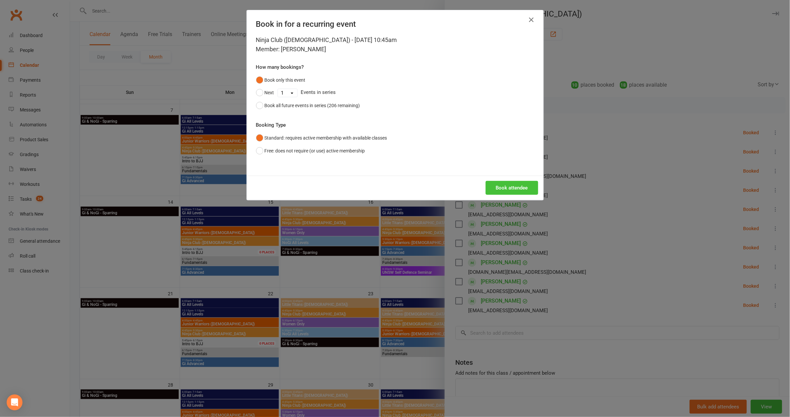
click at [517, 183] on button "Book attendee" at bounding box center [512, 188] width 53 height 14
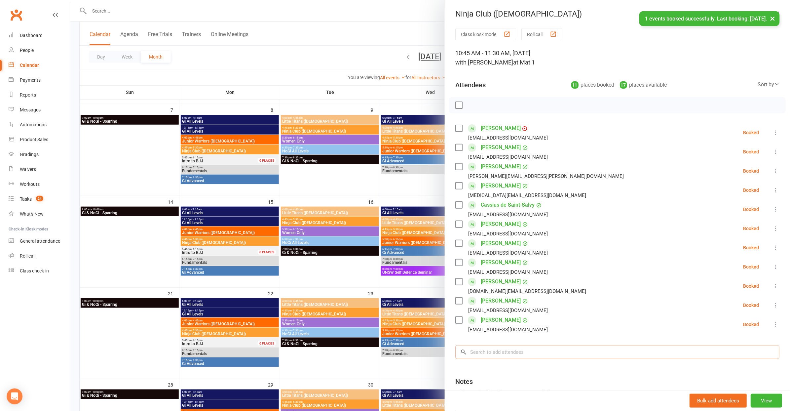
click at [512, 345] on input "search" at bounding box center [617, 352] width 324 height 14
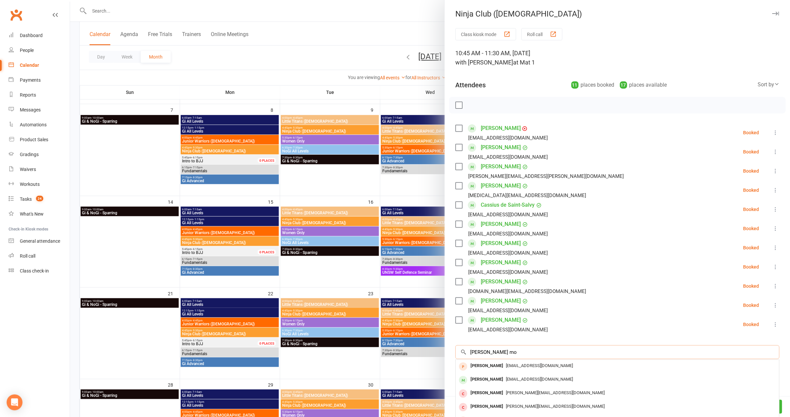
scroll to position [13, 0]
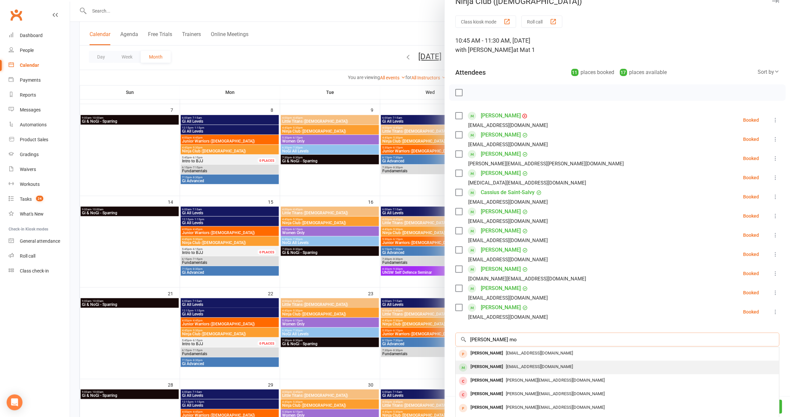
type input "finley mo"
click at [513, 362] on div "jossie_72@hotmail.com" at bounding box center [617, 367] width 318 height 10
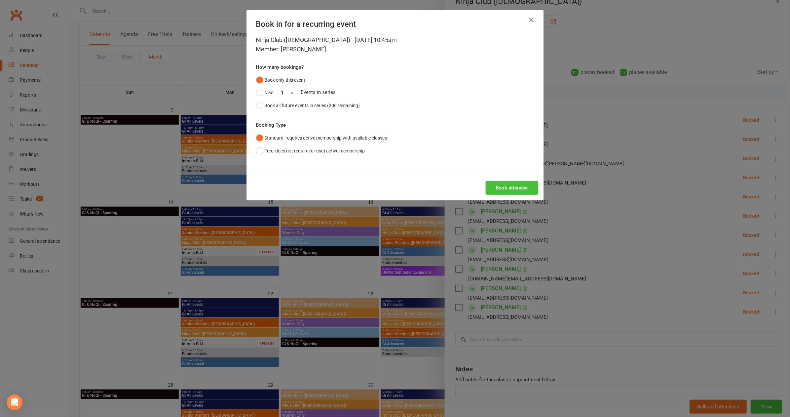
click at [509, 184] on button "Book attendee" at bounding box center [512, 188] width 53 height 14
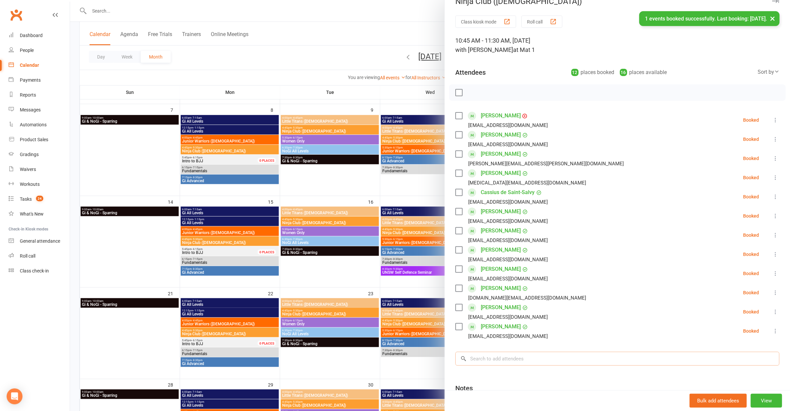
click at [538, 360] on input "search" at bounding box center [617, 359] width 324 height 14
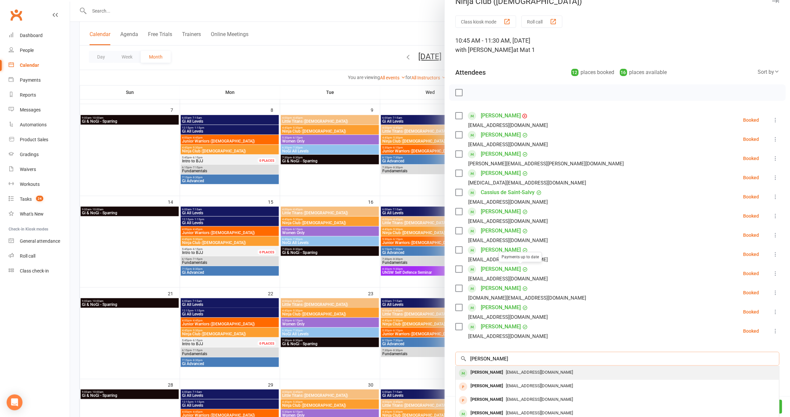
type input "finn ogorm"
click at [493, 370] on div "Finn O'Gorman" at bounding box center [487, 372] width 38 height 10
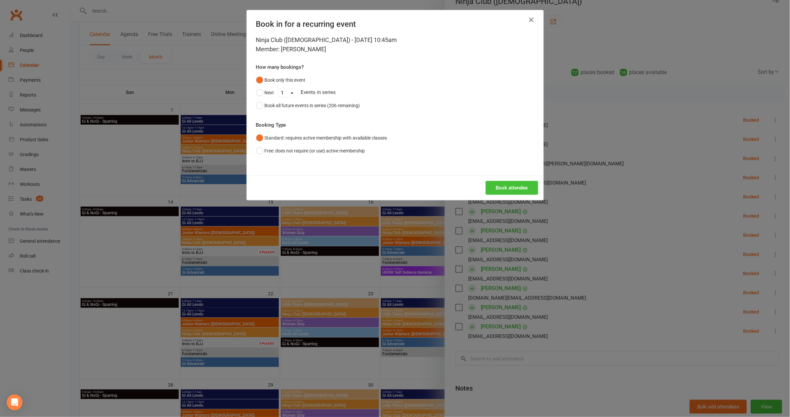
click at [503, 190] on button "Book attendee" at bounding box center [512, 188] width 53 height 14
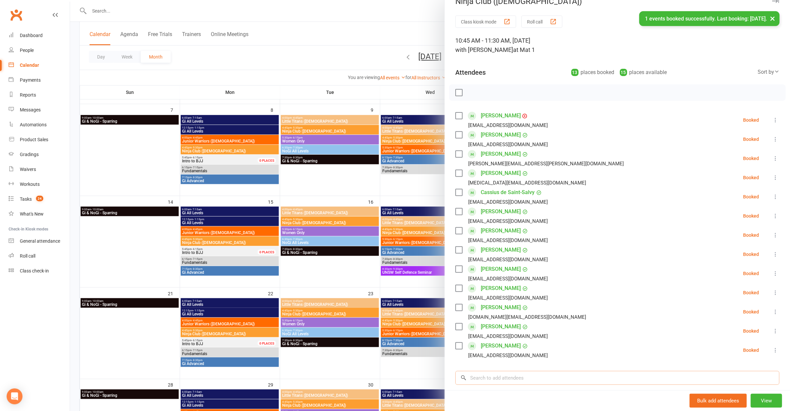
click at [496, 371] on input "search" at bounding box center [617, 378] width 324 height 14
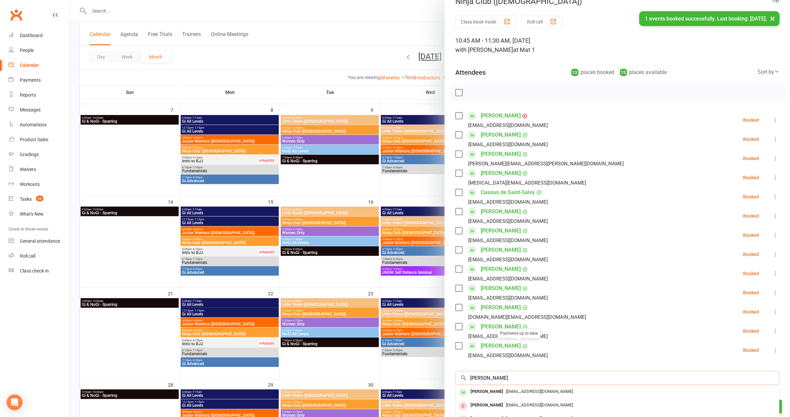
scroll to position [67, 0]
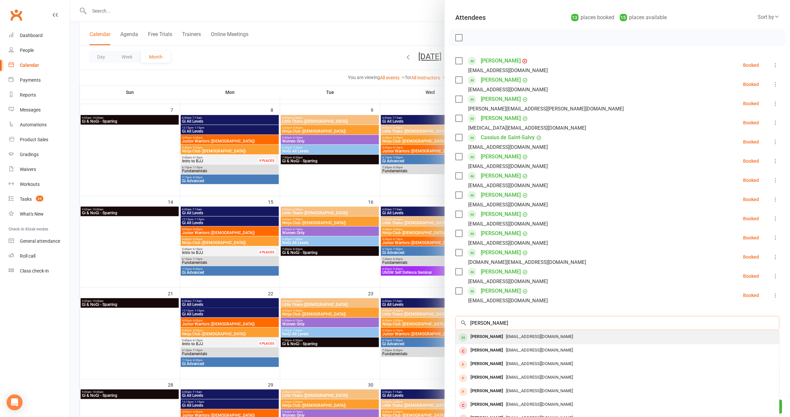
type input "Liam luli"
click at [506, 334] on span "lulic.mario@gmail.com" at bounding box center [539, 336] width 67 height 5
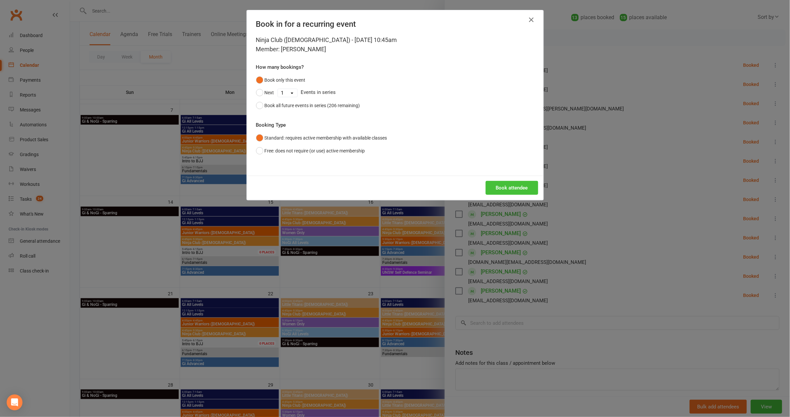
click at [515, 184] on button "Book attendee" at bounding box center [512, 188] width 53 height 14
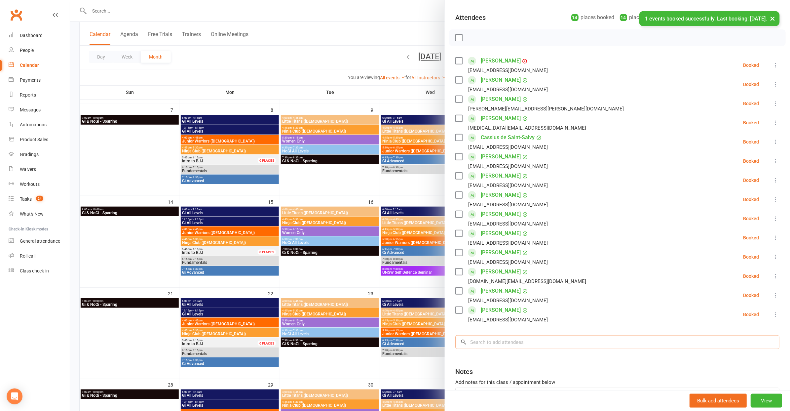
click at [537, 342] on input "search" at bounding box center [617, 342] width 324 height 14
click at [533, 340] on input "search" at bounding box center [617, 342] width 324 height 14
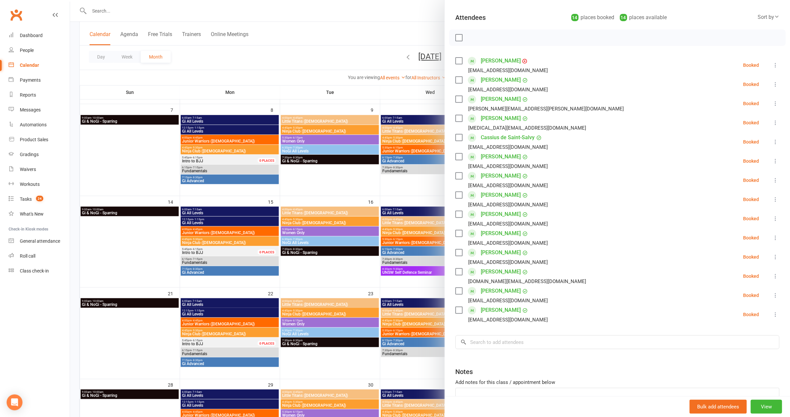
click at [456, 36] on label at bounding box center [458, 37] width 7 height 7
click at [473, 38] on icon "button" at bounding box center [473, 38] width 1 height 1
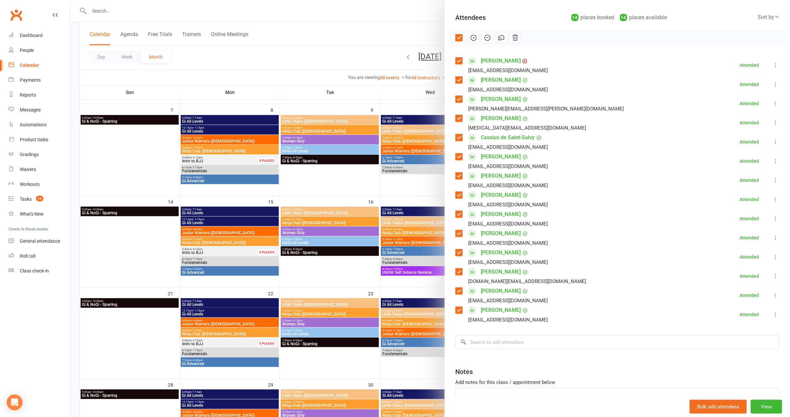
click at [295, 62] on div at bounding box center [430, 208] width 720 height 417
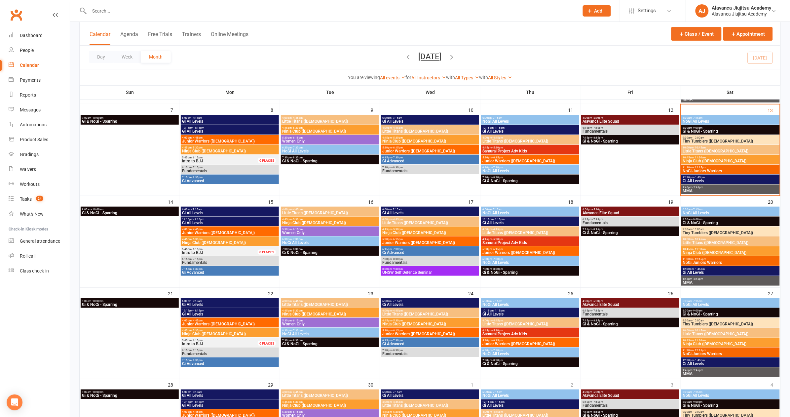
click at [702, 169] on span "NoGi Juniors Warriors" at bounding box center [731, 171] width 96 height 4
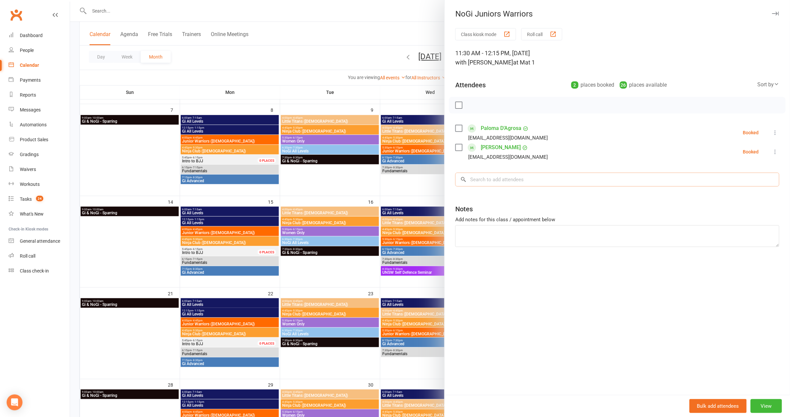
click at [511, 178] on input "search" at bounding box center [617, 179] width 324 height 14
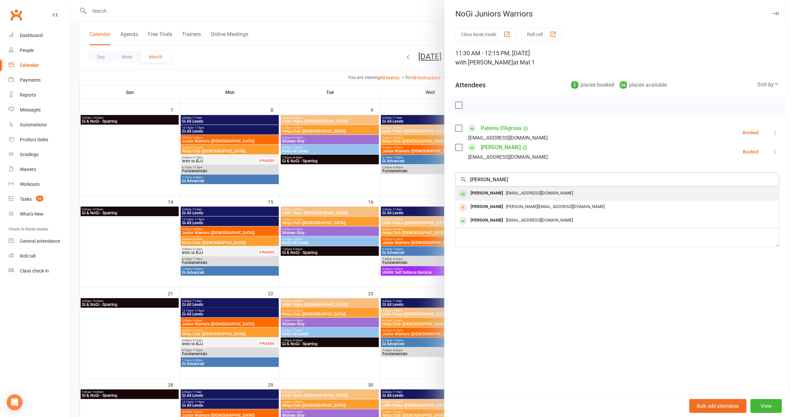
type input "giulio"
click at [507, 192] on span "dienmac@icloud.com" at bounding box center [539, 192] width 67 height 5
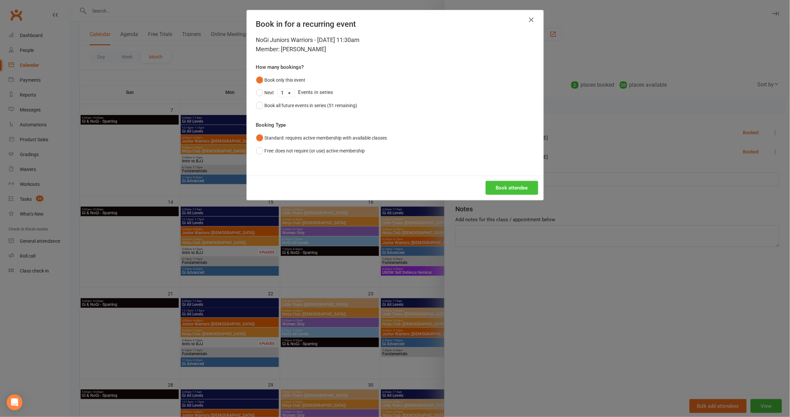
click at [512, 192] on button "Book attendee" at bounding box center [512, 188] width 53 height 14
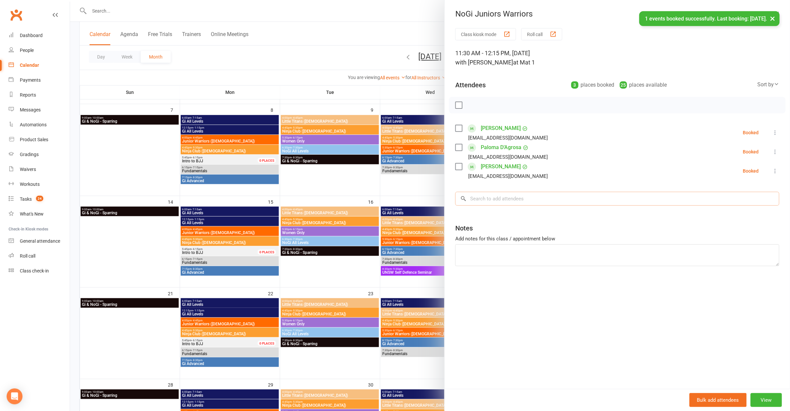
click at [513, 198] on input "search" at bounding box center [617, 199] width 324 height 14
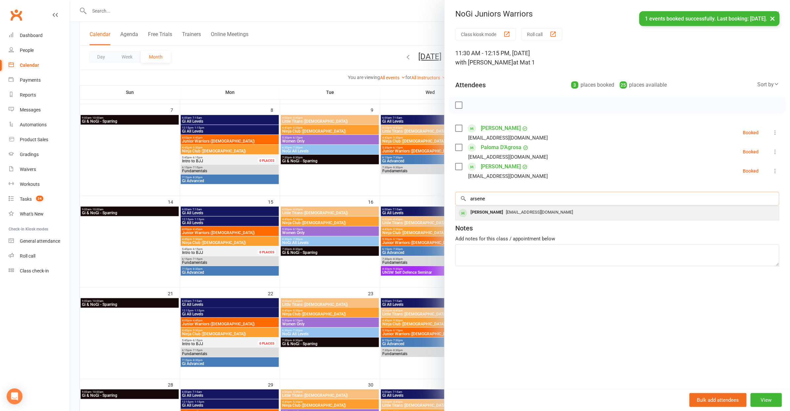
type input "arsene"
click at [513, 214] on div "chriswray110108@hotmail.com" at bounding box center [617, 213] width 318 height 10
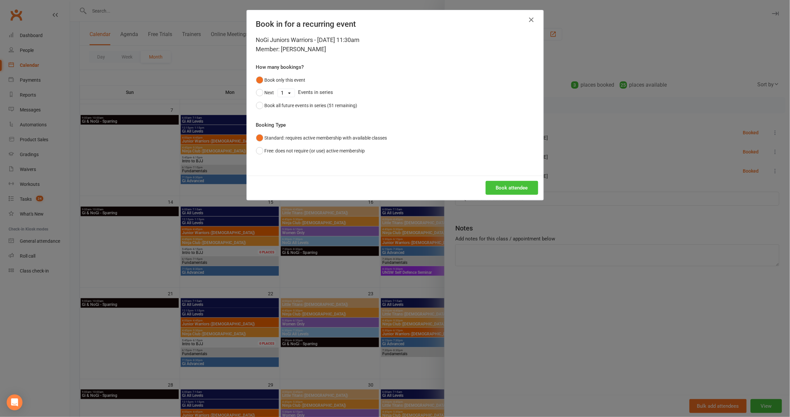
click at [512, 187] on button "Book attendee" at bounding box center [512, 188] width 53 height 14
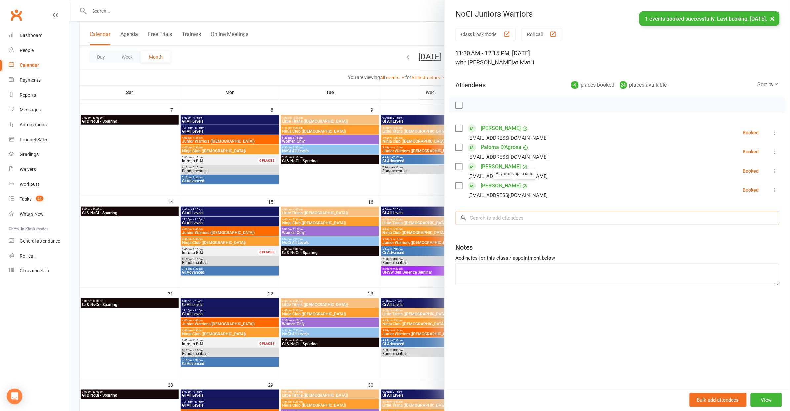
click at [511, 222] on input "search" at bounding box center [617, 218] width 324 height 14
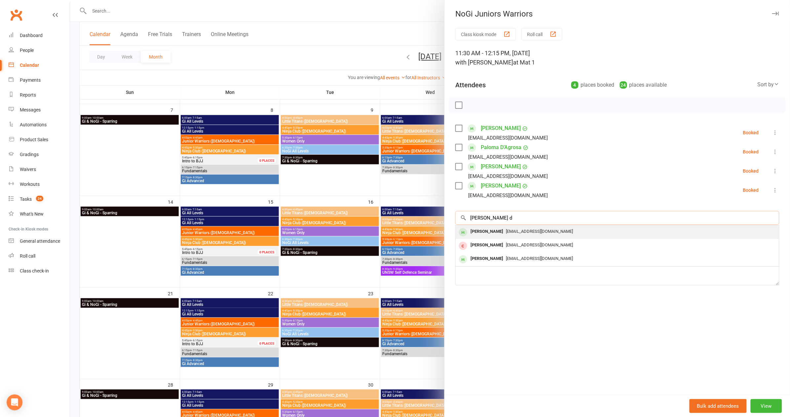
type input "Maxwell d"
click at [527, 231] on span "shanehotel12@outlook.com" at bounding box center [539, 231] width 67 height 5
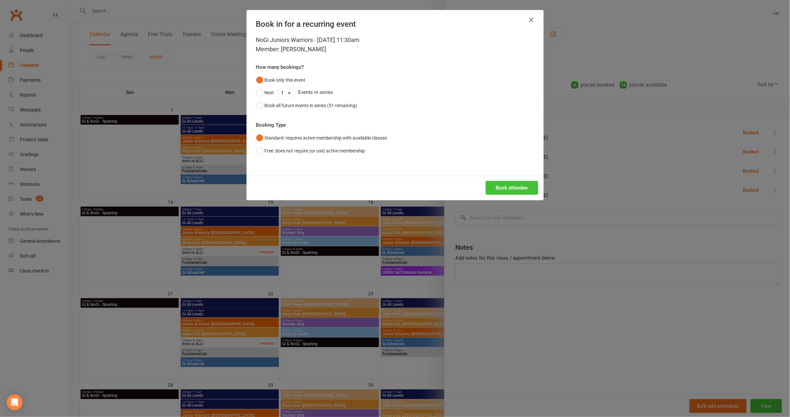
click at [522, 185] on button "Book attendee" at bounding box center [512, 188] width 53 height 14
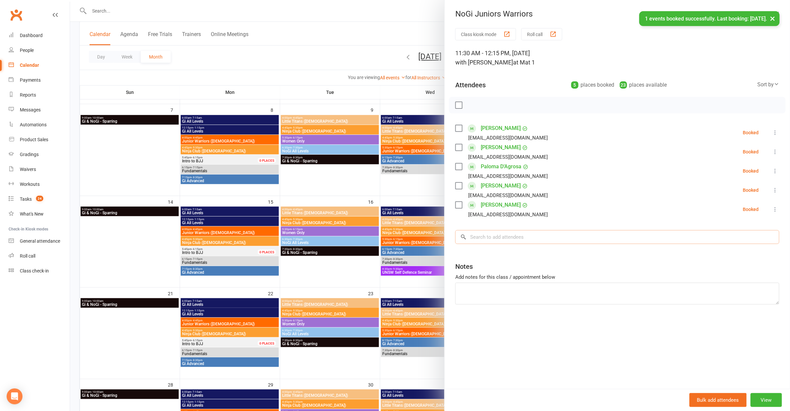
click at [528, 232] on input "search" at bounding box center [617, 237] width 324 height 14
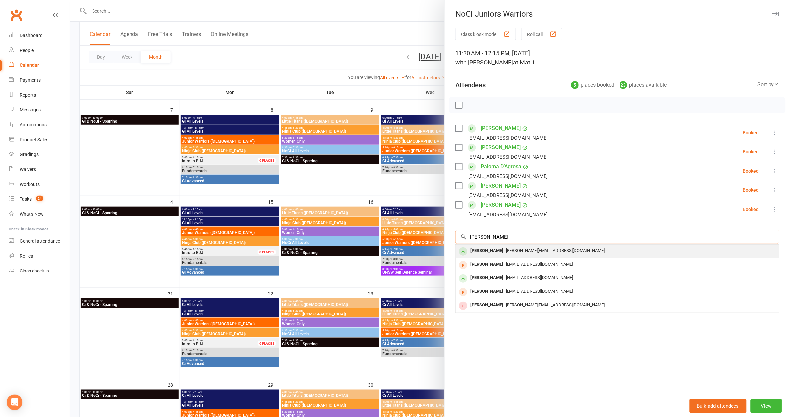
type input "max magn"
click at [531, 250] on span "Chris.magnus@arktotalwealth.com.au" at bounding box center [555, 250] width 99 height 5
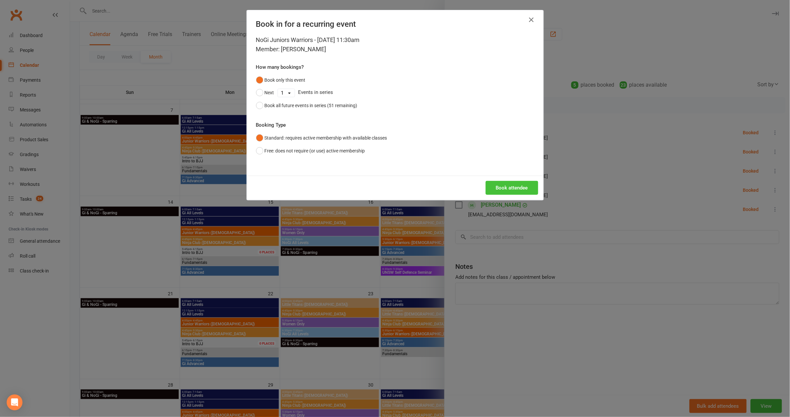
click at [518, 186] on button "Book attendee" at bounding box center [512, 188] width 53 height 14
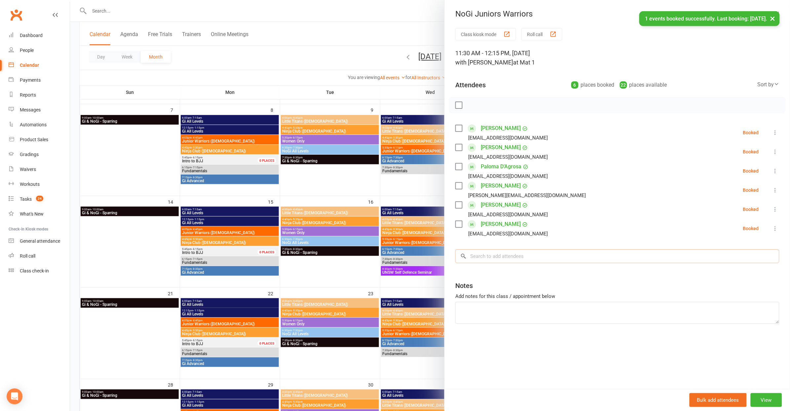
click at [500, 253] on input "search" at bounding box center [617, 256] width 324 height 14
type input "s"
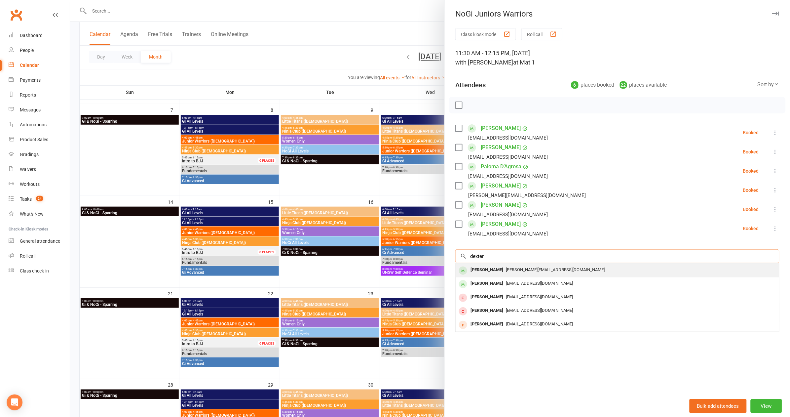
type input "dexter"
click at [514, 272] on div "tanya@peterdayman.com" at bounding box center [617, 270] width 318 height 10
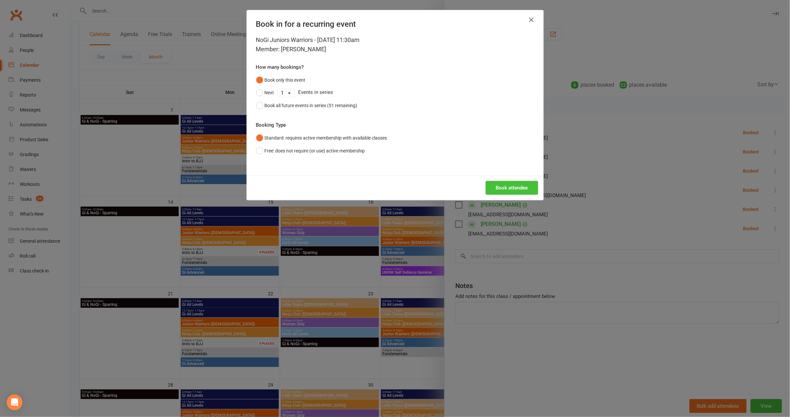
click at [518, 188] on button "Book attendee" at bounding box center [512, 188] width 53 height 14
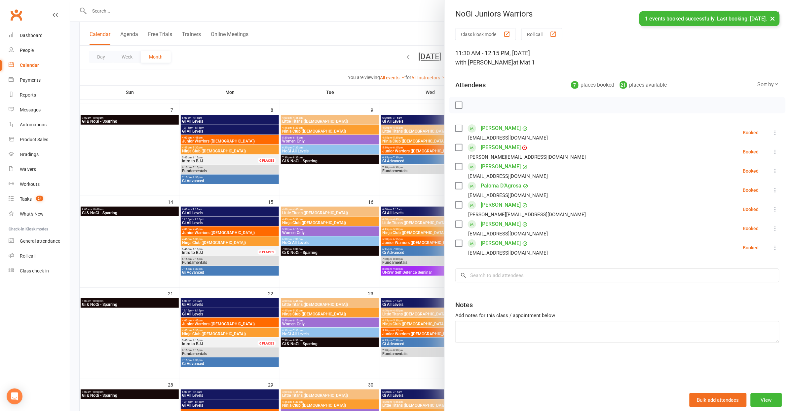
click at [510, 281] on div "Class kiosk mode Roll call 11:30 AM - 12:15 PM, Saturday, September, 13, 2025 w…" at bounding box center [617, 208] width 345 height 360
click at [514, 268] on input "search" at bounding box center [617, 275] width 324 height 14
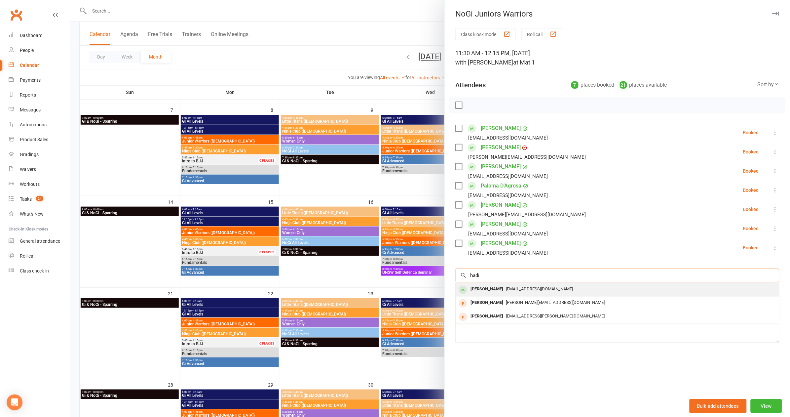
type input "hadi"
click at [514, 291] on div "j_h2004a@hotmail.com" at bounding box center [617, 289] width 318 height 10
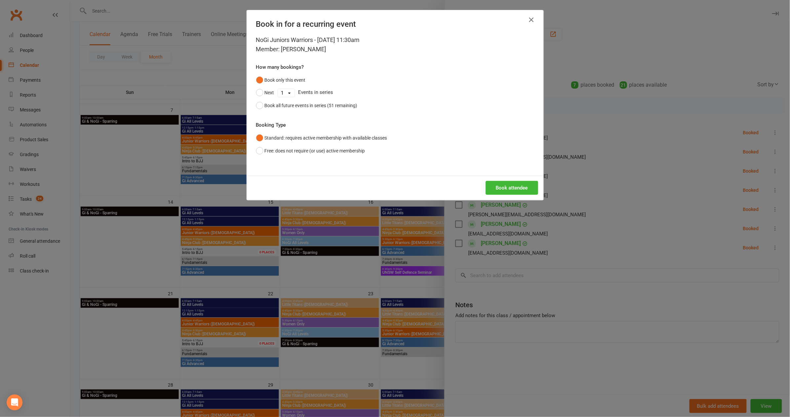
click at [516, 179] on div "Book attendee" at bounding box center [395, 187] width 297 height 24
click at [516, 182] on button "Book attendee" at bounding box center [512, 188] width 53 height 14
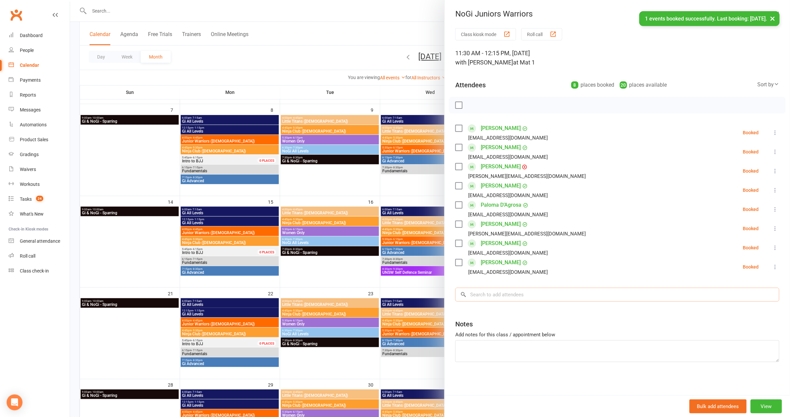
click at [490, 293] on input "search" at bounding box center [617, 294] width 324 height 14
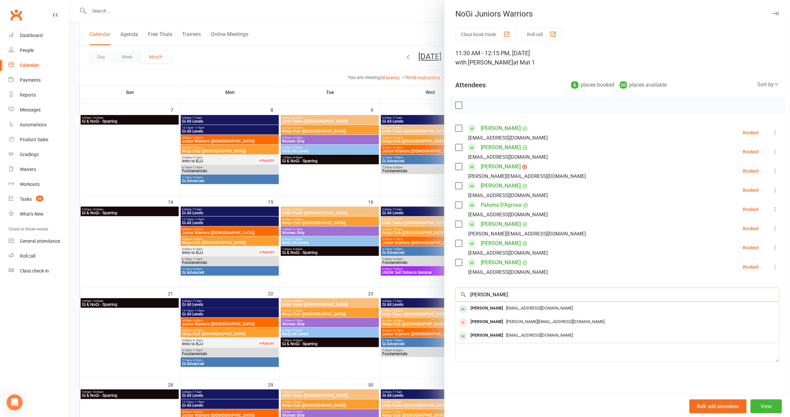
click at [515, 290] on input "giulio" at bounding box center [617, 294] width 324 height 14
click at [514, 290] on input "giulio" at bounding box center [617, 294] width 324 height 14
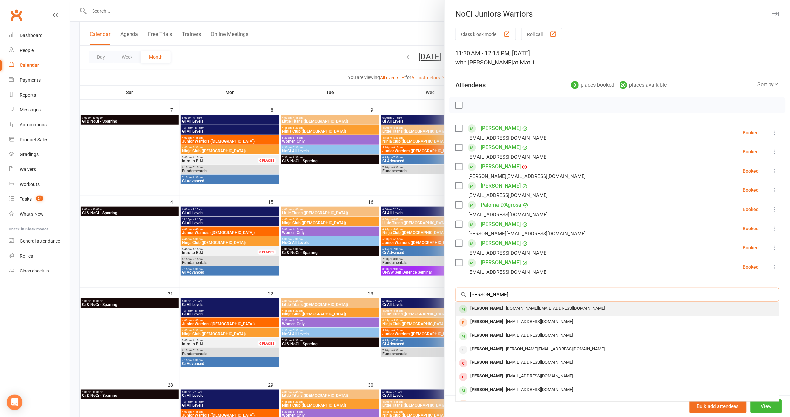
type input "Oliver str"
click at [509, 310] on div "nathansturgess.pt@gmail.com" at bounding box center [617, 308] width 318 height 10
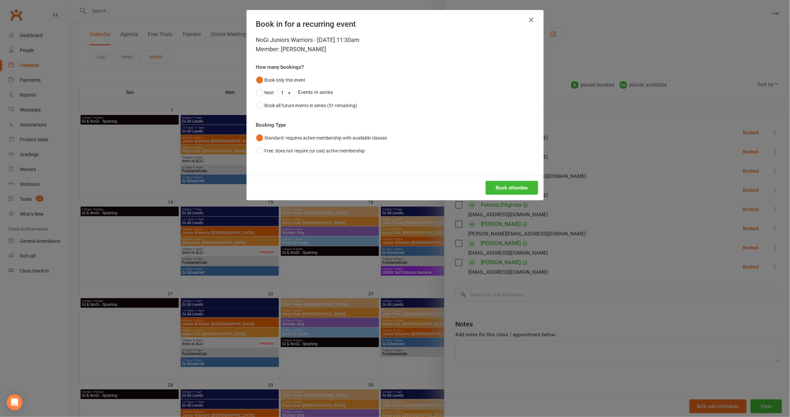
click at [517, 183] on button "Book attendee" at bounding box center [512, 188] width 53 height 14
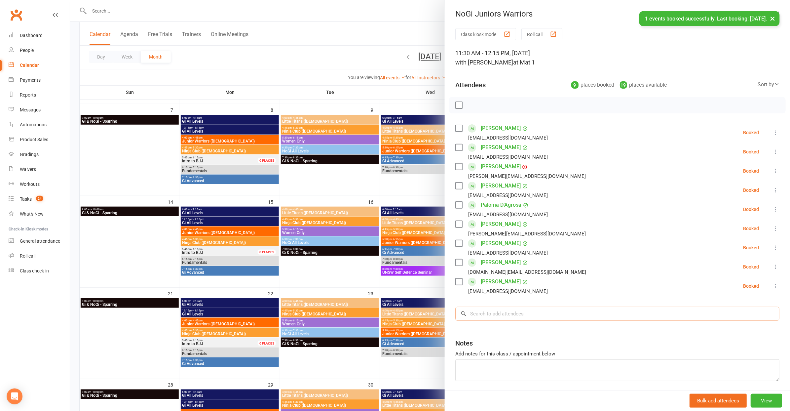
click at [510, 316] on input "search" at bounding box center [617, 314] width 324 height 14
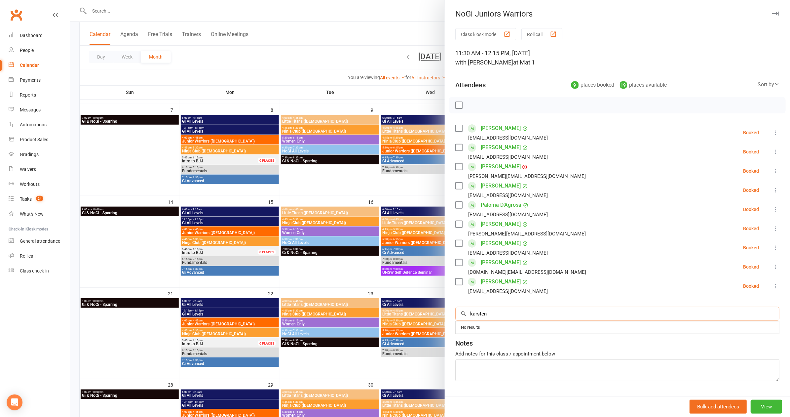
type input "karsten"
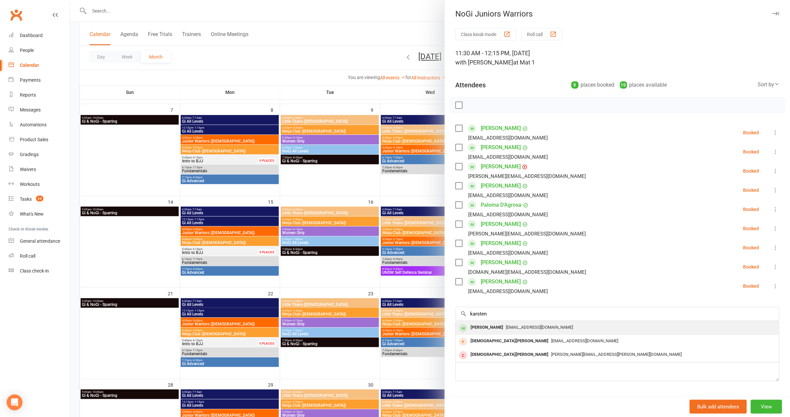
click at [486, 328] on div "[PERSON_NAME]" at bounding box center [487, 327] width 38 height 10
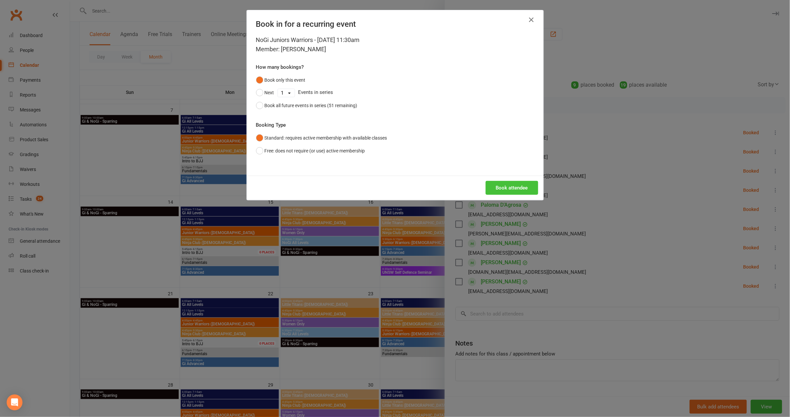
click at [495, 189] on button "Book attendee" at bounding box center [512, 188] width 53 height 14
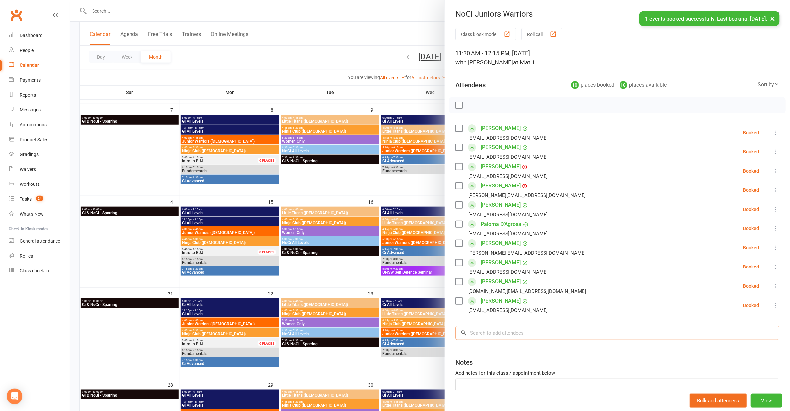
click at [518, 329] on input "search" at bounding box center [617, 333] width 324 height 14
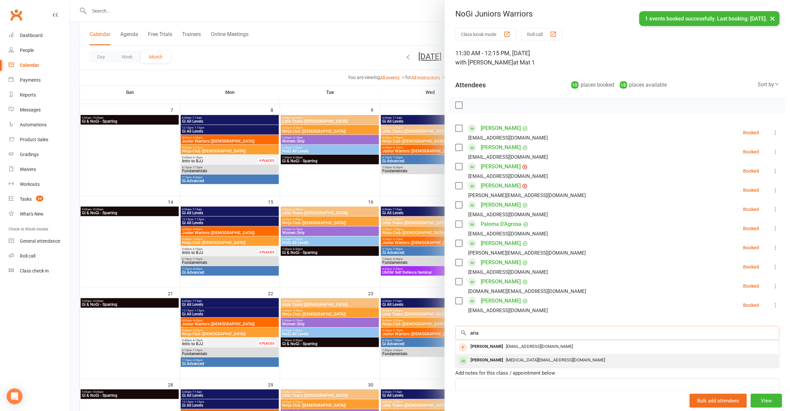
type input "aria"
click at [512, 362] on div "maxidex_minims@yahoo.co.uk" at bounding box center [617, 360] width 318 height 10
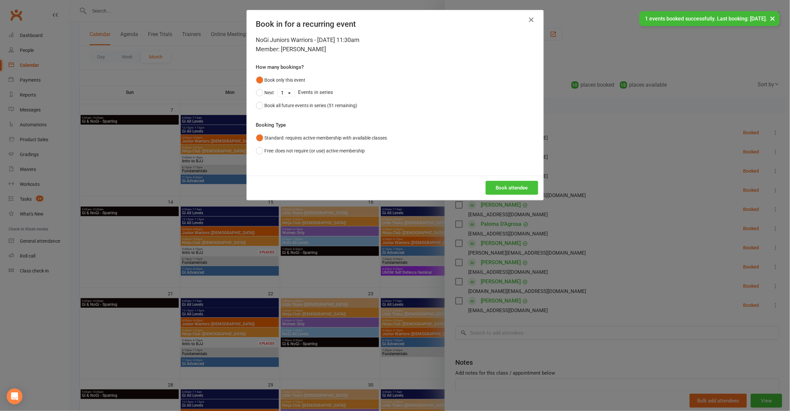
click at [518, 181] on button "Book attendee" at bounding box center [512, 188] width 53 height 14
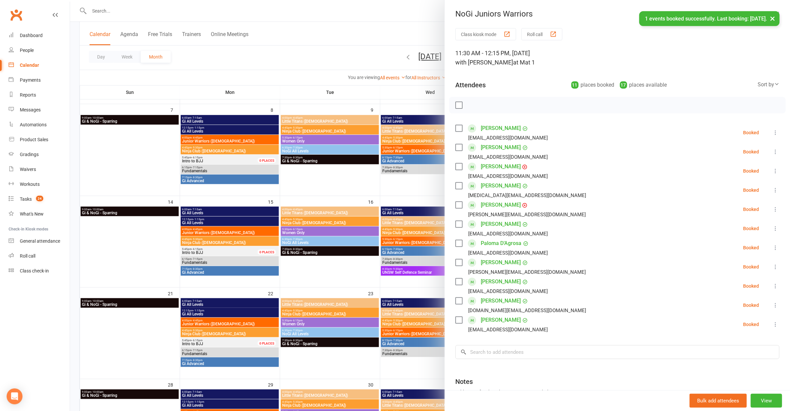
click at [456, 104] on label at bounding box center [458, 105] width 7 height 7
click at [474, 105] on icon "button" at bounding box center [473, 104] width 7 height 7
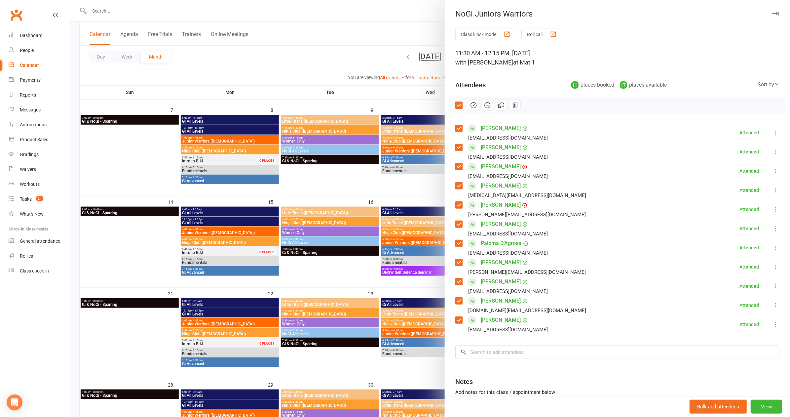
click at [300, 63] on div at bounding box center [430, 208] width 720 height 417
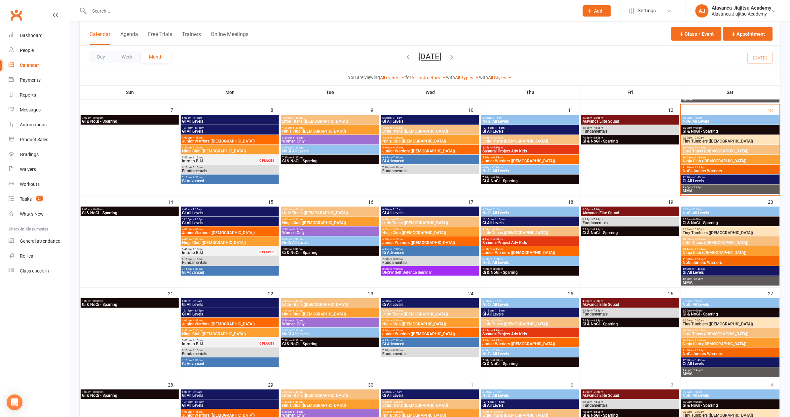
click at [197, 14] on input "text" at bounding box center [330, 10] width 487 height 9
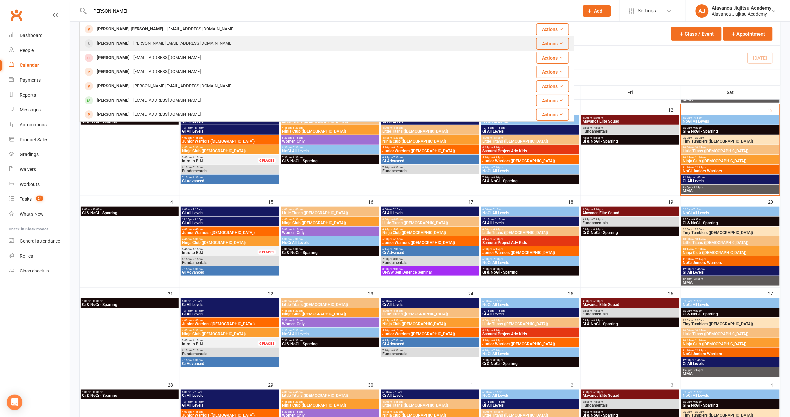
type input "Nicole"
click at [151, 42] on div "nicole.harper0604@gmail.com" at bounding box center [183, 44] width 103 height 10
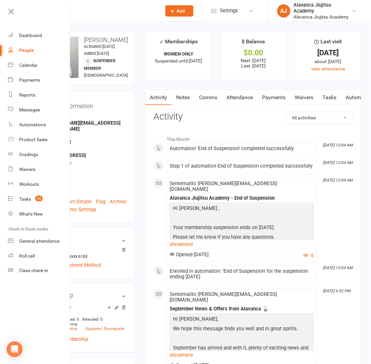
click at [164, 90] on link "Activity" at bounding box center [158, 97] width 26 height 15
click at [187, 240] on link "show more" at bounding box center [242, 244] width 144 height 9
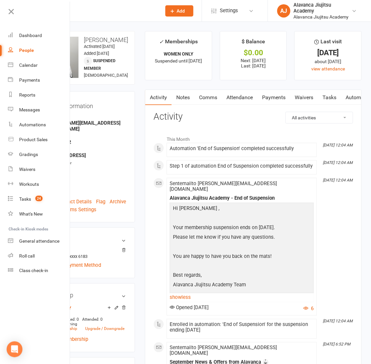
drag, startPoint x: 157, startPoint y: 220, endPoint x: 159, endPoint y: 209, distance: 10.5
click at [157, 220] on div "This Month Sep 11, 12:04 AM Automation 'End of Suspension' completed successful…" at bounding box center [254, 323] width 200 height 382
click at [270, 96] on link "Payments" at bounding box center [274, 97] width 33 height 15
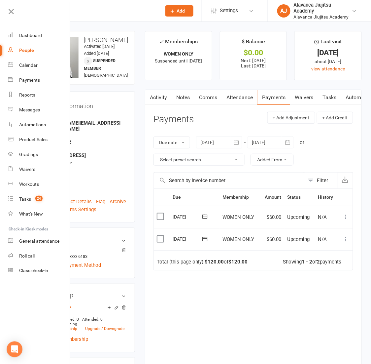
click at [237, 122] on header "Payments + Add Adjustment + Add Credit" at bounding box center [254, 121] width 200 height 18
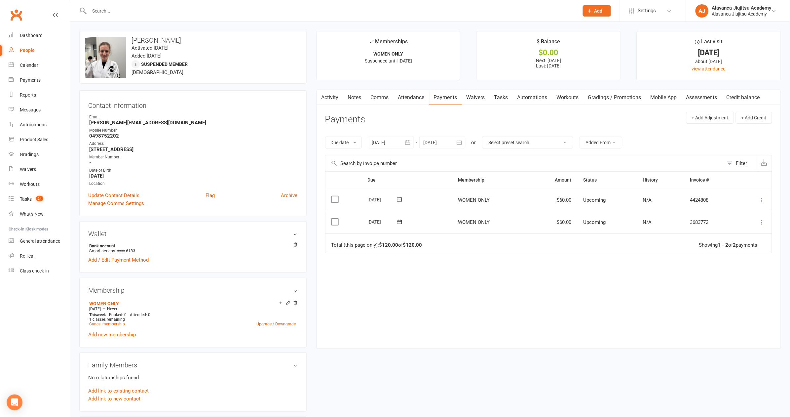
click at [170, 11] on input "text" at bounding box center [330, 10] width 487 height 9
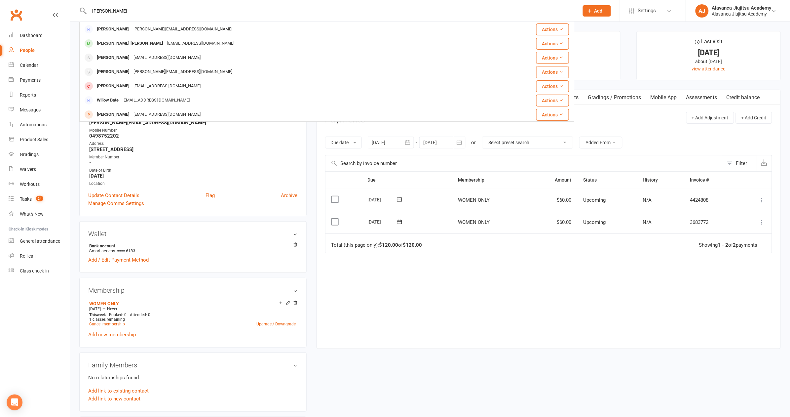
type input "William"
drag, startPoint x: 170, startPoint y: 12, endPoint x: 149, endPoint y: 58, distance: 50.8
click at [151, 57] on div "sebastiansrobinson@gmail.com" at bounding box center [167, 58] width 71 height 10
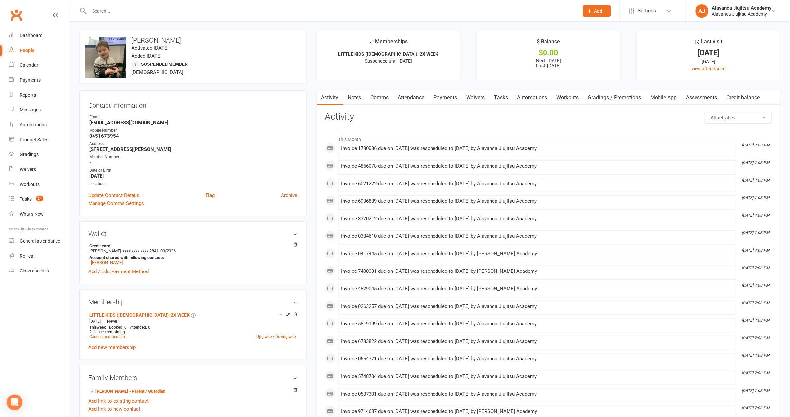
scroll to position [333, 0]
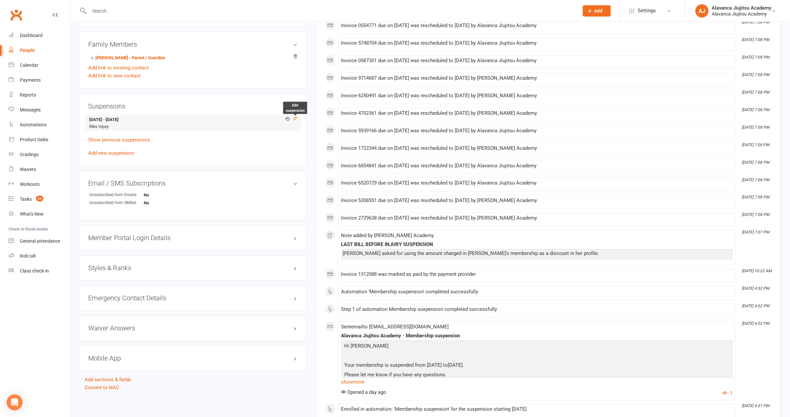
click at [296, 117] on icon at bounding box center [295, 118] width 3 height 3
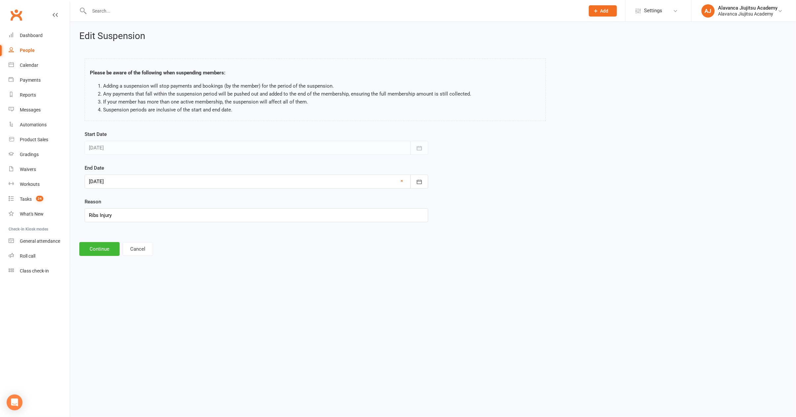
click at [221, 179] on div at bounding box center [257, 181] width 344 height 14
click at [93, 196] on icon "button" at bounding box center [95, 198] width 5 height 5
click at [200, 199] on icon "button" at bounding box center [199, 198] width 5 height 5
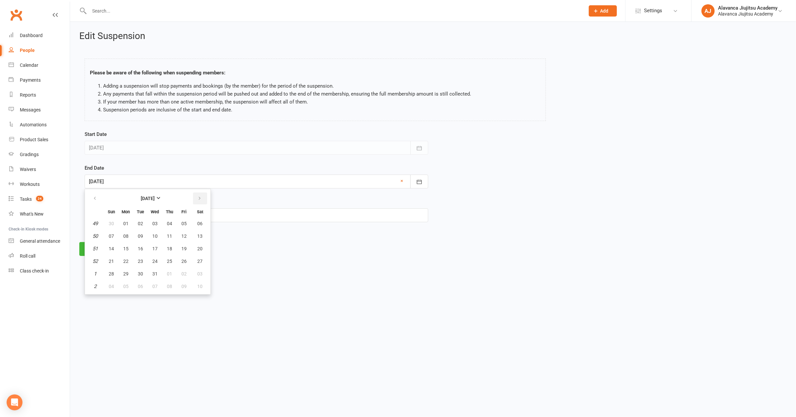
click at [201, 199] on icon "button" at bounding box center [199, 198] width 5 height 5
click at [111, 285] on span "05" at bounding box center [111, 286] width 5 height 5
type input "05 Apr 2026"
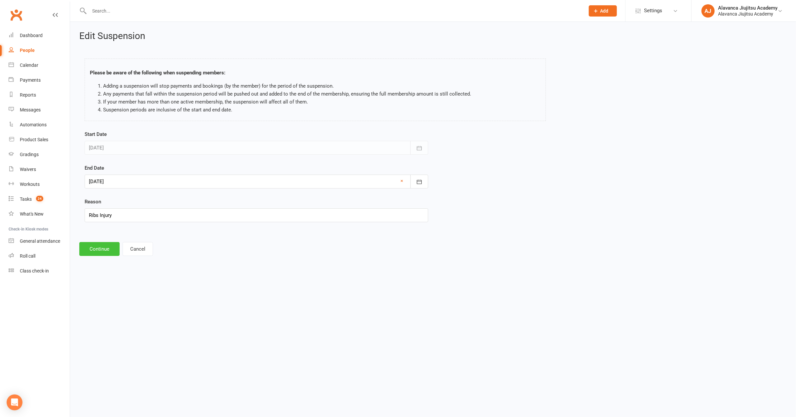
click at [91, 249] on button "Continue" at bounding box center [99, 249] width 40 height 14
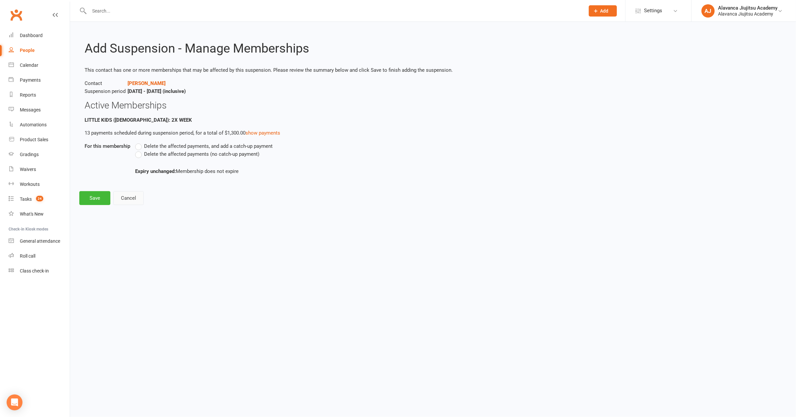
click at [135, 197] on button "Cancel" at bounding box center [128, 198] width 30 height 14
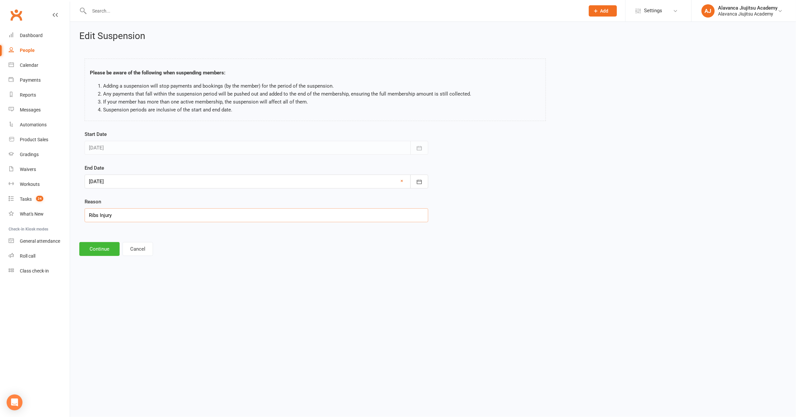
click at [133, 213] on input "Ribs Injury" at bounding box center [257, 215] width 344 height 14
paste input "regarding a malformation in the hip"
click at [163, 214] on input "He getting exames to understandregarding a malformation in the hip" at bounding box center [257, 215] width 344 height 14
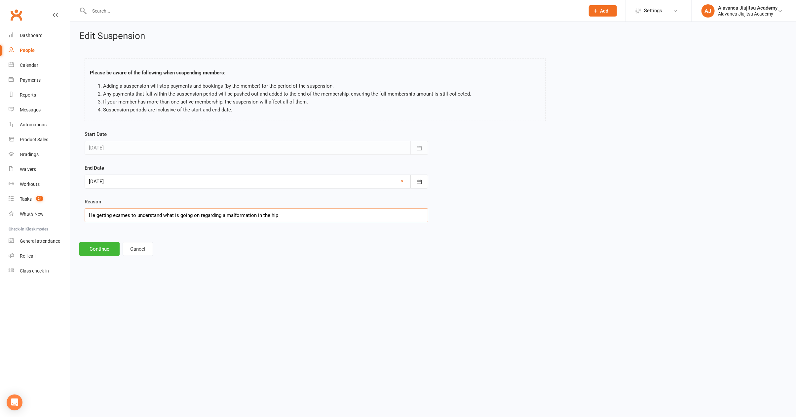
click at [210, 214] on input "He getting exames to understand what is going on regarding a malformation in th…" at bounding box center [257, 215] width 344 height 14
drag, startPoint x: 286, startPoint y: 272, endPoint x: 289, endPoint y: 267, distance: 5.5
click at [286, 272] on html "Prospect Member Non-attending contact Class / event Appointment Grading event T…" at bounding box center [398, 137] width 796 height 274
click at [142, 214] on input "He getting exames to understand what is going on but the have the suspicious of…" at bounding box center [257, 215] width 344 height 14
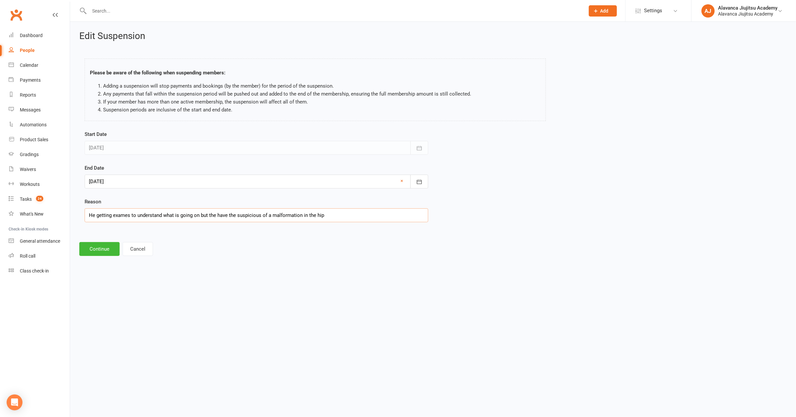
click at [142, 214] on input "He getting exames to understand what is going on but the have the suspicious of…" at bounding box center [257, 215] width 344 height 14
paste input "is undergoing tests to understand what is happening, but he suspects a malforma…"
type input "He is undergoing tests to understand what is happening, but he suspects a malfo…"
click at [105, 251] on button "Continue" at bounding box center [99, 249] width 40 height 14
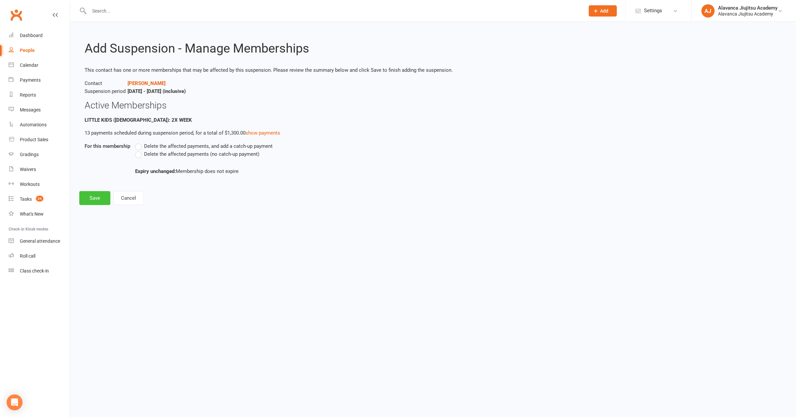
click at [105, 191] on button "Save" at bounding box center [94, 198] width 31 height 14
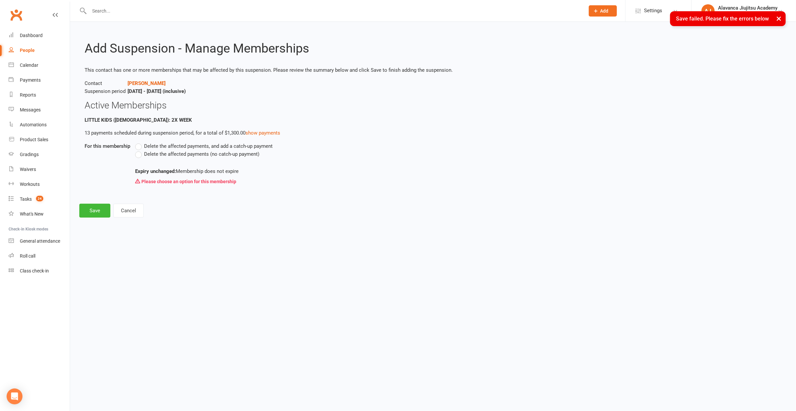
click at [192, 152] on span "Delete the affected payments (no catch-up payment)" at bounding box center [201, 153] width 115 height 7
click at [139, 150] on input "Delete the affected payments (no catch-up payment)" at bounding box center [137, 150] width 4 height 0
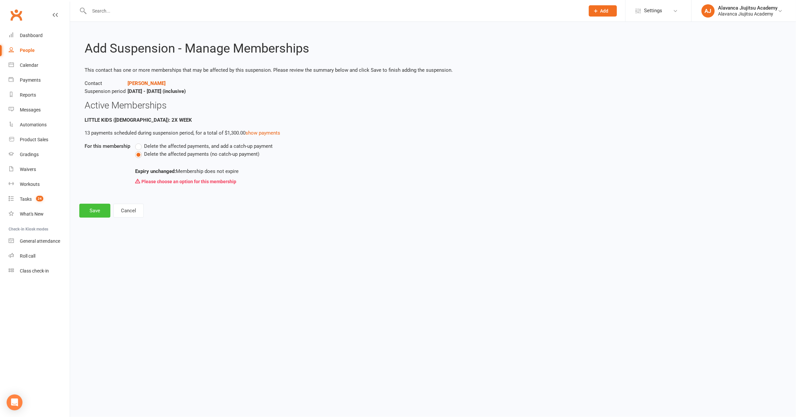
click at [96, 208] on button "Save" at bounding box center [94, 211] width 31 height 14
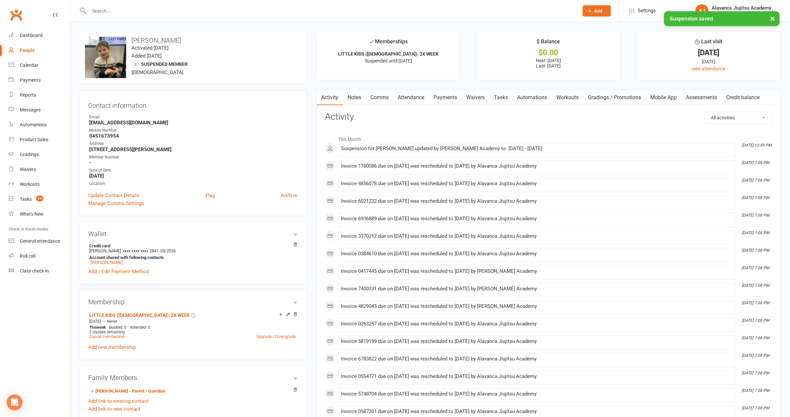
click at [202, 133] on strong "0451673954" at bounding box center [193, 136] width 208 height 6
click at [503, 97] on link "Tasks" at bounding box center [501, 97] width 23 height 15
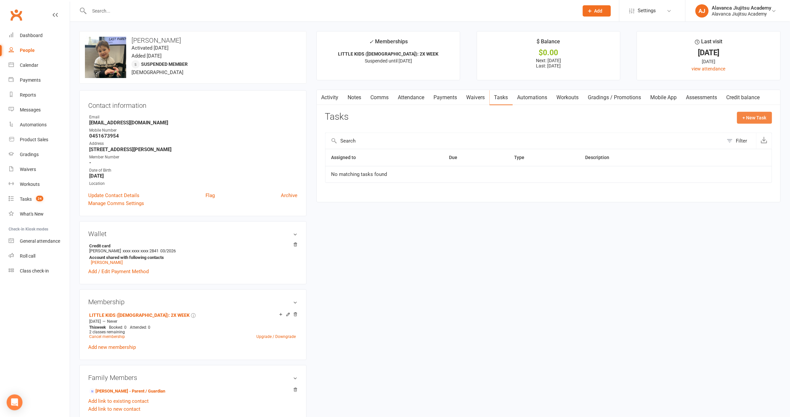
click at [752, 112] on button "+ New Task" at bounding box center [754, 118] width 35 height 12
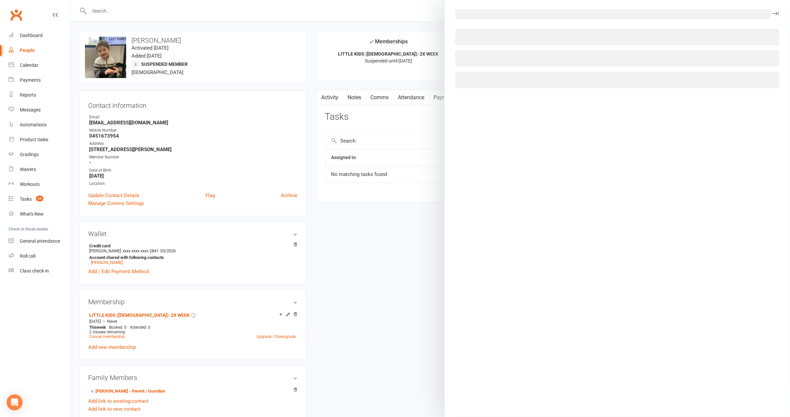
select select "45886"
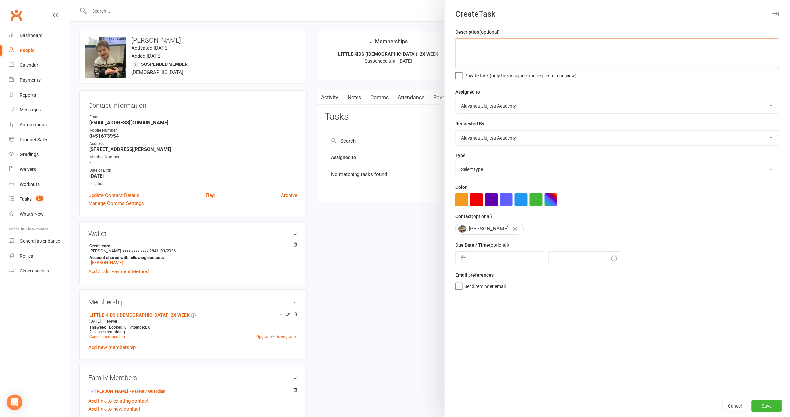
click at [531, 59] on textarea at bounding box center [617, 53] width 324 height 30
type textarea "CONTACT KATE AND MAKE SURE WILLIAM IS READY TO COME BACK"
select select "23227"
click at [657, 343] on div "Description (optional) CONTACT KATE AND MAKE SURE WILLIAM IS READY TO COME BACK…" at bounding box center [617, 211] width 345 height 366
click at [479, 259] on input "text" at bounding box center [507, 257] width 74 height 13
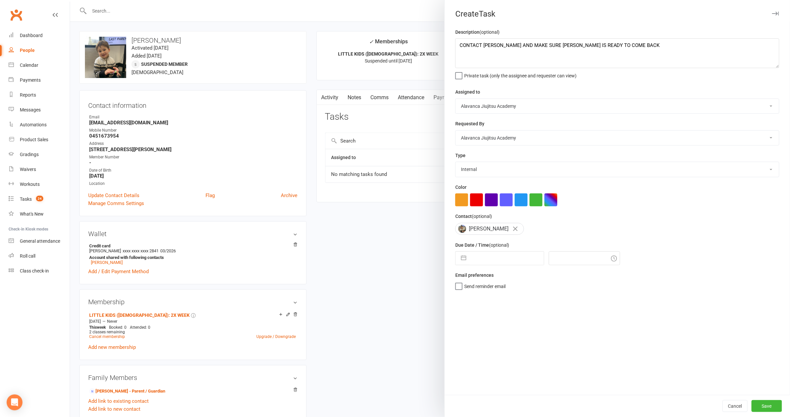
select select "7"
select select "2025"
select select "8"
select select "2025"
select select "9"
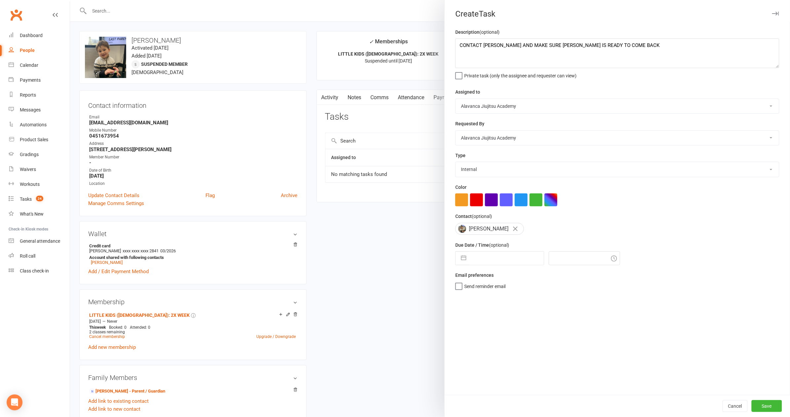
select select "2025"
click at [544, 283] on icon "Move forward to switch to the next month." at bounding box center [547, 284] width 6 height 6
select select "10"
select select "2025"
click at [544, 283] on icon "Move forward to switch to the next month." at bounding box center [547, 284] width 6 height 6
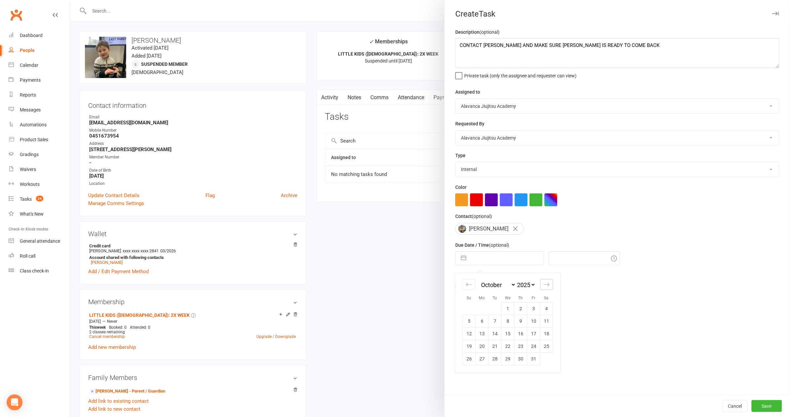
click at [544, 283] on icon "Move forward to switch to the next month." at bounding box center [547, 284] width 6 height 6
select select "11"
select select "2025"
select select "2026"
click at [547, 281] on icon "Move forward to switch to the next month." at bounding box center [547, 284] width 6 height 6
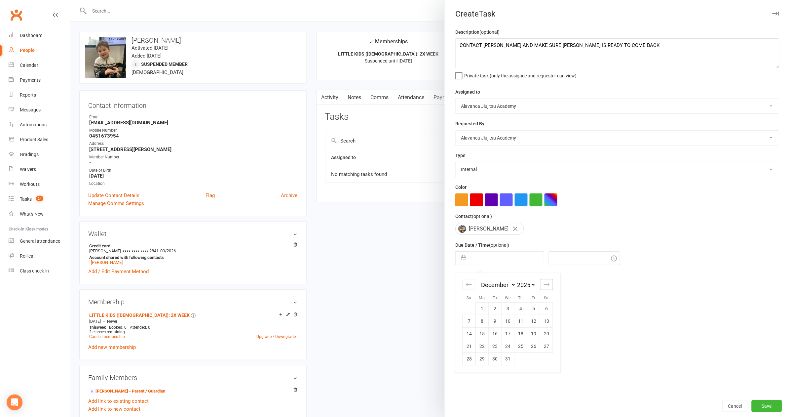
select select "1"
select select "2026"
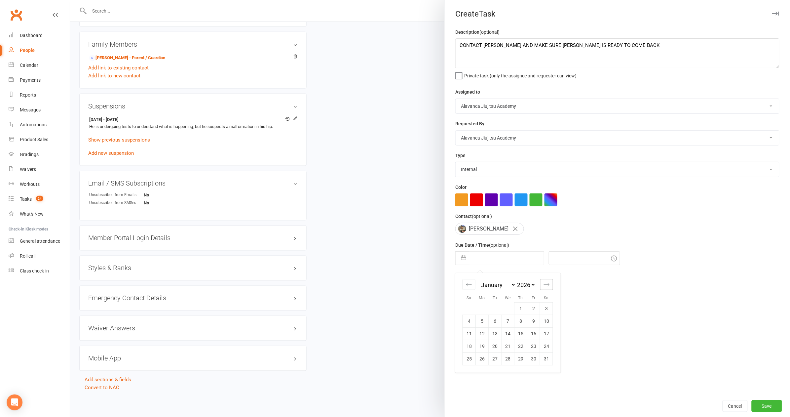
click at [548, 283] on div "Move forward to switch to the next month." at bounding box center [546, 284] width 13 height 11
select select "2"
select select "2026"
click at [463, 345] on td "22" at bounding box center [469, 346] width 13 height 13
type input "22 Feb 2026"
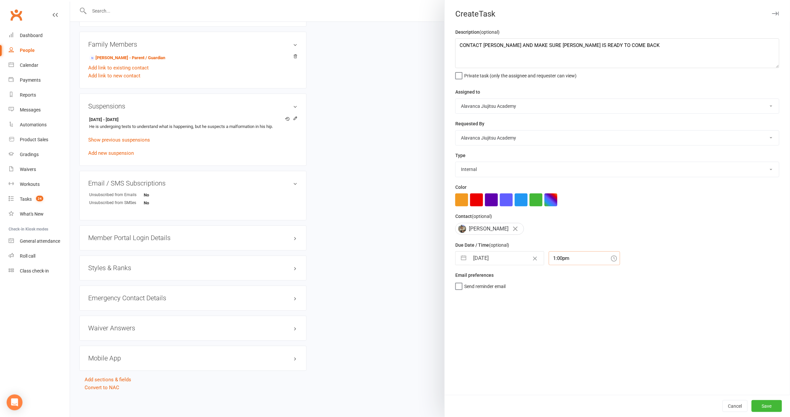
click at [560, 257] on input "1:00pm" at bounding box center [584, 258] width 71 height 14
click at [764, 399] on div "Cancel Save" at bounding box center [617, 406] width 345 height 22
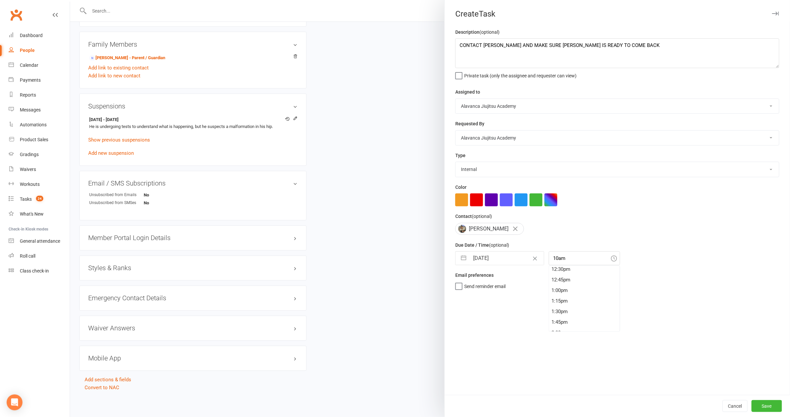
type input "10:00am"
click at [759, 408] on button "Save" at bounding box center [767, 406] width 30 height 12
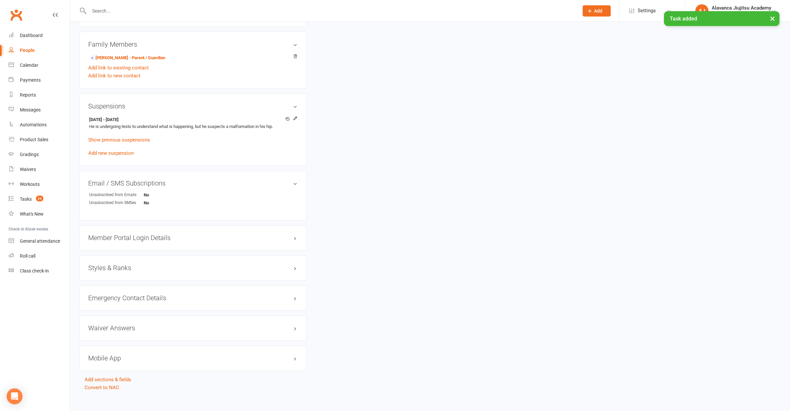
click at [99, 0] on div at bounding box center [326, 10] width 495 height 21
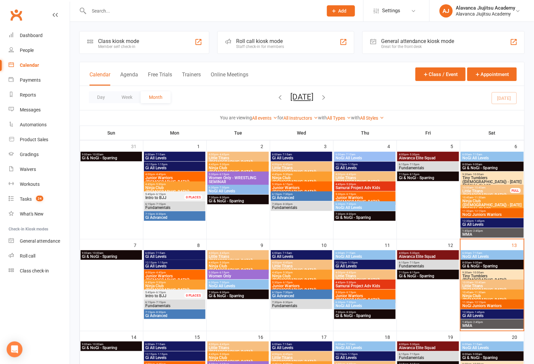
click at [184, 10] on input "text" at bounding box center [203, 10] width 232 height 9
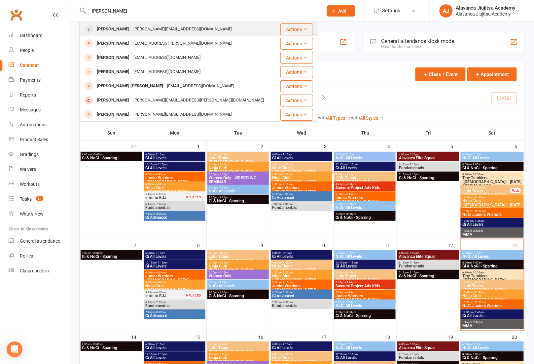
type input "[PERSON_NAME]"
click at [171, 32] on div "[PERSON_NAME] [PERSON_NAME][EMAIL_ADDRESS][DOMAIN_NAME]" at bounding box center [180, 29] width 200 height 14
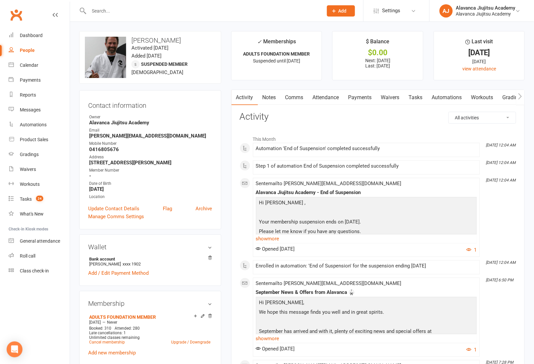
click at [114, 135] on strong "[PERSON_NAME][EMAIL_ADDRESS][DOMAIN_NAME]" at bounding box center [150, 136] width 123 height 6
copy render-form-field "[PERSON_NAME][EMAIL_ADDRESS][DOMAIN_NAME]"
click at [155, 19] on div at bounding box center [198, 10] width 239 height 21
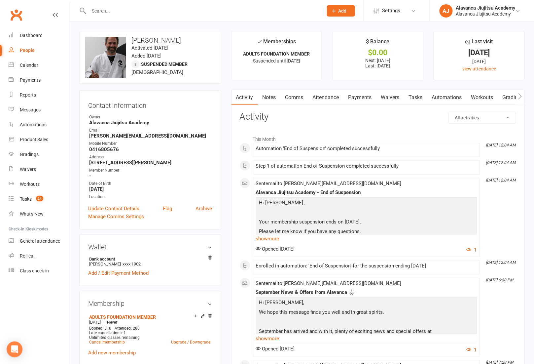
click at [129, 10] on input "text" at bounding box center [203, 10] width 232 height 9
click at [39, 64] on link "Calendar" at bounding box center [39, 65] width 61 height 15
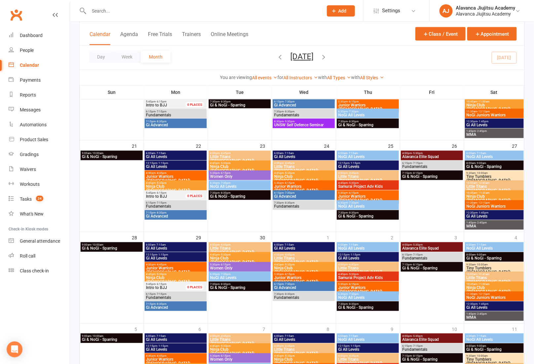
scroll to position [23, 0]
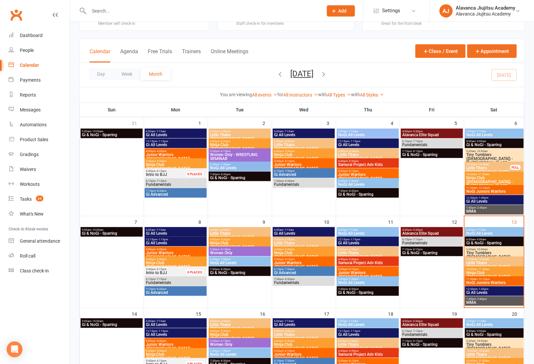
click at [122, 10] on input "text" at bounding box center [203, 10] width 232 height 9
click at [43, 138] on div "Product Sales" at bounding box center [34, 139] width 28 height 5
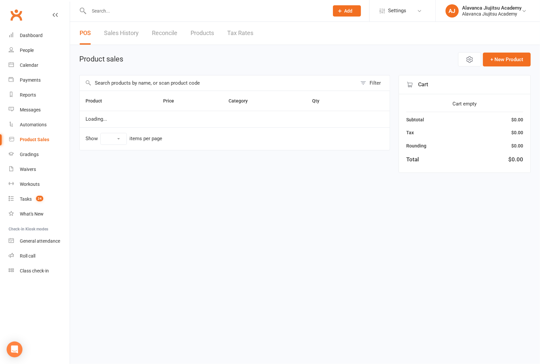
select select "100"
click at [139, 86] on input "text" at bounding box center [219, 82] width 278 height 15
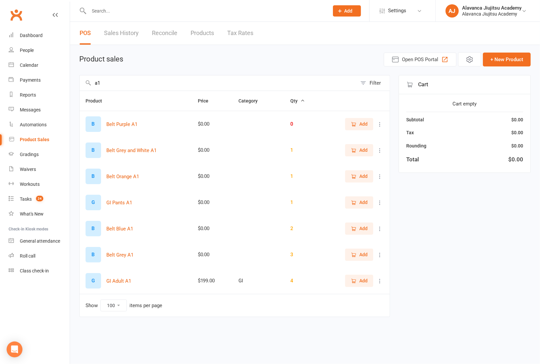
type input "a1"
click at [500, 265] on div "a1 Filter Product Price Category Qty B Belt Purple A1 $0.00 0 Add B Belt Grey a…" at bounding box center [305, 200] width 452 height 251
drag, startPoint x: 444, startPoint y: 216, endPoint x: 184, endPoint y: 59, distance: 304.2
click at [444, 216] on div "a1 Filter Product Price Category Qty B Belt Purple A1 $0.00 0 Add B Belt Grey a…" at bounding box center [305, 200] width 452 height 251
drag, startPoint x: 224, startPoint y: 62, endPoint x: 188, endPoint y: 62, distance: 35.7
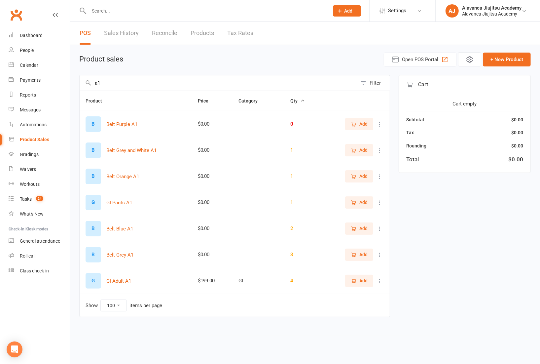
click at [224, 62] on div "Product sales Open POS Portal + New Product" at bounding box center [305, 59] width 452 height 14
click at [47, 193] on link "Tasks 24" at bounding box center [39, 199] width 61 height 15
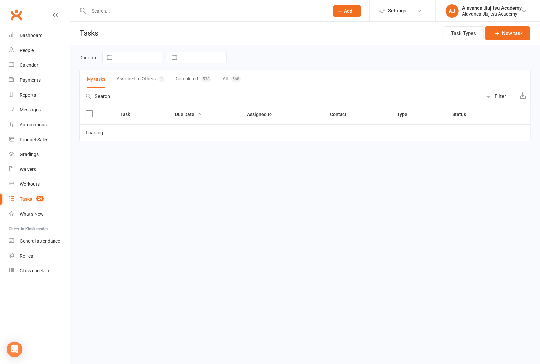
select select "started"
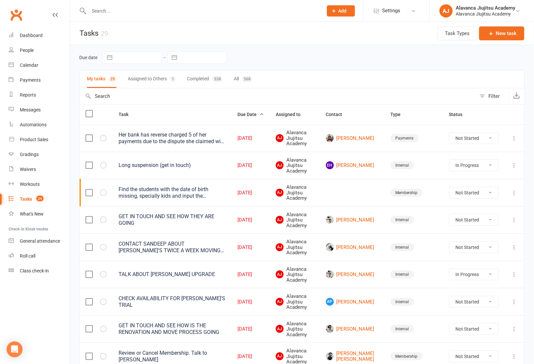
click at [315, 52] on div "Due date Navigate forward to interact with the calendar and select a date. Pres…" at bounding box center [302, 58] width 446 height 12
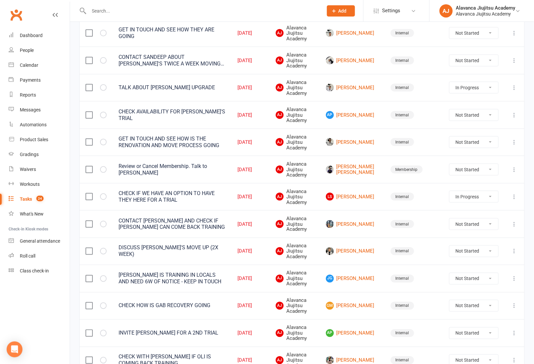
scroll to position [11, 0]
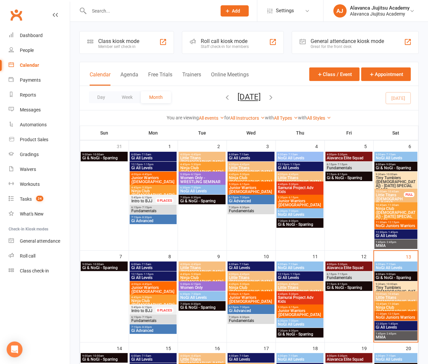
scroll to position [74, 0]
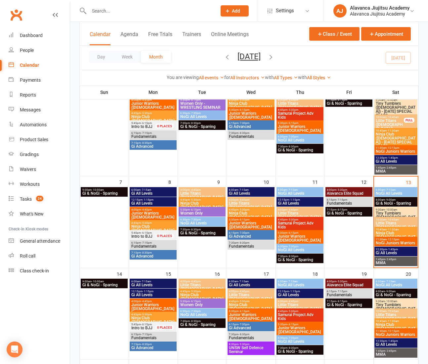
click at [169, 14] on input "text" at bounding box center [149, 10] width 125 height 9
type input "rugger"
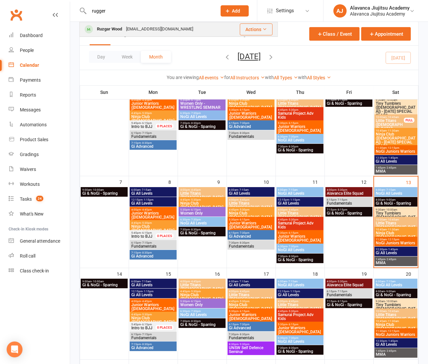
drag, startPoint x: 170, startPoint y: 13, endPoint x: 149, endPoint y: 27, distance: 25.9
click at [149, 27] on div "[EMAIL_ADDRESS][DOMAIN_NAME]" at bounding box center [159, 29] width 71 height 10
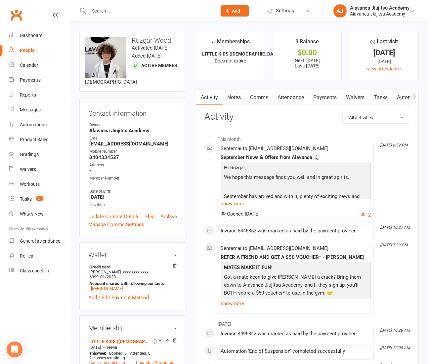
click at [127, 10] on input "text" at bounding box center [149, 10] width 125 height 9
click at [39, 33] on div "Dashboard" at bounding box center [31, 35] width 23 height 5
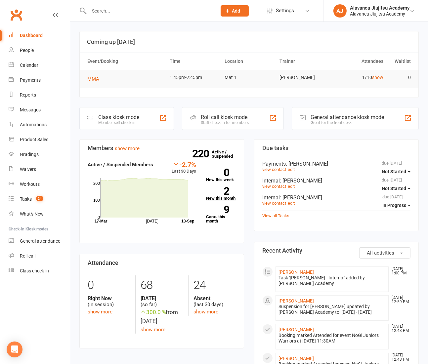
click at [223, 192] on strong "2" at bounding box center [217, 191] width 23 height 10
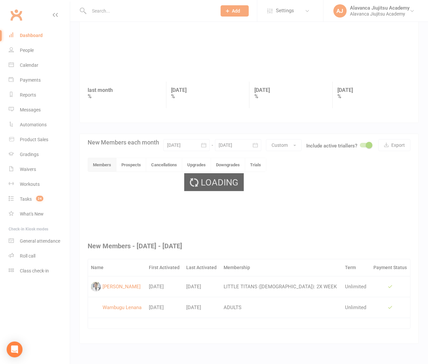
scroll to position [40, 0]
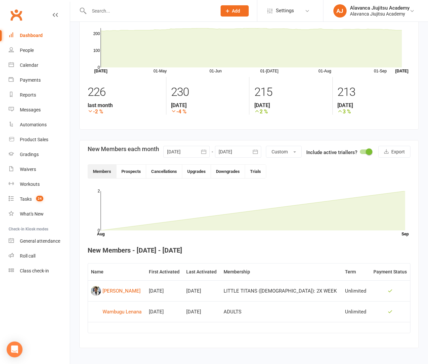
click at [200, 147] on button "button" at bounding box center [204, 152] width 12 height 12
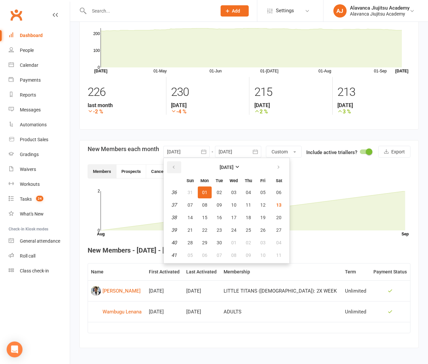
click at [172, 163] on button "button" at bounding box center [174, 167] width 14 height 12
click at [270, 192] on button "02" at bounding box center [278, 192] width 17 height 12
type input "[DATE]"
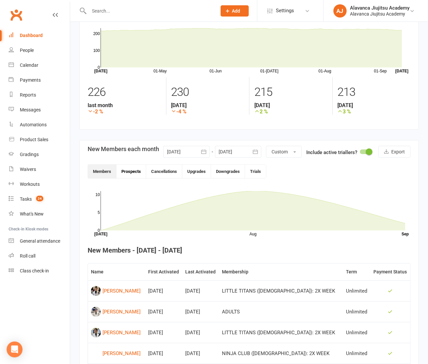
click at [134, 172] on button "Prospects" at bounding box center [131, 172] width 30 height 14
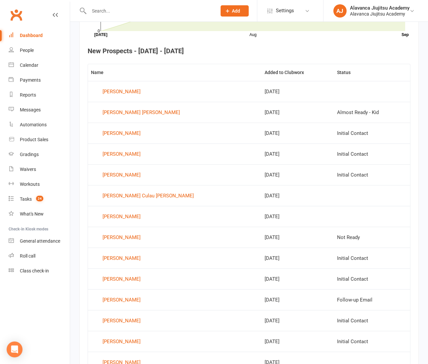
scroll to position [329, 0]
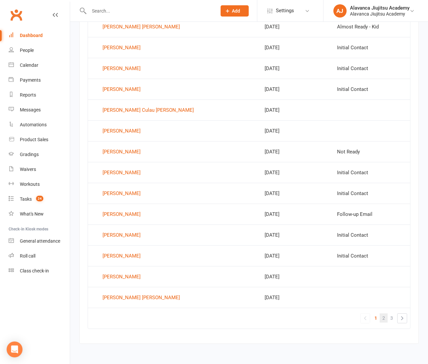
click at [380, 313] on link "2" at bounding box center [383, 317] width 8 height 9
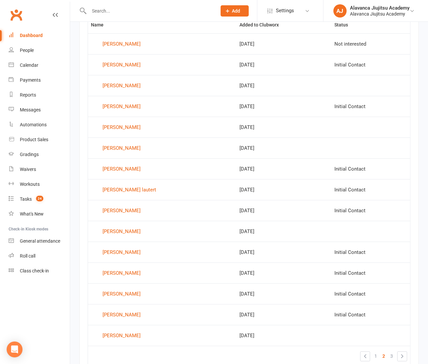
scroll to position [297, 0]
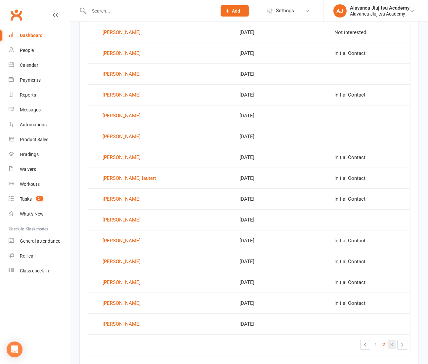
click at [391, 345] on span "3" at bounding box center [391, 344] width 3 height 9
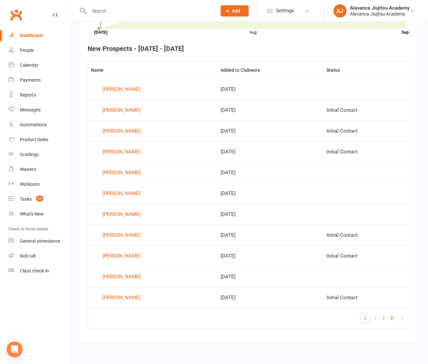
click at [80, 71] on section "New Prospects each month [DATE] [DATE] Sun Mon Tue Wed Thu Fri Sat 31 27 28 29 …" at bounding box center [248, 142] width 339 height 404
